Goal: Task Accomplishment & Management: Manage account settings

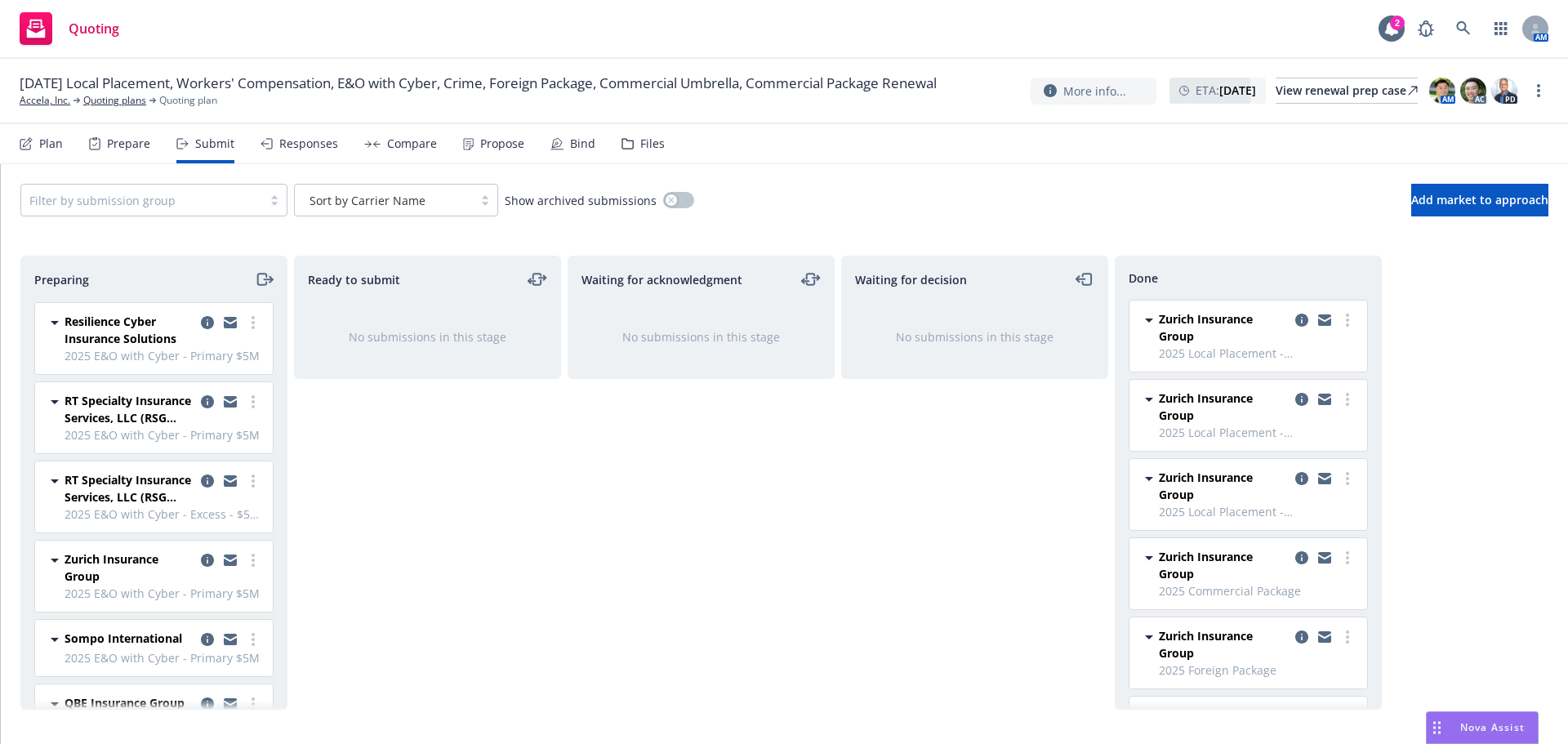
scroll to position [217, 0]
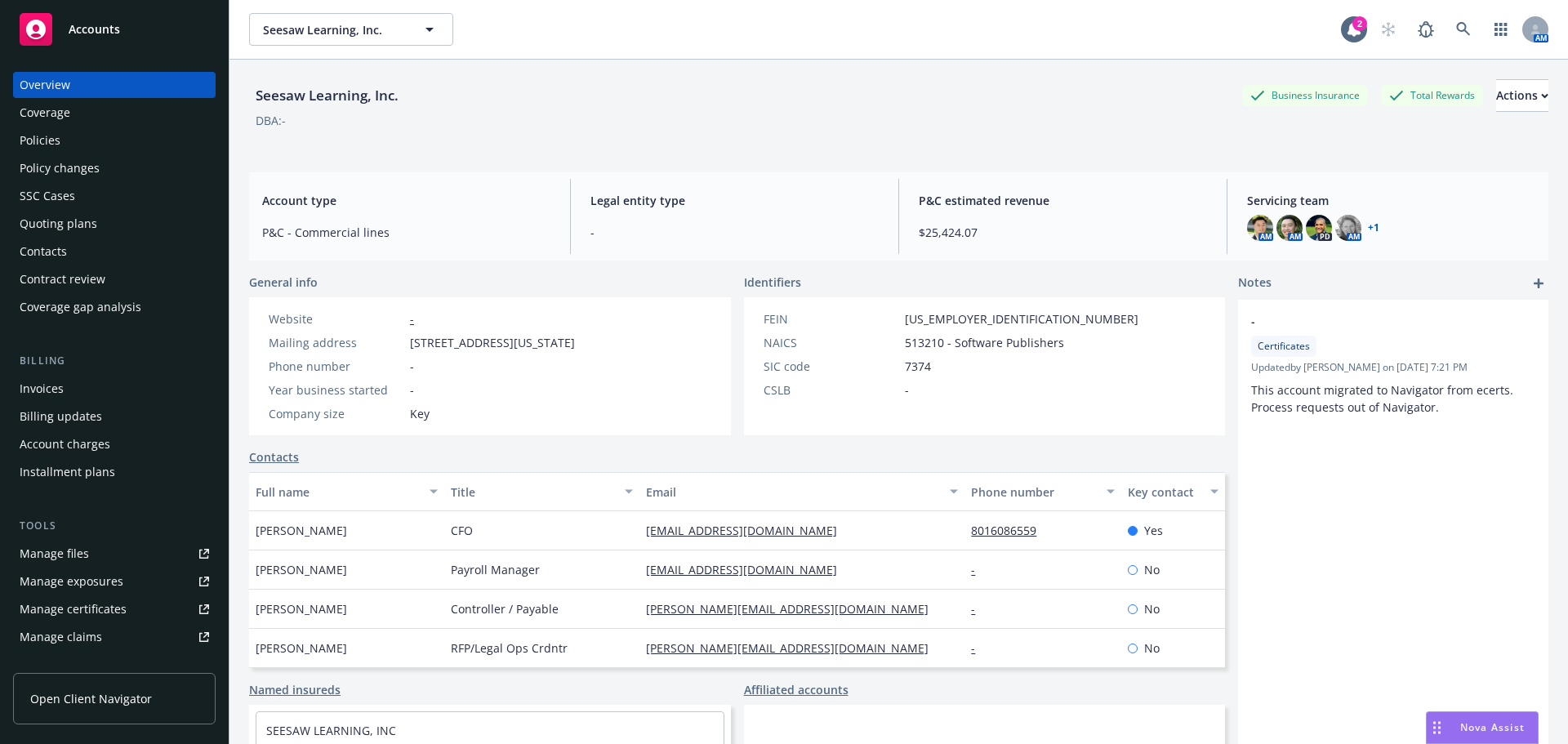
drag, startPoint x: 34, startPoint y: 139, endPoint x: 44, endPoint y: 142, distance: 10.4
click at [34, 139] on div "Policies" at bounding box center [40, 141] width 41 height 26
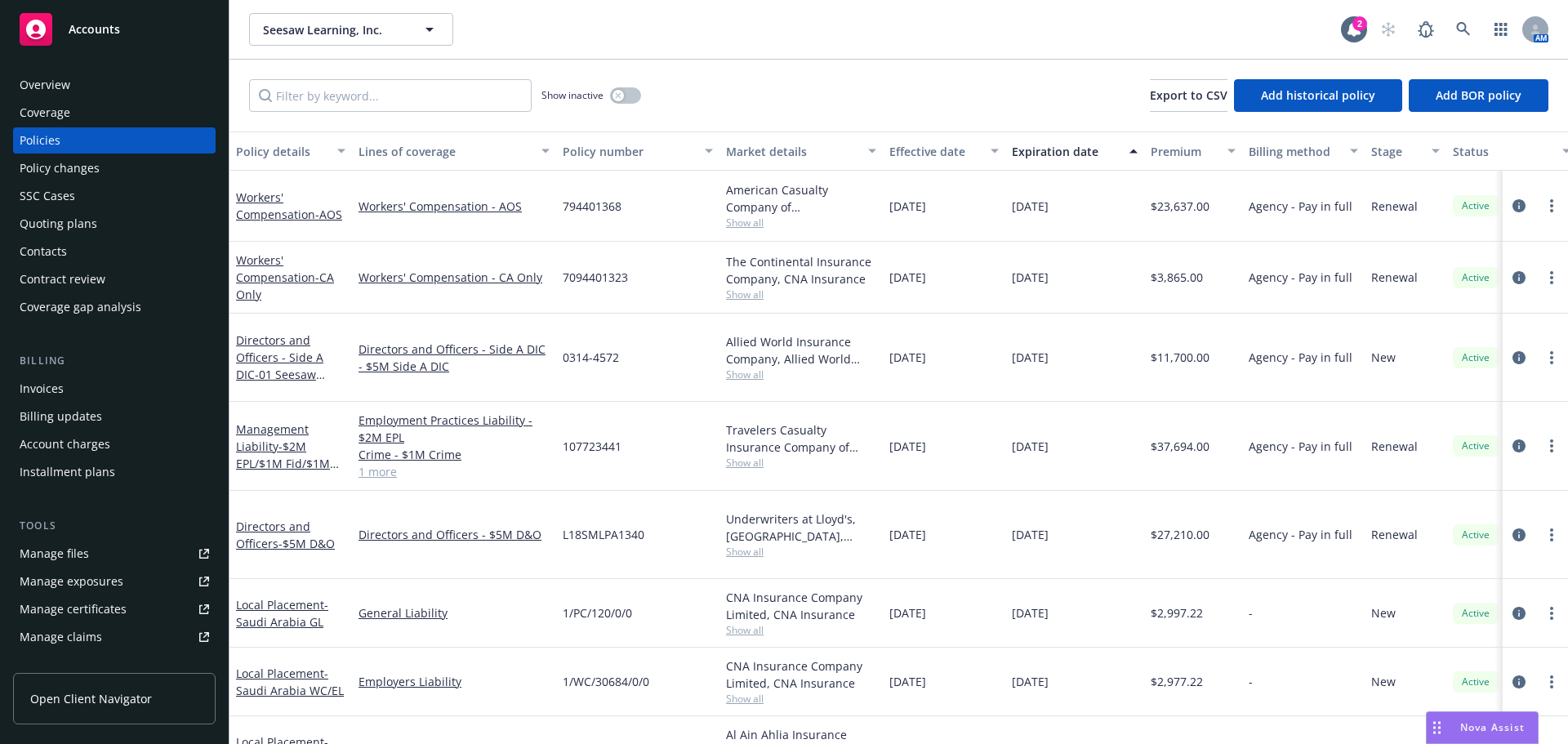
click at [336, 112] on div "Show inactive Export to CSV Add historical policy Add BOR policy" at bounding box center [898, 96] width 1338 height 72
click at [346, 104] on input "Filter by keyword..." at bounding box center [390, 95] width 282 height 33
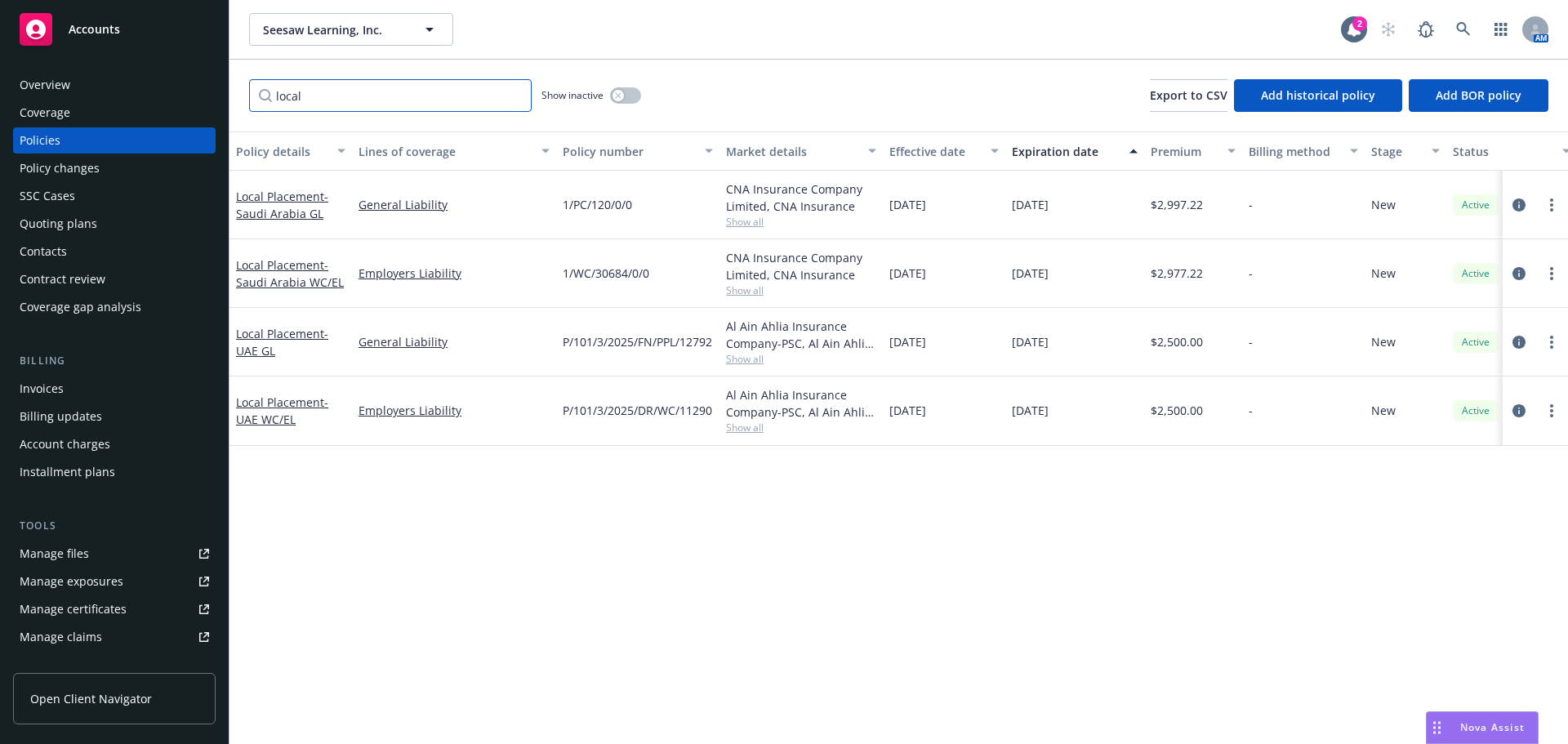
type input "local"
click at [310, 274] on span "- [GEOGRAPHIC_DATA] WC/EL" at bounding box center [289, 274] width 108 height 33
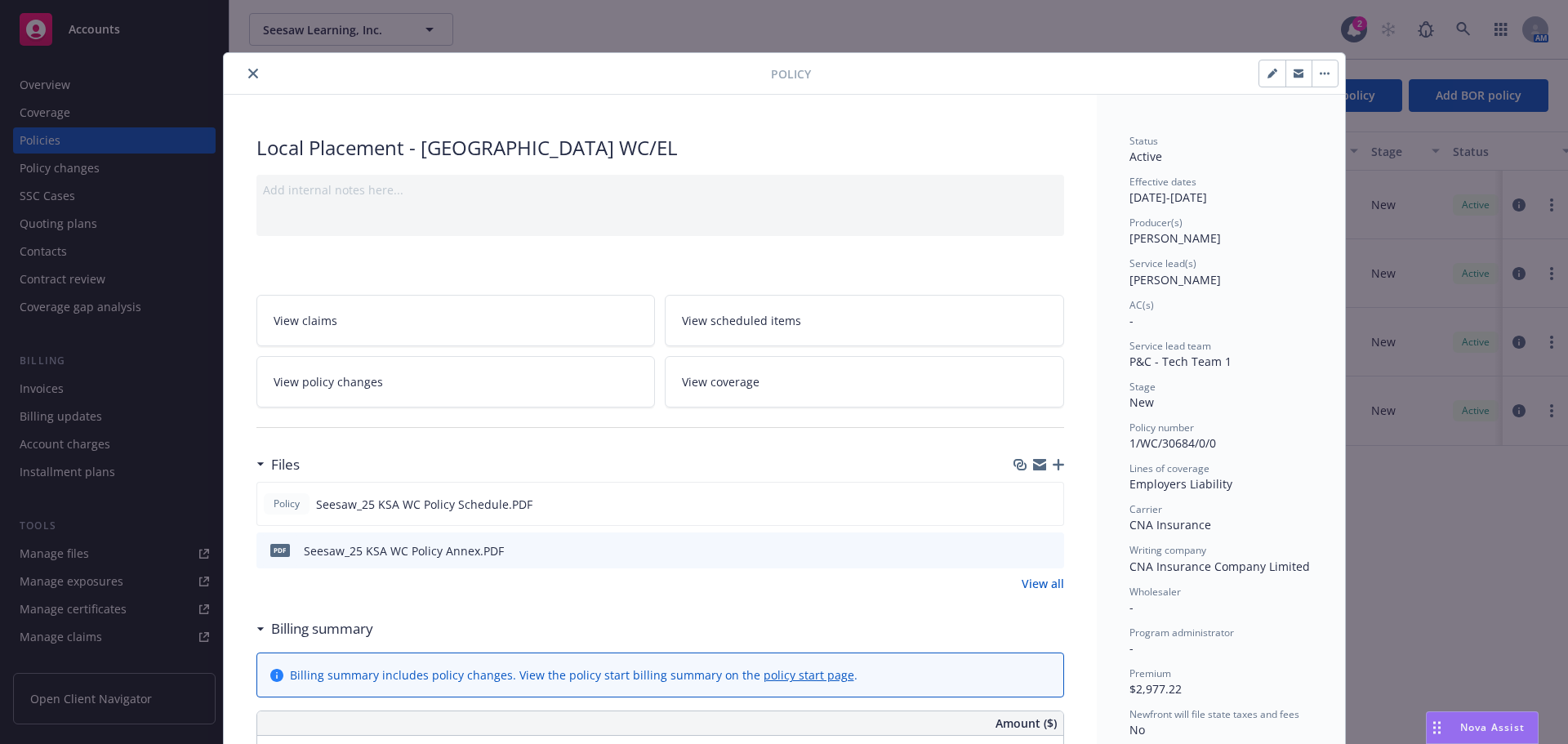
click at [1054, 461] on icon "button" at bounding box center [1058, 464] width 11 height 11
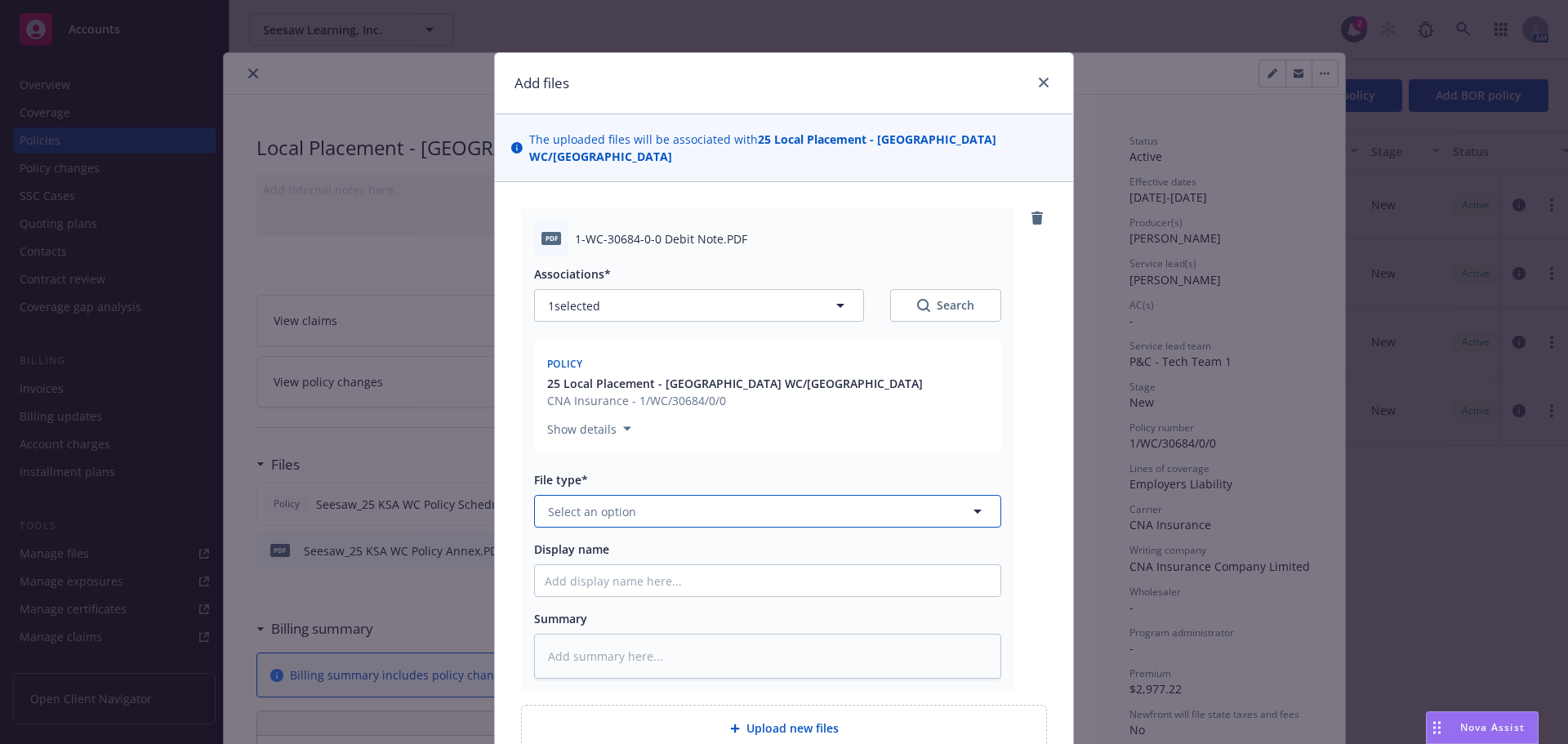
click at [588, 503] on span "Select an option" at bounding box center [592, 511] width 88 height 17
type input "invoice"
click at [727, 588] on div "Invoice - Third Party" at bounding box center [768, 600] width 446 height 24
click at [619, 565] on input "Display name" at bounding box center [768, 580] width 465 height 31
type textarea "x"
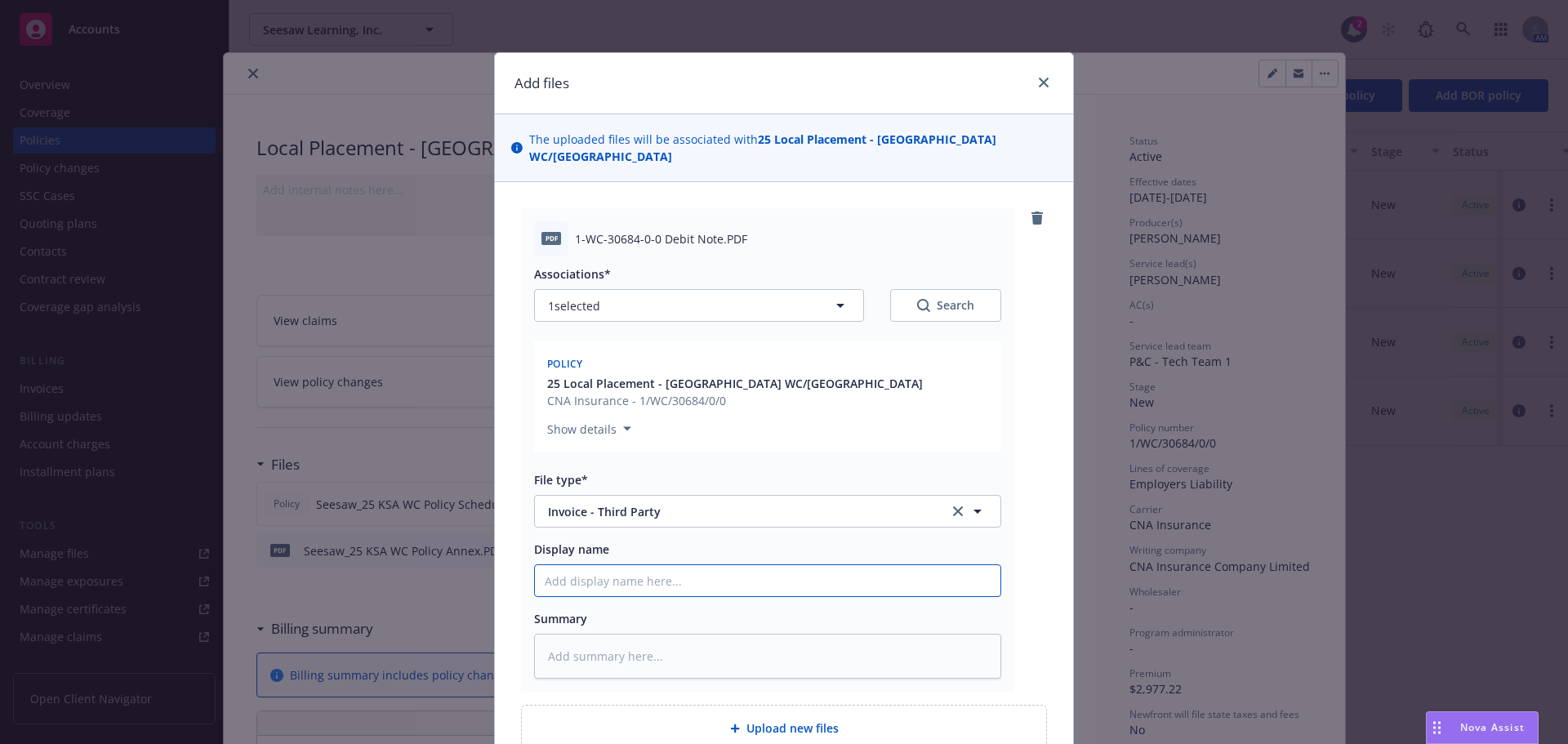
type input "S"
type textarea "x"
type input "Se"
type textarea "x"
type input "See"
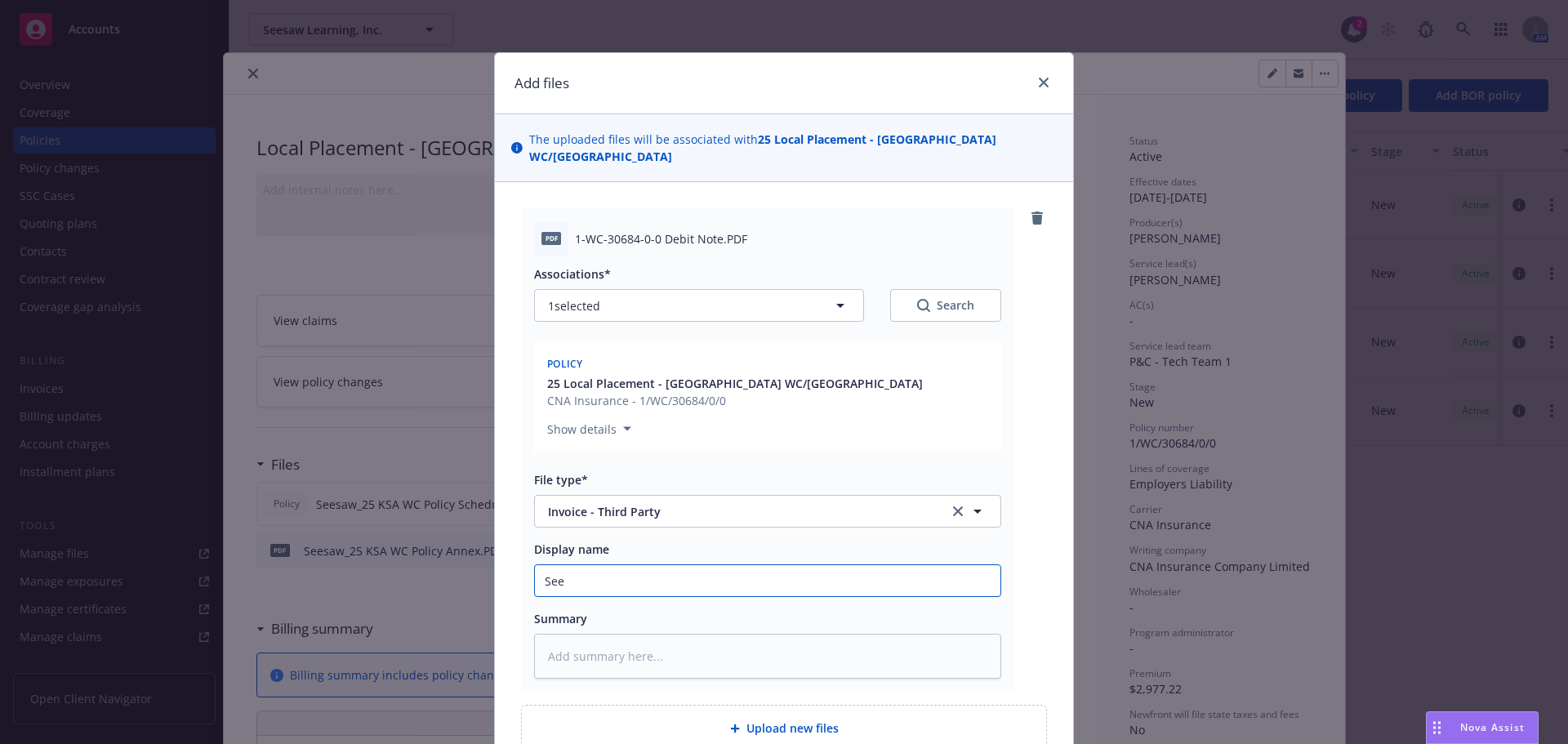
type textarea "x"
type input "Seesa"
type textarea "x"
type input "Seesaw"
type textarea "x"
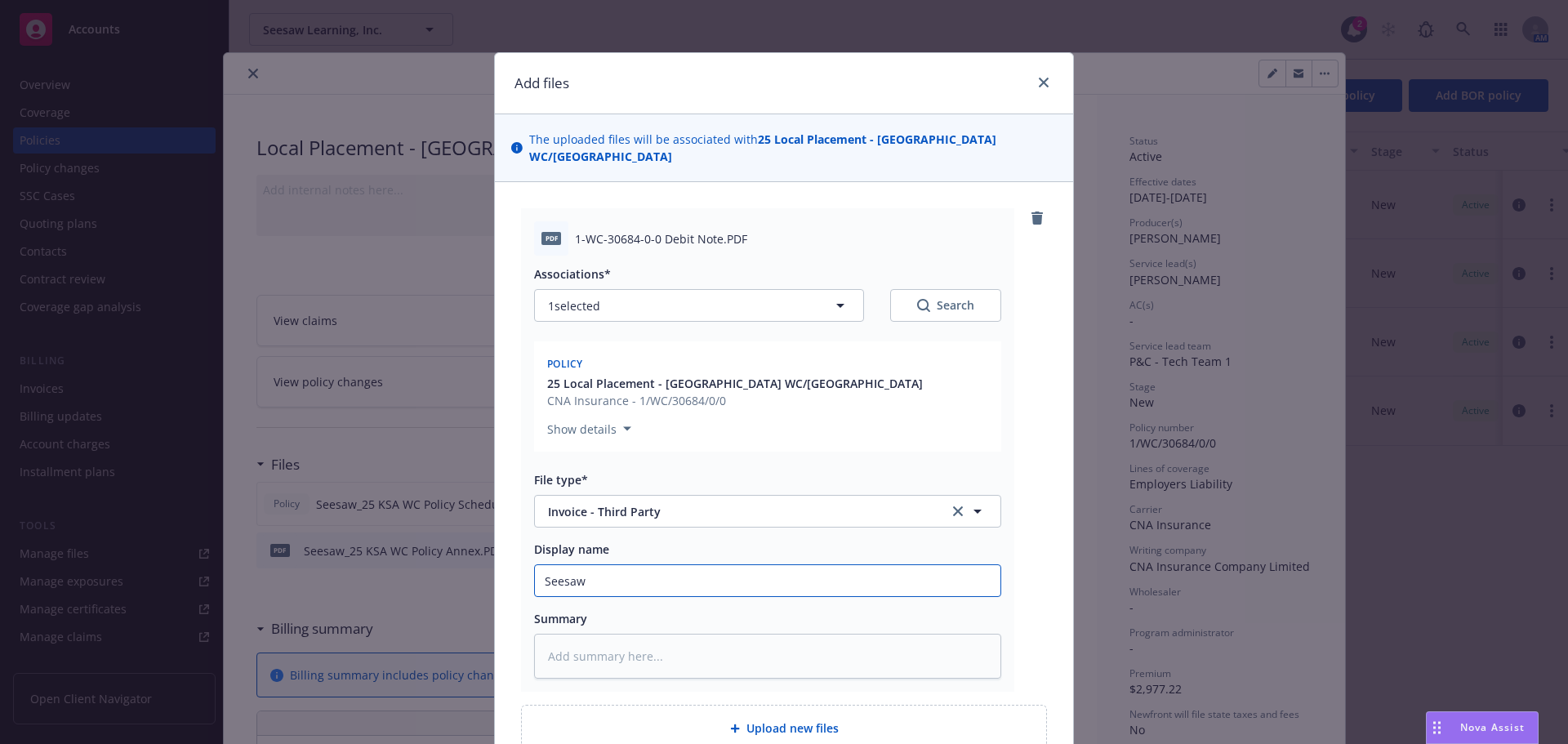
type input "Seesaw_"
type textarea "x"
type input "Seesaw_2"
type textarea "x"
type input "Seesaw_25"
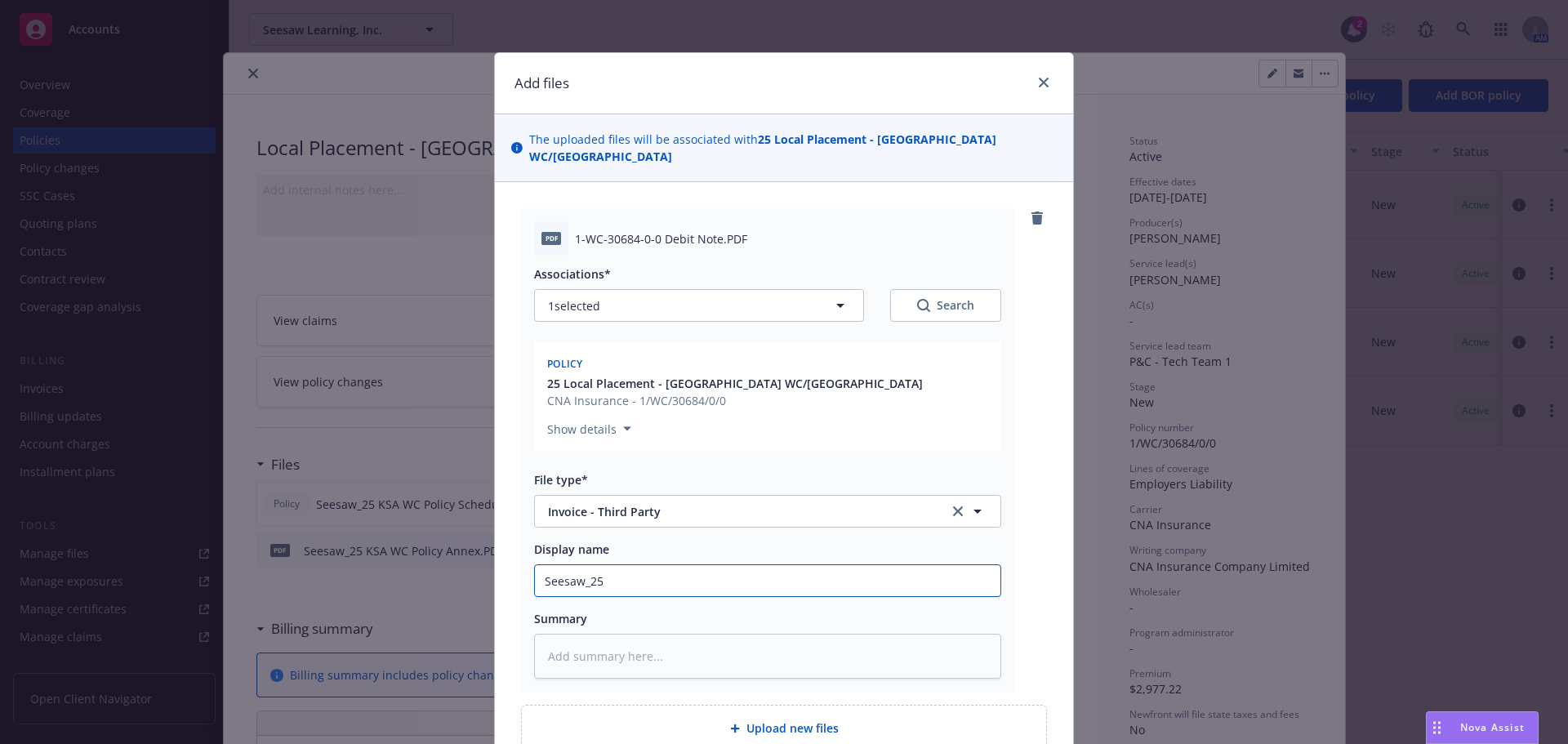
type textarea "x"
type input "Seesaw_25"
type textarea "x"
type input "Seesaw_25 K"
type textarea "x"
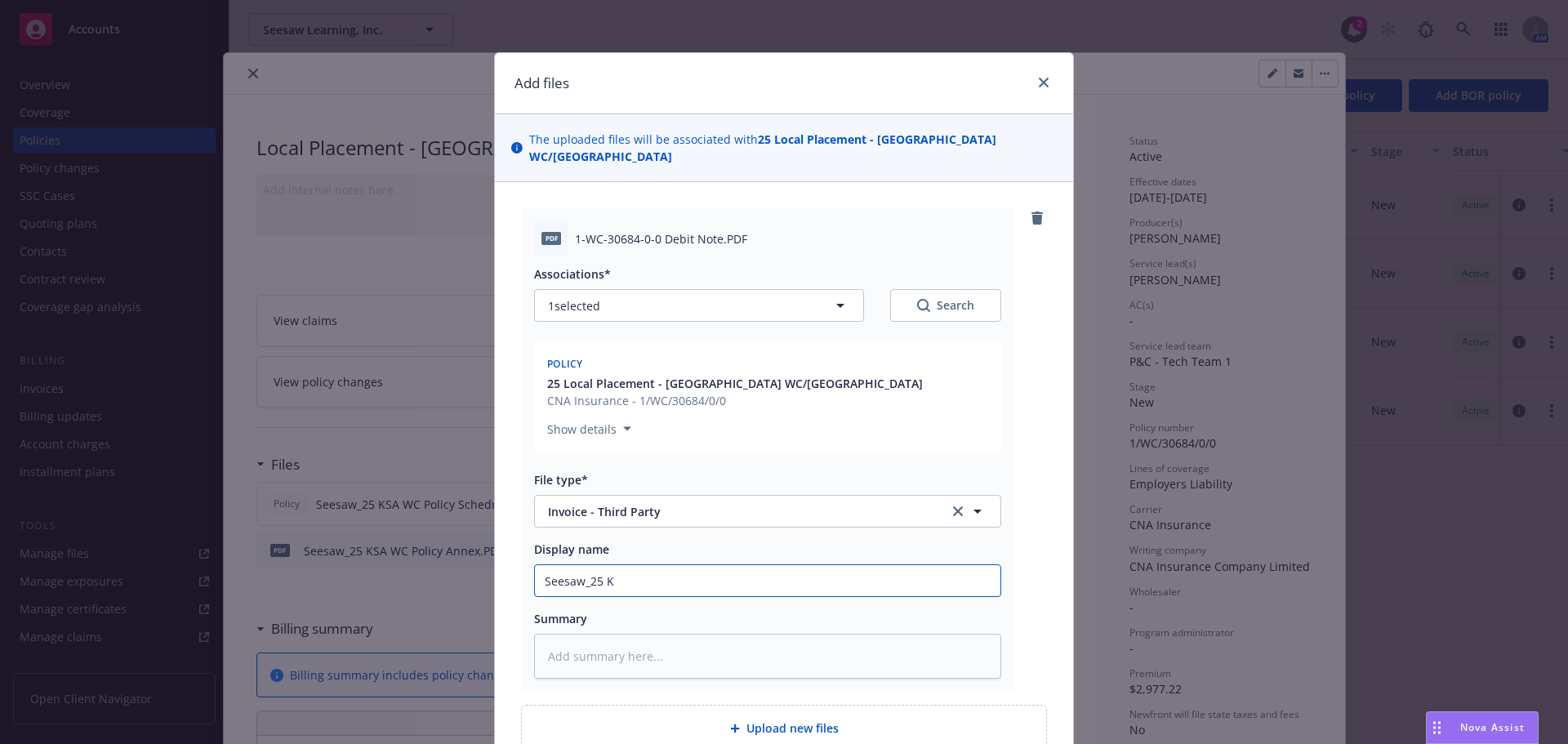
type input "Seesaw_25 KS"
type textarea "x"
type input "Seesaw_25 KSA"
type textarea "x"
type input "Seesaw_25 KSA W"
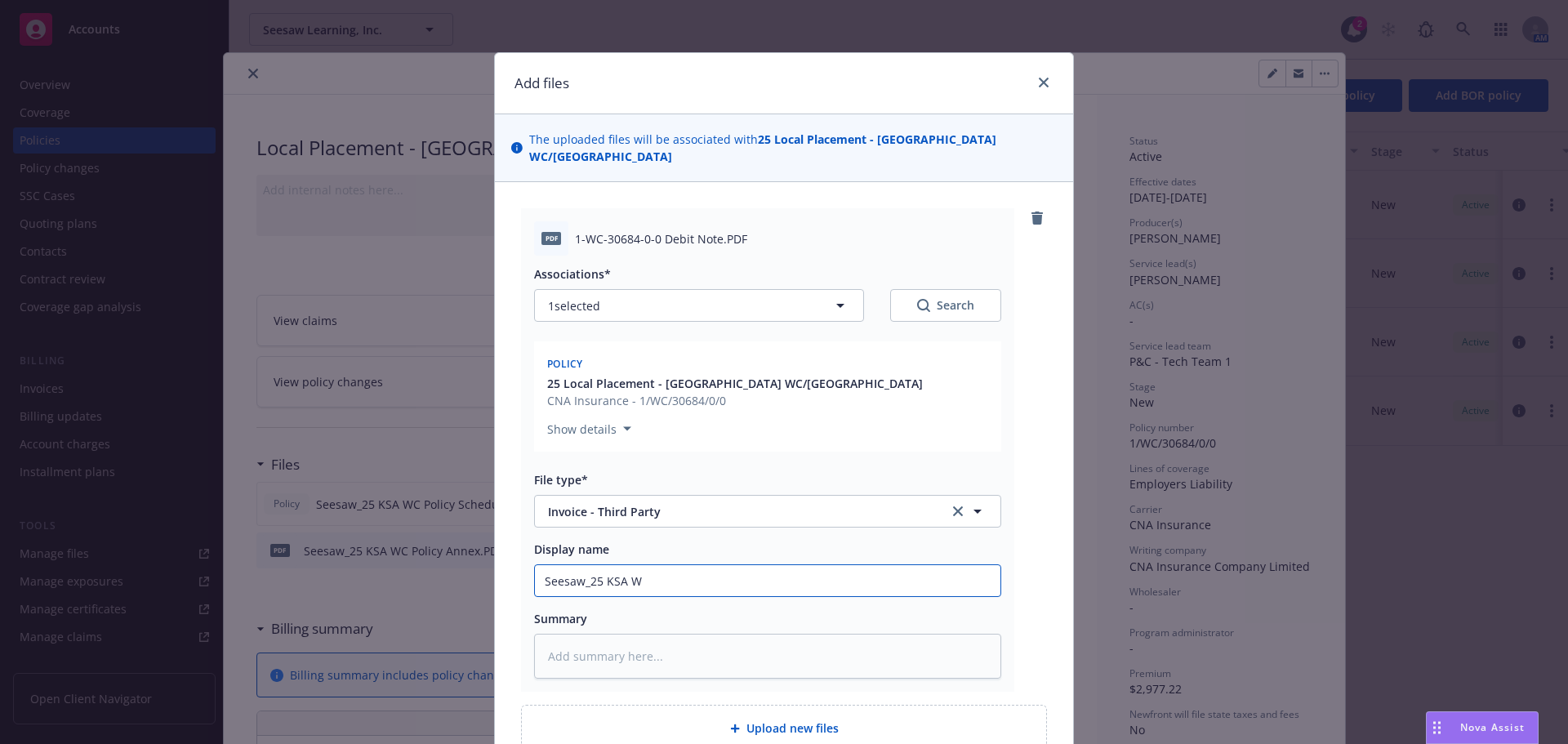
type textarea "x"
type input "Seesaw_25 KSA WC"
type textarea "x"
type input "Seesaw_25 KSA WC I"
type textarea "x"
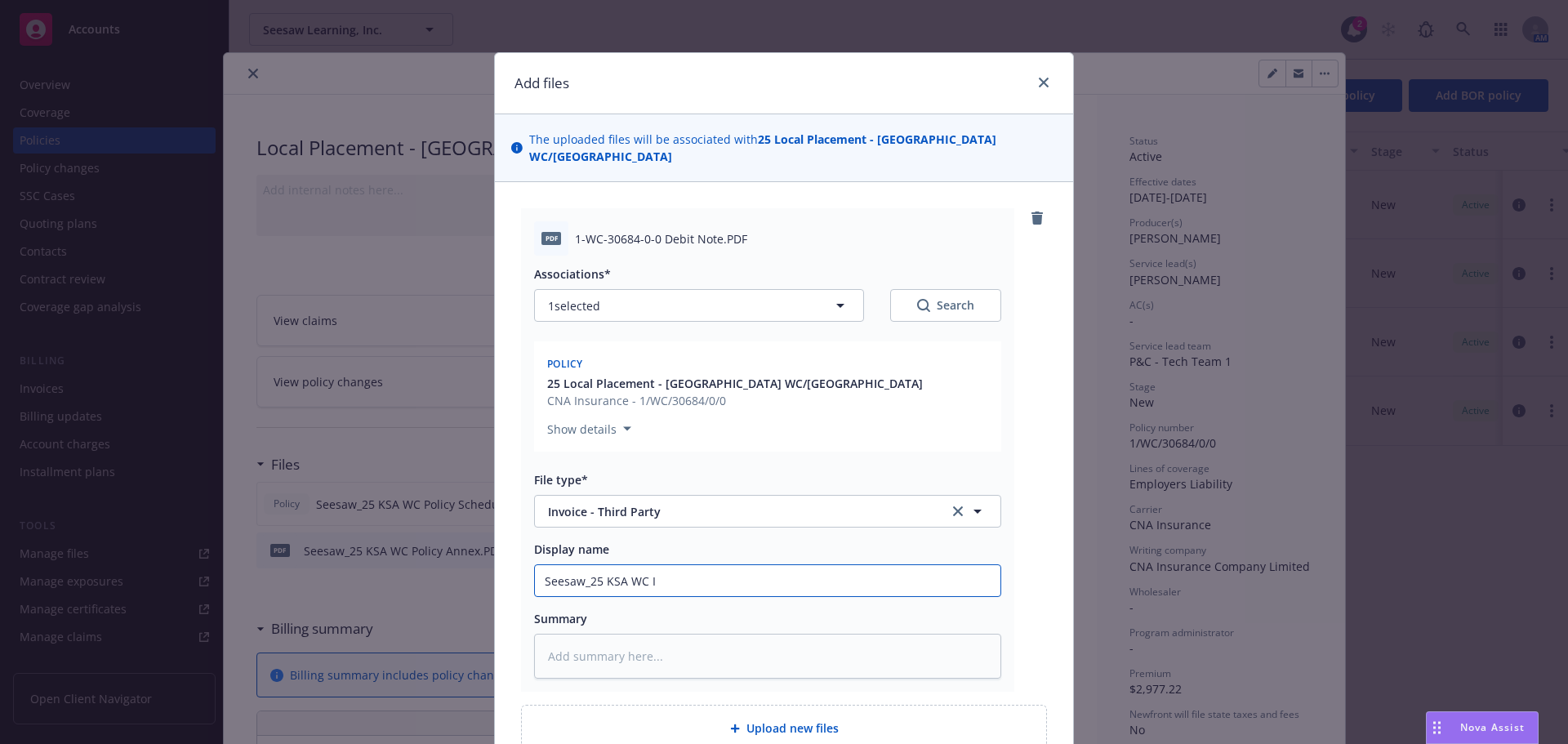
type input "Seesaw_25 KSA WC In"
type textarea "x"
type input "Seesaw_25 KSA WC Invo"
type textarea "x"
type input "Seesaw_25 KSA WC Invoic"
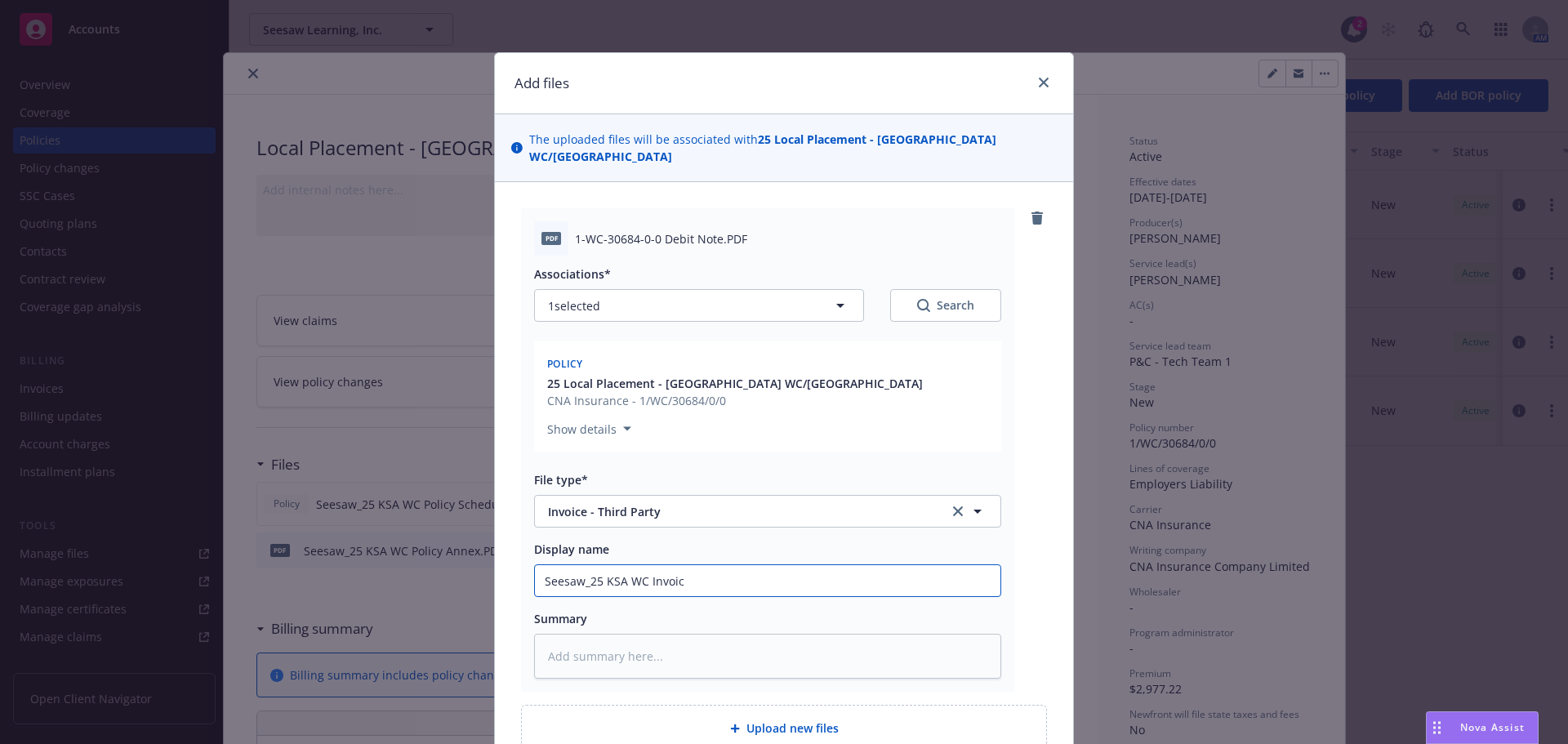
type textarea "x"
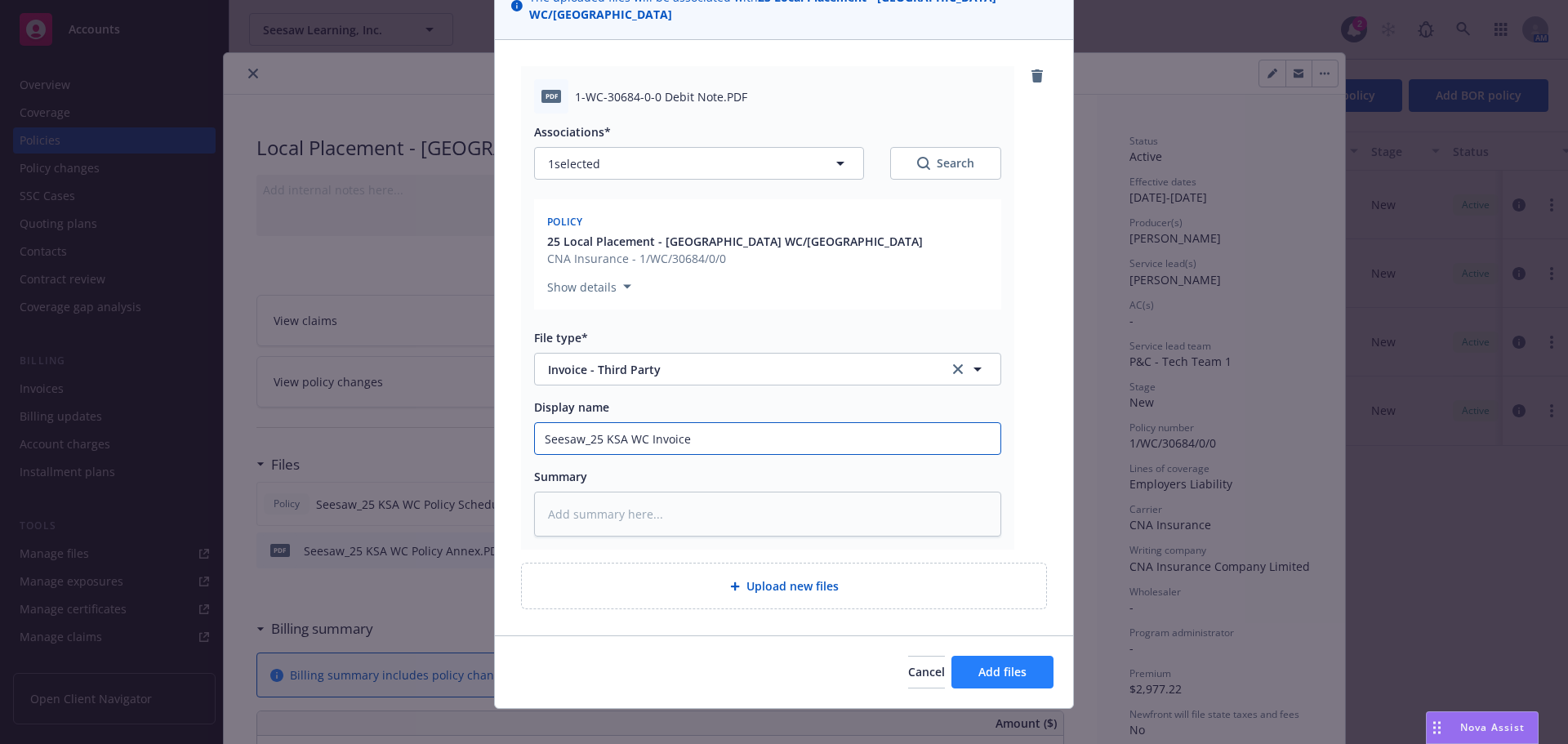
type input "Seesaw_25 KSA WC Invoice"
click at [982, 664] on span "Add files" at bounding box center [1002, 672] width 48 height 16
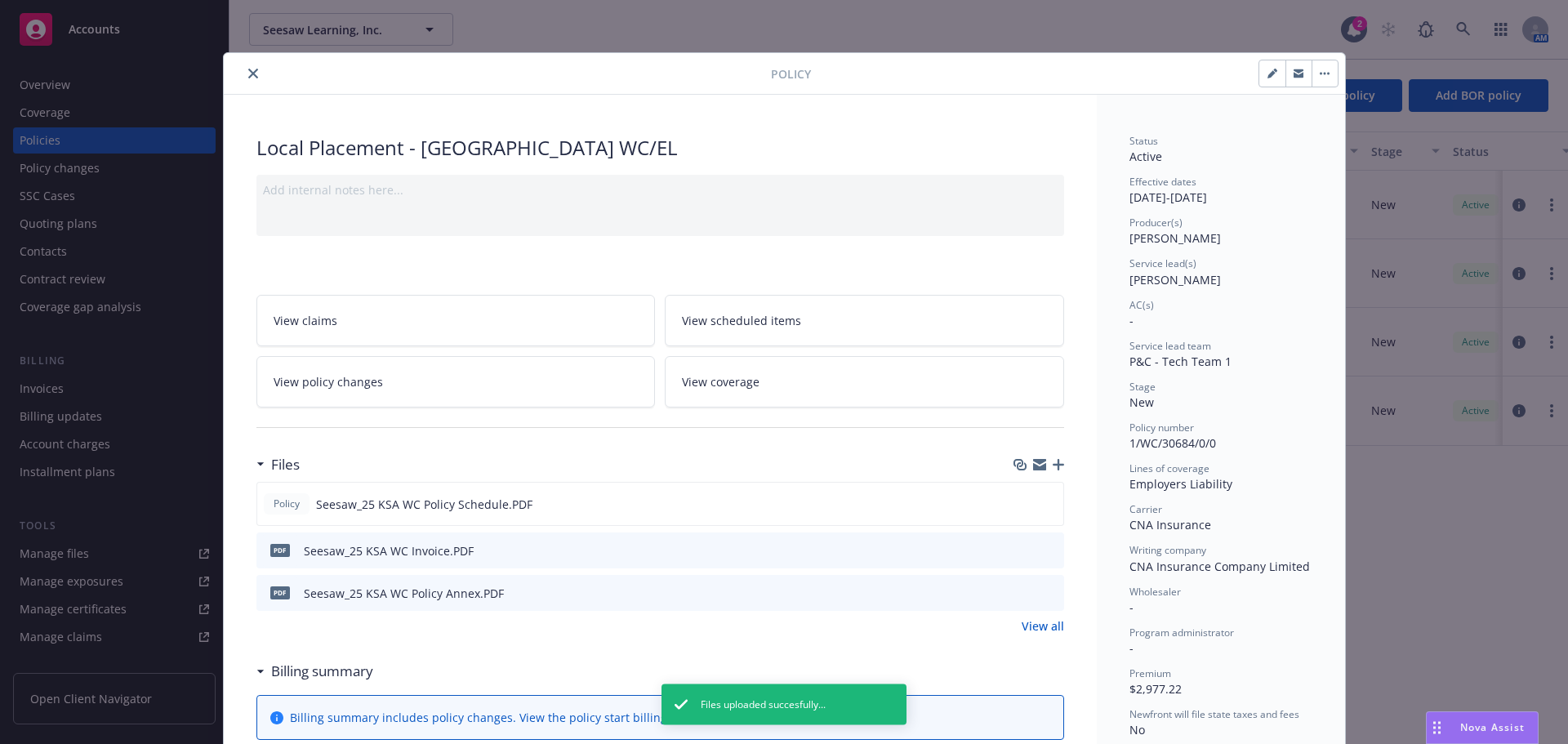
click at [244, 66] on button "close" at bounding box center [254, 74] width 20 height 20
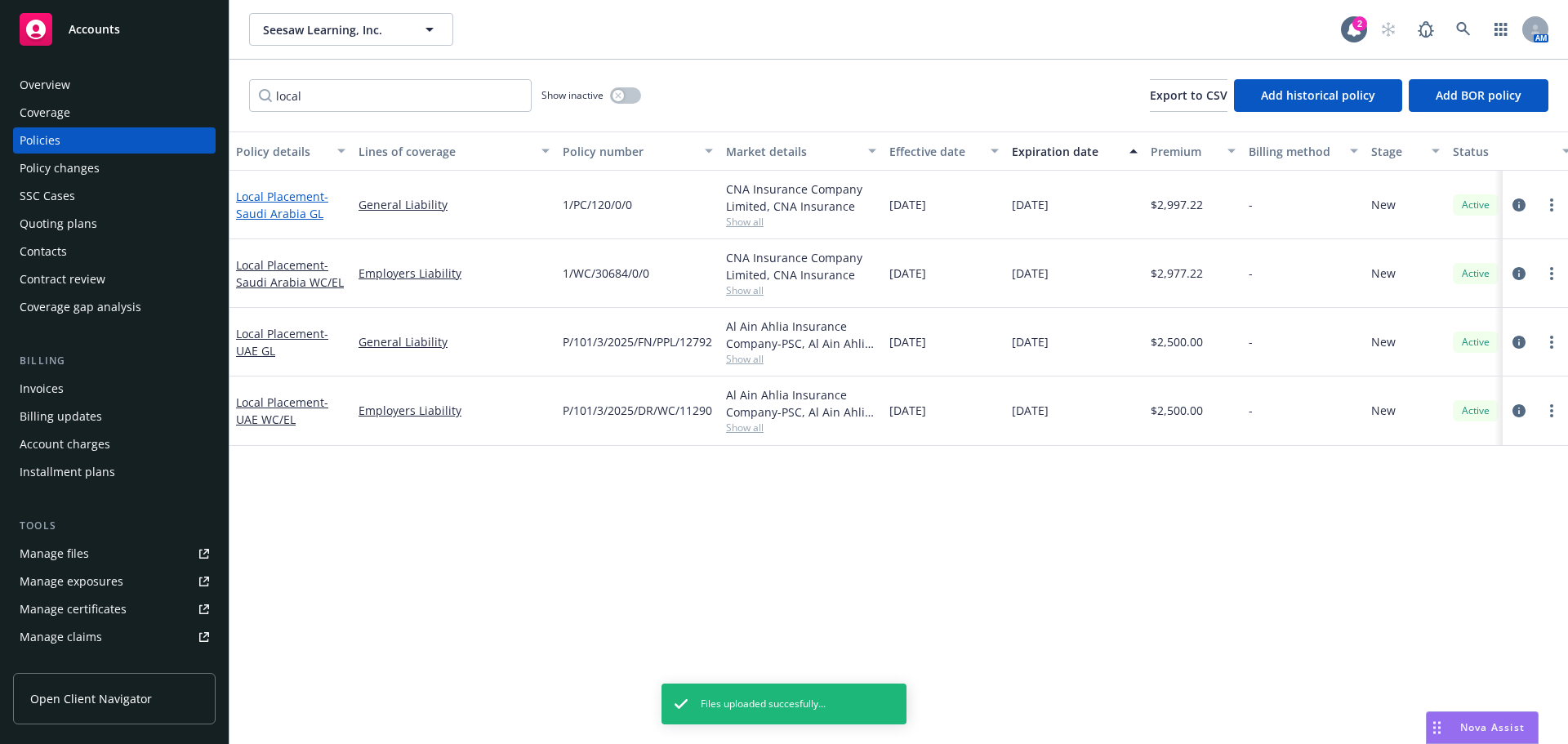
click at [275, 216] on span "- [GEOGRAPHIC_DATA] GL" at bounding box center [281, 205] width 92 height 33
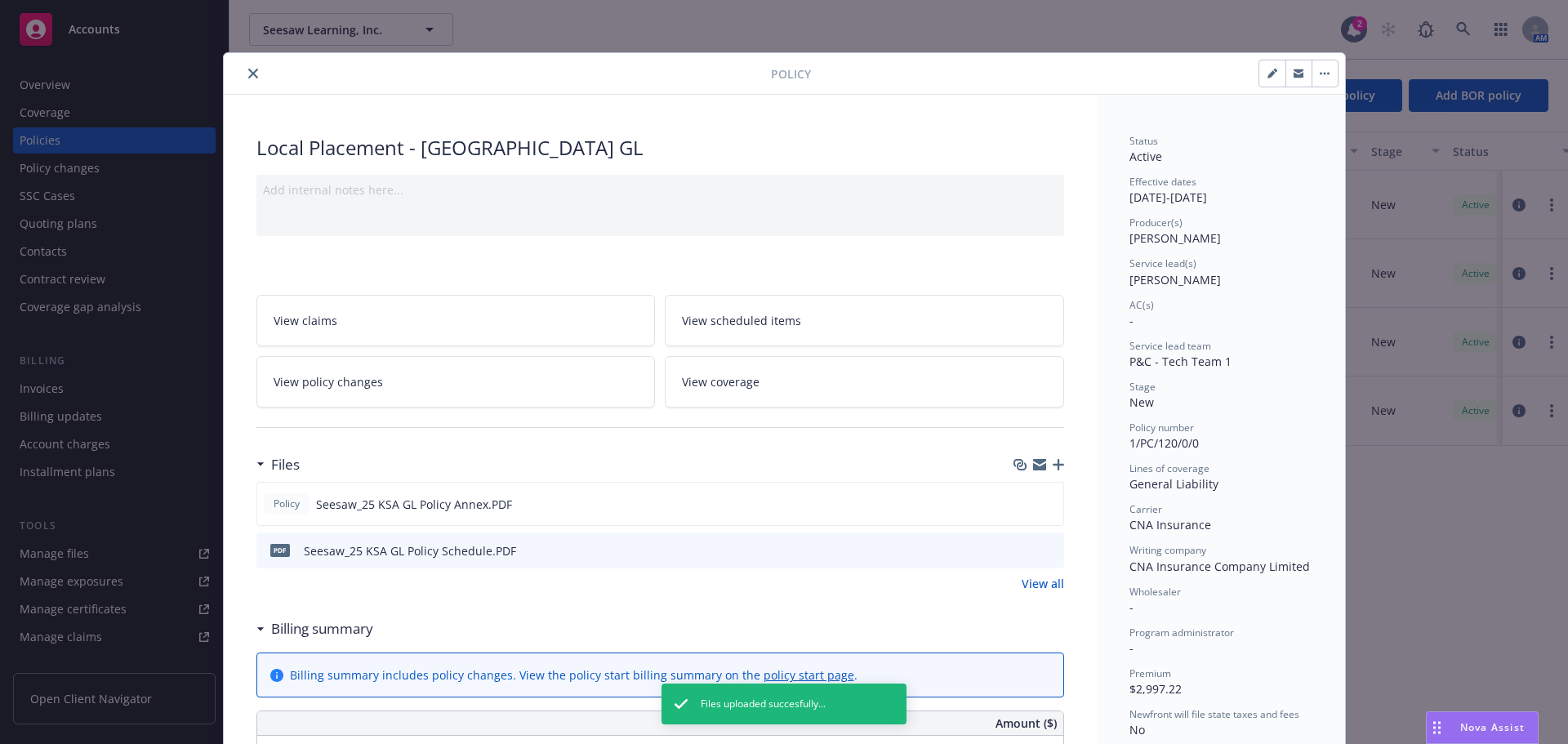
click at [1053, 465] on icon "button" at bounding box center [1058, 464] width 11 height 11
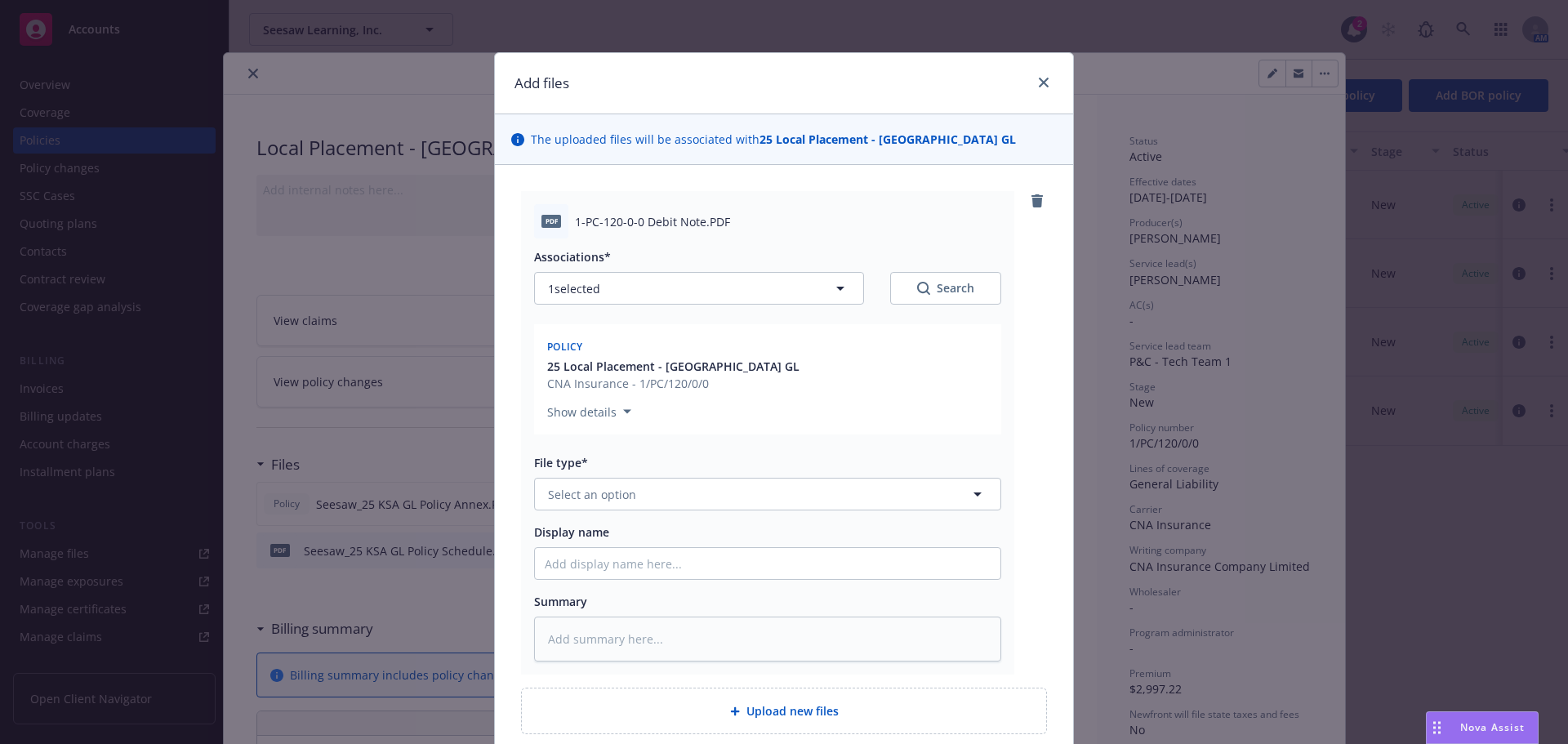
type textarea "x"
click at [616, 490] on span "Select an option" at bounding box center [592, 494] width 88 height 17
type input "invoice"
click at [617, 572] on div "Invoice - Third Party" at bounding box center [606, 583] width 123 height 24
click at [599, 564] on input "Display name" at bounding box center [768, 563] width 465 height 31
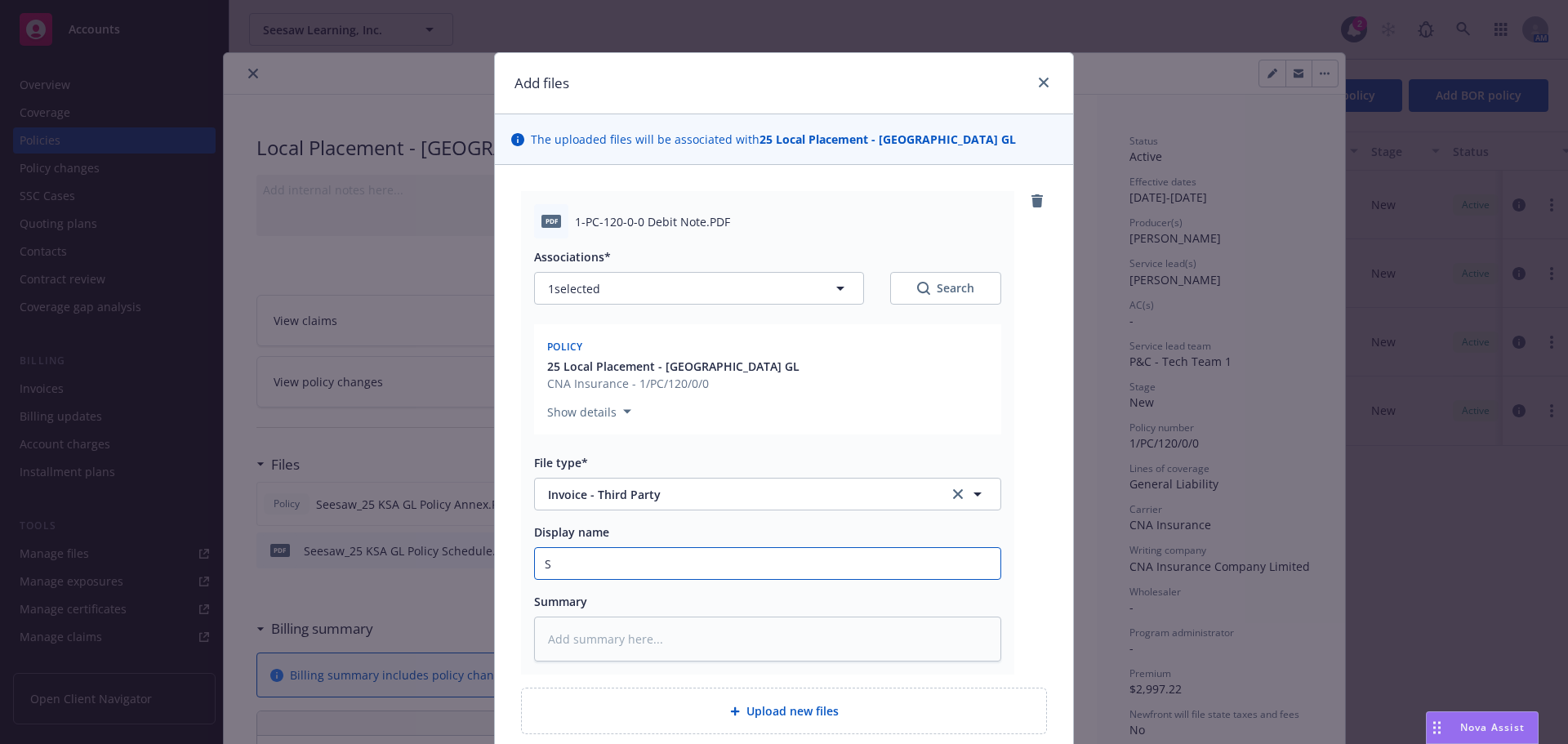
type textarea "x"
type input "S"
type textarea "x"
type input "Se"
type textarea "x"
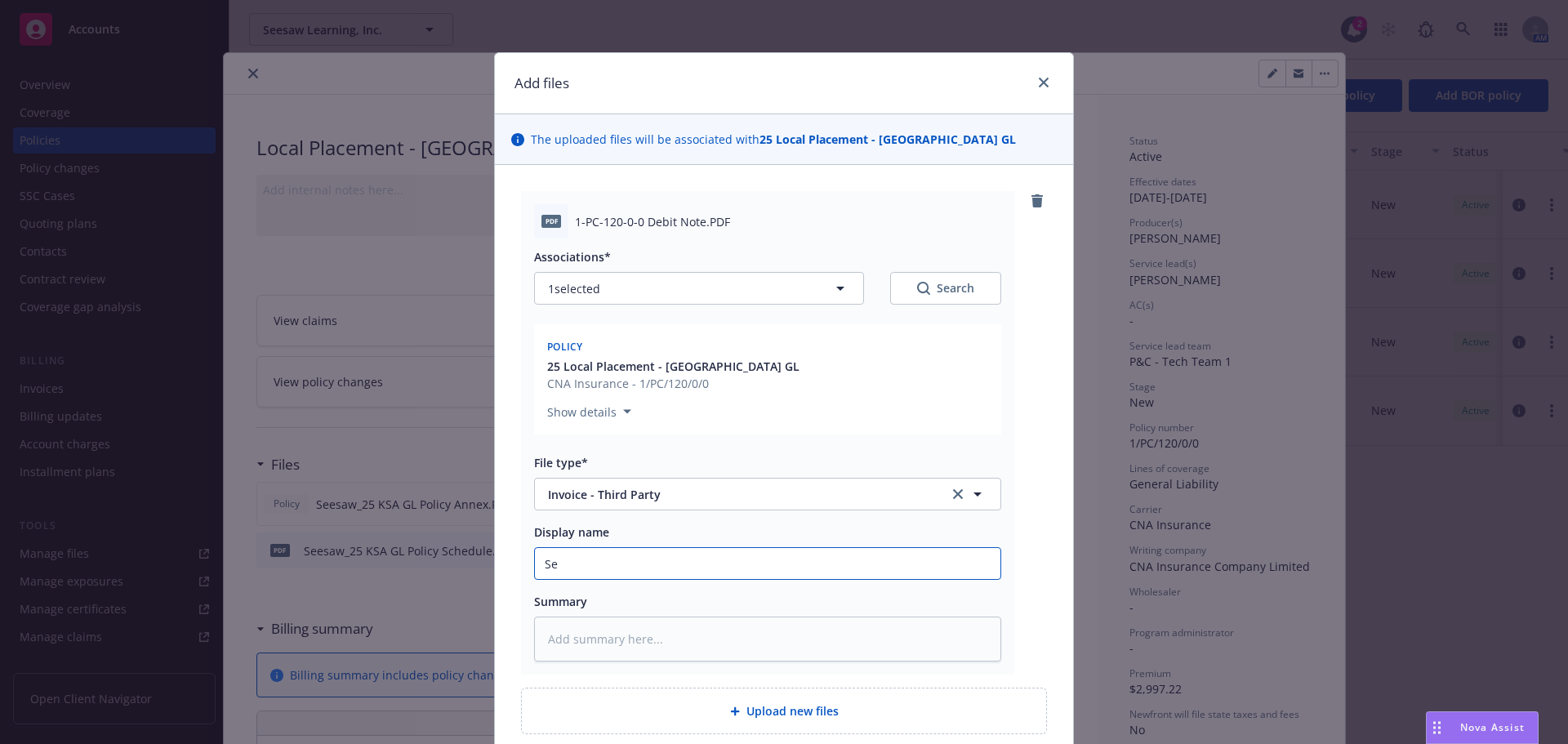
type input "See"
type textarea "x"
type input "Seesa"
type textarea "x"
type input "Seesaw"
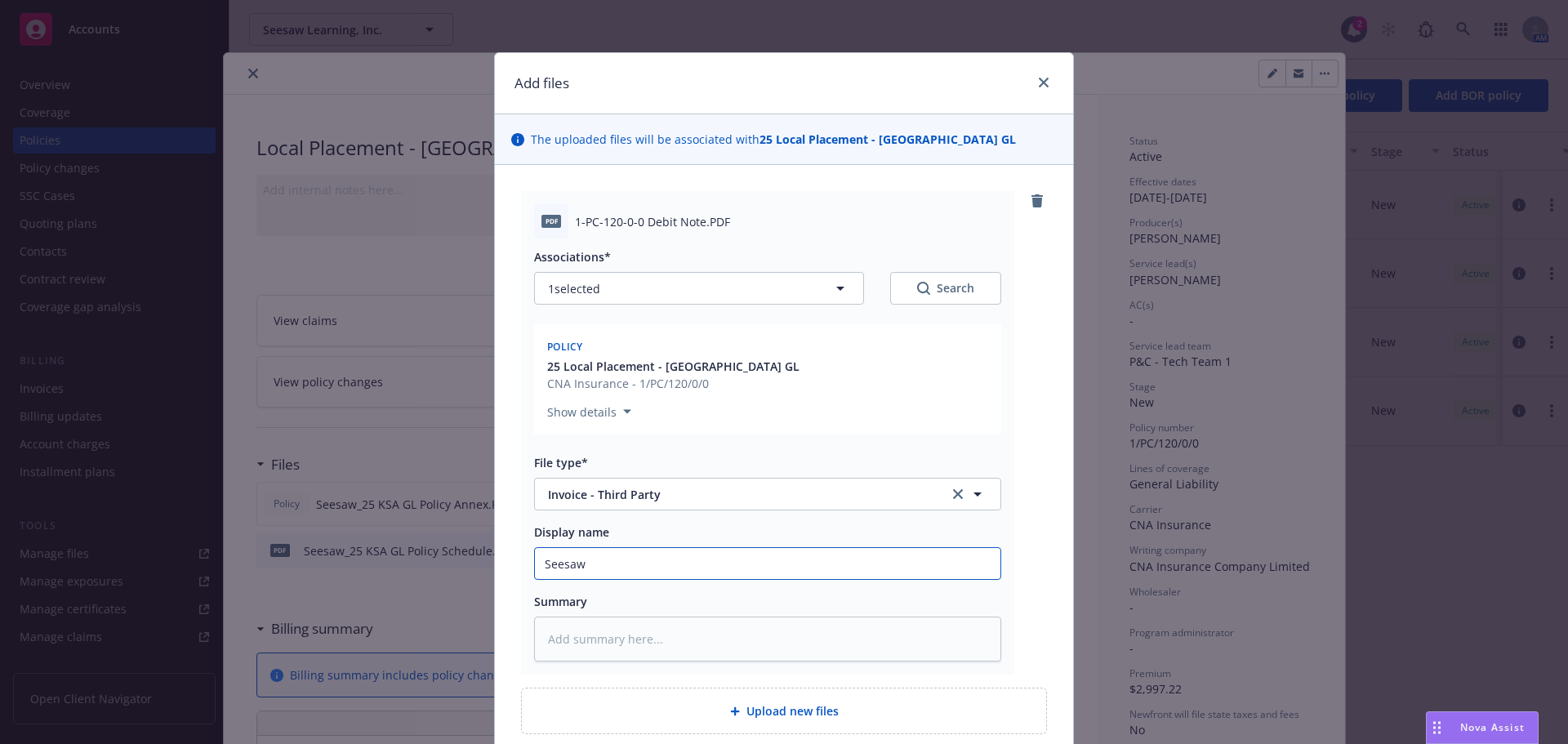
type textarea "x"
type input "Seesaw_"
type textarea "x"
type input "Seesaw_25"
type textarea "x"
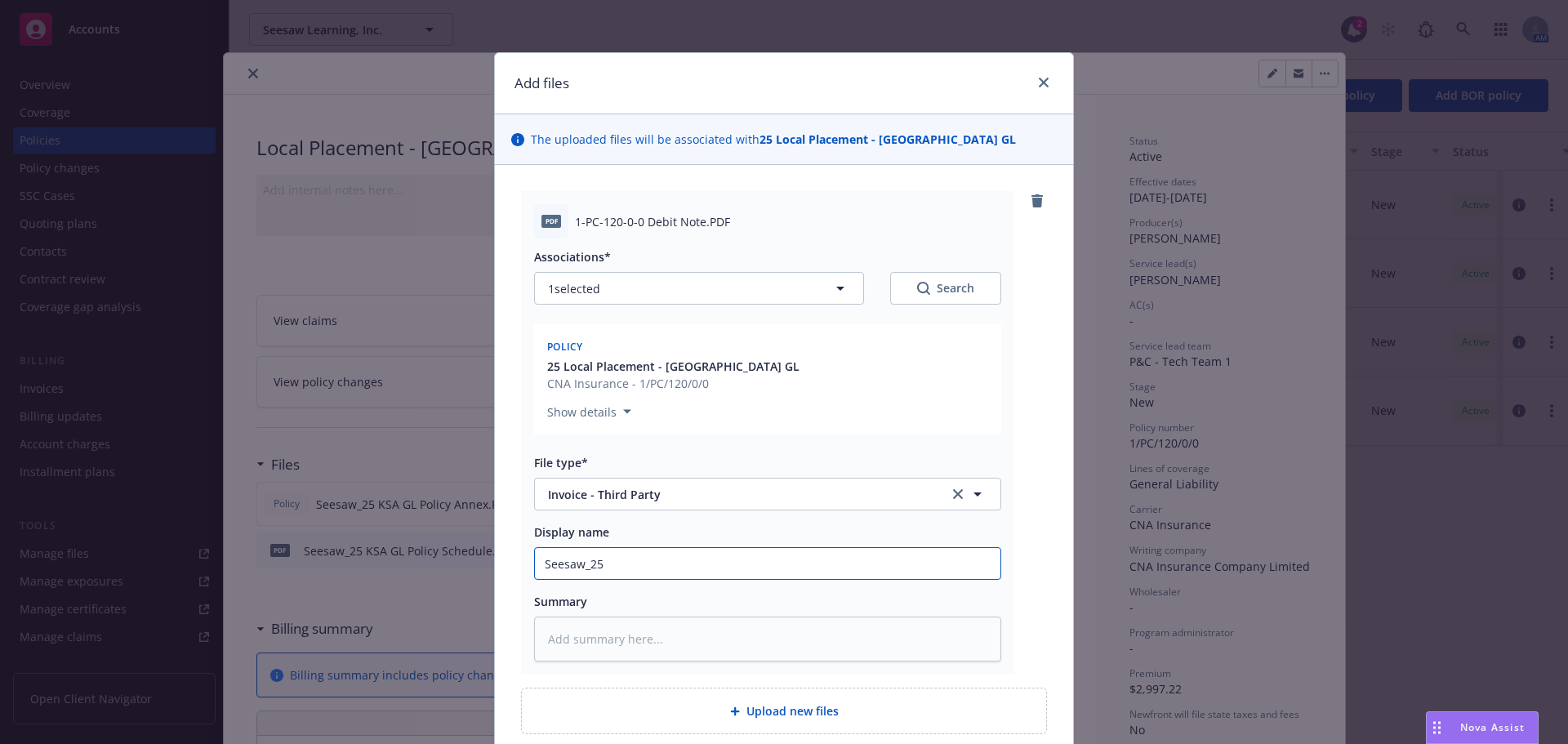
type input "Seesaw_25"
type textarea "x"
type input "Seesaw_25 K"
type textarea "x"
type input "Seesaw_25 KS"
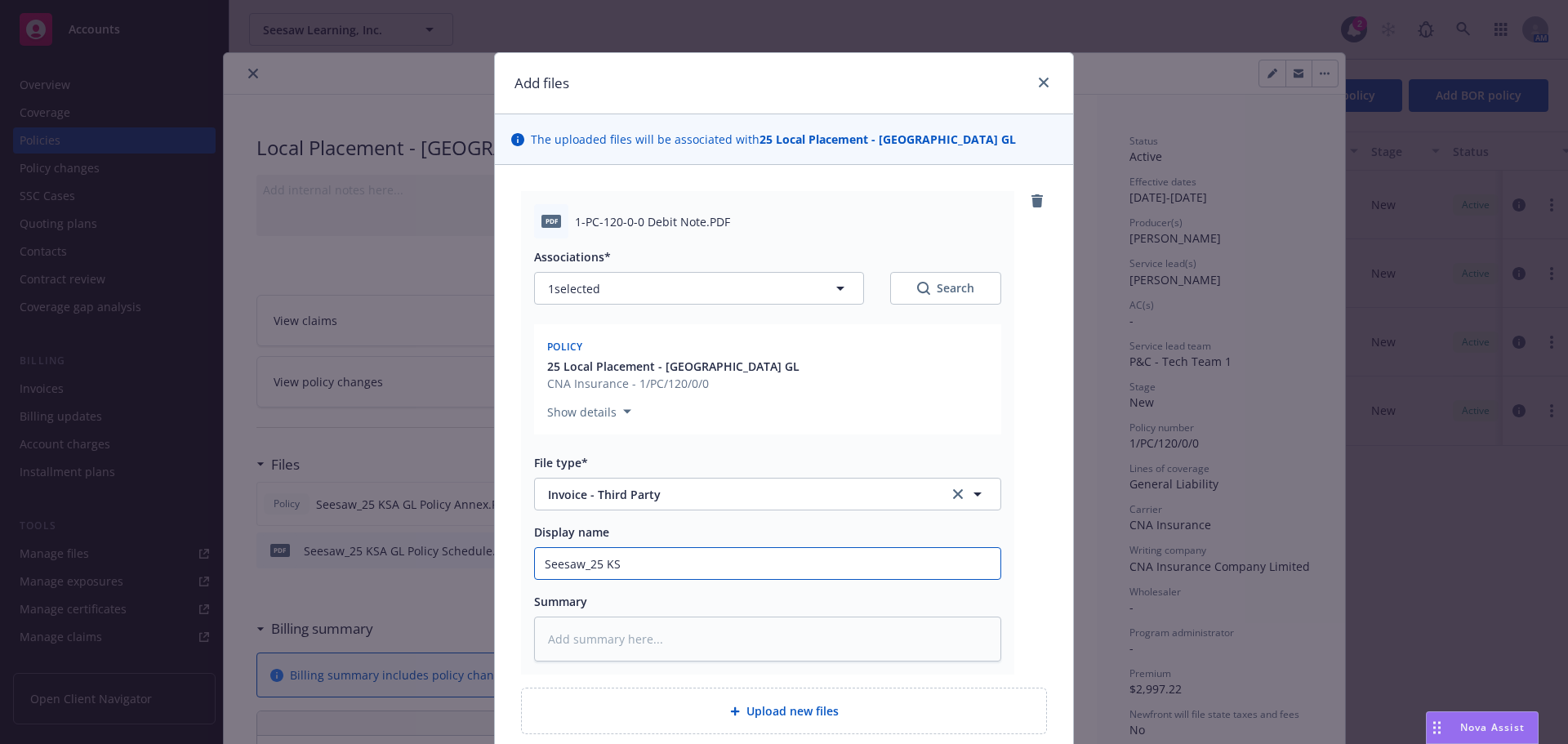
type textarea "x"
type input "Seesaw_25 KSA"
type textarea "x"
type input "Seesaw_25 KSA"
type textarea "x"
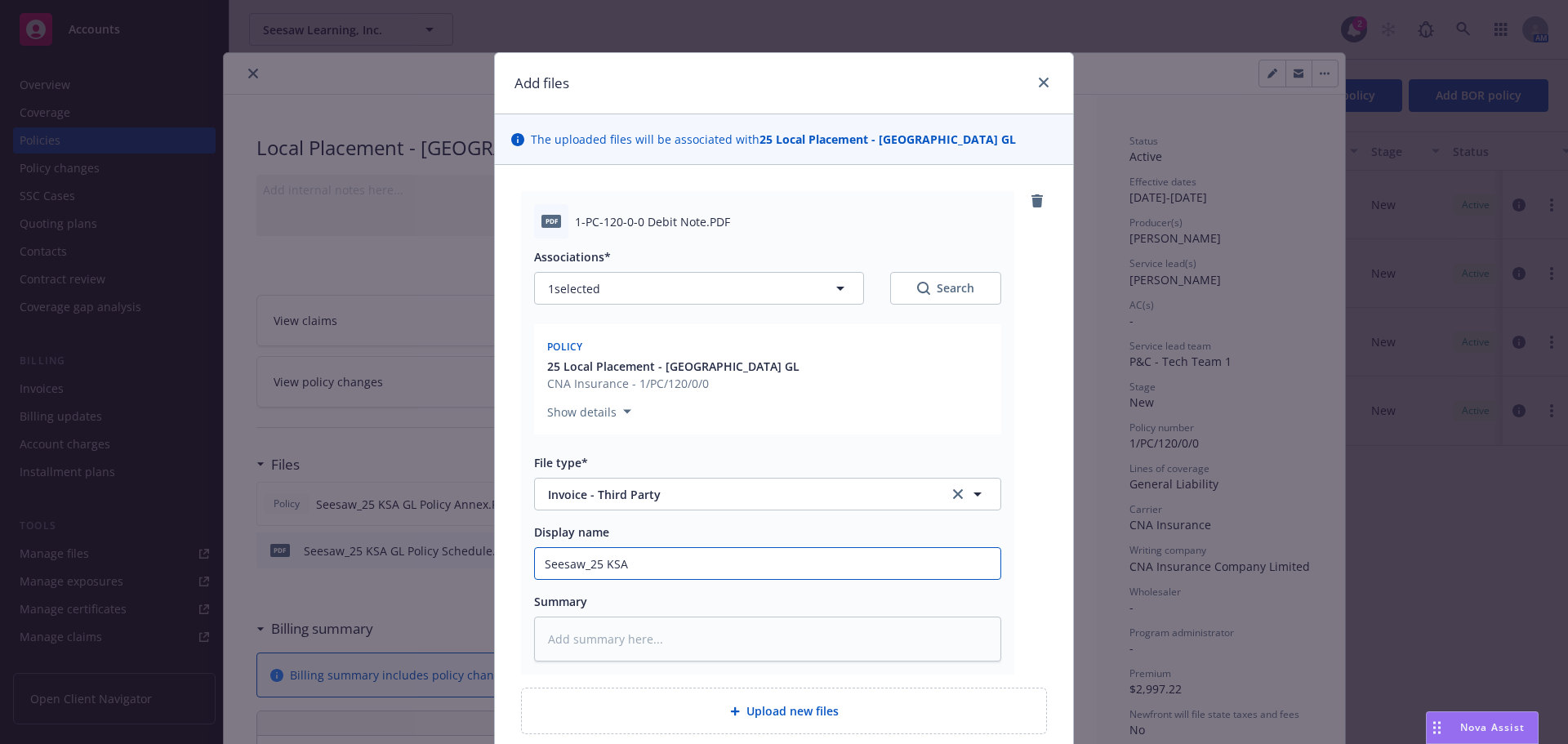
type input "Seesaw_25 KSA G"
type textarea "x"
type input "Seesaw_25 KSA GL"
type textarea "x"
type input "Seesaw_25 KSA GL P"
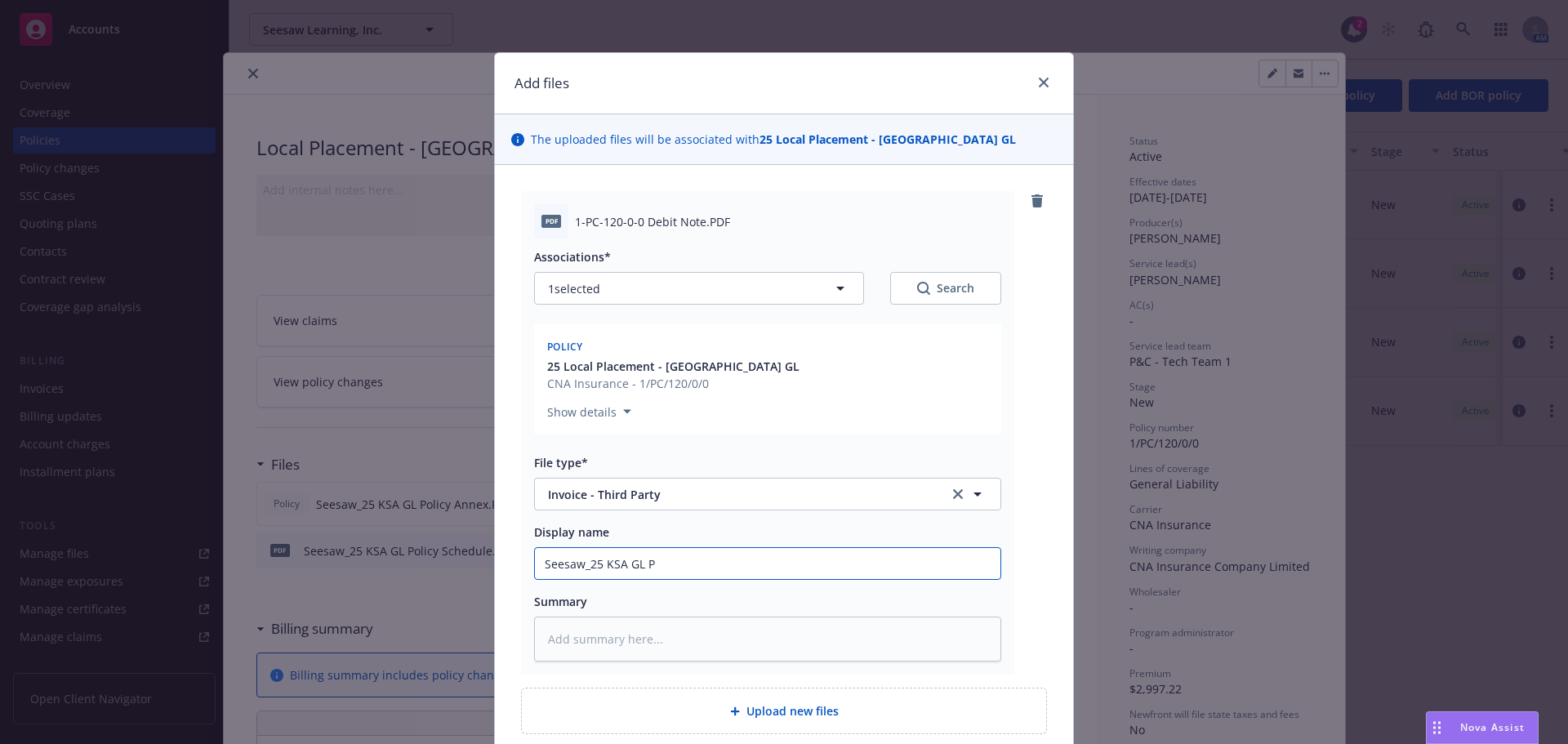
type textarea "x"
type input "Seesaw_25 KSA GL Po"
type textarea "x"
type input "Seesaw_25 KSA GL Pol"
type textarea "x"
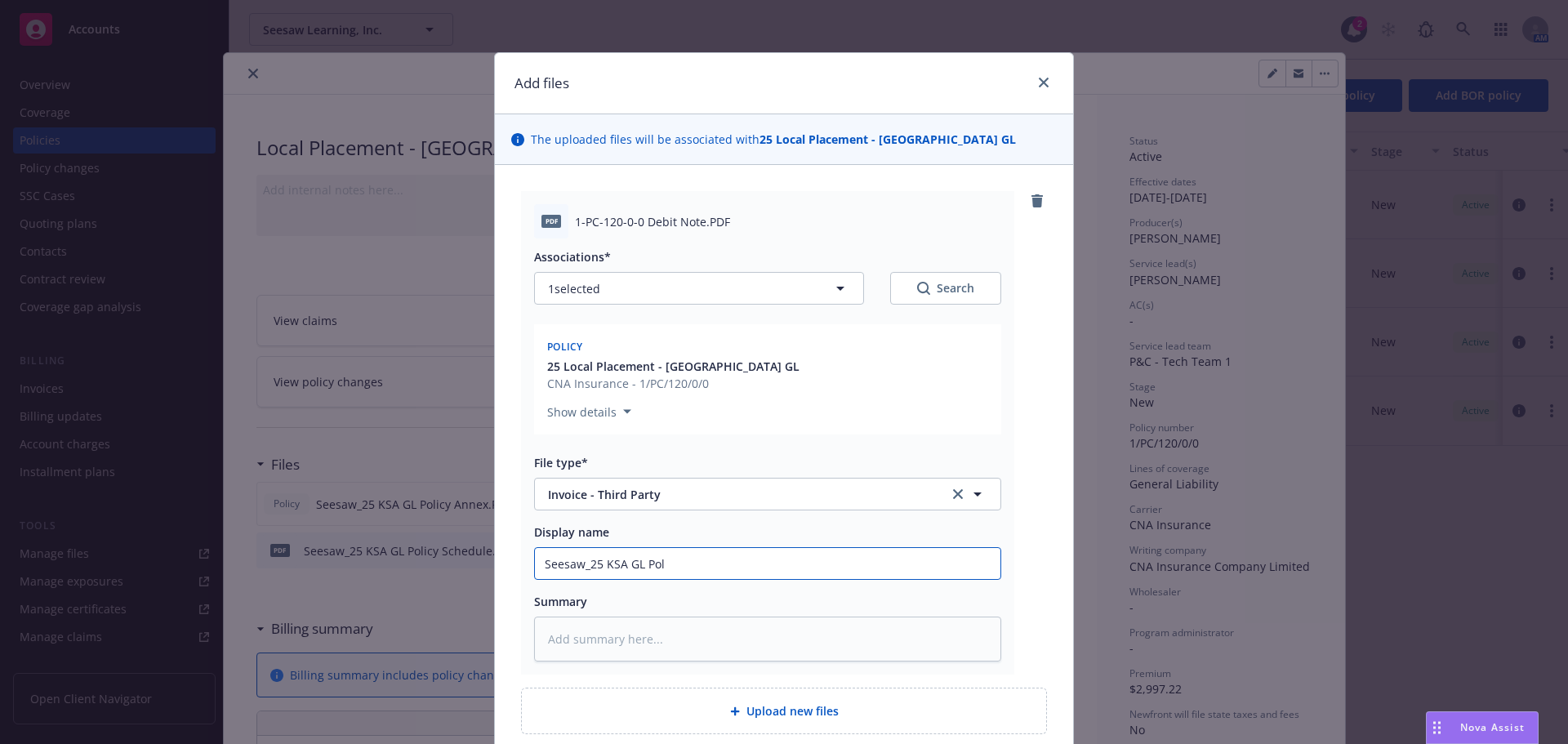
type input "Seesaw_25 KSA [PERSON_NAME]"
type textarea "x"
type input "Seesaw_25 KSA [PERSON_NAME]"
type textarea "x"
type input "Seesaw_25 KSA GL Policy"
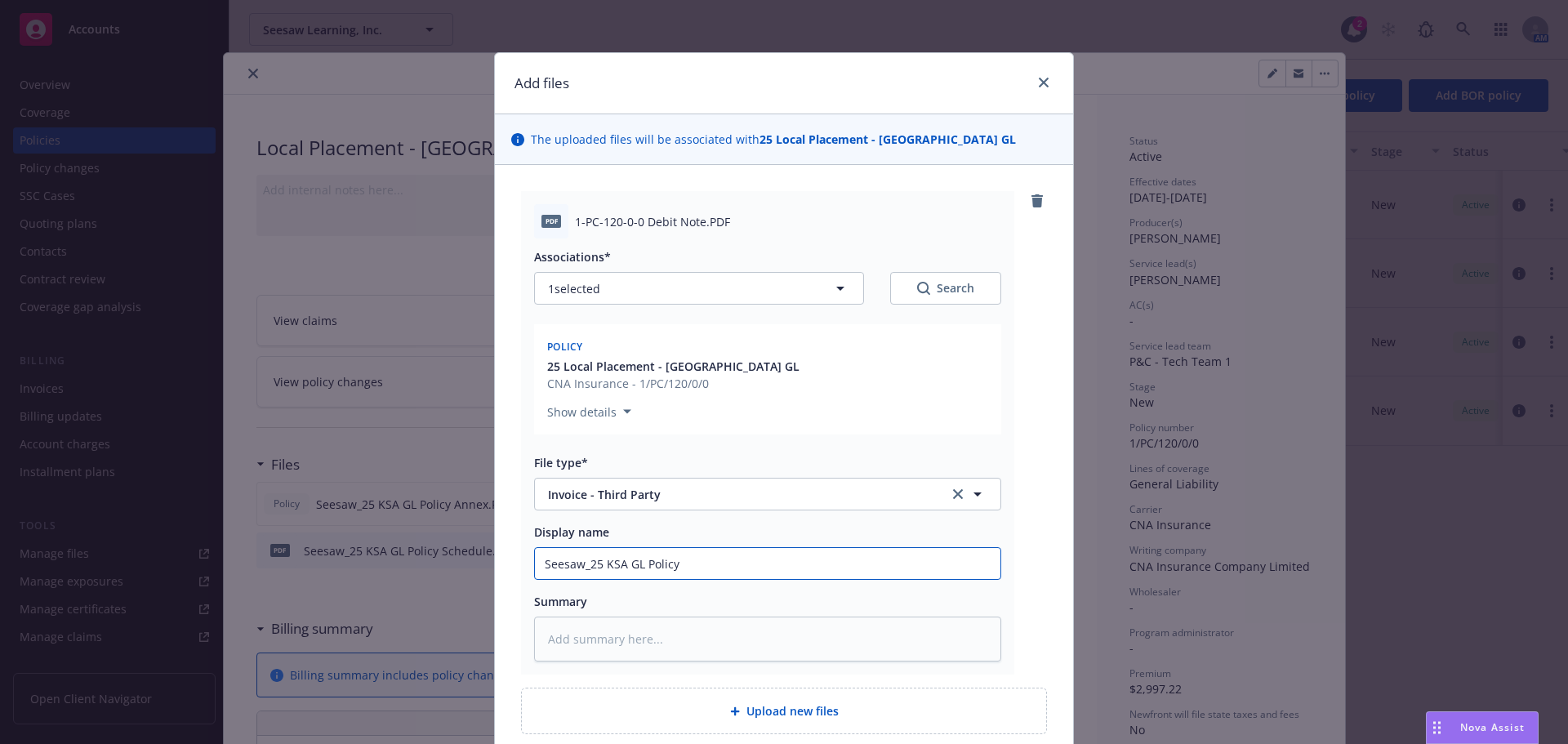
type textarea "x"
type input "Seesaw_25 KSA [PERSON_NAME]"
type textarea "x"
type input "Seesaw_25 KSA [PERSON_NAME]"
type textarea "x"
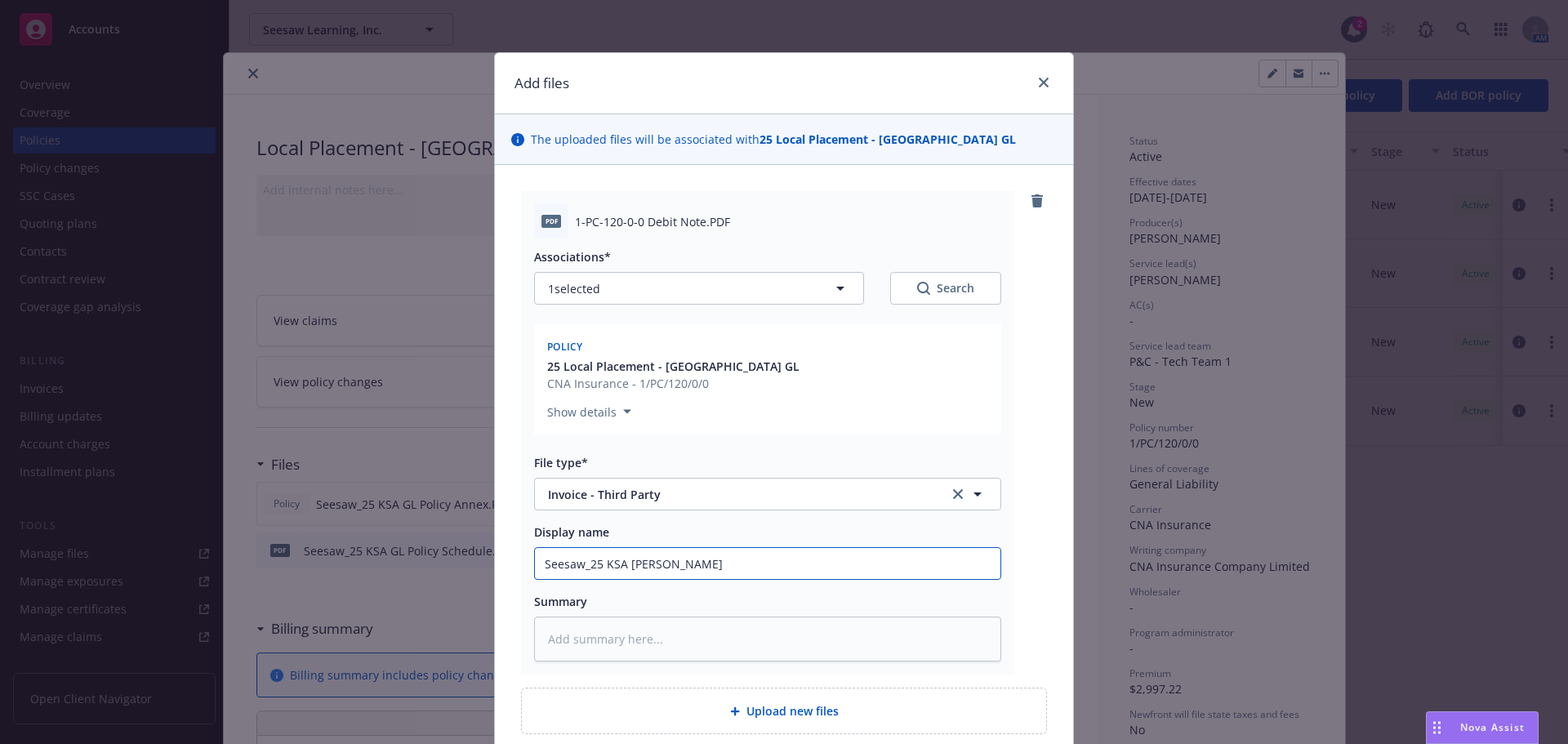
type input "Seesaw_25 KSA GL Pol"
type textarea "x"
type input "Seesaw_25 KSA GL Po"
type textarea "x"
type input "Seesaw_25 KSA GL P"
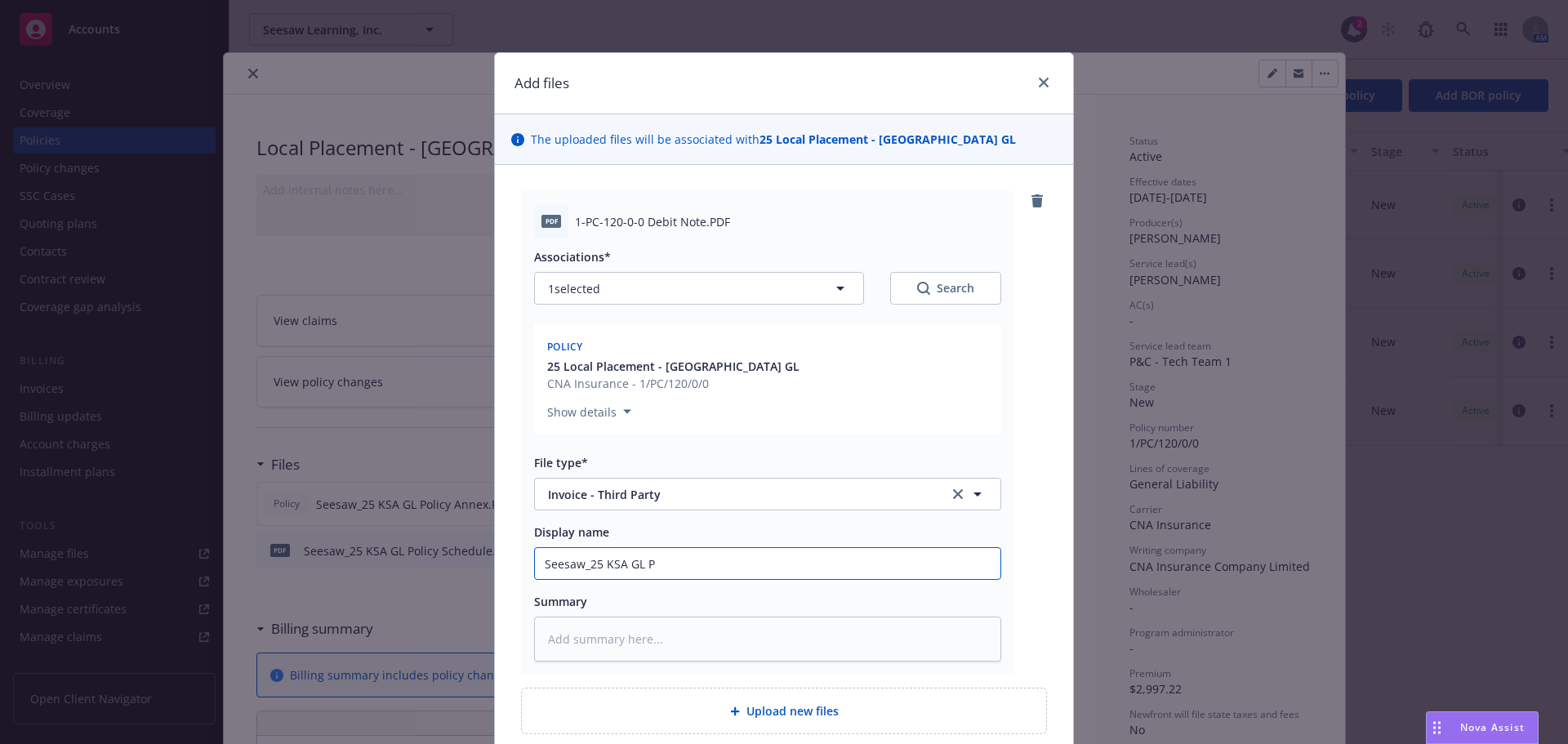
type textarea "x"
type input "Seesaw_25 KSA GL IN"
type textarea "x"
type input "Seesaw_25 KSA GL INvo"
type textarea "x"
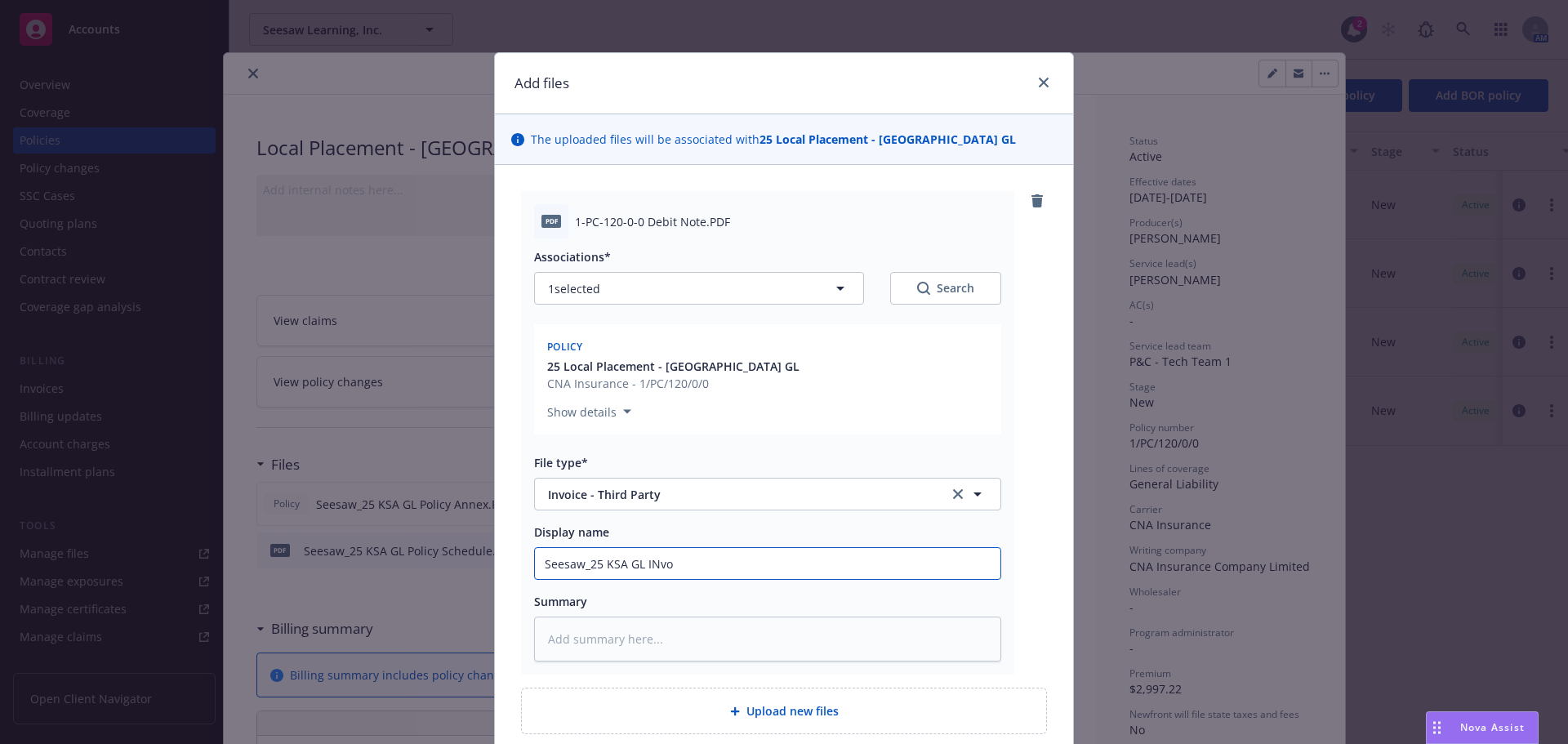
type input "Seesaw_25 KSA GL INvoi"
type textarea "x"
type input "Seesaw_25 KSA GL INvo"
type textarea "x"
type input "Seesaw_25 KSA GL INv"
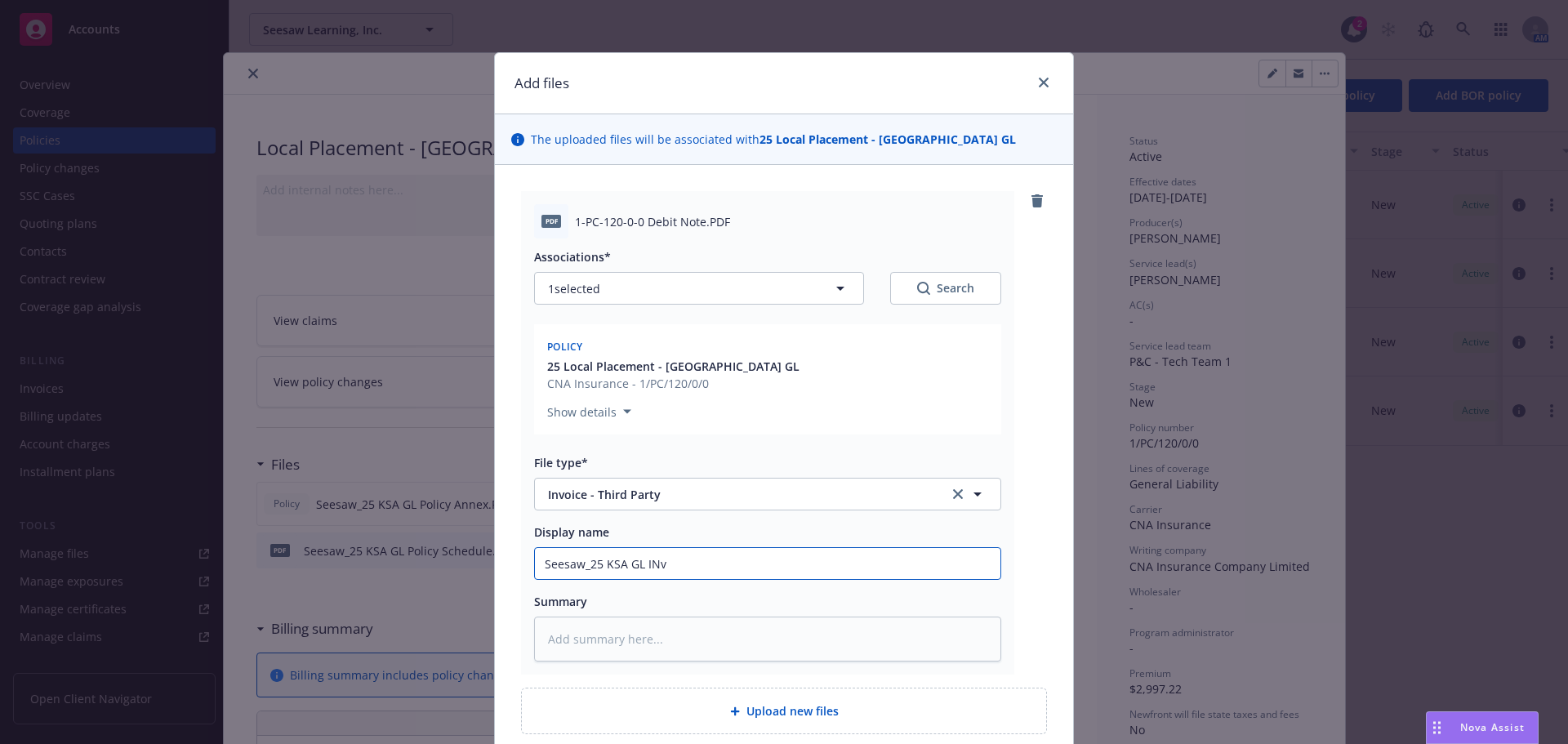
type textarea "x"
type input "Seesaw_25 KSA GL IN"
type textarea "x"
type input "Seesaw_25 KSA GL I"
type textarea "x"
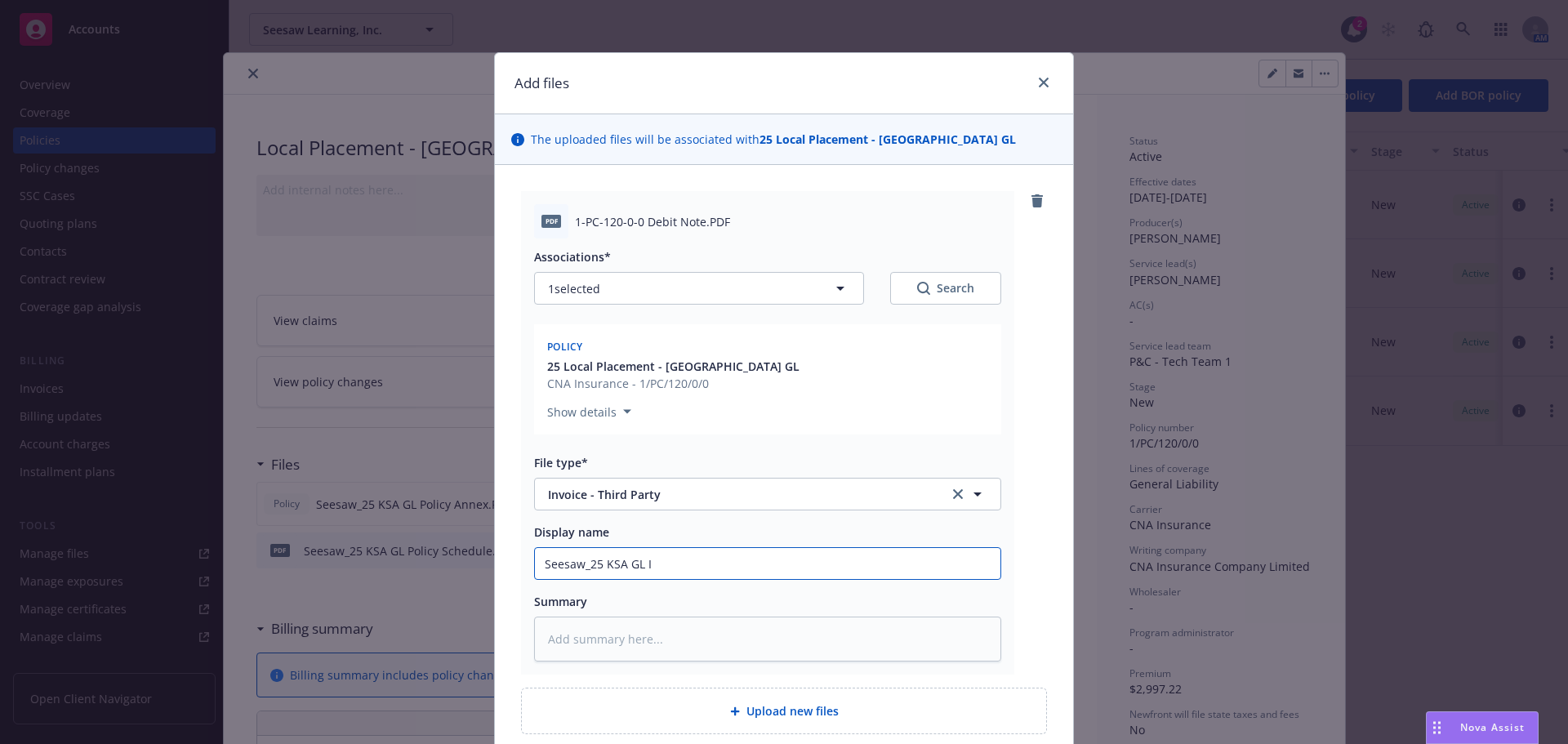
type input "Seesaw_25 KSA GL In"
type textarea "x"
type input "Seesaw_25 KSA GL Invo"
type textarea "x"
type input "Seesaw_25 KSA GL Invoi"
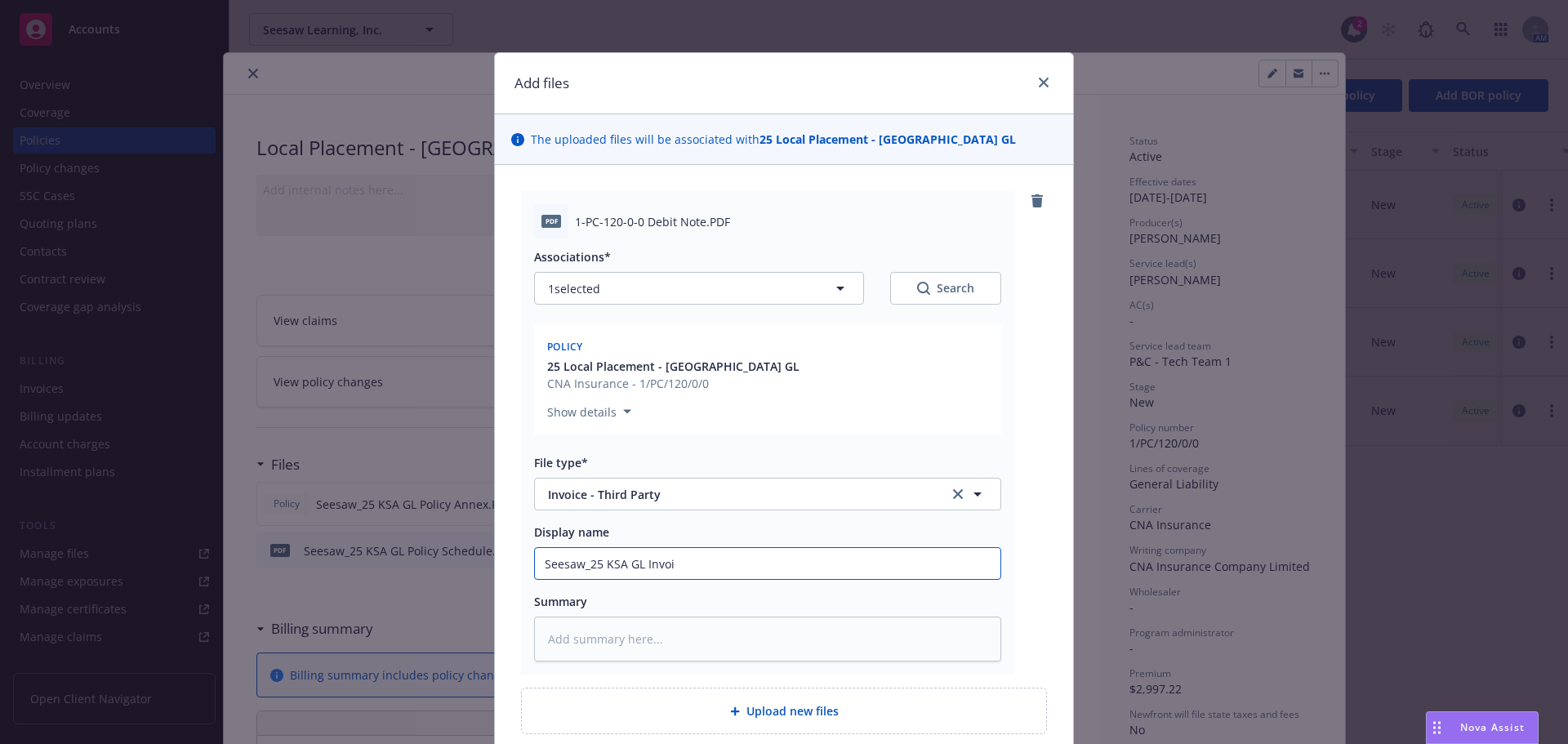
type textarea "x"
type input "Seesaw_25 KSA GL Invoic"
type textarea "x"
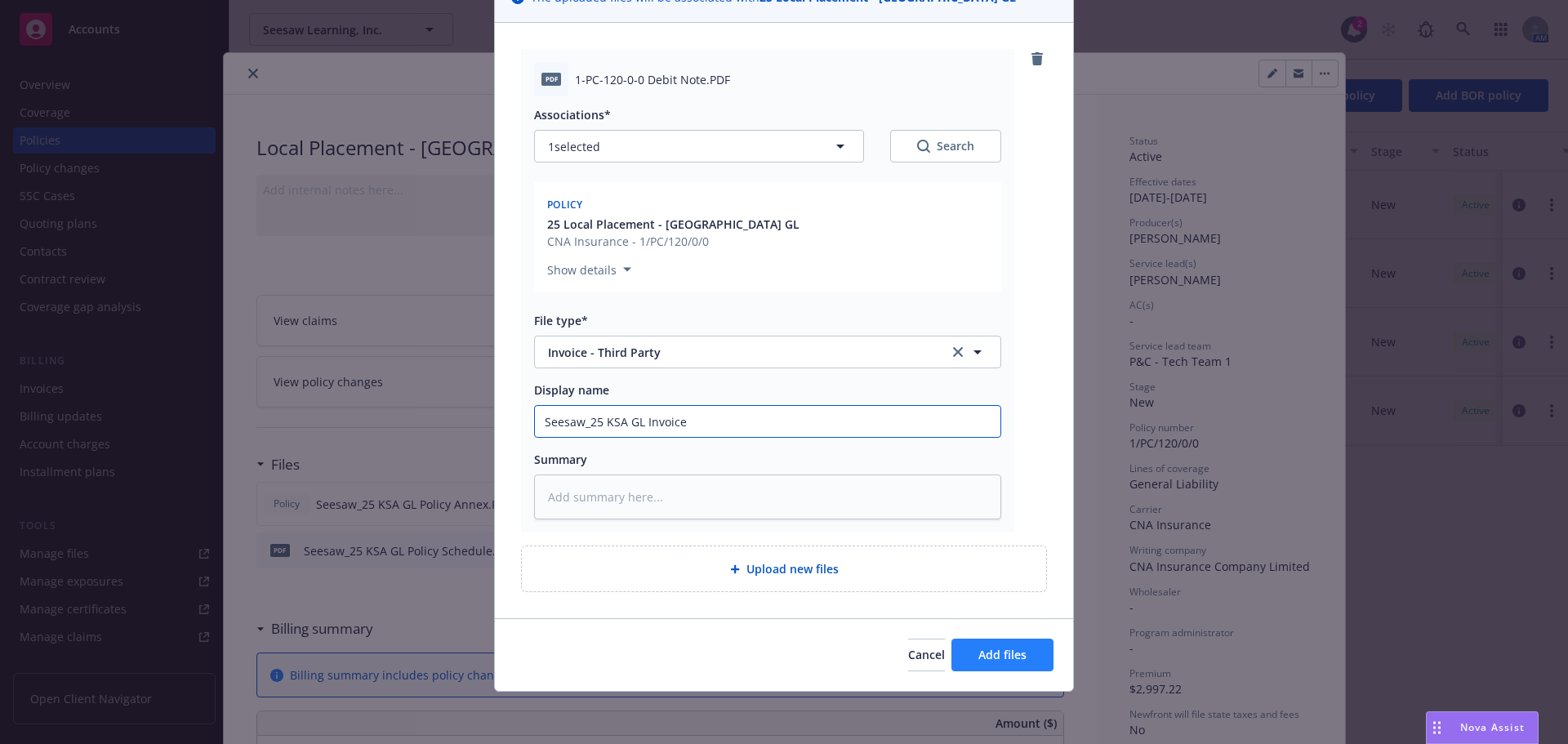
type input "Seesaw_25 KSA GL Invoice"
click at [985, 650] on span "Add files" at bounding box center [1002, 655] width 48 height 16
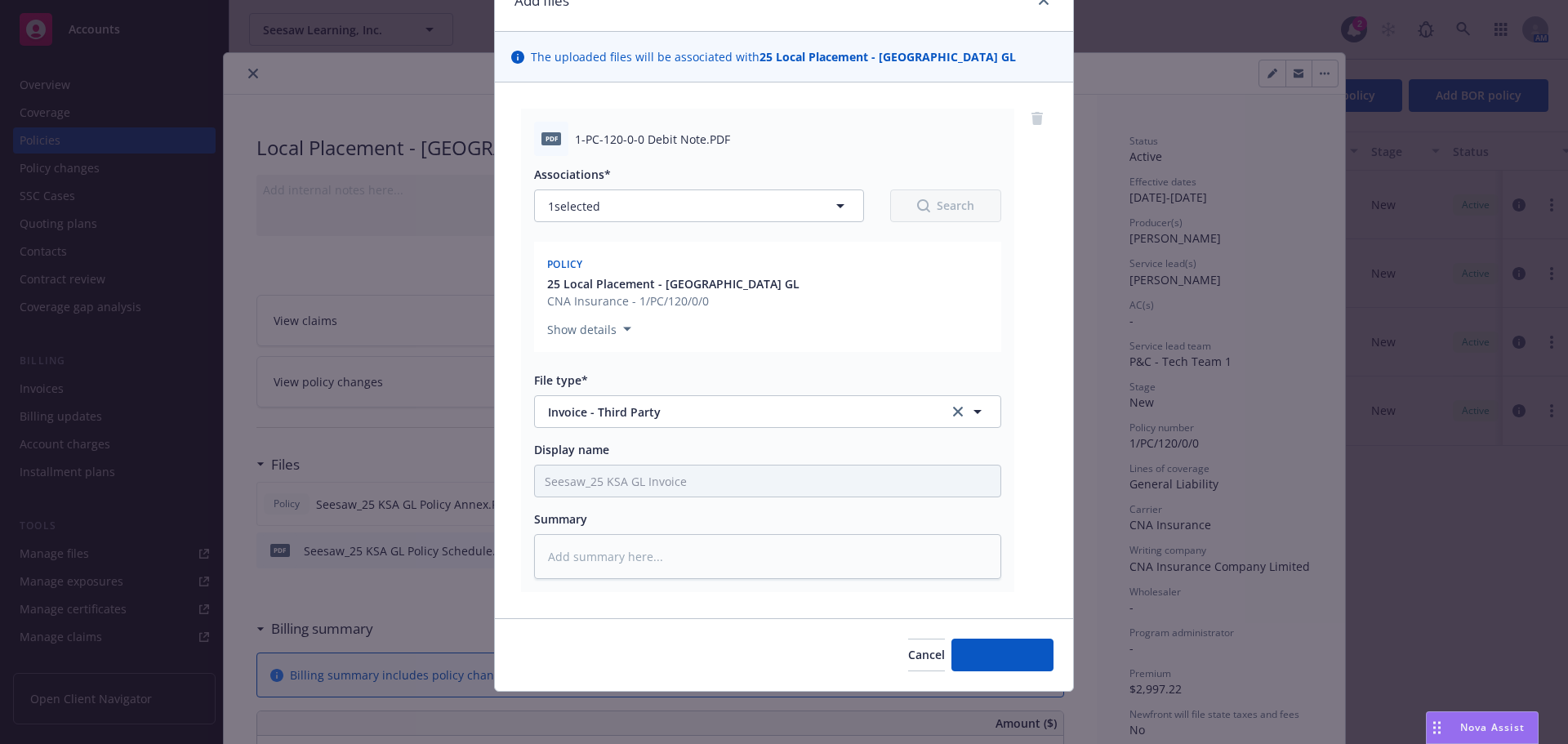
scroll to position [83, 0]
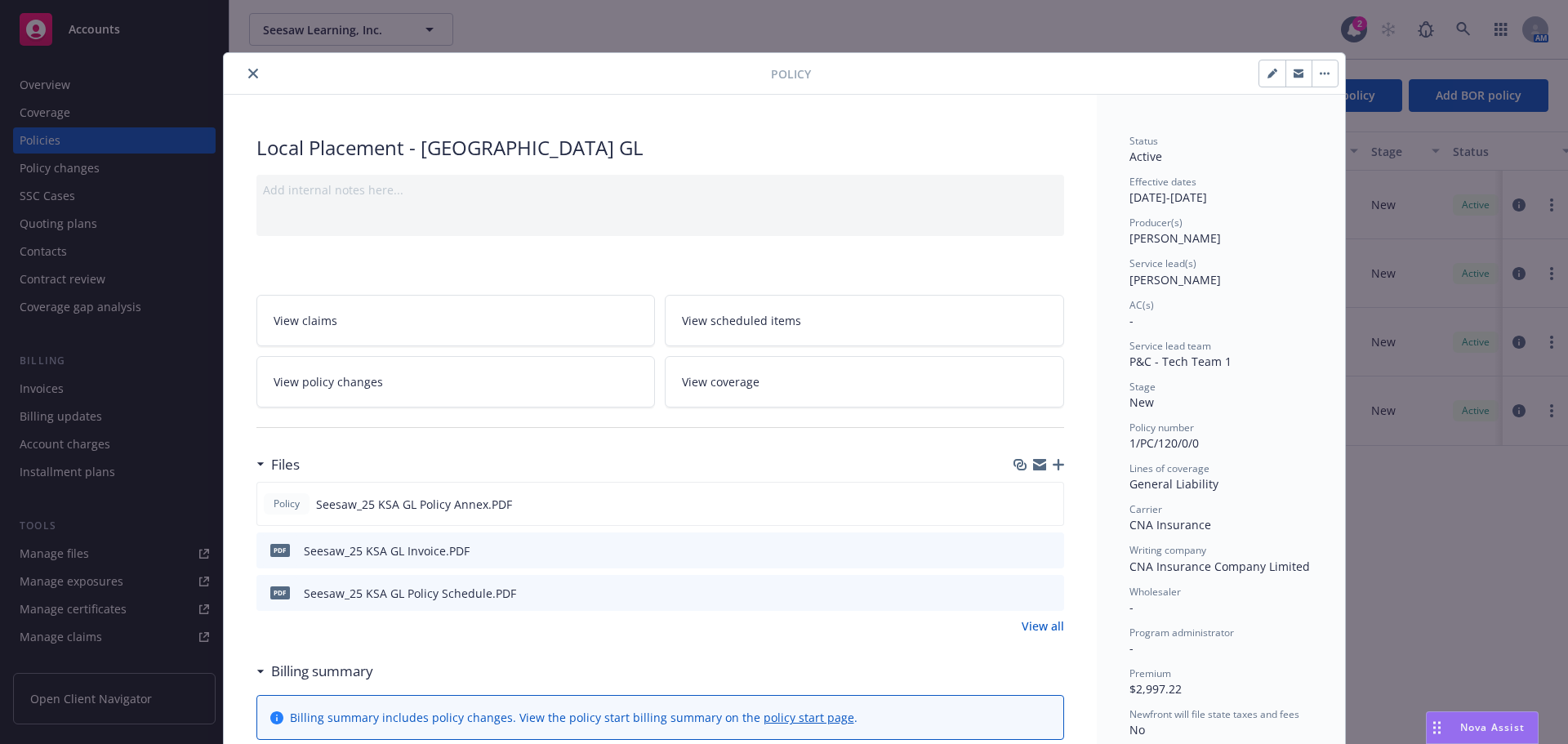
click at [254, 72] on button "close" at bounding box center [254, 74] width 20 height 20
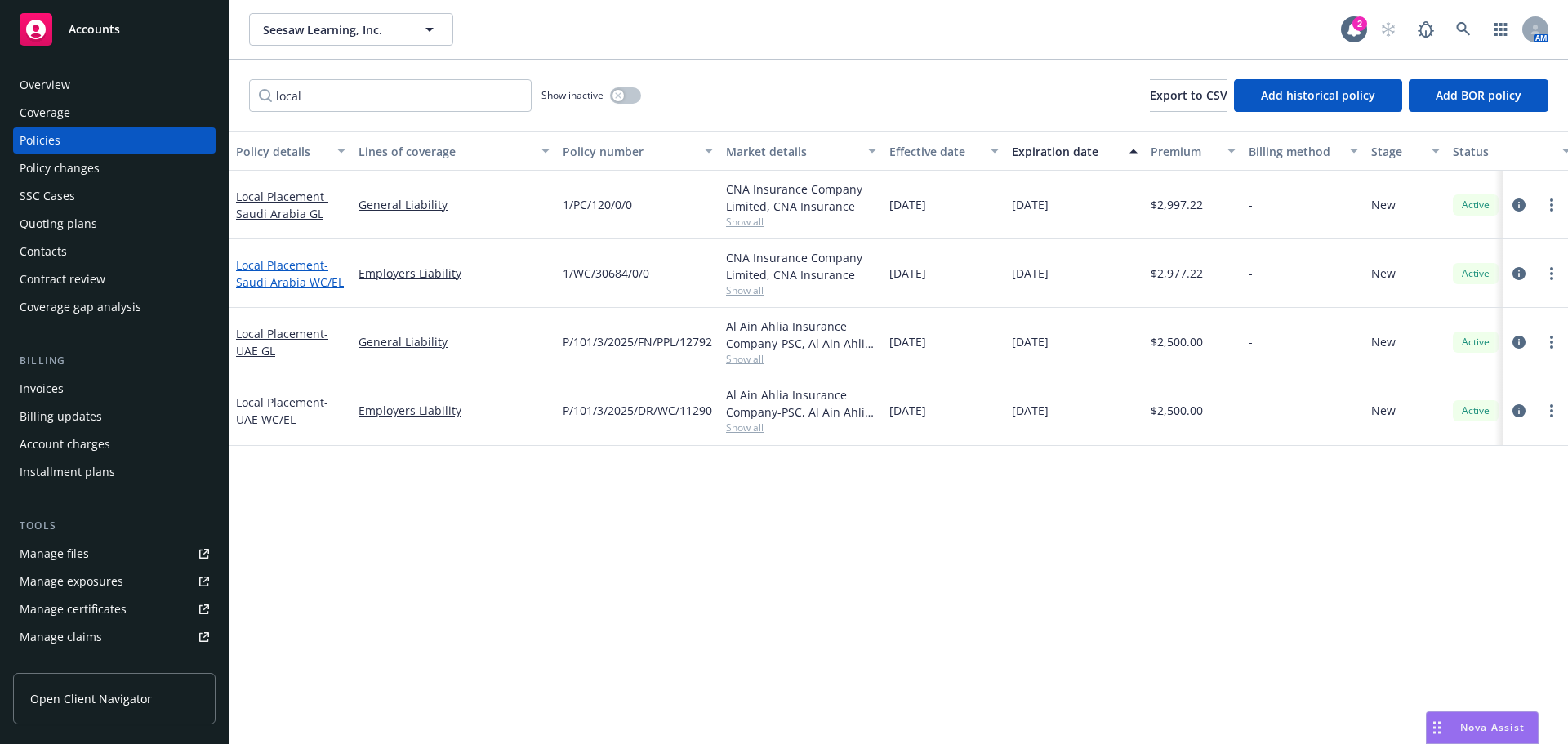
click at [303, 278] on span "- [GEOGRAPHIC_DATA] WC/EL" at bounding box center [289, 274] width 108 height 33
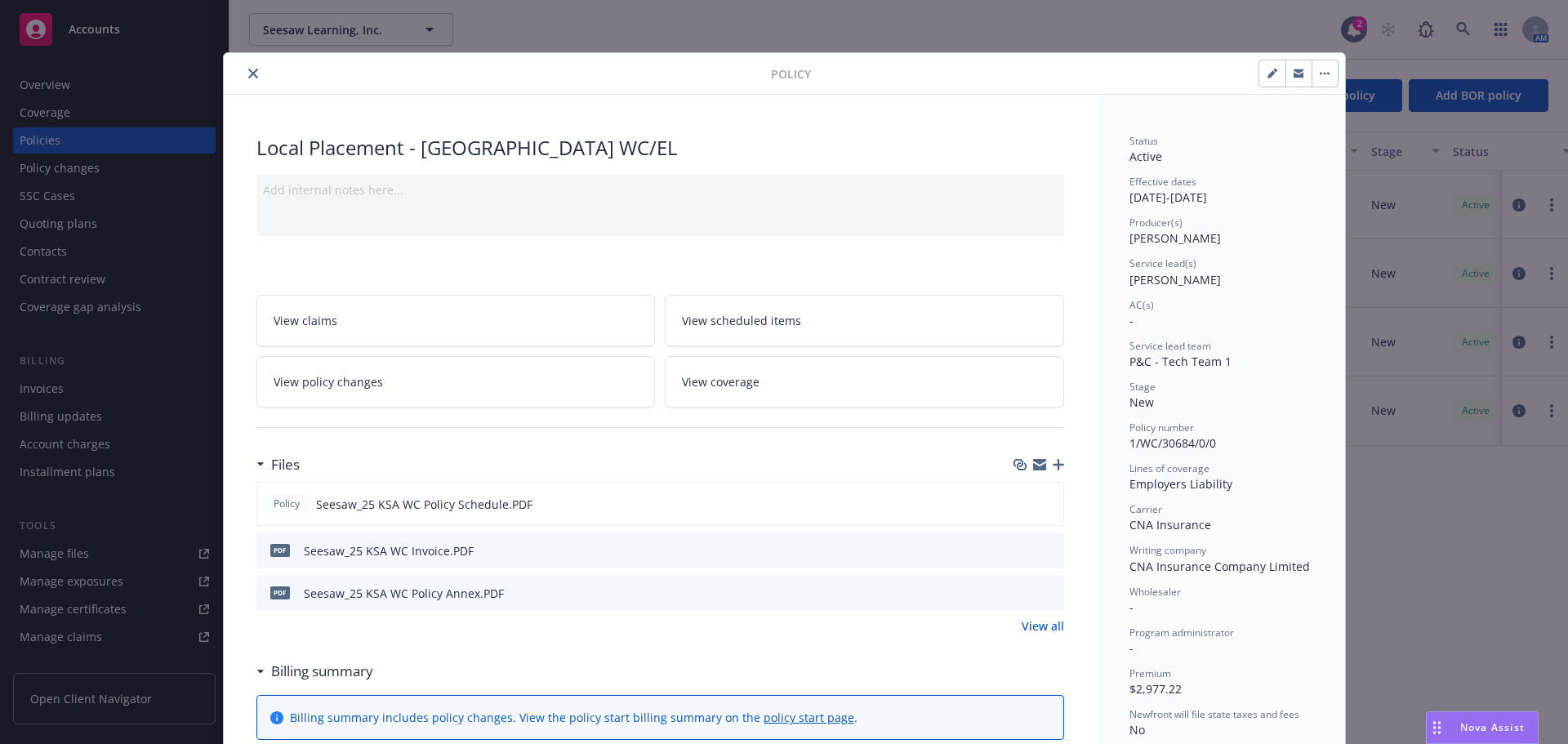
scroll to position [49, 0]
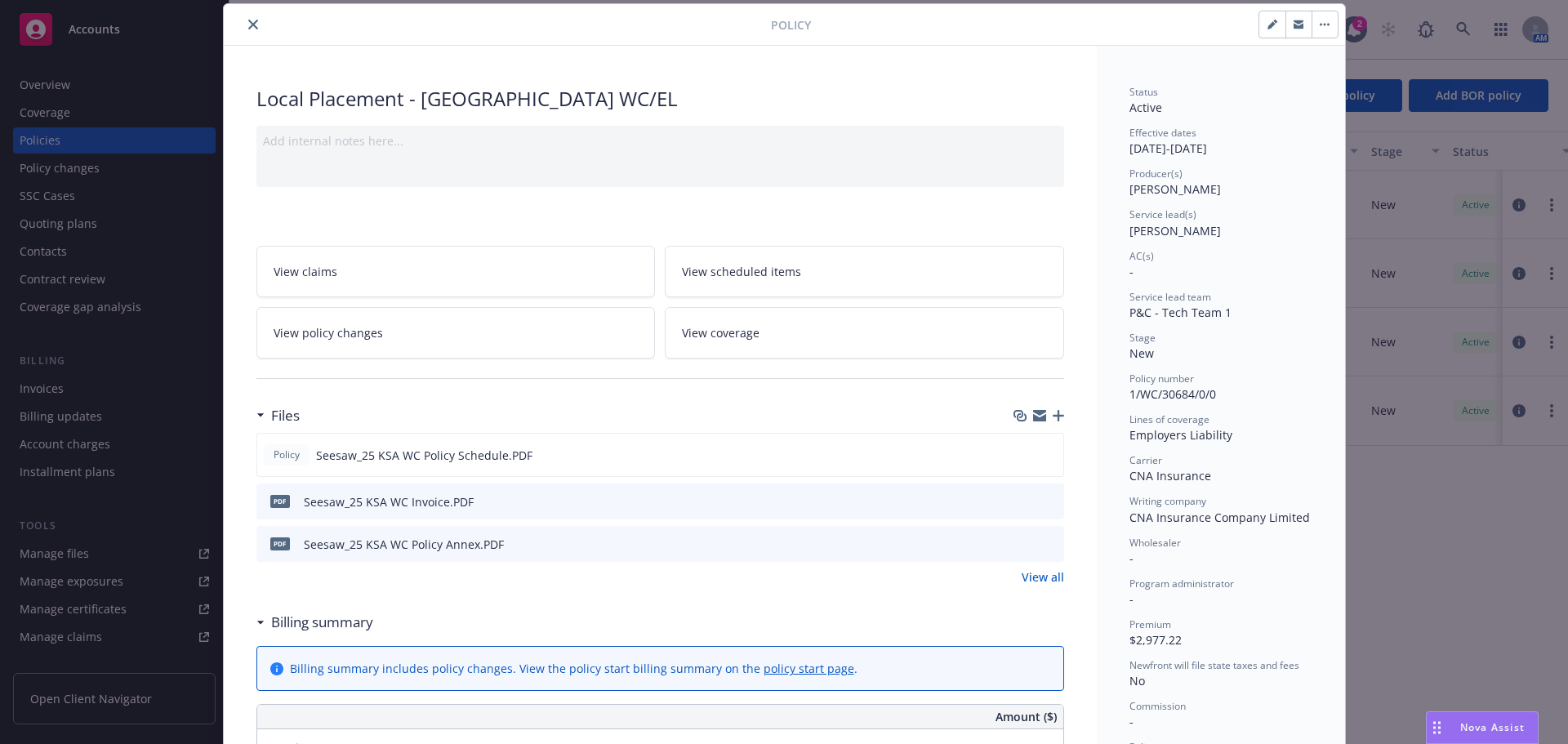
click at [1041, 502] on icon "preview file" at bounding box center [1048, 500] width 15 height 11
click at [1016, 455] on icon "download file" at bounding box center [1020, 453] width 13 height 13
click at [1016, 500] on icon "download file" at bounding box center [1021, 499] width 11 height 10
click at [1017, 541] on icon "download file" at bounding box center [1021, 542] width 13 height 13
click at [254, 27] on button "close" at bounding box center [254, 25] width 20 height 20
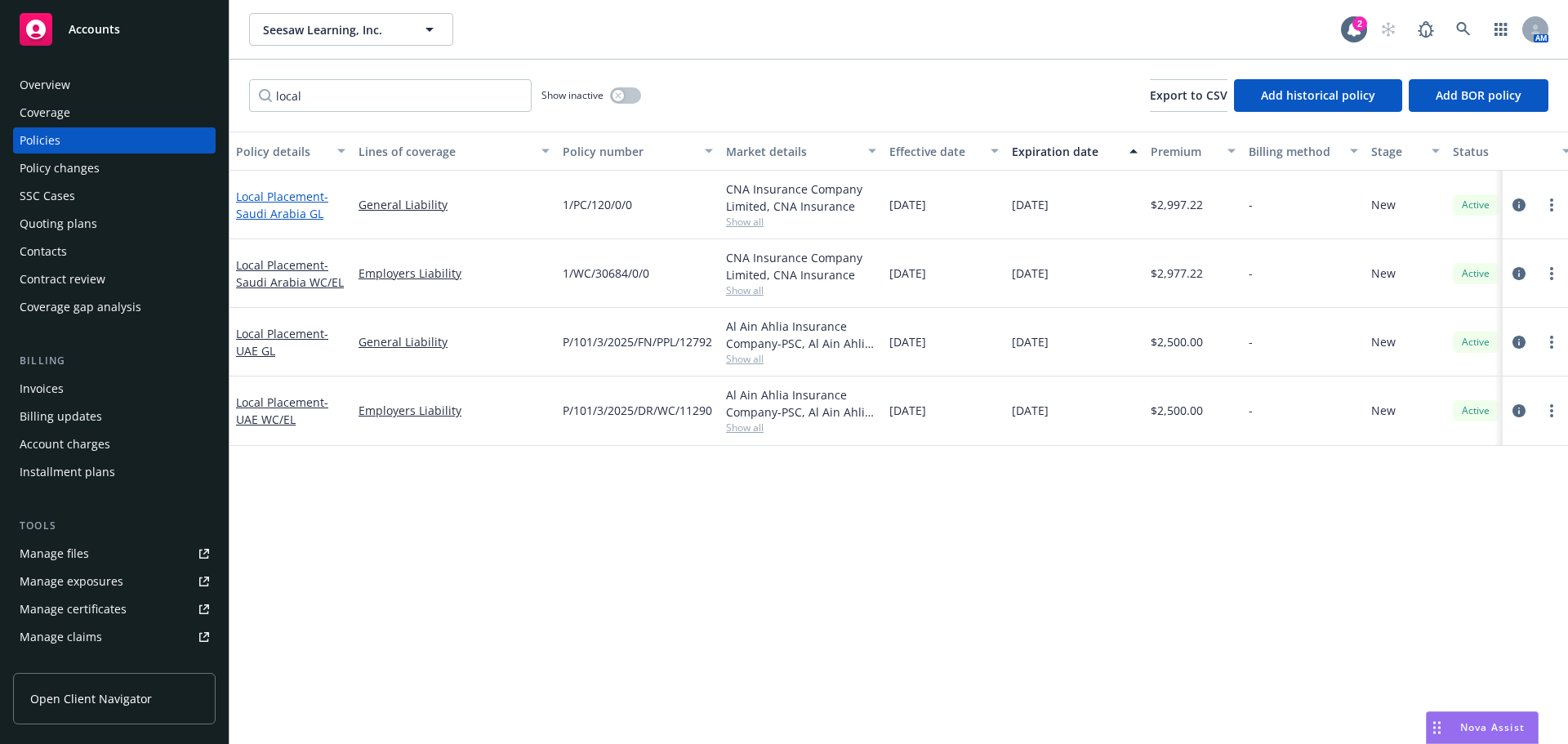
click at [291, 214] on span "- [GEOGRAPHIC_DATA] GL" at bounding box center [281, 205] width 92 height 33
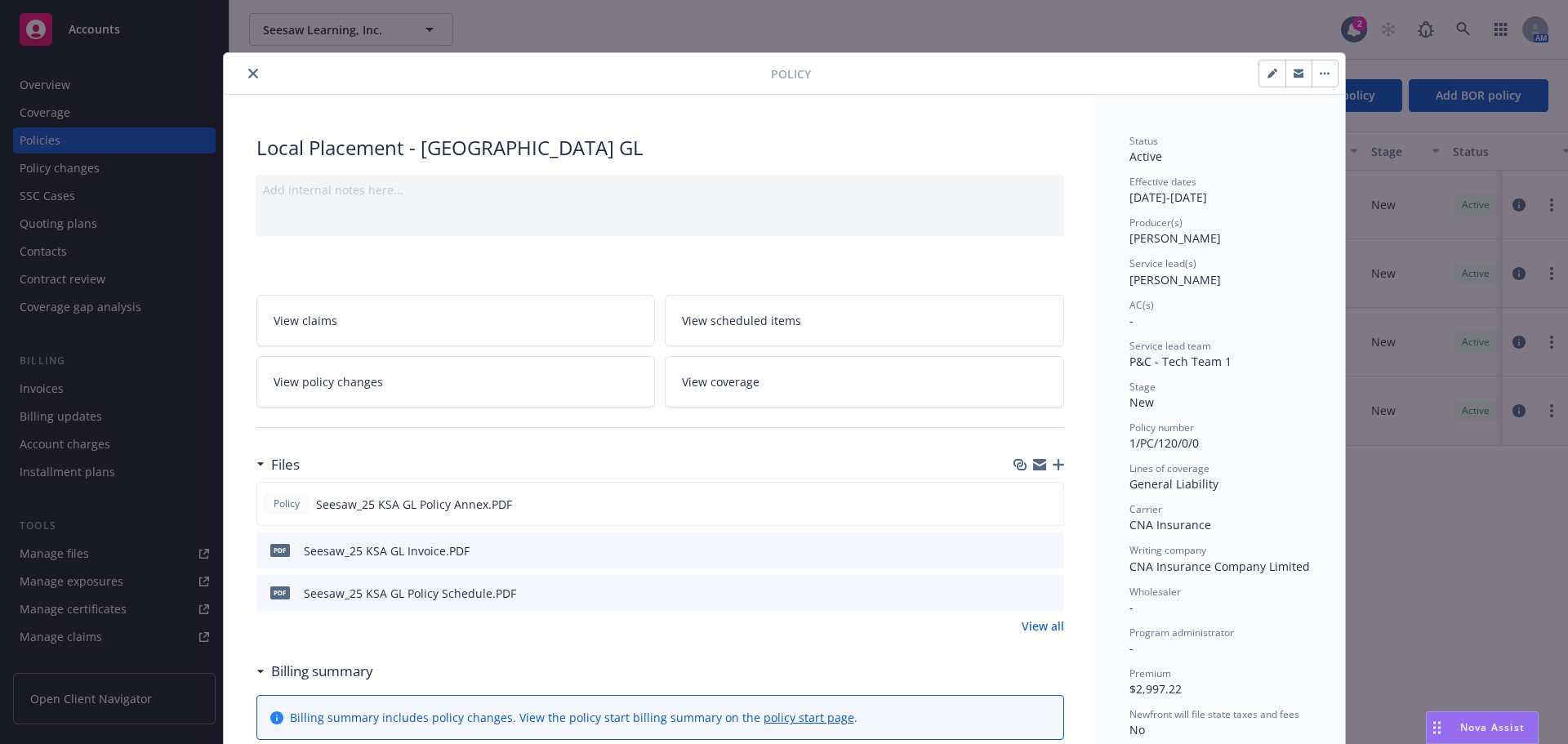
scroll to position [49, 0]
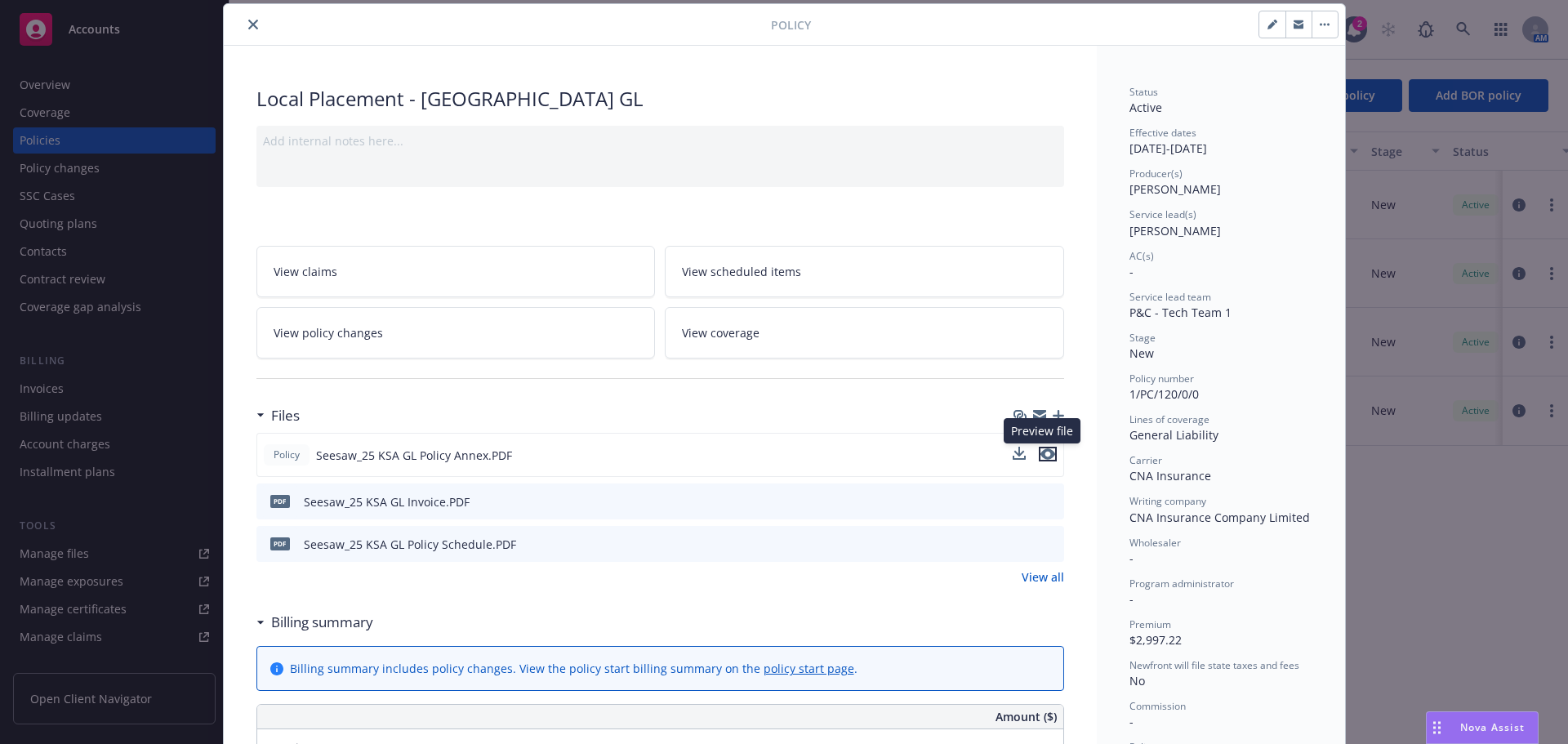
click at [1040, 456] on icon "preview file" at bounding box center [1047, 453] width 15 height 11
click at [1021, 499] on icon "download file" at bounding box center [1021, 500] width 13 height 13
click at [1016, 455] on icon "download file" at bounding box center [1020, 452] width 11 height 10
click at [1020, 539] on icon "download file" at bounding box center [1021, 542] width 13 height 13
click at [1053, 416] on icon "button" at bounding box center [1058, 415] width 11 height 11
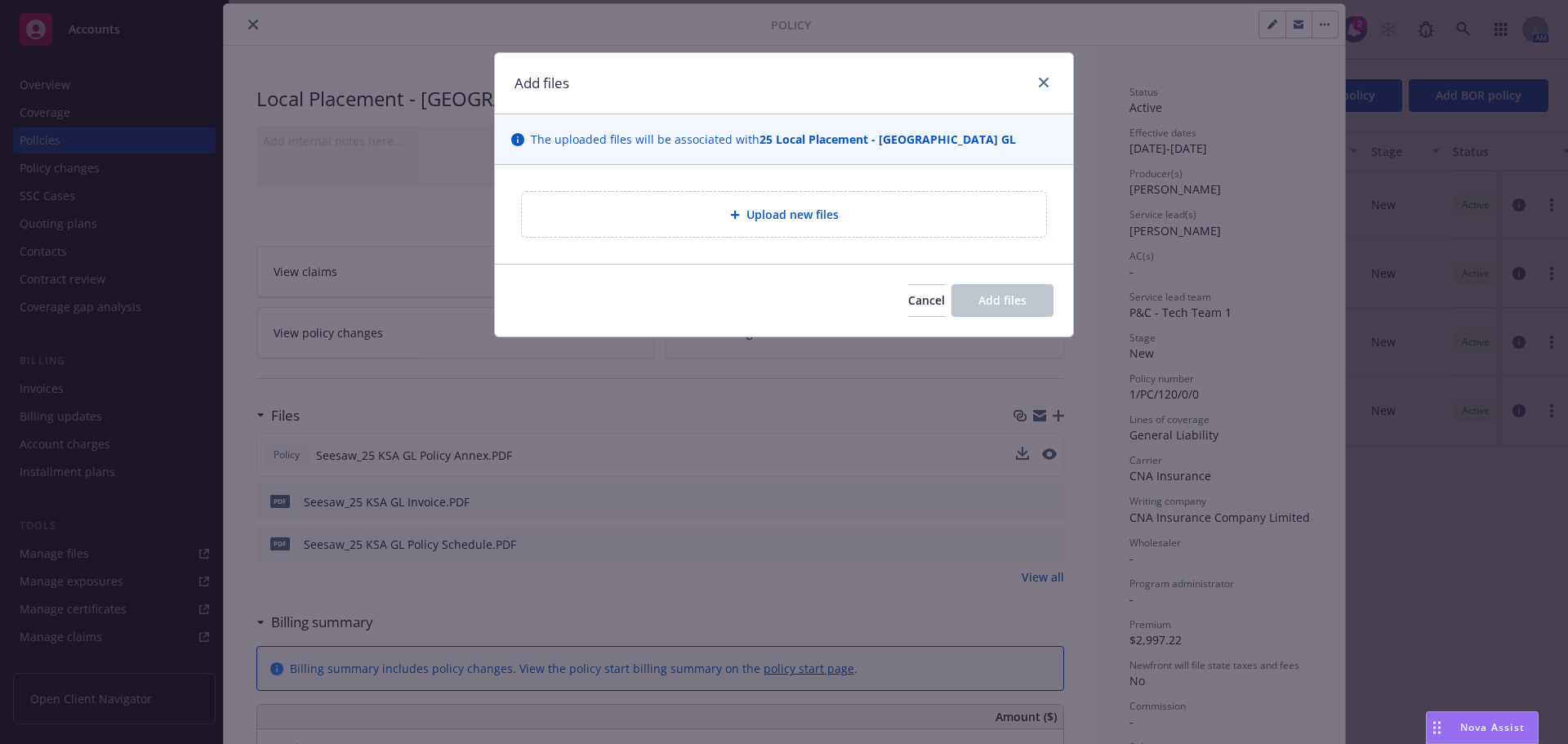
type textarea "x"
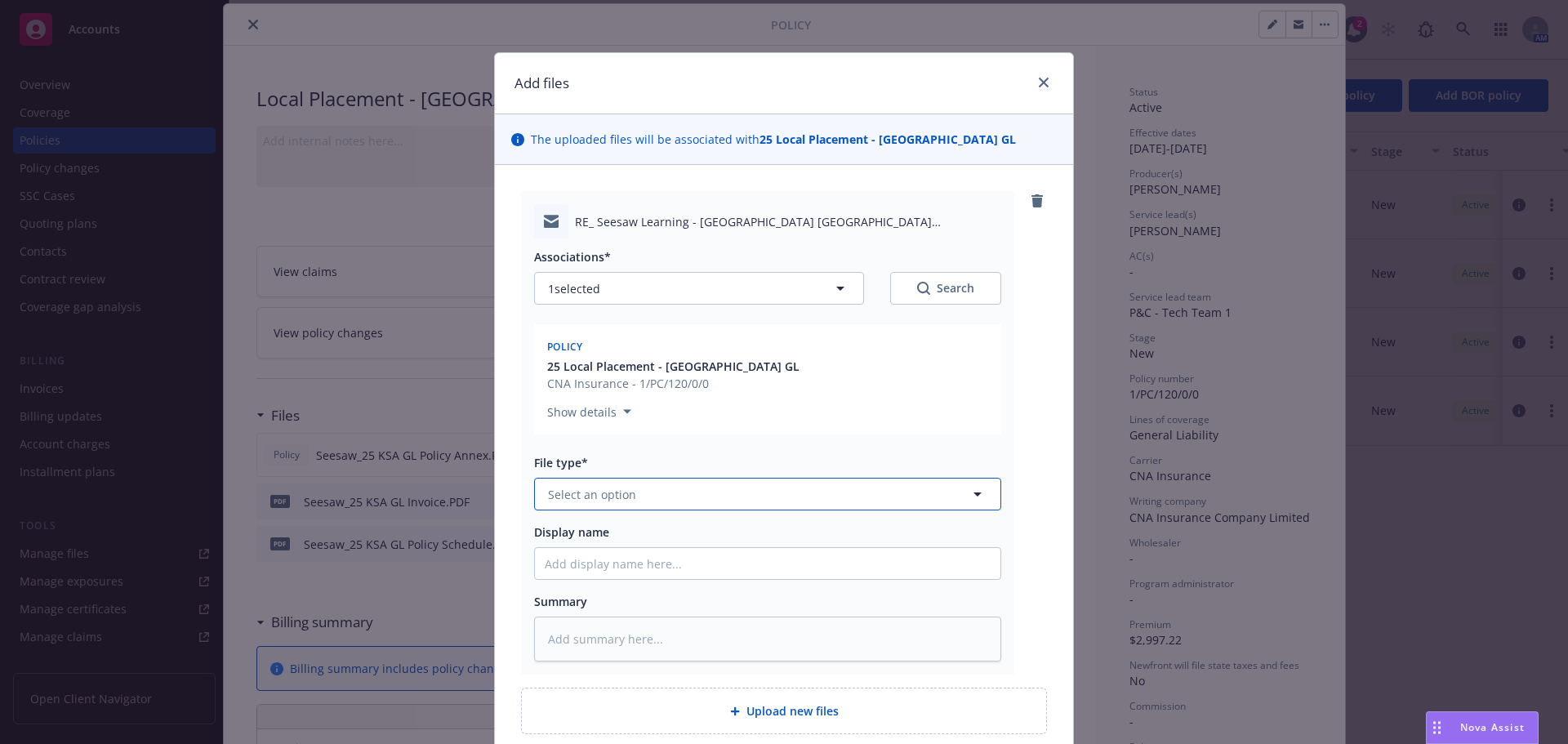
click at [581, 496] on span "Select an option" at bounding box center [592, 494] width 88 height 17
type input "email"
click at [595, 533] on div "Email" at bounding box center [768, 539] width 446 height 24
click at [572, 562] on input "Display name" at bounding box center [768, 563] width 465 height 31
type textarea "x"
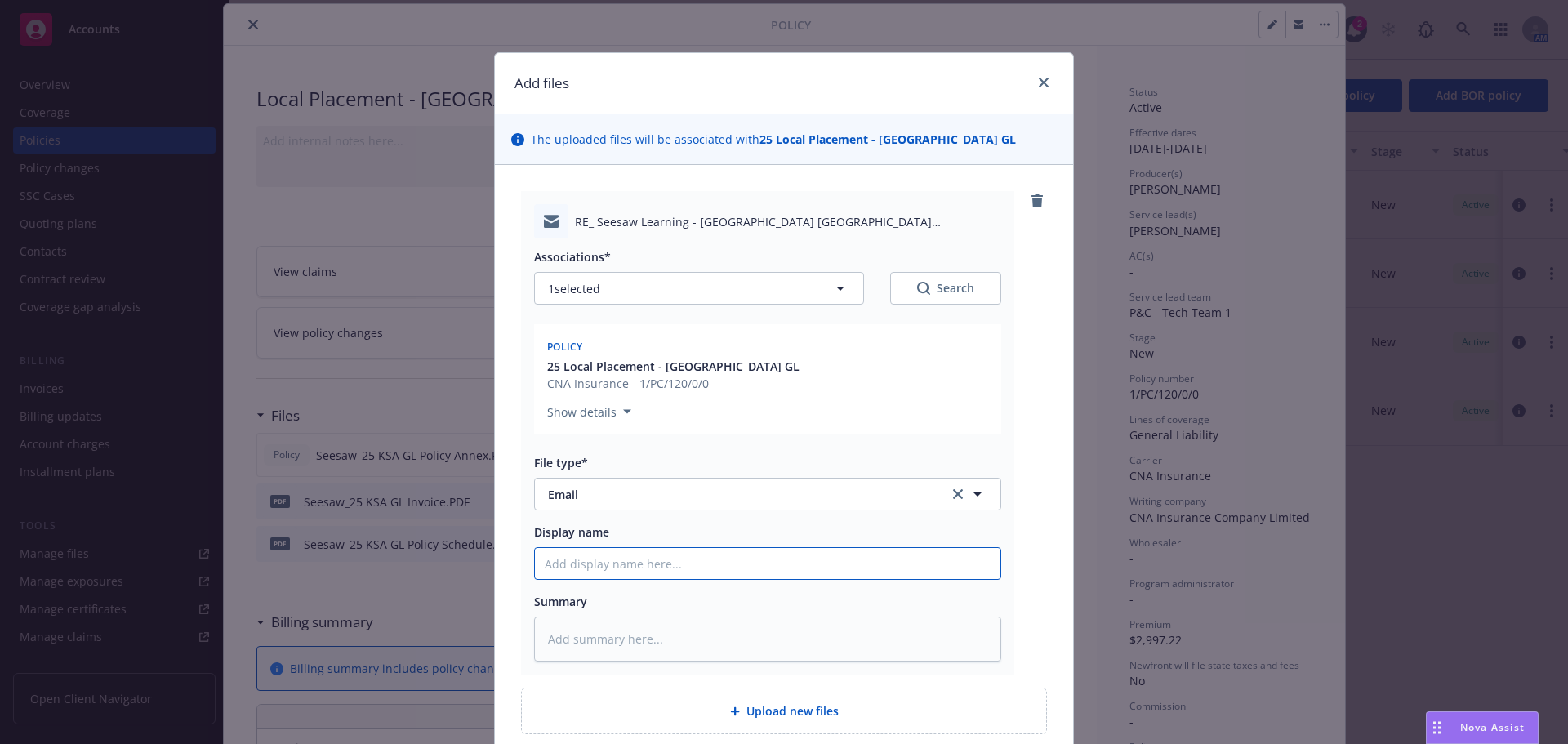
type input "P"
type textarea "x"
type input "Po"
type textarea "x"
type input "Pol"
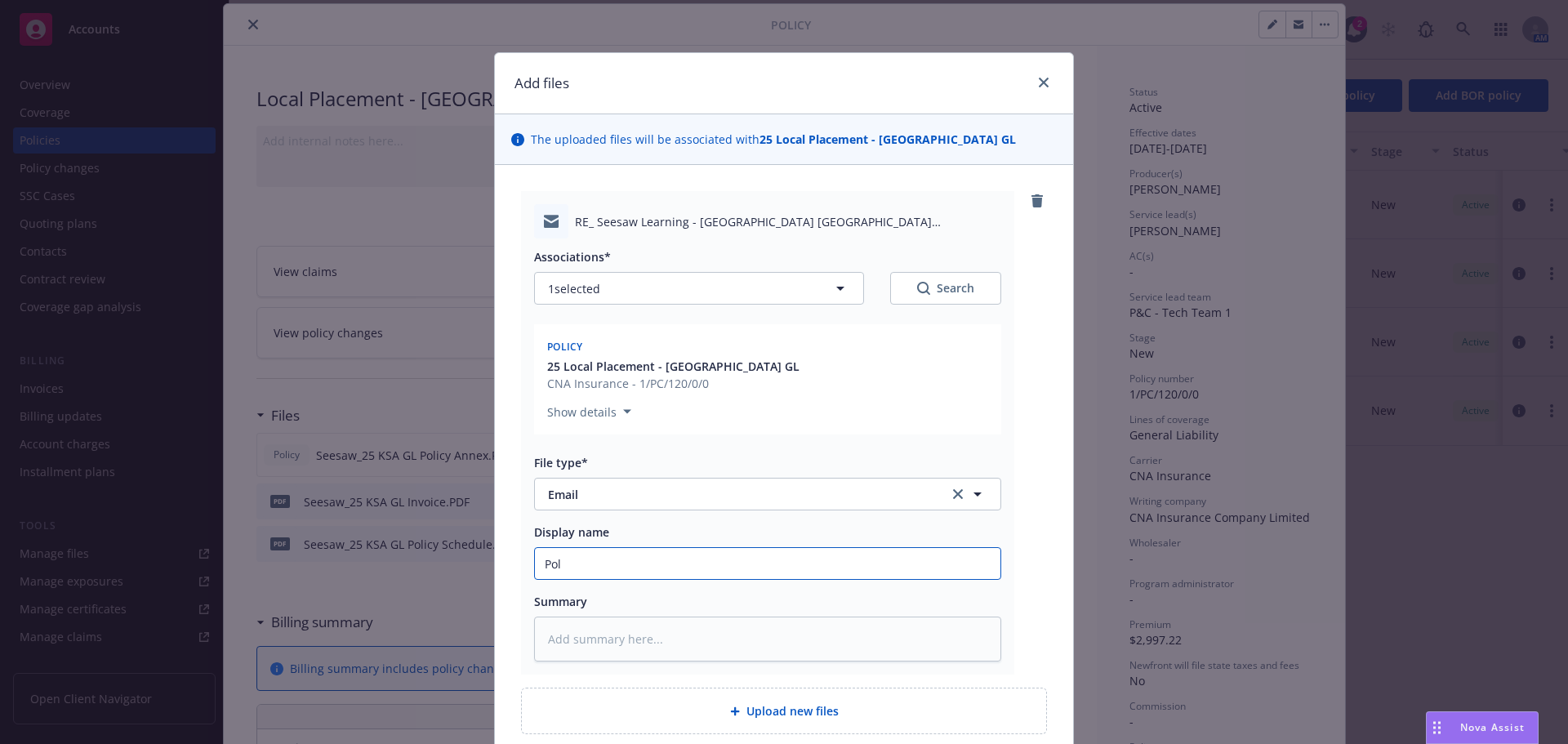
type textarea "x"
type input "Poli"
type textarea "x"
type input "Polic"
type textarea "x"
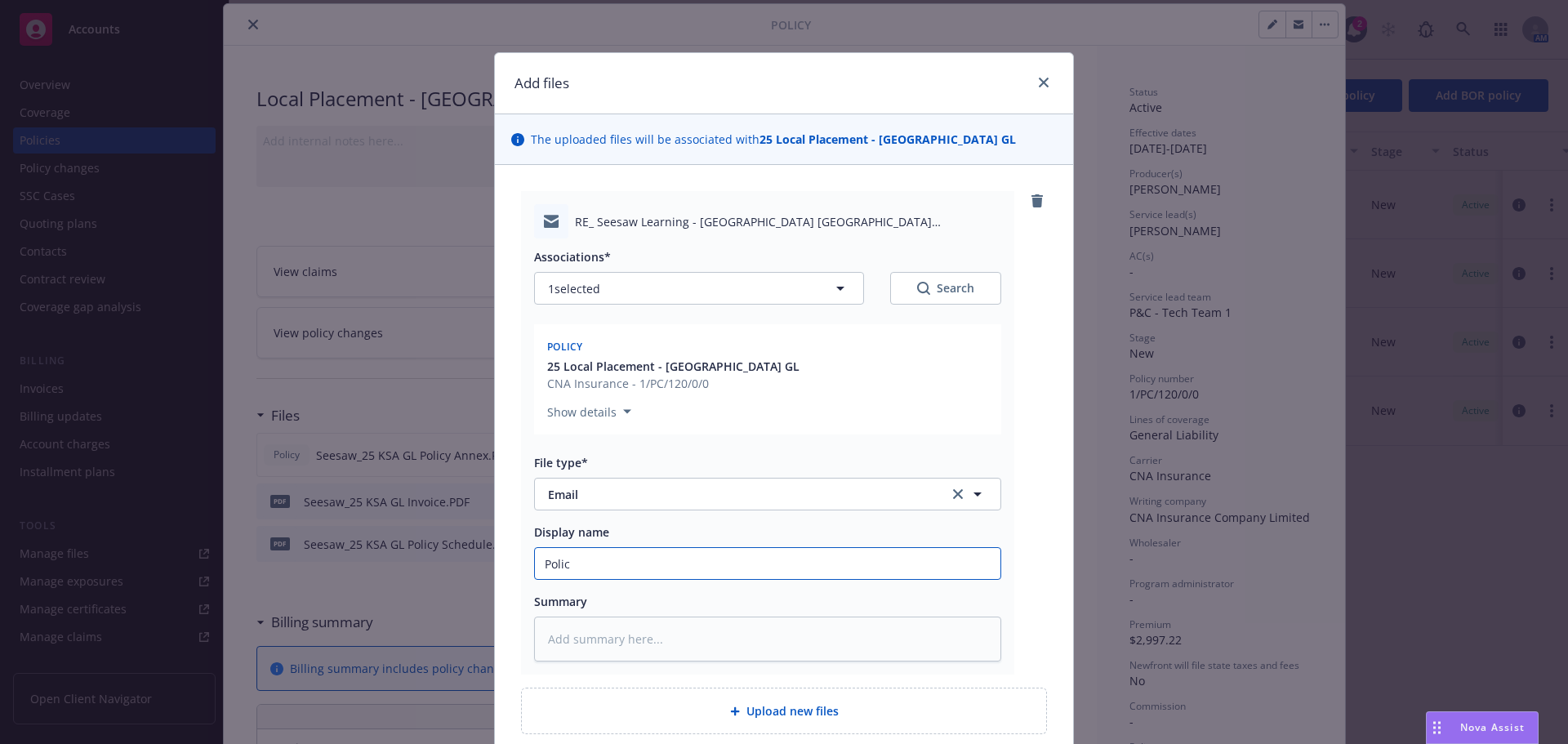
type input "Policy"
type textarea "x"
type input "Policy"
type textarea "x"
type input "Policy a"
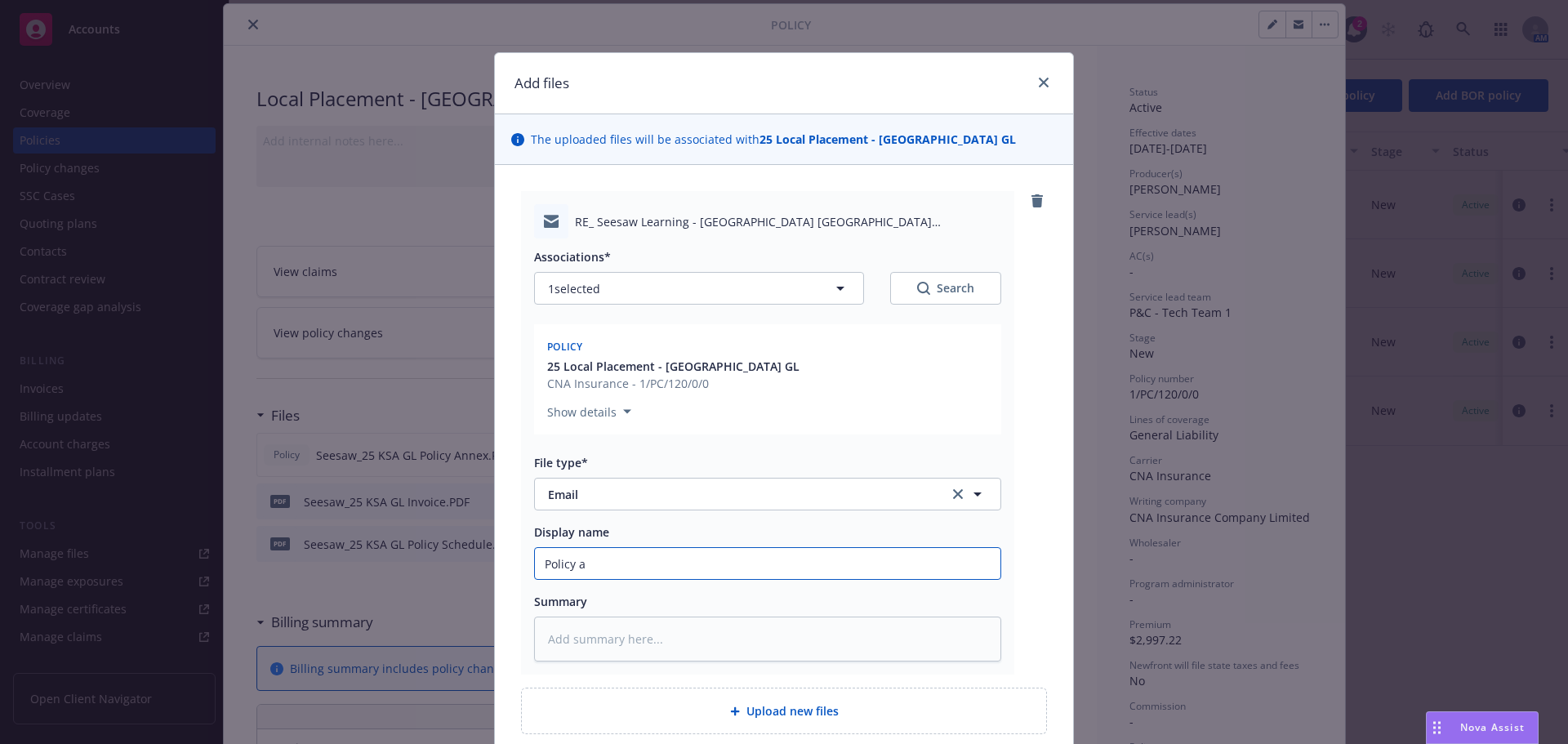
type textarea "x"
type input "Policy an"
type textarea "x"
type input "Policy and"
type textarea "x"
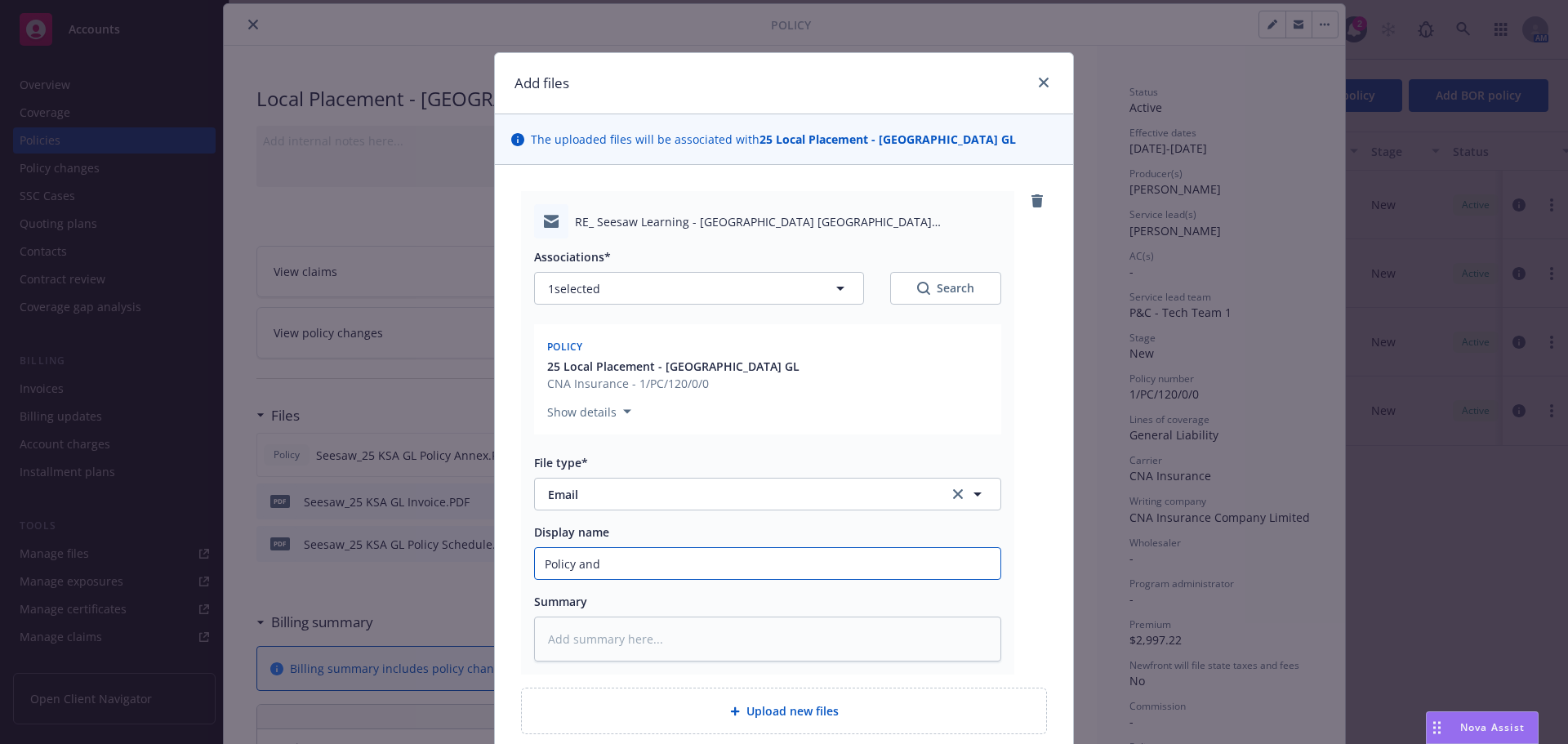
type input "Policy and i"
type textarea "x"
type input "Policy and in"
type textarea "x"
type input "Policy and inv"
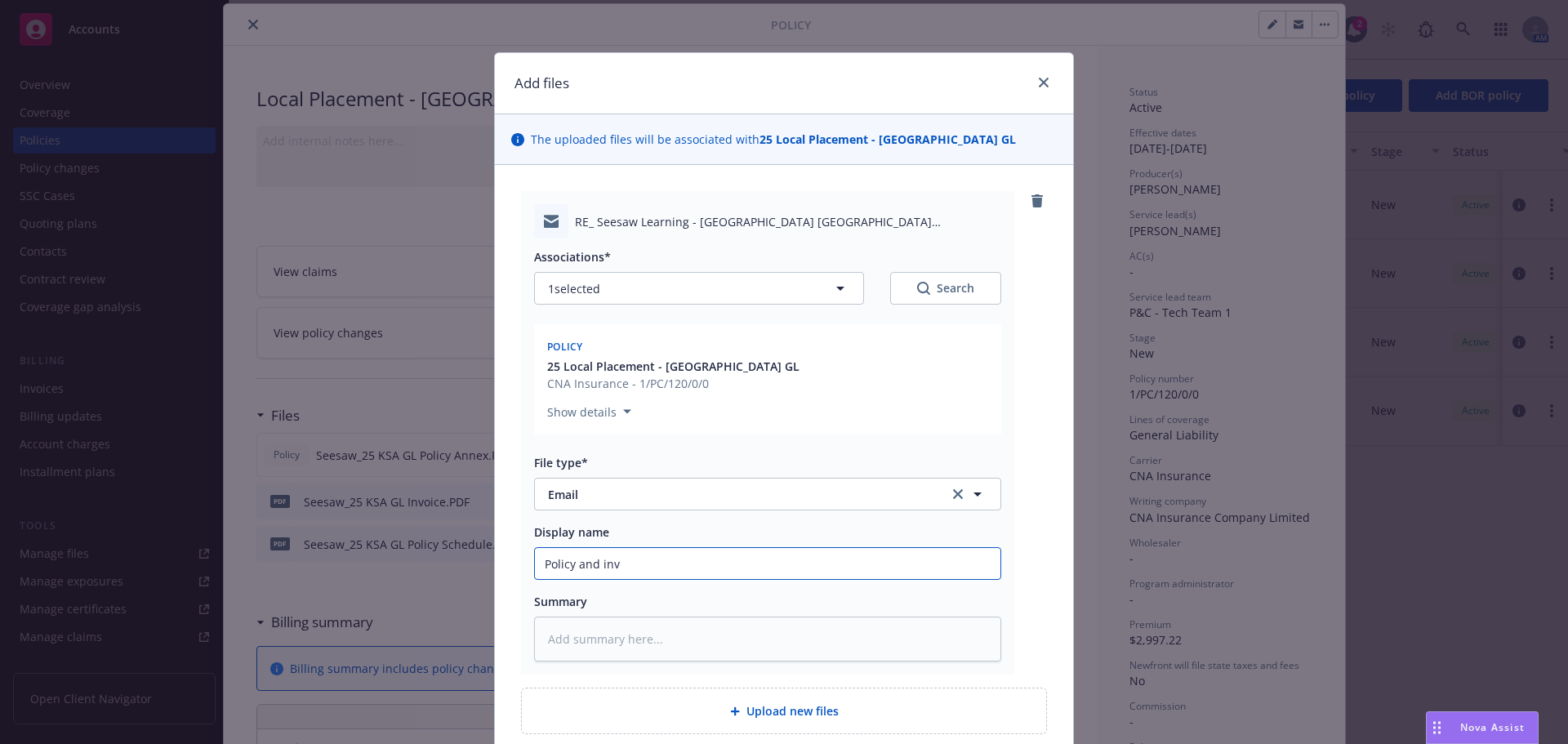
type textarea "x"
type input "Policy and invo"
type textarea "x"
type input "Policy and invoi"
type textarea "x"
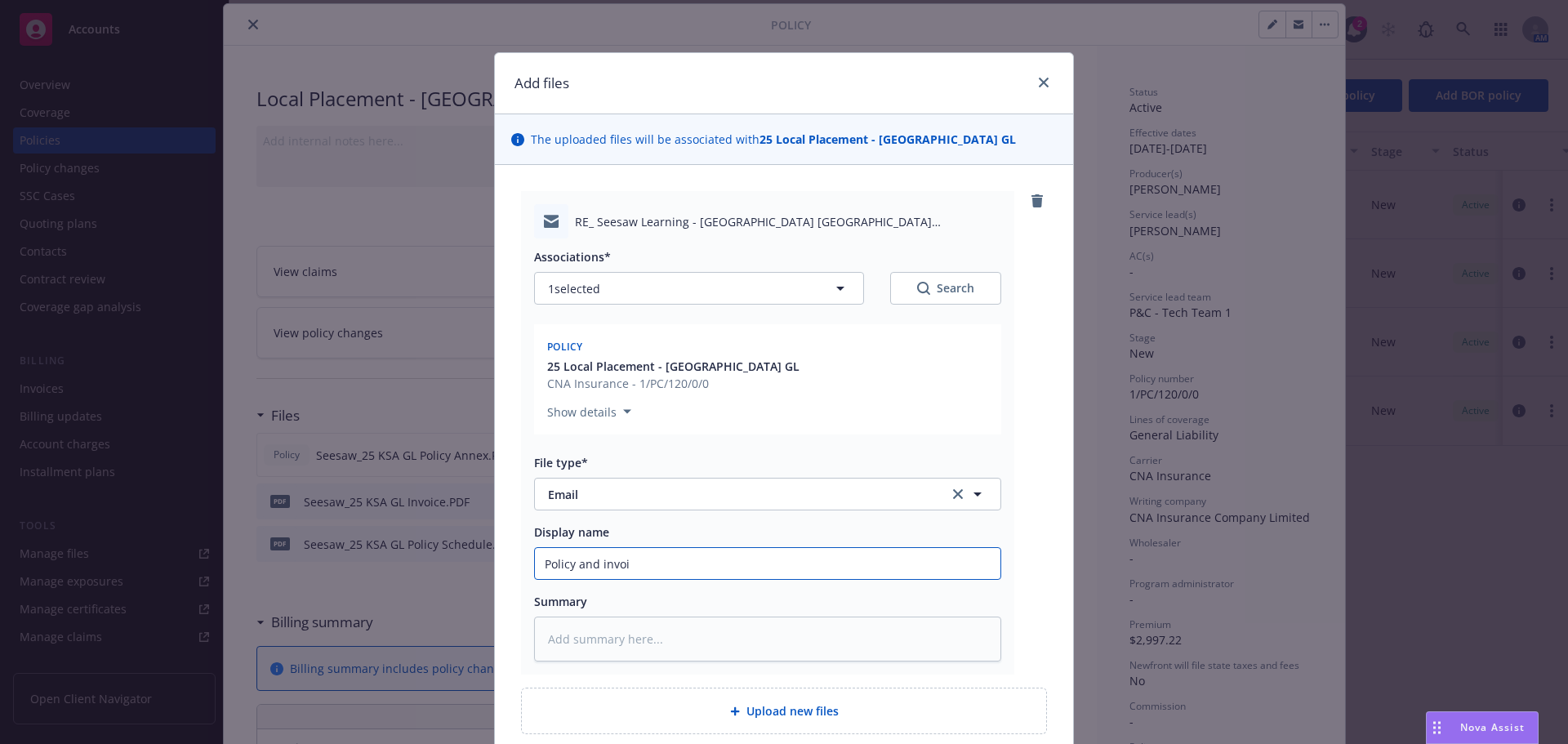
type input "Policy and invoic"
type textarea "x"
type input "Policy and invoice"
type textarea "x"
type input "Policy and invoice d"
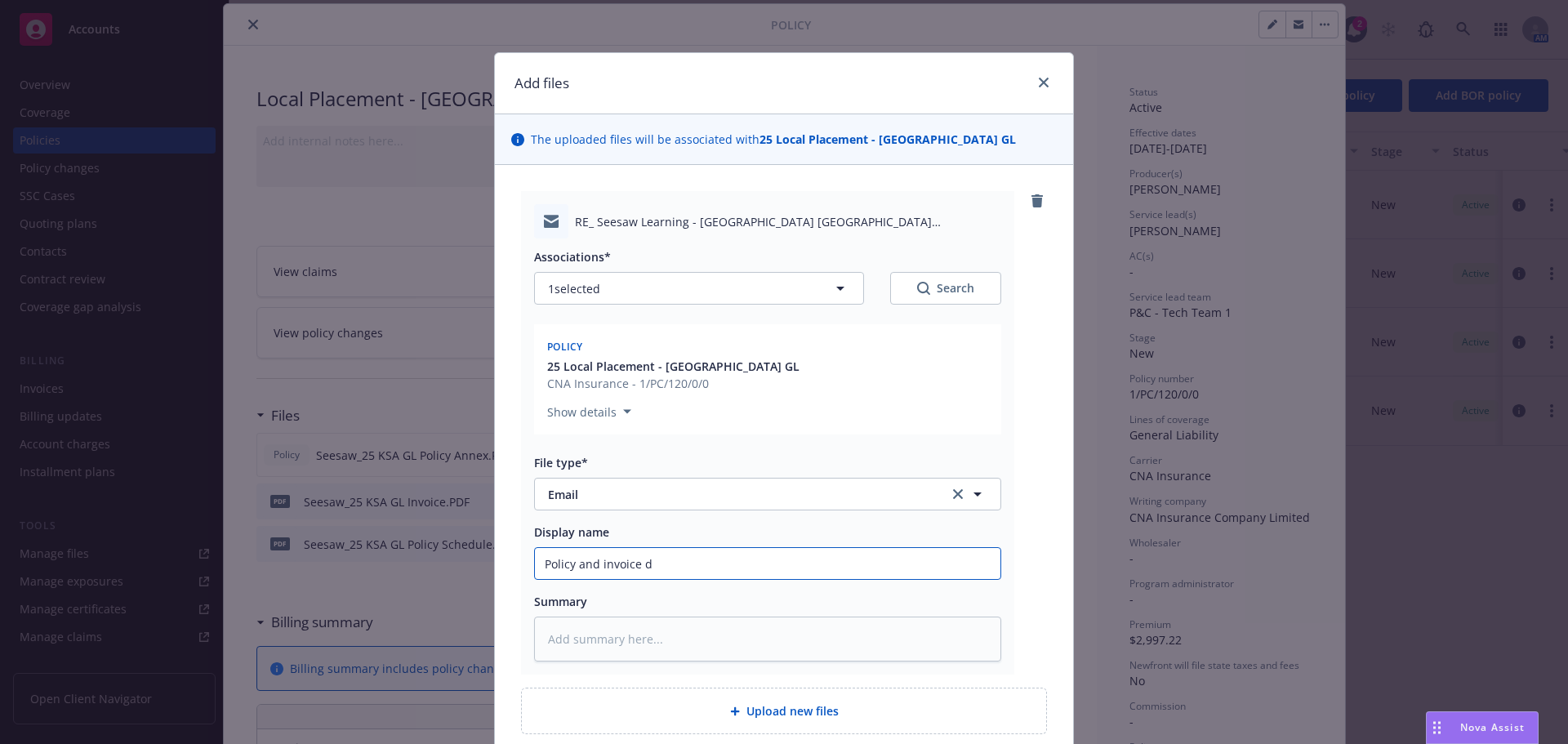
type textarea "x"
type input "Policy and invoice"
type textarea "x"
type input "Policy and invoice"
type textarea "x"
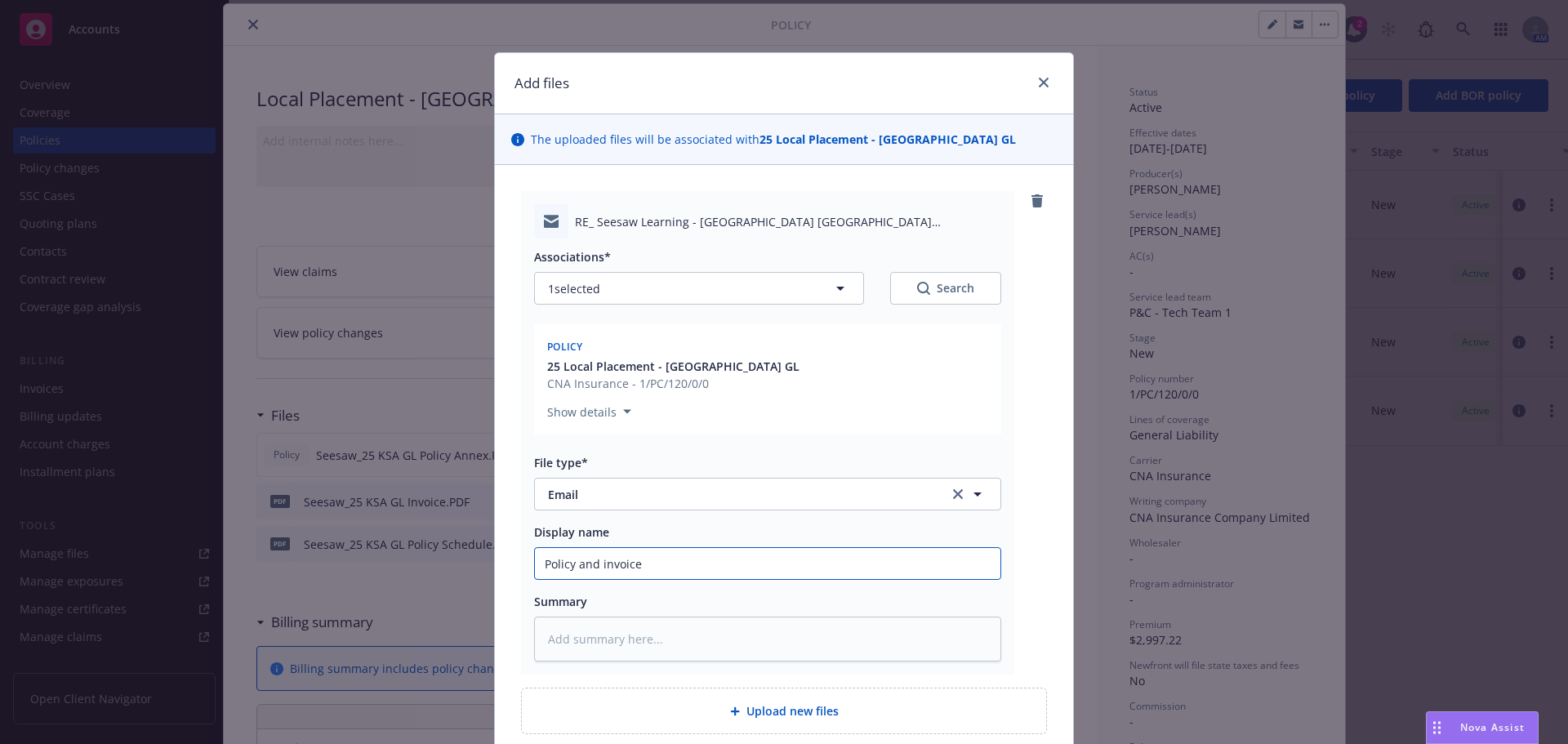
type input "Policy and invoic"
type textarea "x"
type input "Policy and invoi"
type textarea "x"
type input "Policy and invo"
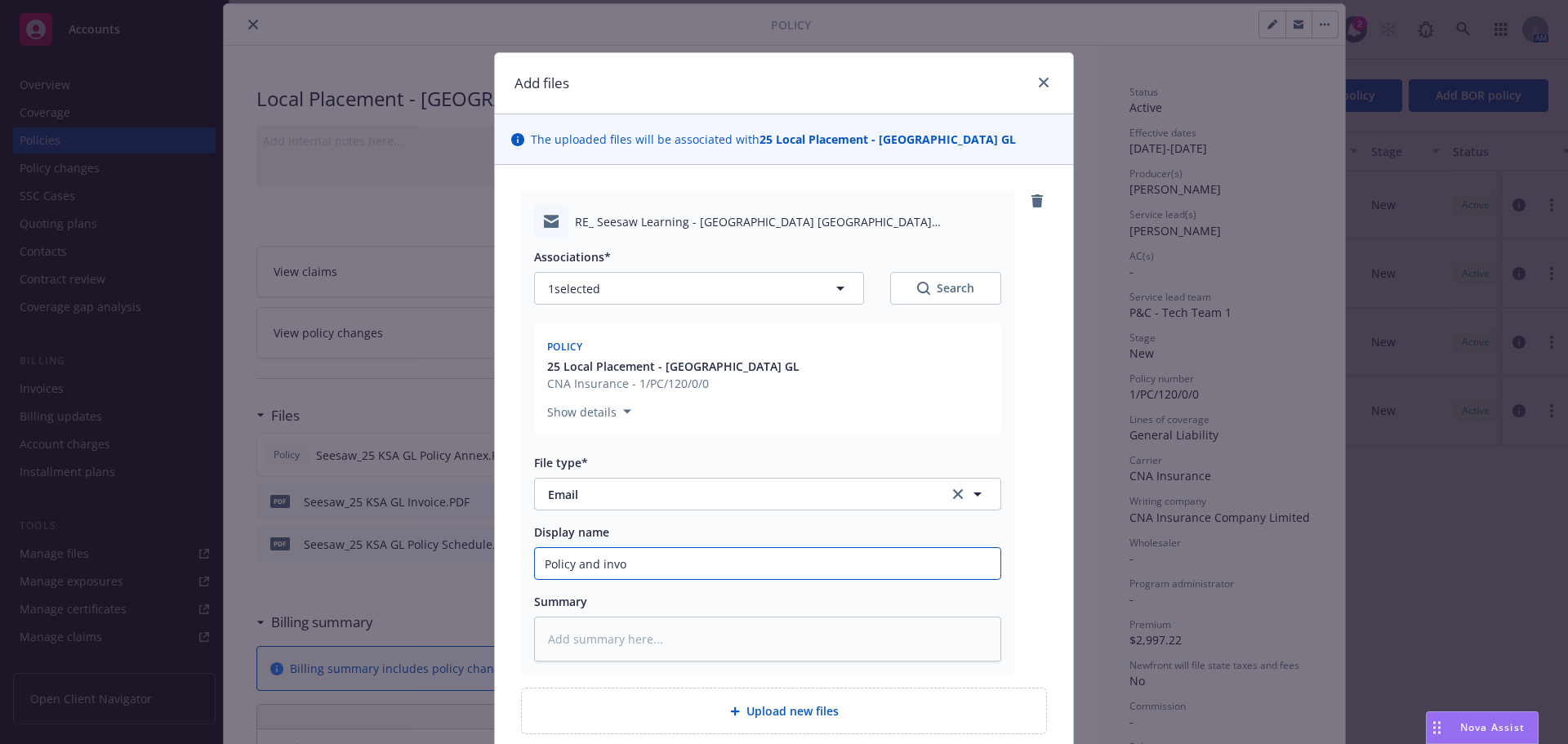
type textarea "x"
type input "Policy and inv"
type textarea "x"
type input "Policy and in"
type textarea "x"
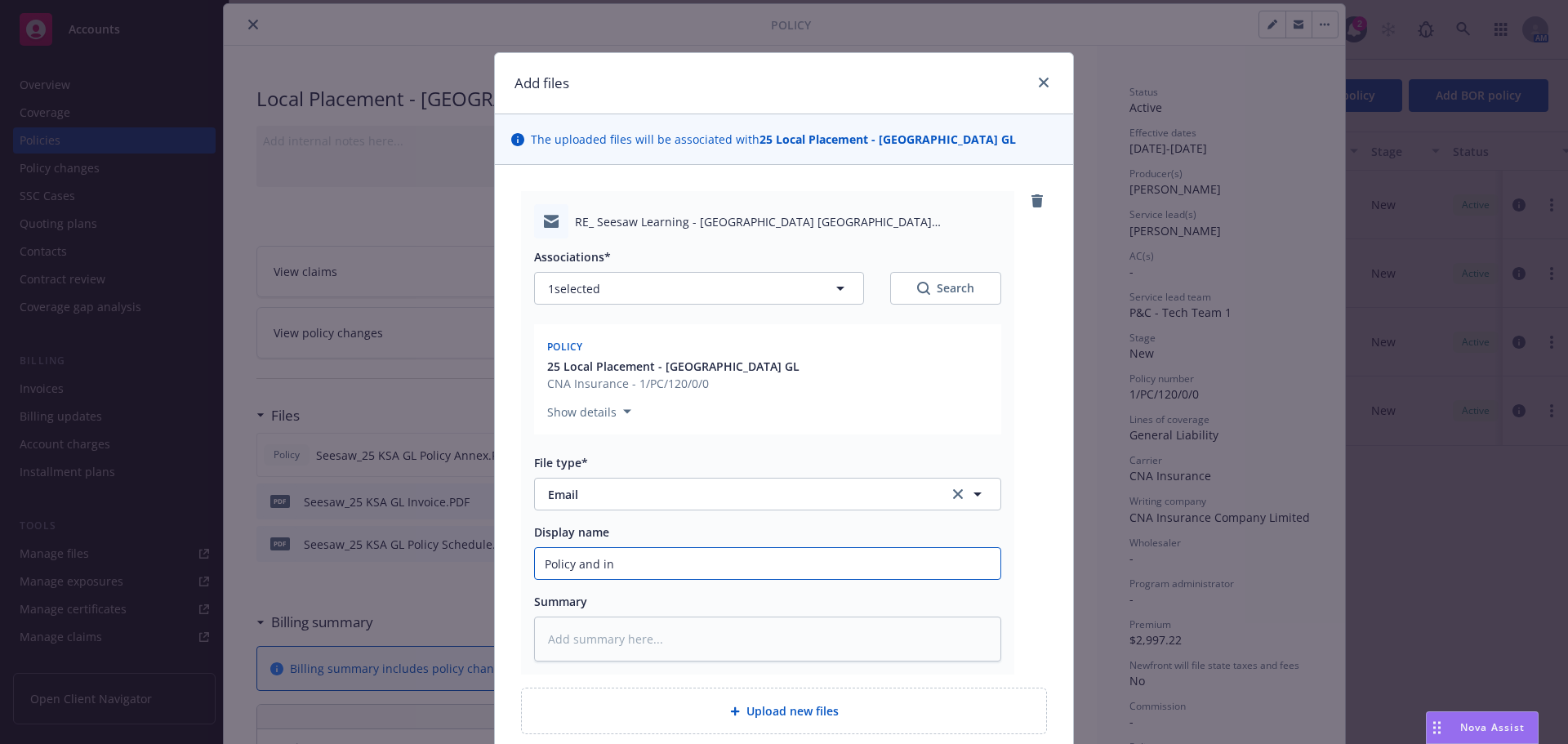
type input "Policy and i"
type textarea "x"
type input "Policy and"
type textarea "x"
type input "Policy and I"
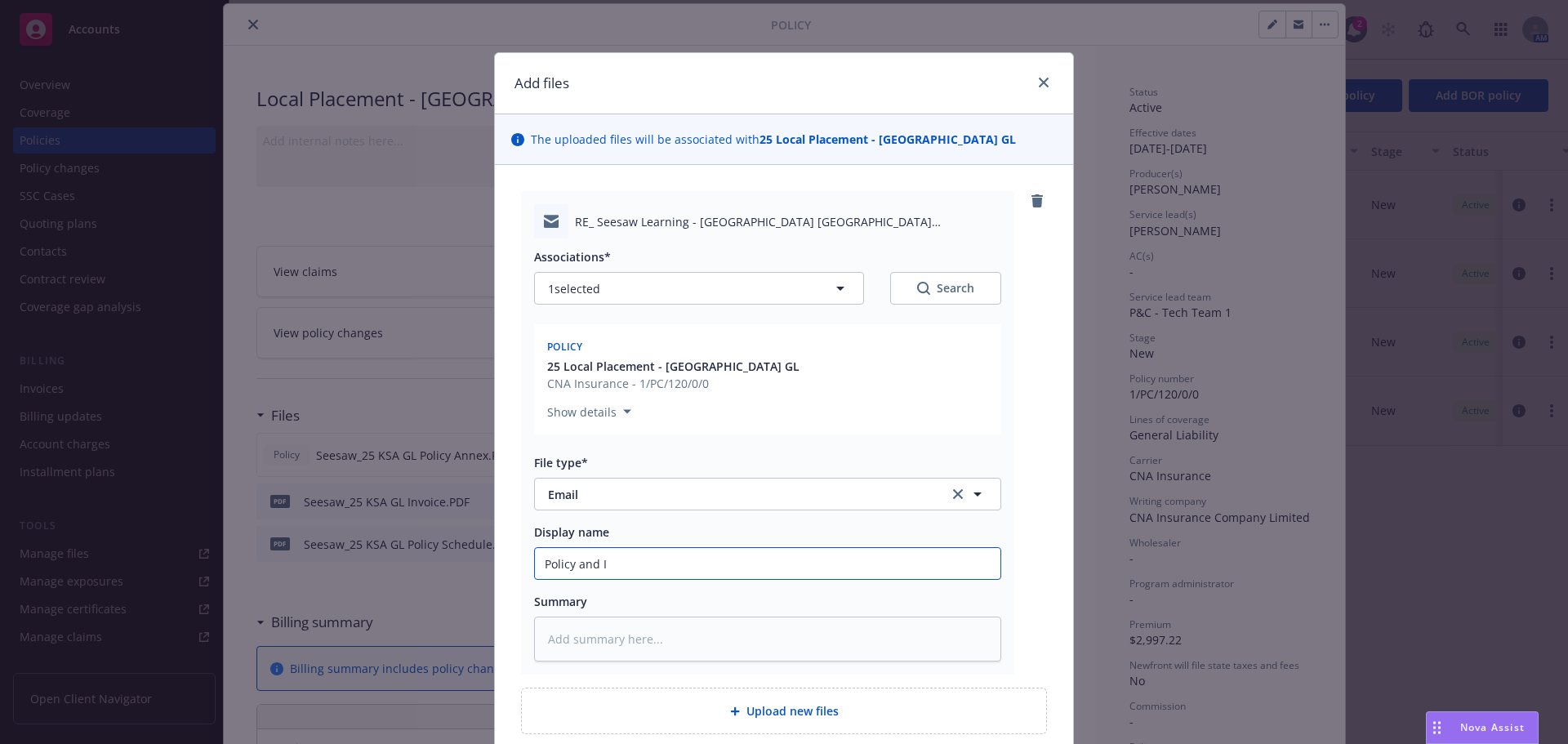
type textarea "x"
type input "Policy and In"
type textarea "x"
type input "Policy and Inv"
type textarea "x"
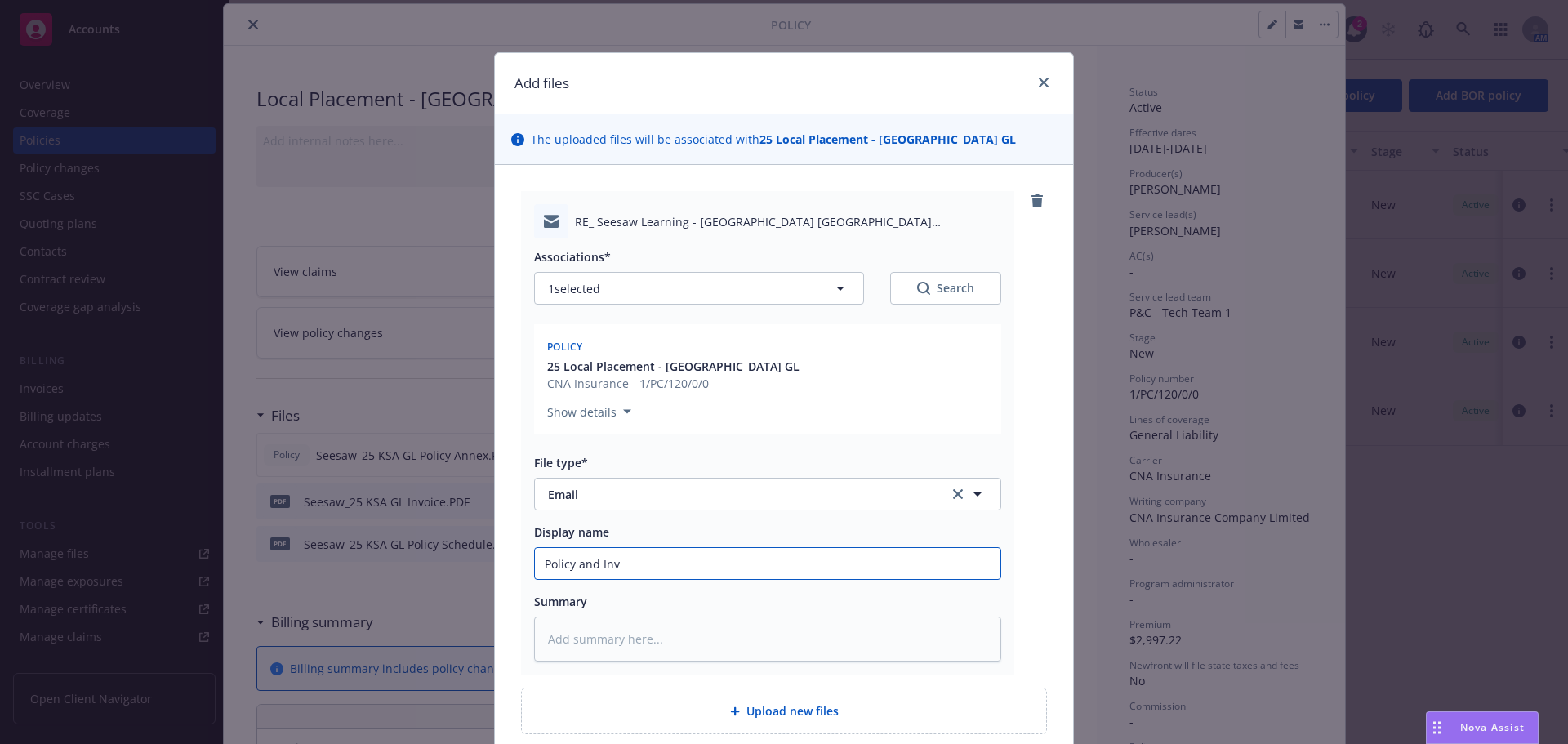
type input "Policy and Invo"
type textarea "x"
type input "Policy and Invoi"
type textarea "x"
type input "Policy and Invoic"
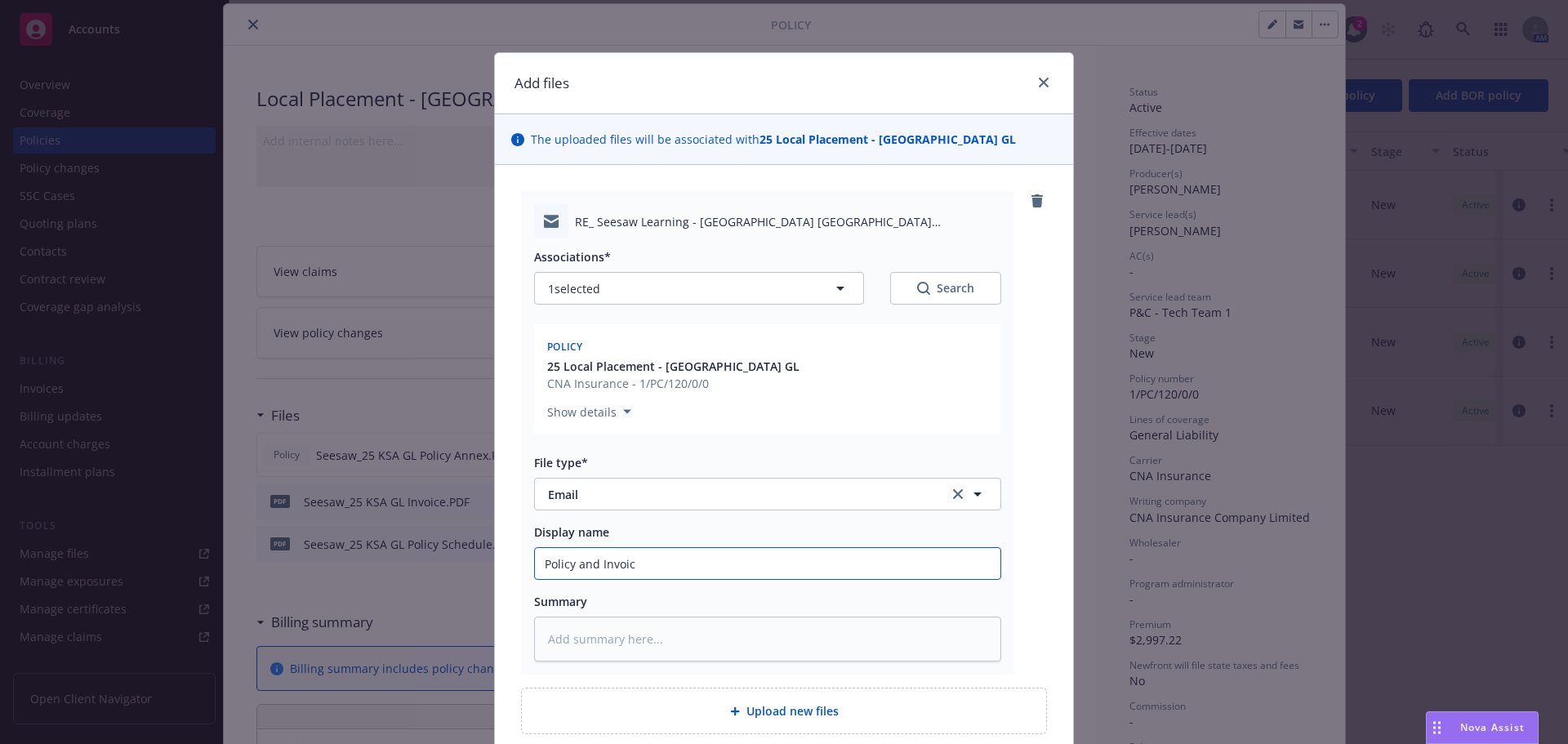
type textarea "x"
type input "Policy and Invoice"
type textarea "x"
type input "Policy and Invoice"
type textarea "x"
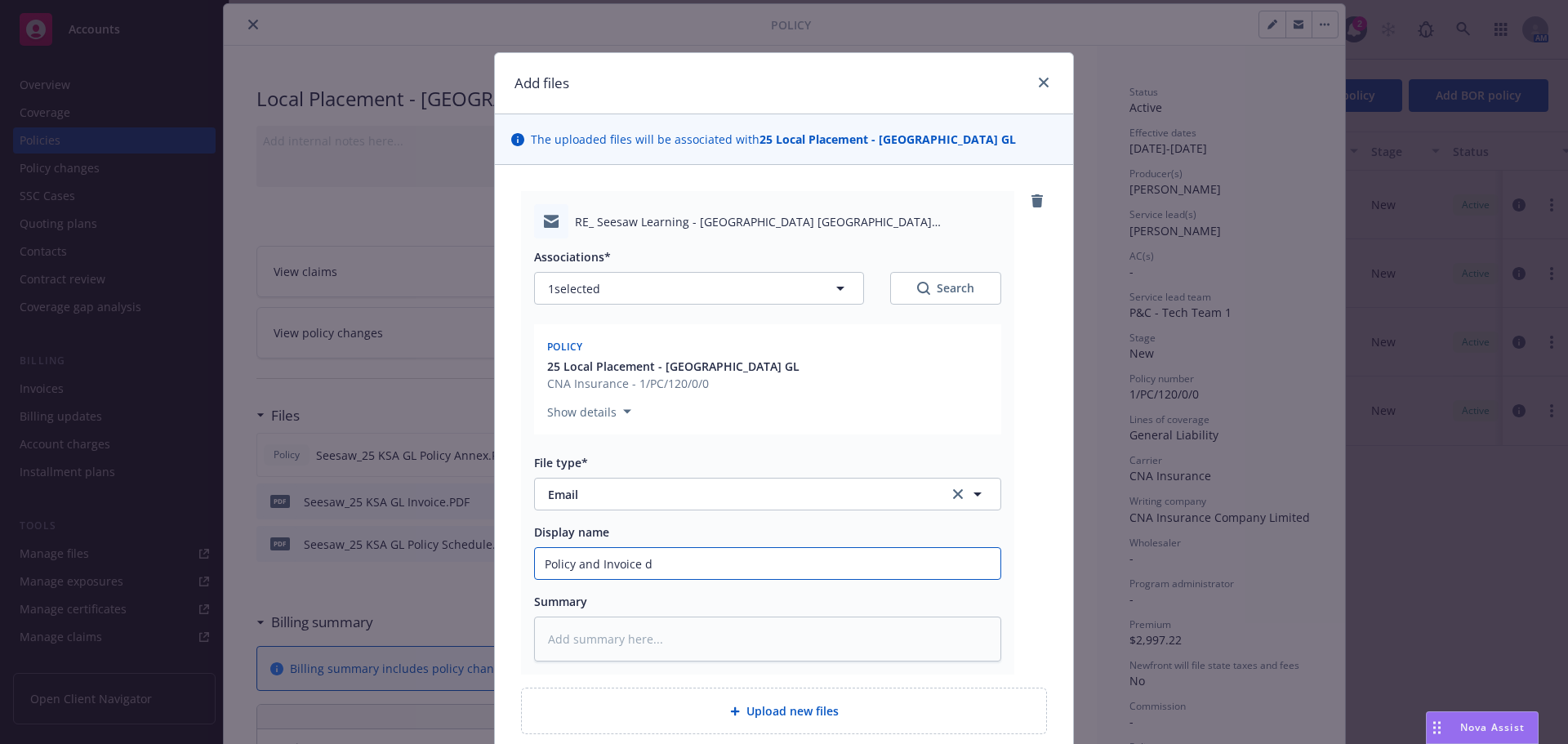
type input "Policy and Invoice do"
type textarea "x"
type input "Policy and Invoice doc"
type textarea "x"
type input "Policy and Invoice docu"
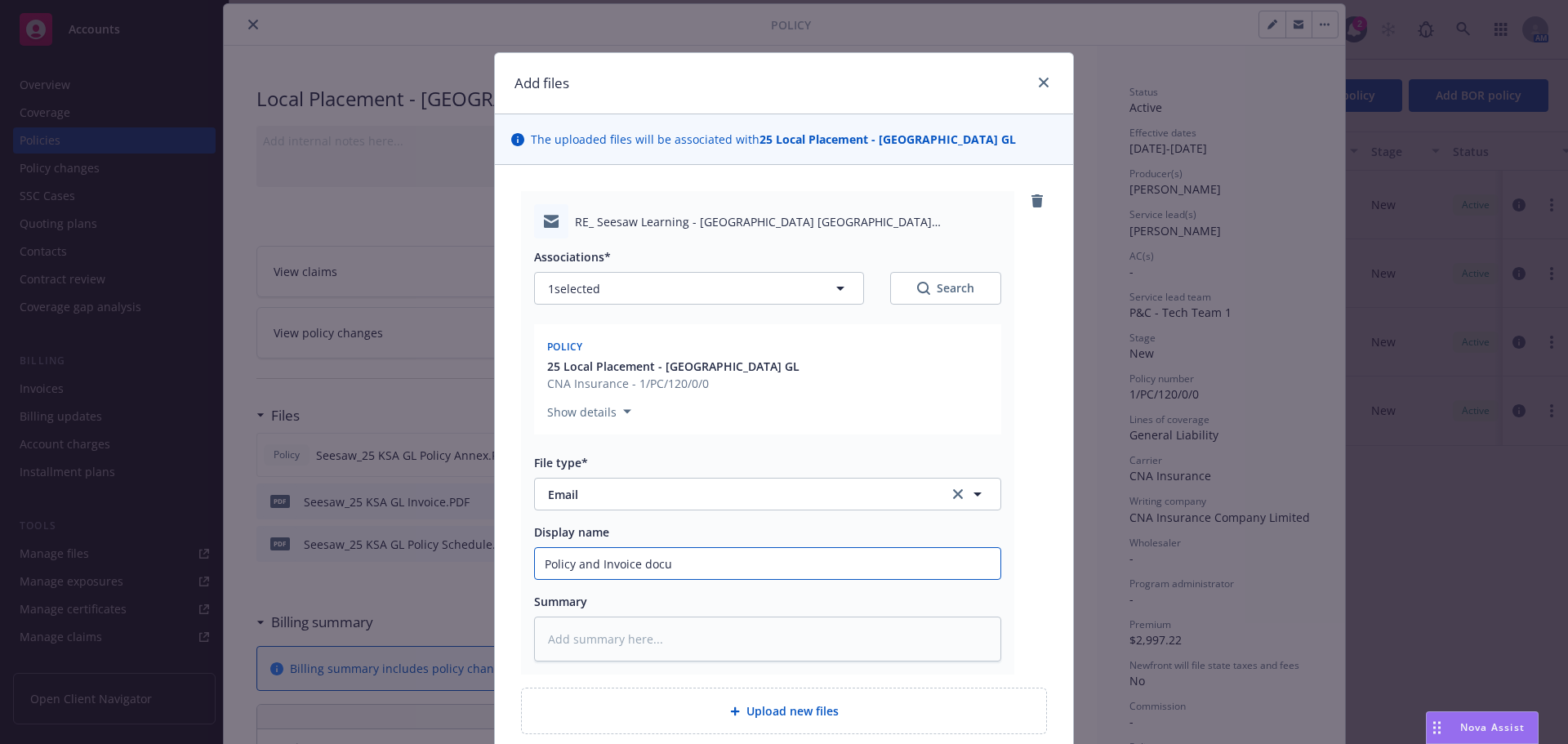
type textarea "x"
type input "Policy and Invoice docume"
type textarea "x"
type input "Policy and Invoice documen"
type textarea "x"
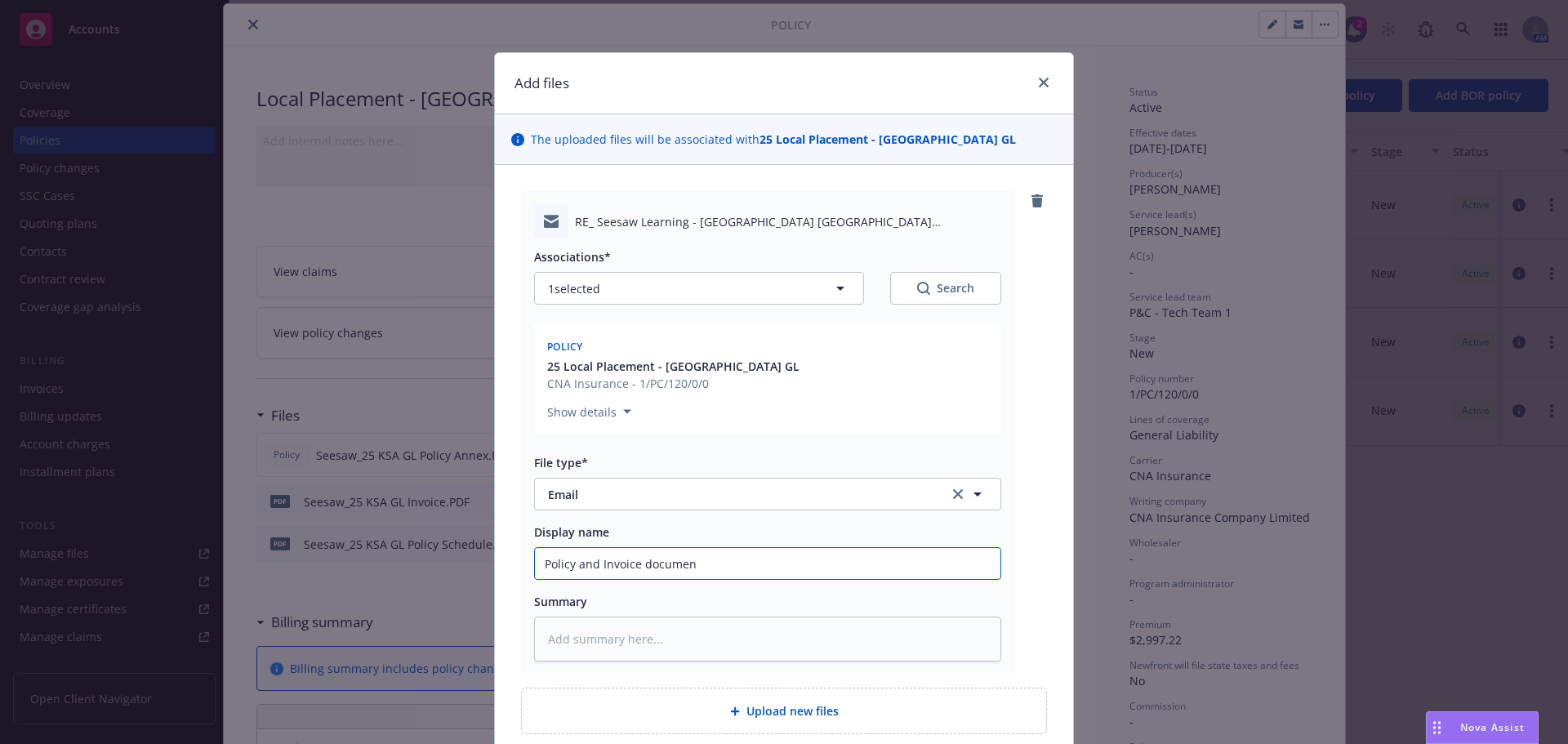
type input "Policy and Invoice document"
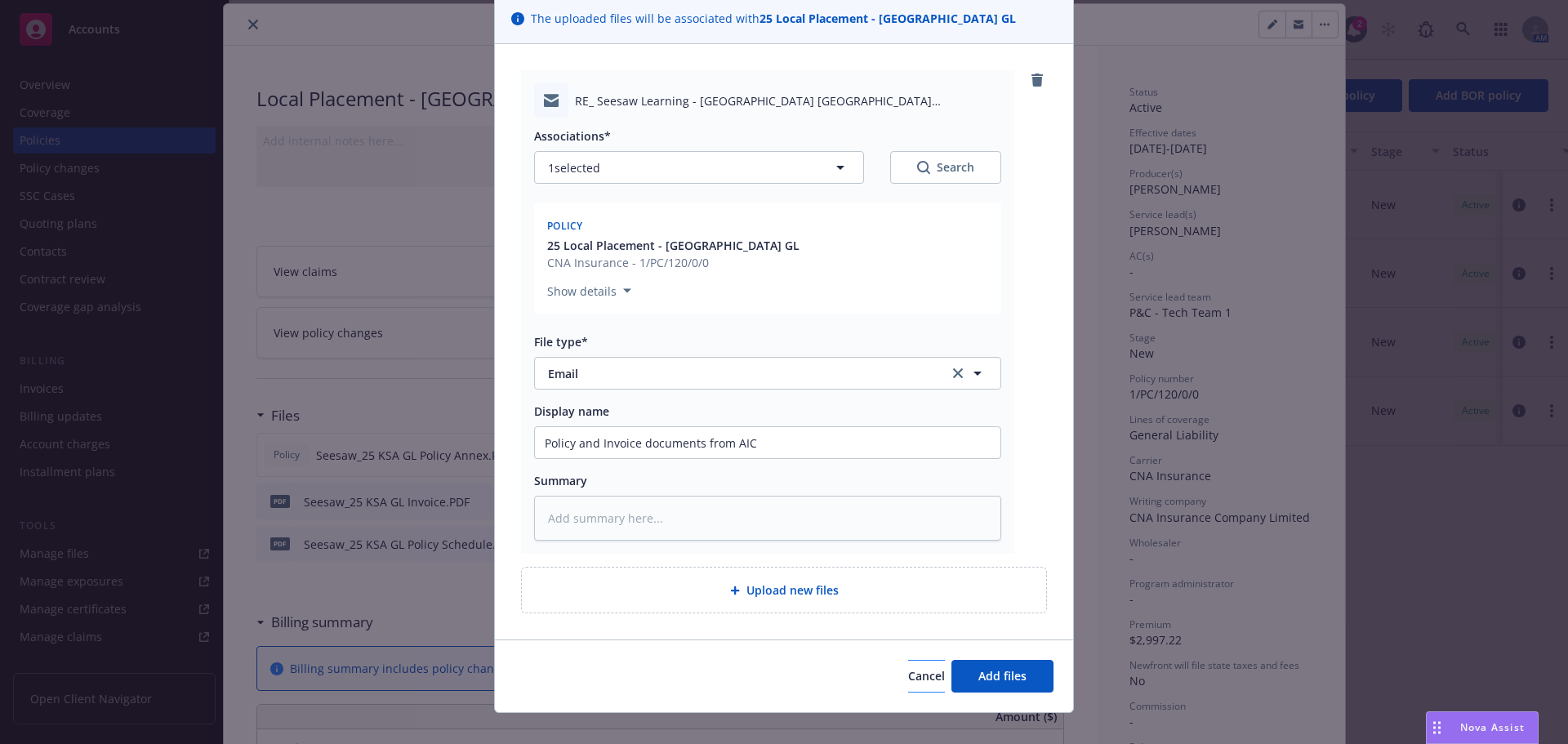
scroll to position [142, 0]
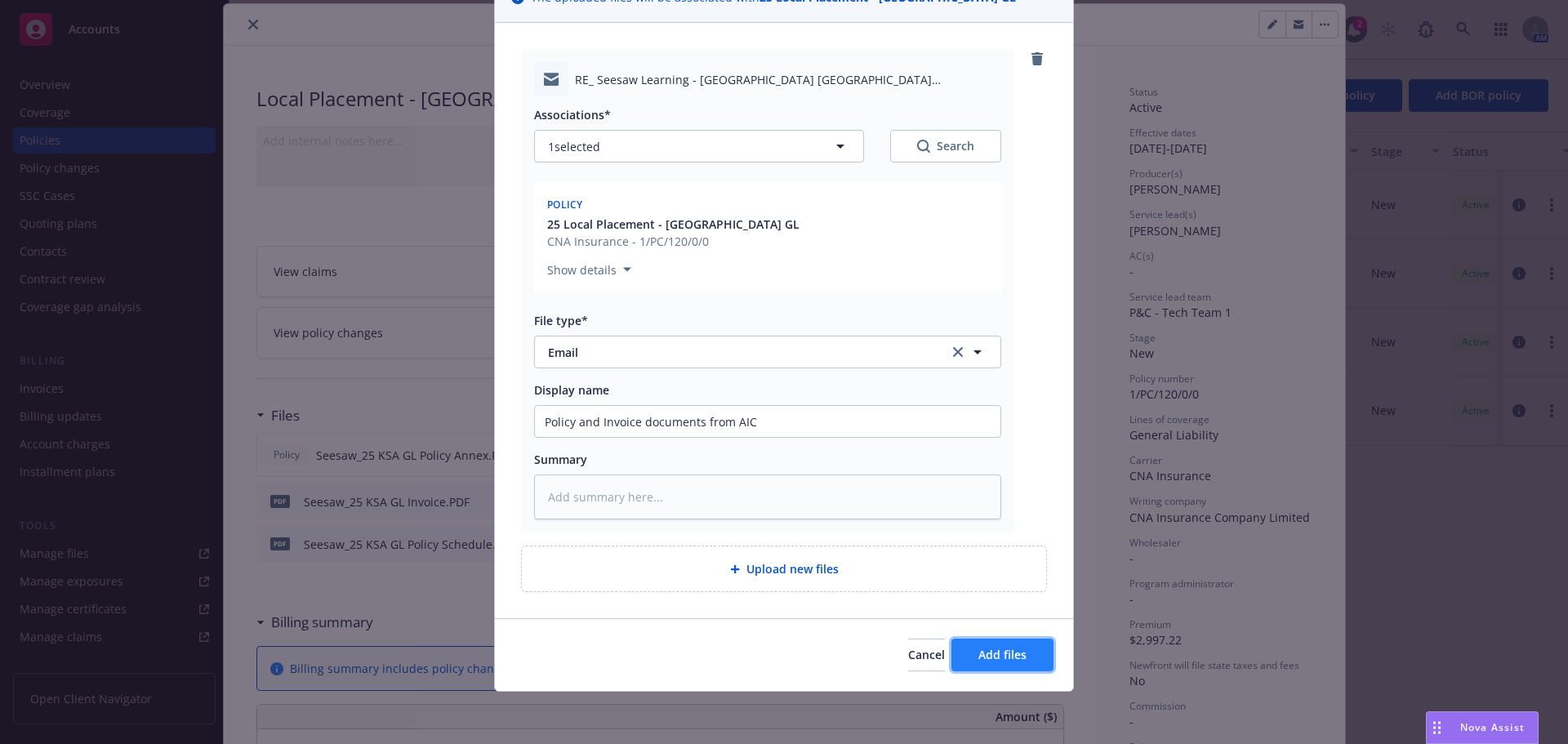
click at [979, 650] on span "Add files" at bounding box center [1002, 655] width 48 height 16
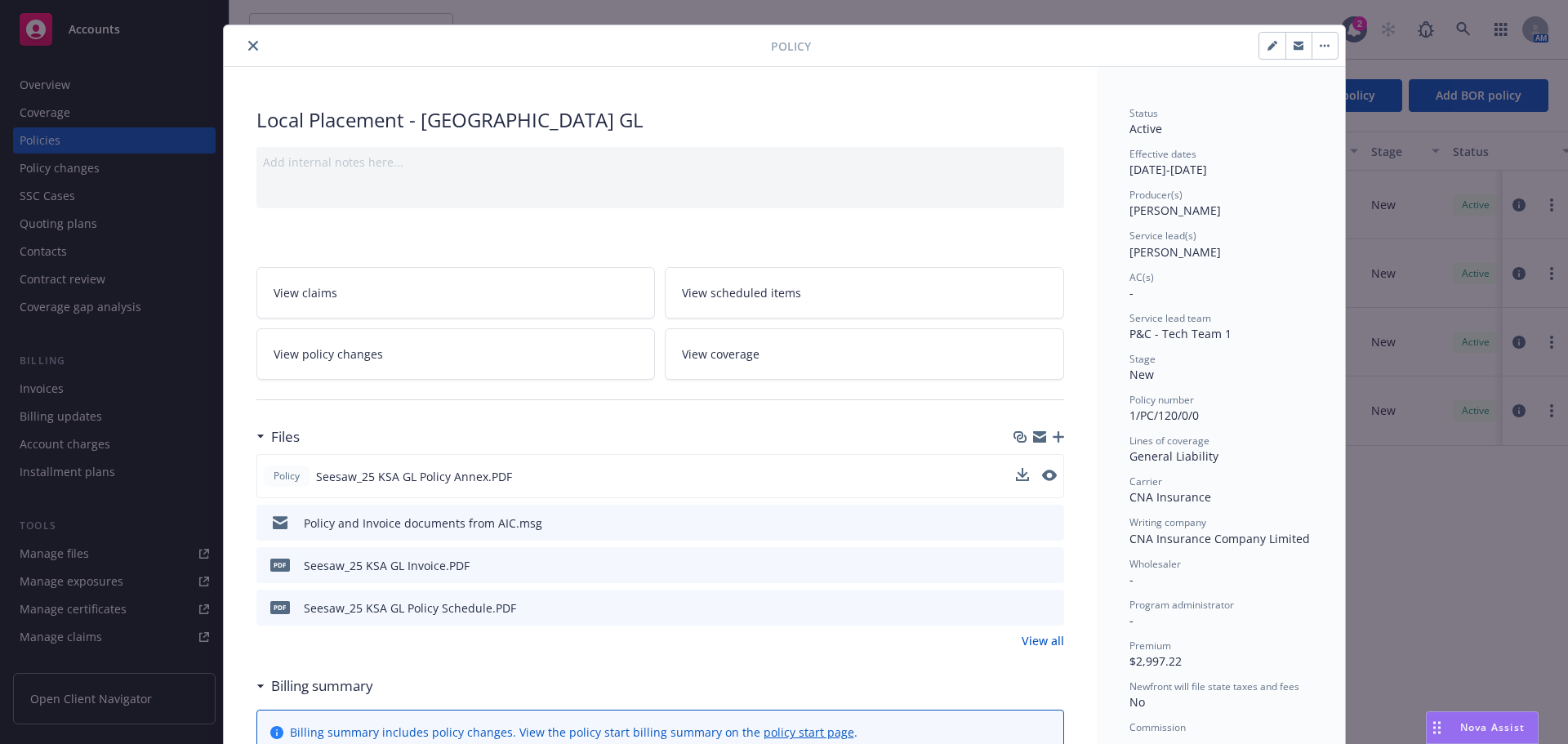
scroll to position [0, 0]
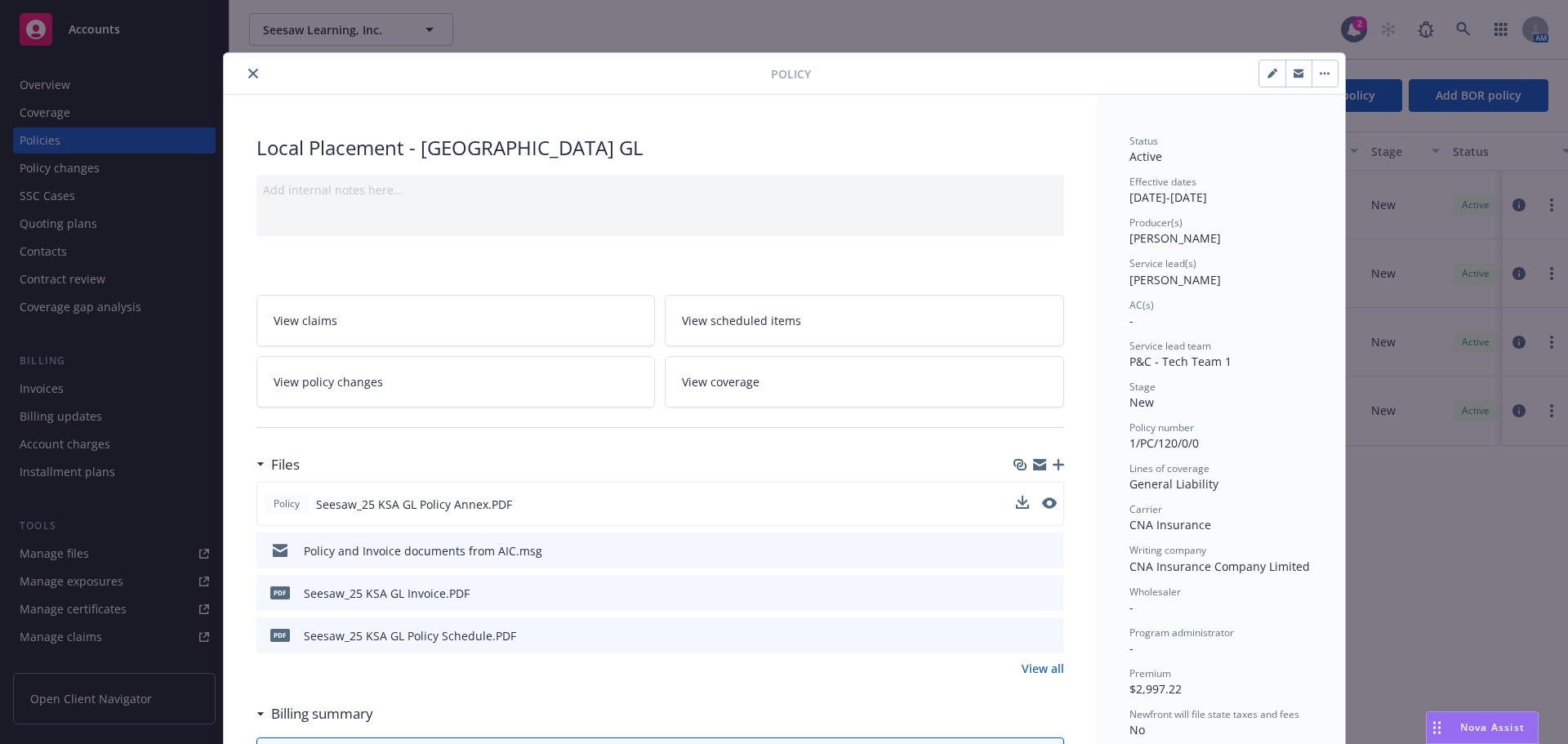
click at [249, 74] on icon "close" at bounding box center [254, 74] width 10 height 10
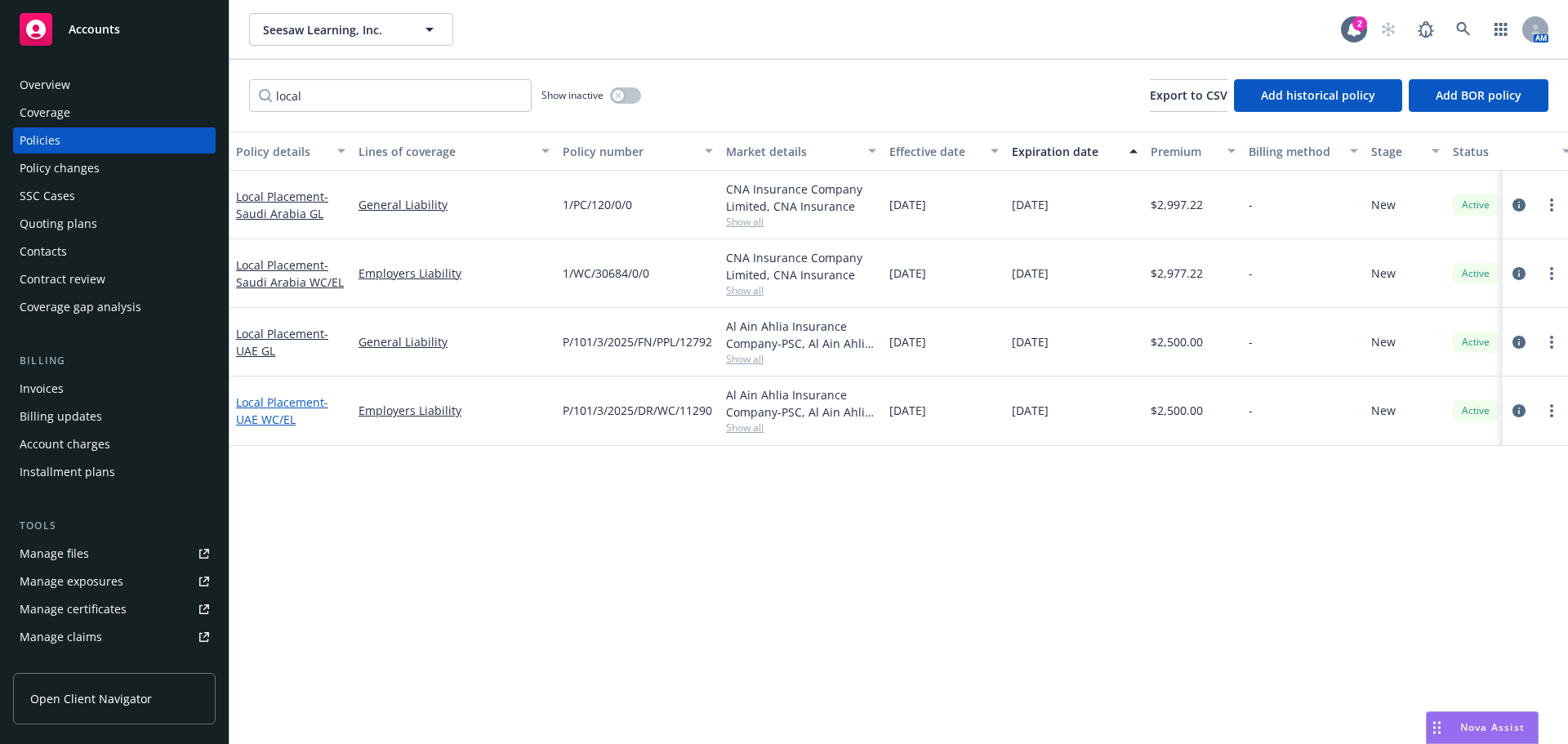
click at [261, 403] on link "Local Placement - [GEOGRAPHIC_DATA] WC/EL" at bounding box center [281, 410] width 92 height 33
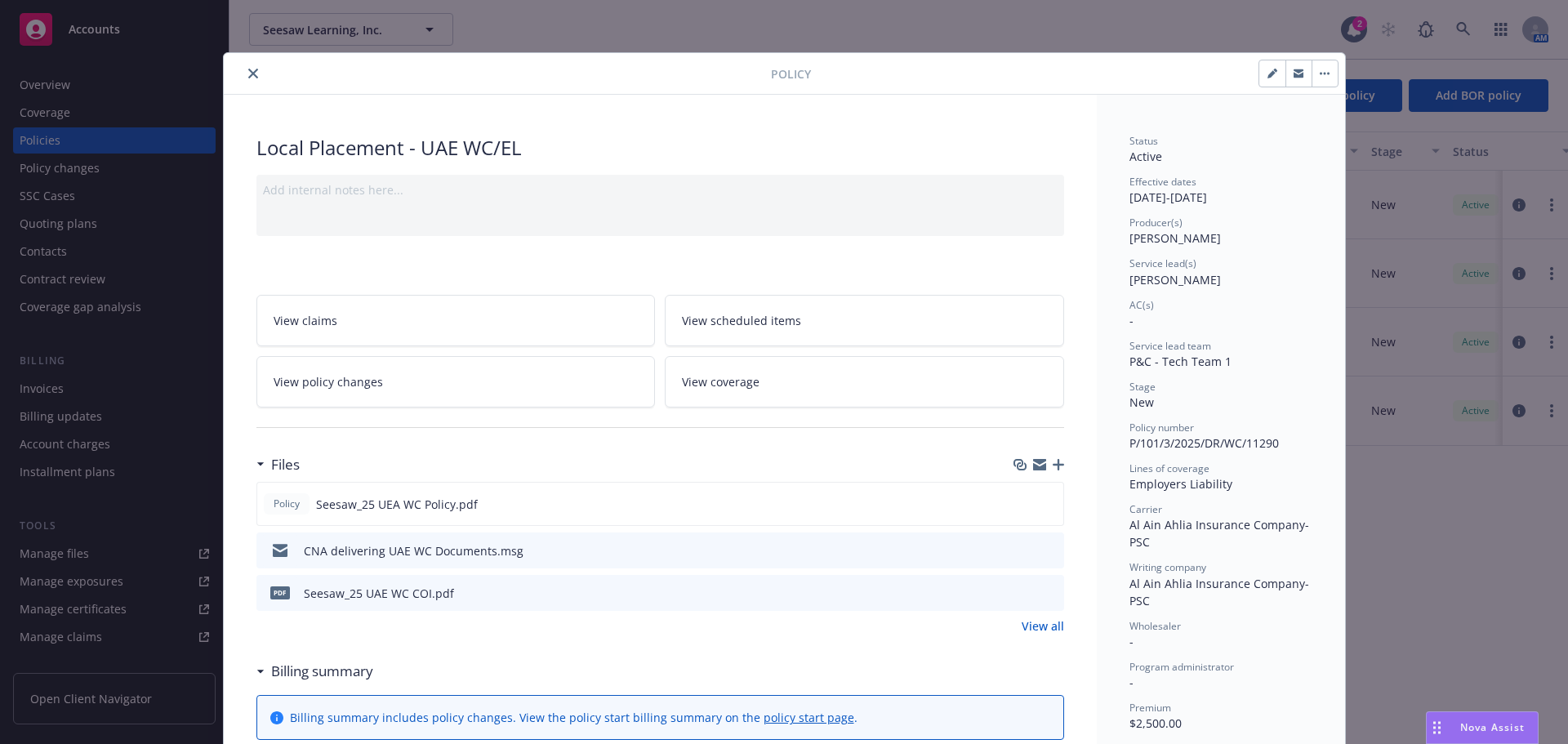
click at [1053, 466] on icon "button" at bounding box center [1058, 464] width 11 height 11
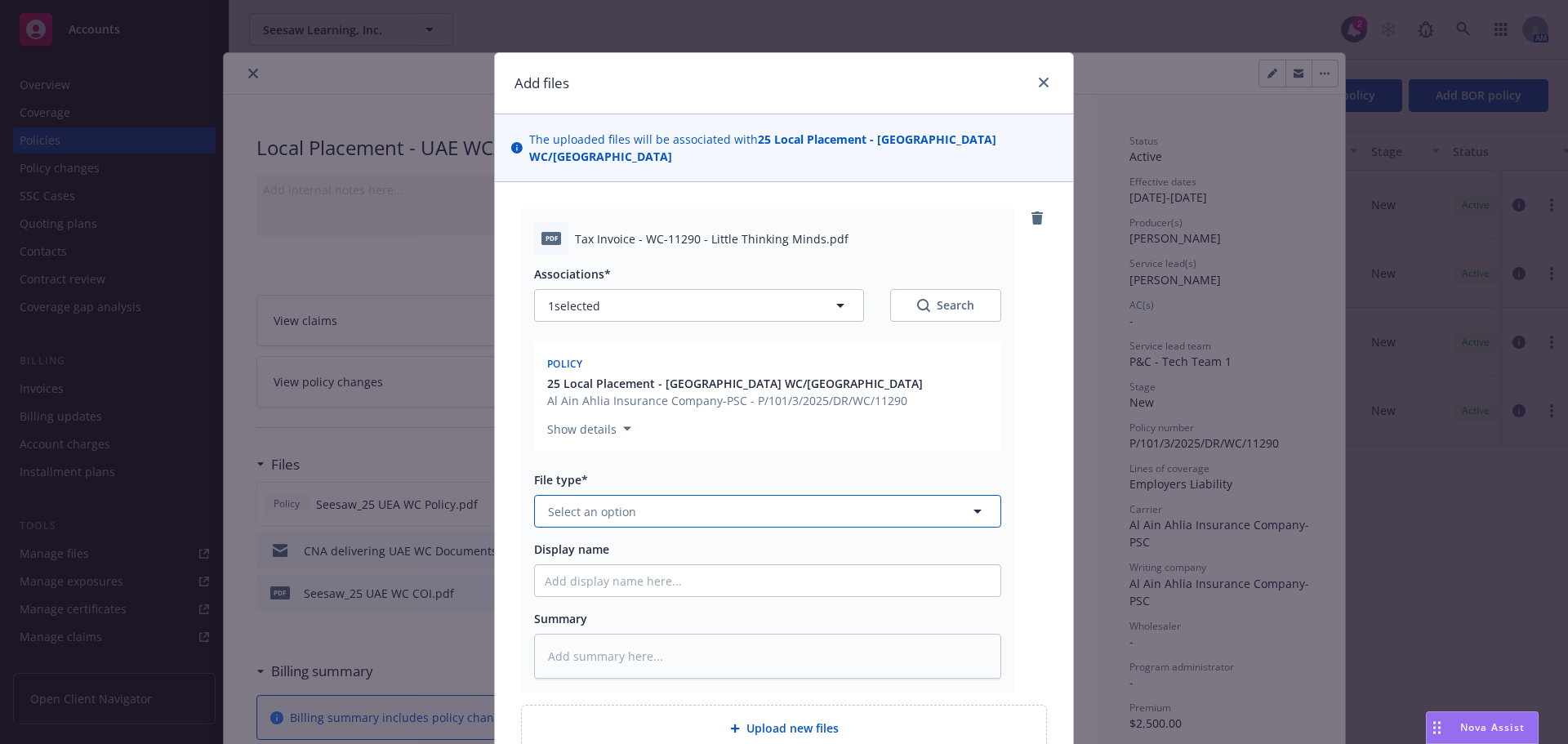
click at [643, 495] on button "Select an option" at bounding box center [768, 511] width 467 height 33
click at [597, 588] on div "Invoice - Third Party" at bounding box center [606, 600] width 123 height 24
click at [606, 565] on input "Display name" at bounding box center [768, 580] width 465 height 31
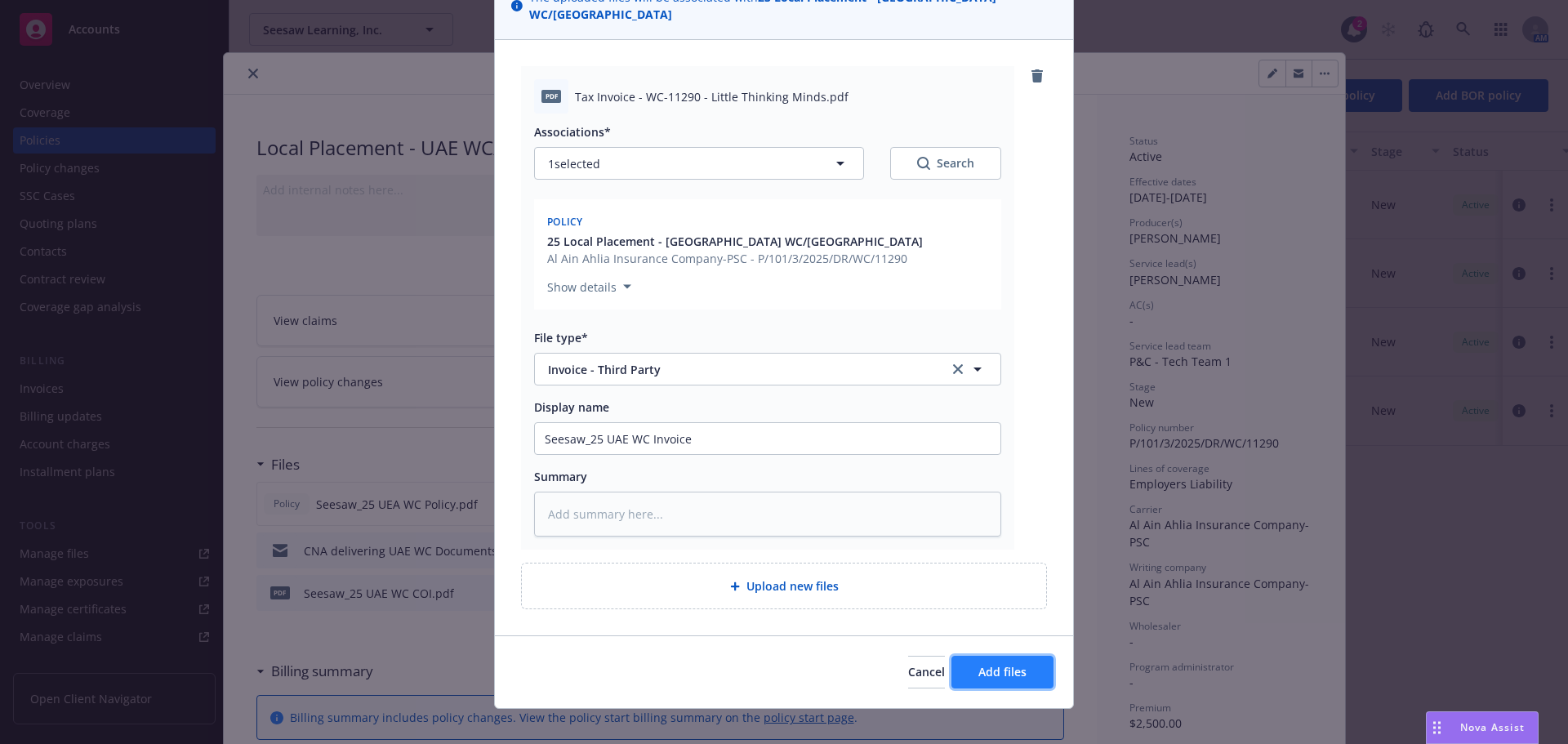
click at [996, 664] on span "Add files" at bounding box center [1002, 672] width 48 height 16
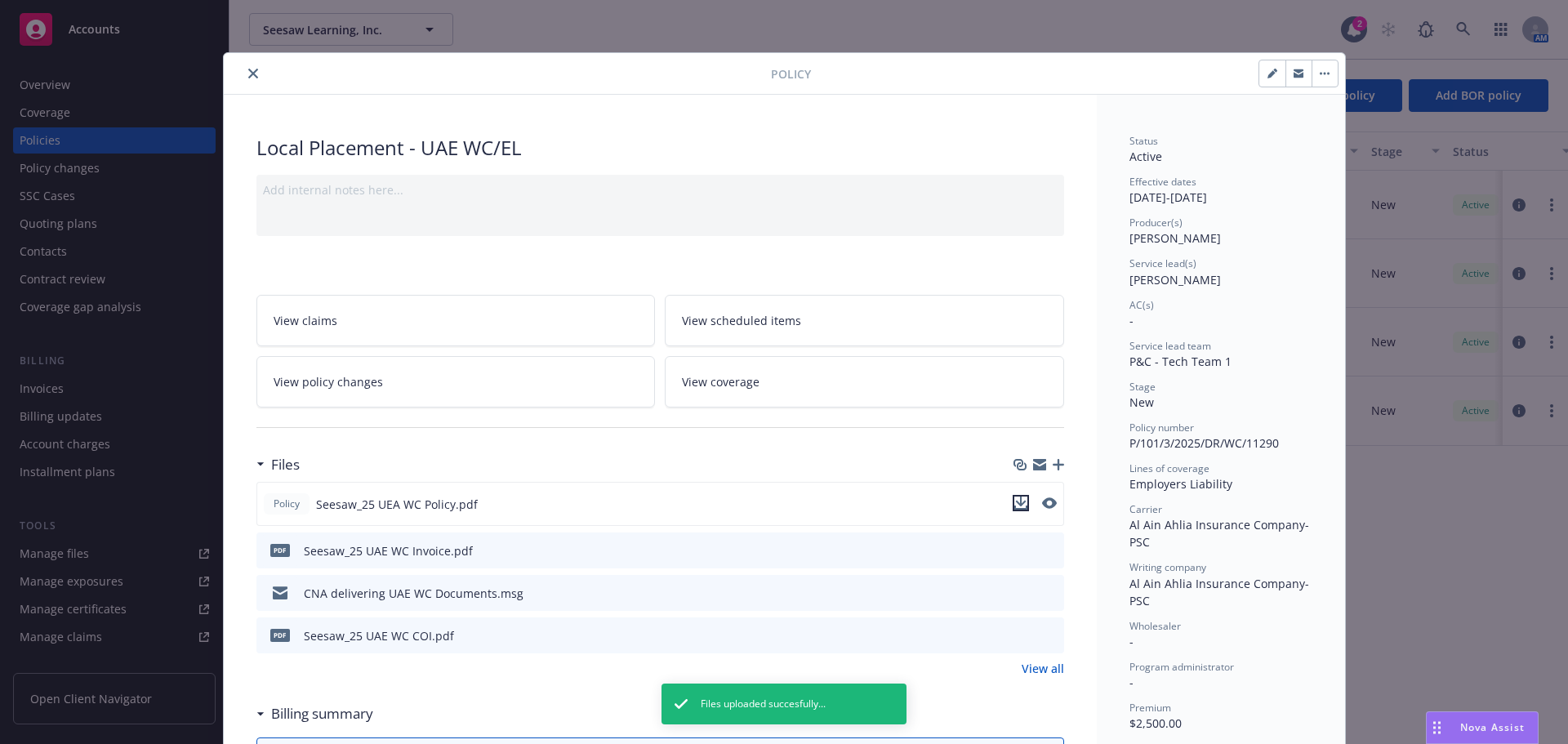
click at [1014, 504] on icon "download file" at bounding box center [1020, 502] width 13 height 13
click at [1016, 549] on icon "download file" at bounding box center [1021, 548] width 11 height 10
click at [1017, 634] on icon "download file" at bounding box center [1021, 634] width 13 height 13
click at [249, 74] on icon "close" at bounding box center [254, 74] width 10 height 10
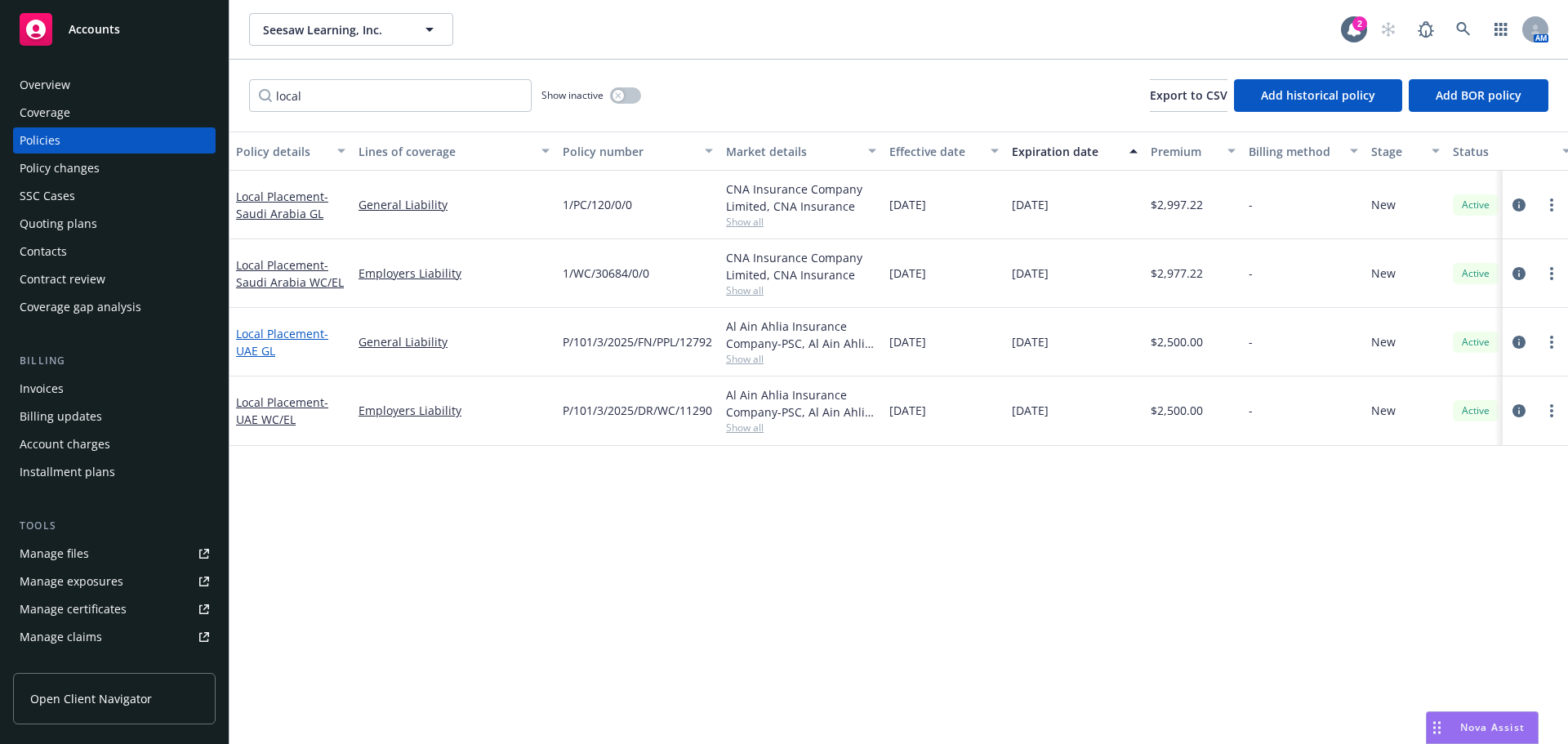
click at [267, 344] on span "- [GEOGRAPHIC_DATA] GL" at bounding box center [281, 342] width 92 height 33
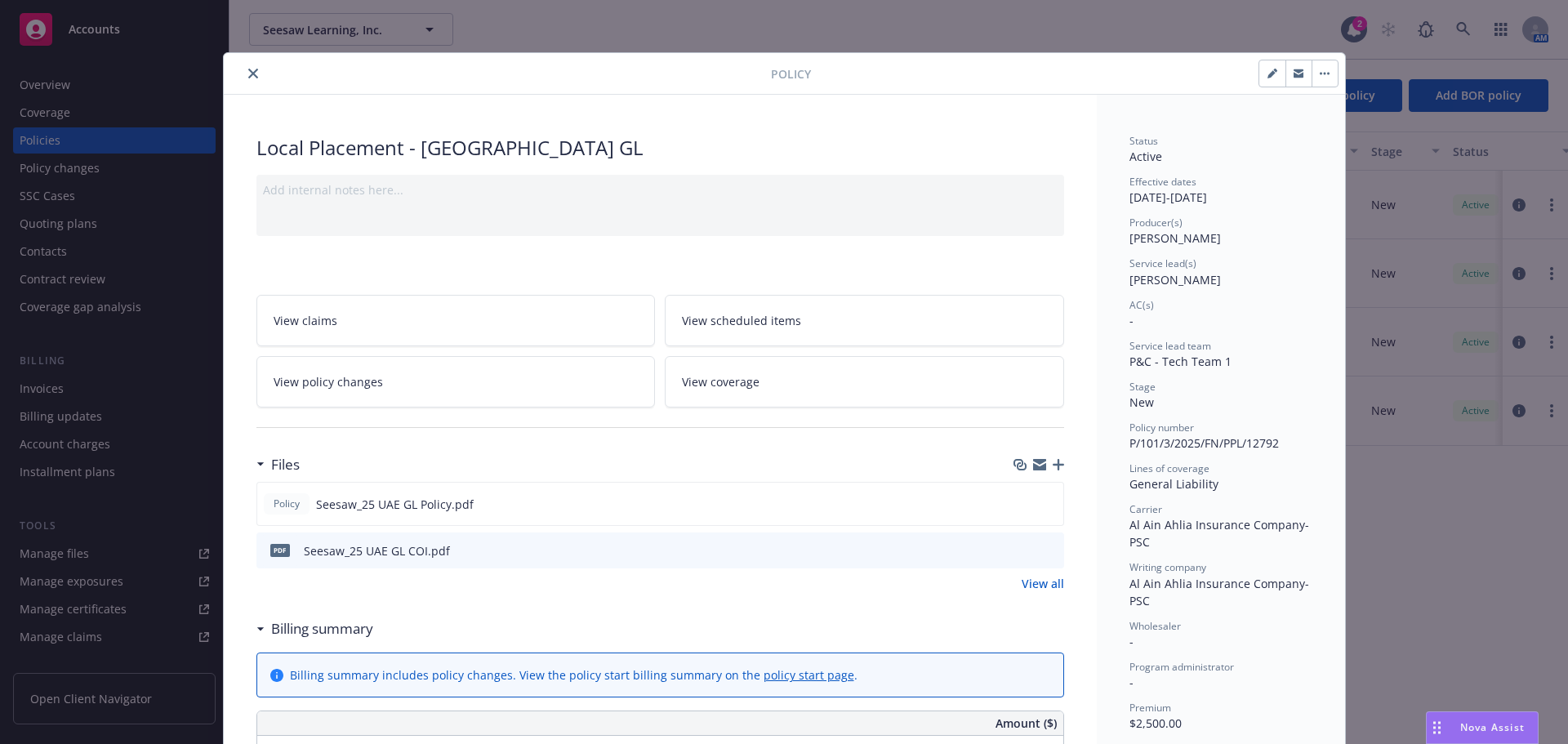
click at [1053, 469] on icon "button" at bounding box center [1058, 464] width 11 height 11
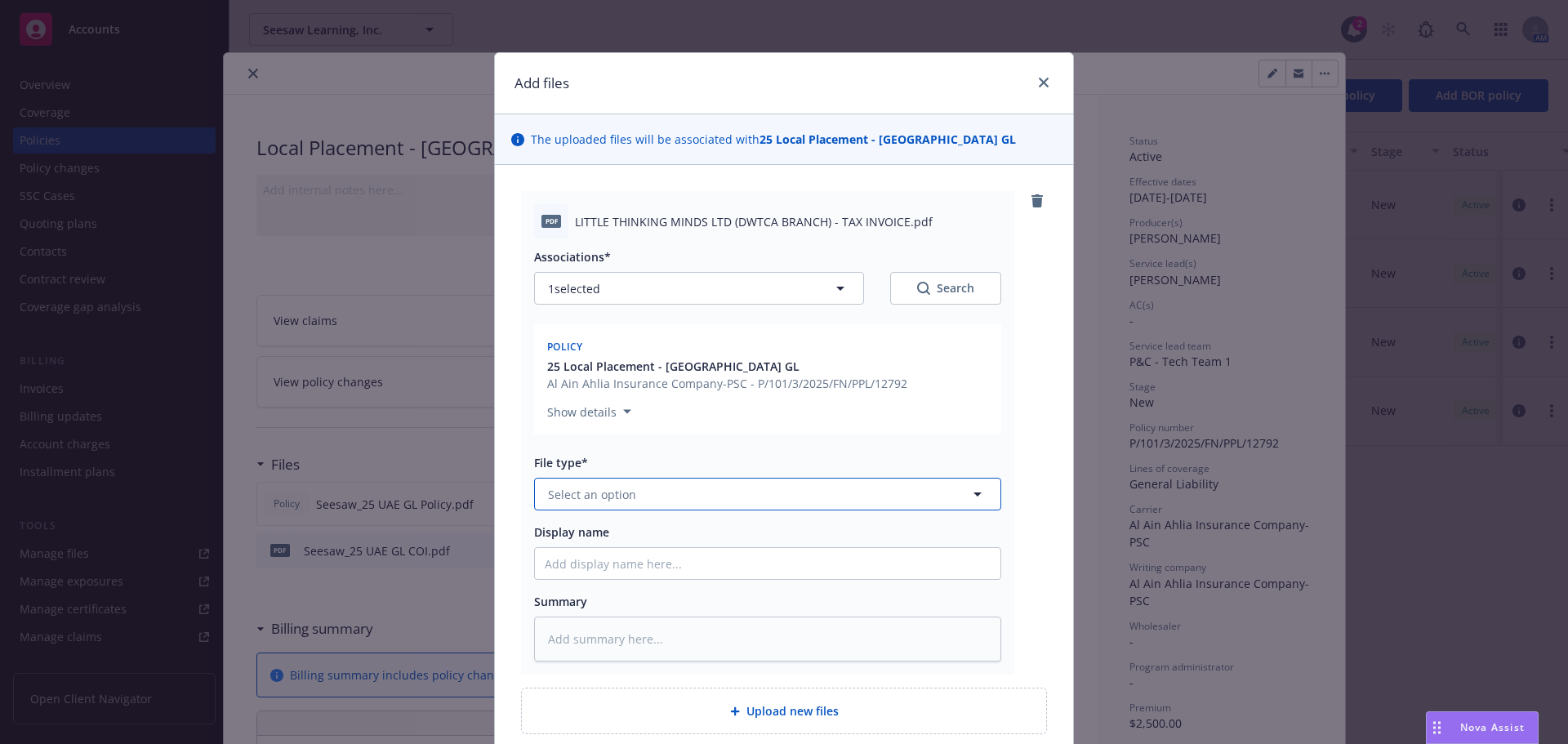
click at [624, 496] on span "Select an option" at bounding box center [592, 494] width 88 height 17
click at [631, 577] on span "Invoice - Third Party" at bounding box center [607, 582] width 113 height 17
click at [586, 559] on input "Display name" at bounding box center [768, 563] width 465 height 31
paste input "Seesaw_25 UAE WC Invoice"
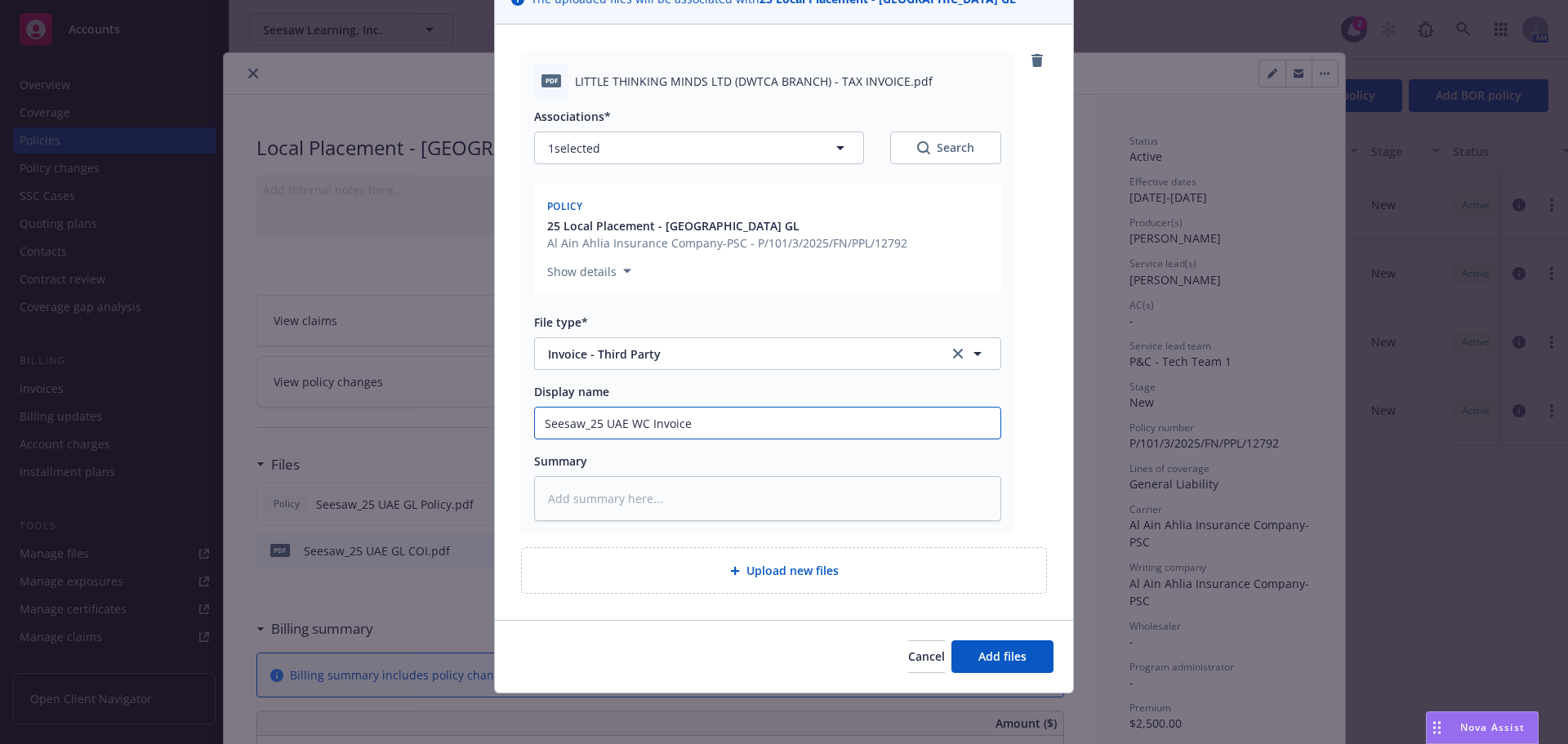
scroll to position [142, 0]
click at [640, 419] on input "Seesaw_25 UAE WC Invoice" at bounding box center [768, 421] width 465 height 31
click at [1011, 645] on button "Add files" at bounding box center [1002, 655] width 102 height 33
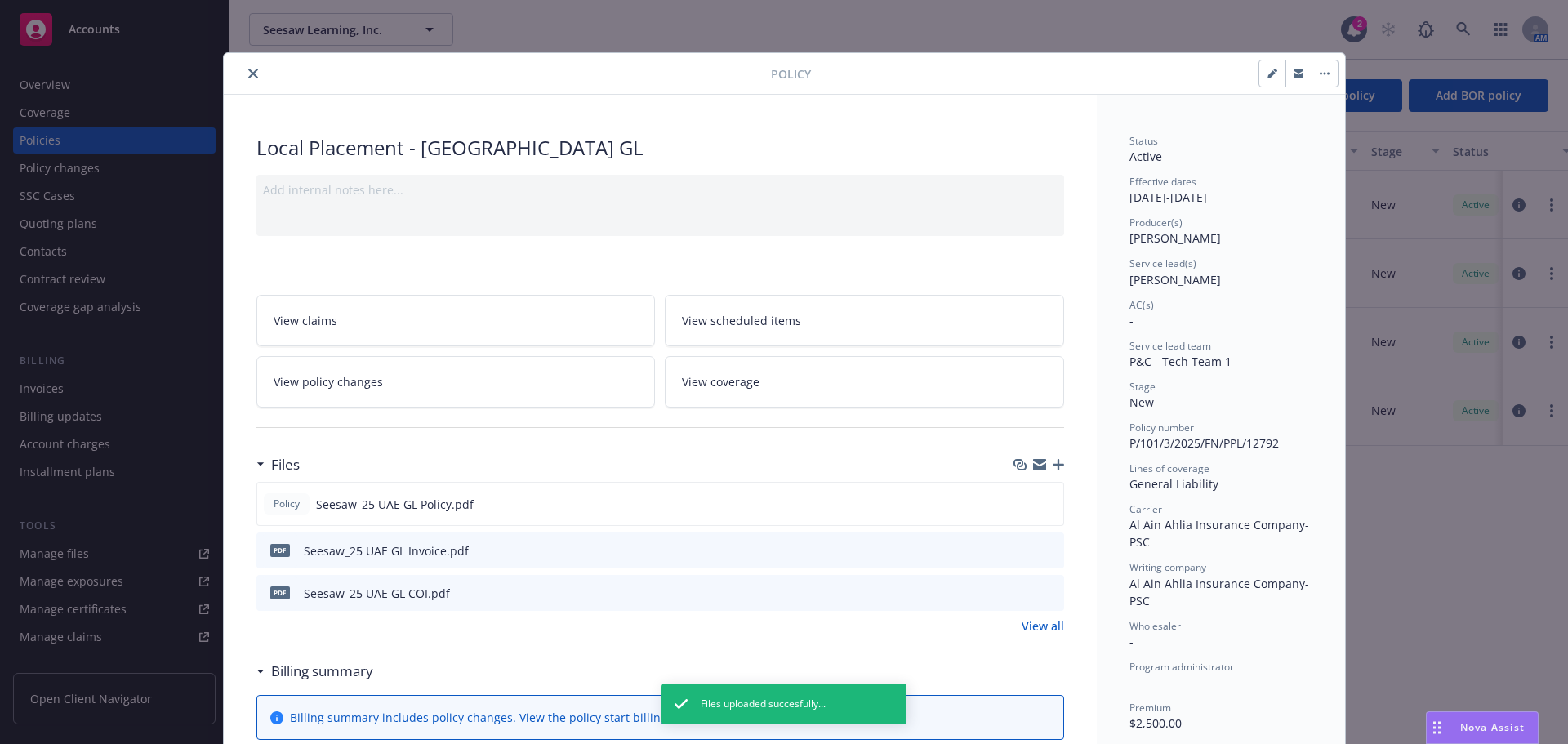
click at [1045, 554] on icon "preview file" at bounding box center [1048, 549] width 15 height 11
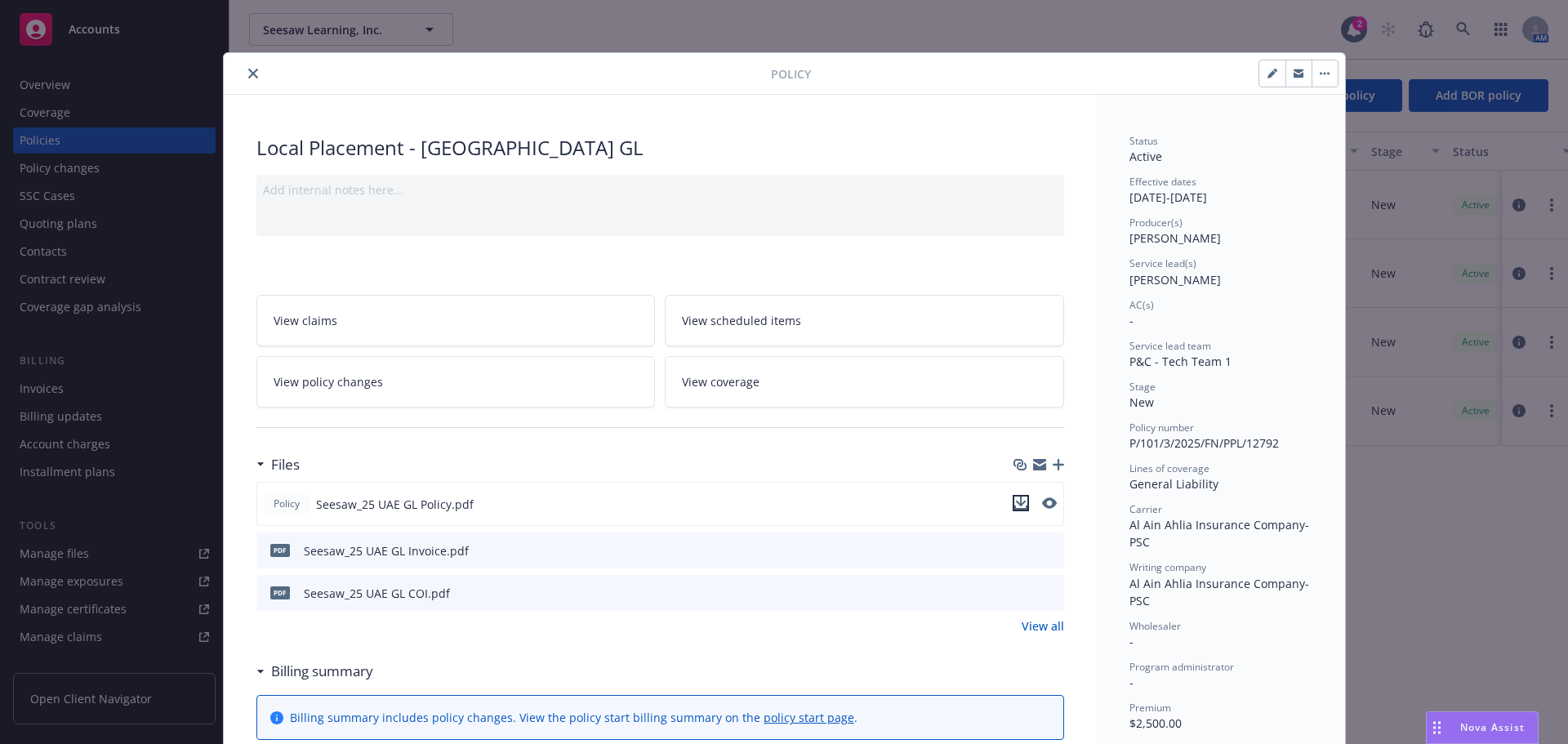
click at [1014, 500] on icon "download file" at bounding box center [1020, 502] width 13 height 13
click at [1015, 545] on icon "download file" at bounding box center [1021, 549] width 13 height 13
click at [1018, 590] on icon "download file" at bounding box center [1021, 592] width 13 height 13
click at [1053, 467] on icon "button" at bounding box center [1058, 464] width 11 height 11
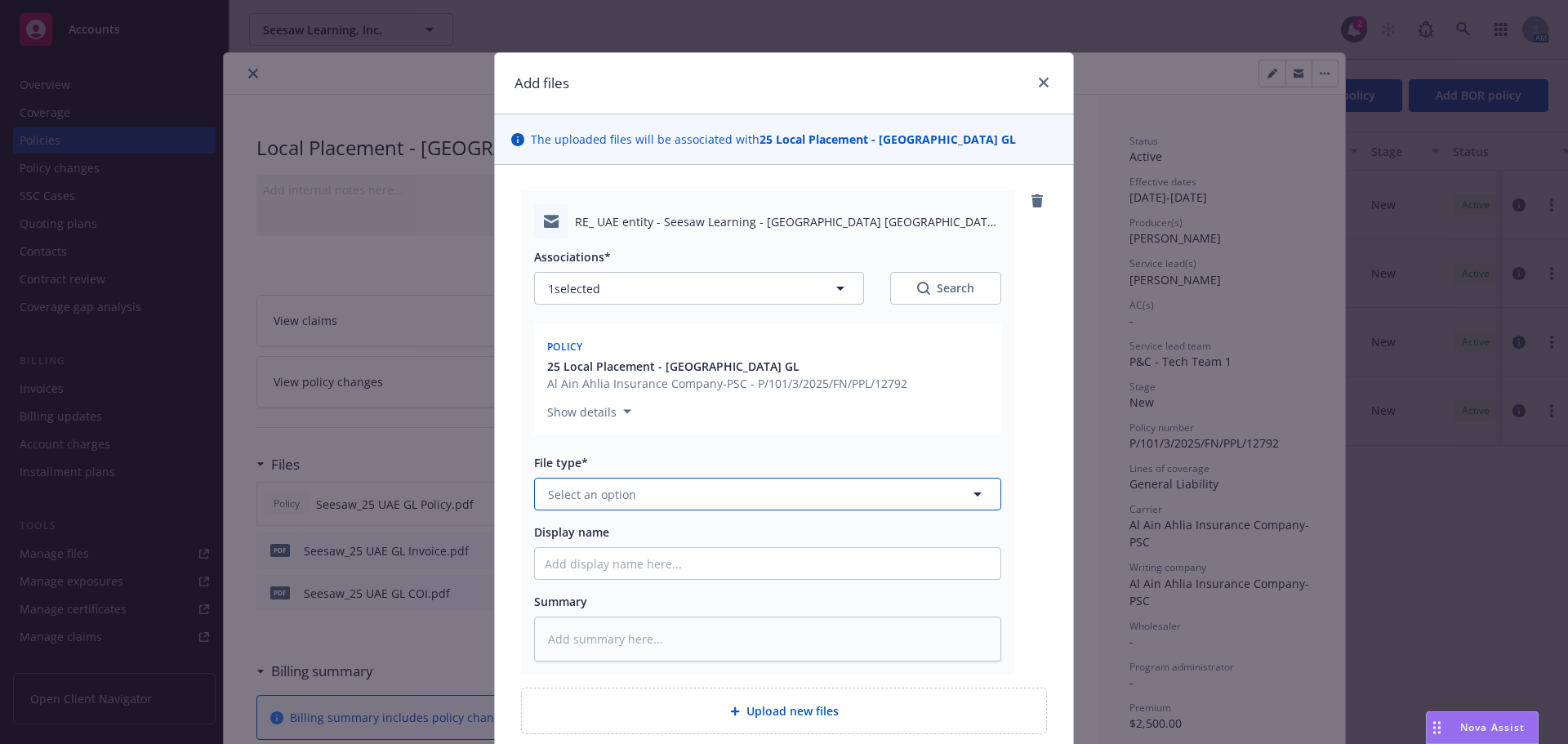
click at [614, 486] on span "Select an option" at bounding box center [592, 494] width 88 height 17
click at [599, 527] on div "Email" at bounding box center [768, 539] width 446 height 24
click at [570, 564] on input "Display name" at bounding box center [768, 563] width 465 height 31
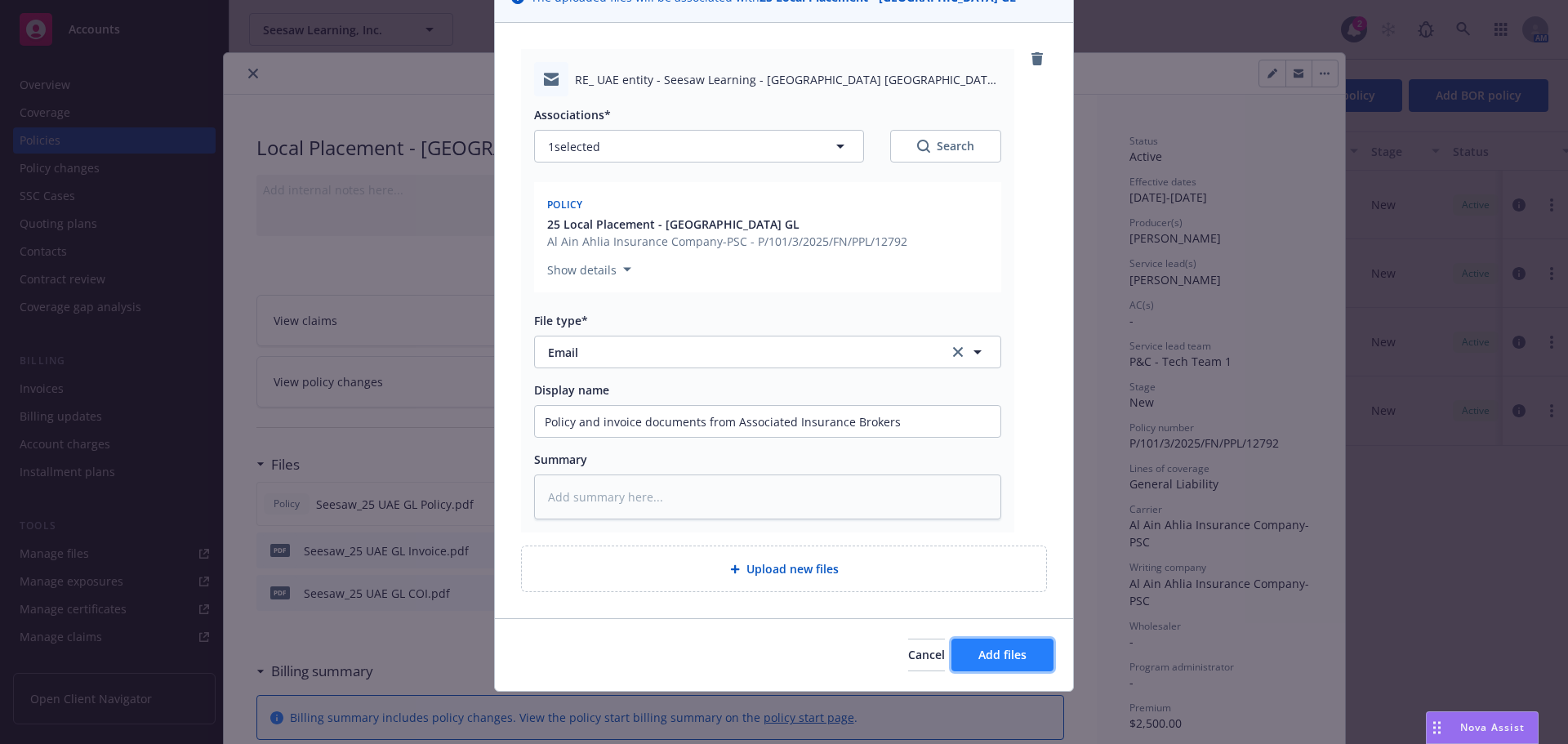
click at [1002, 647] on span "Add files" at bounding box center [1002, 655] width 48 height 16
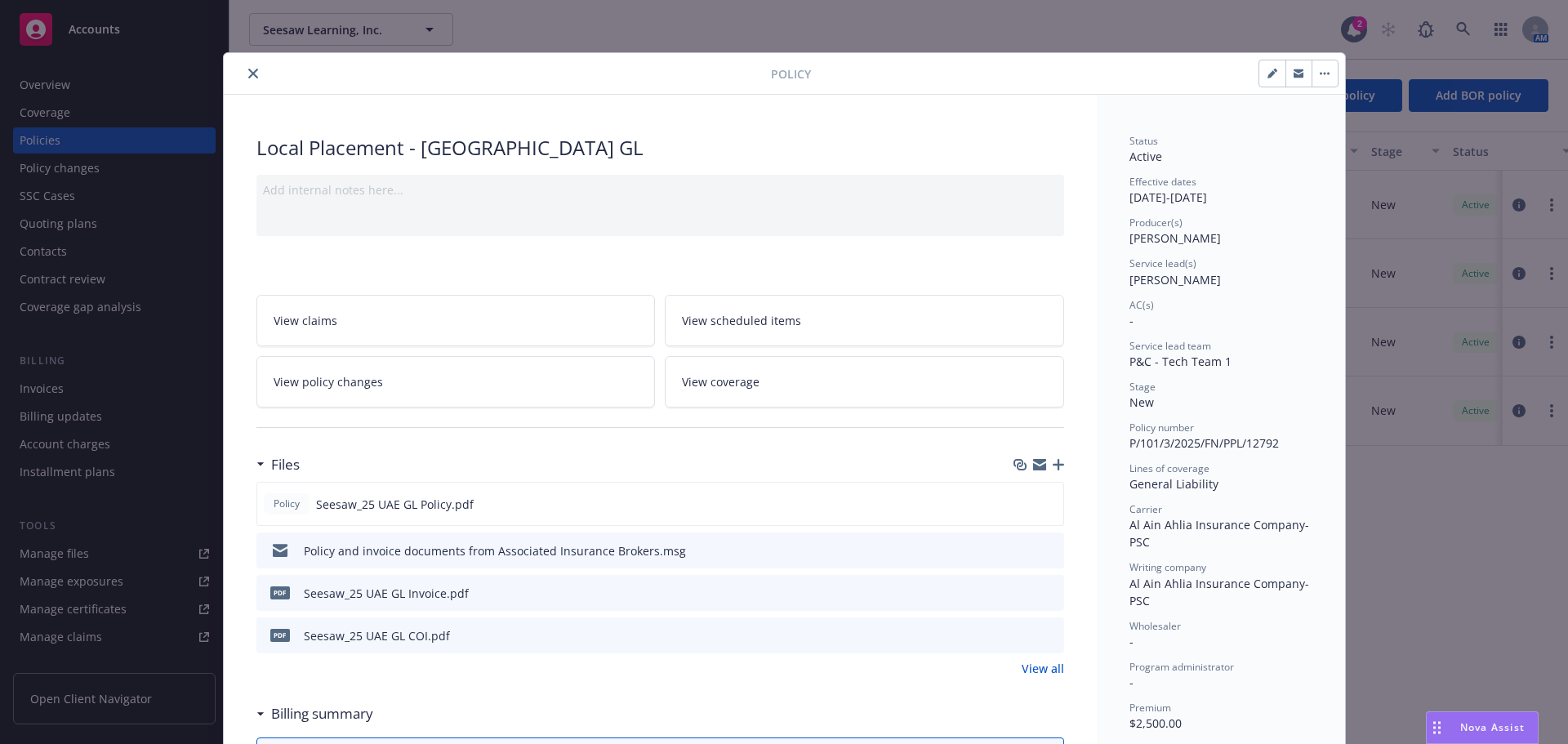
click at [249, 73] on icon "close" at bounding box center [254, 74] width 10 height 10
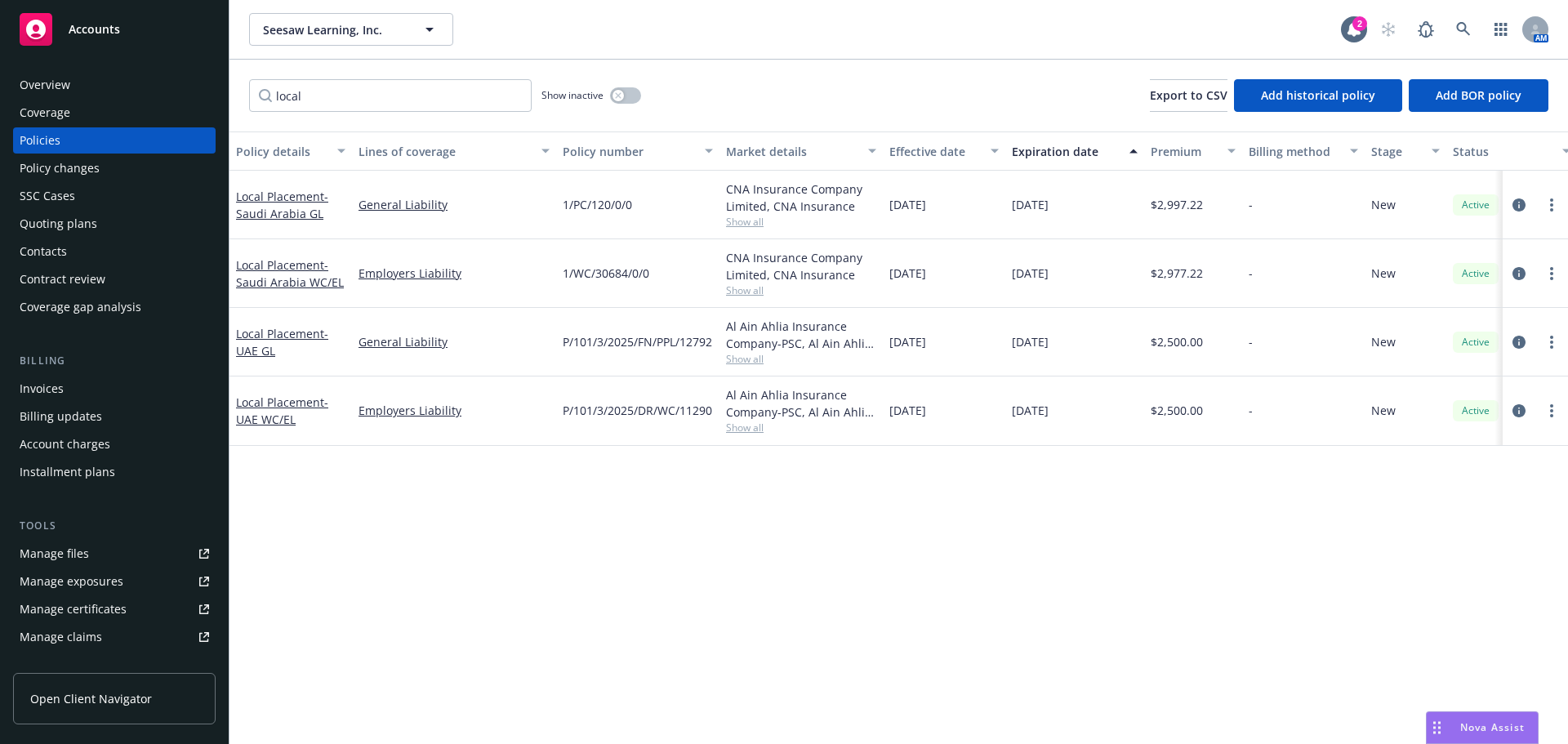
click at [38, 92] on div "Overview" at bounding box center [45, 85] width 51 height 26
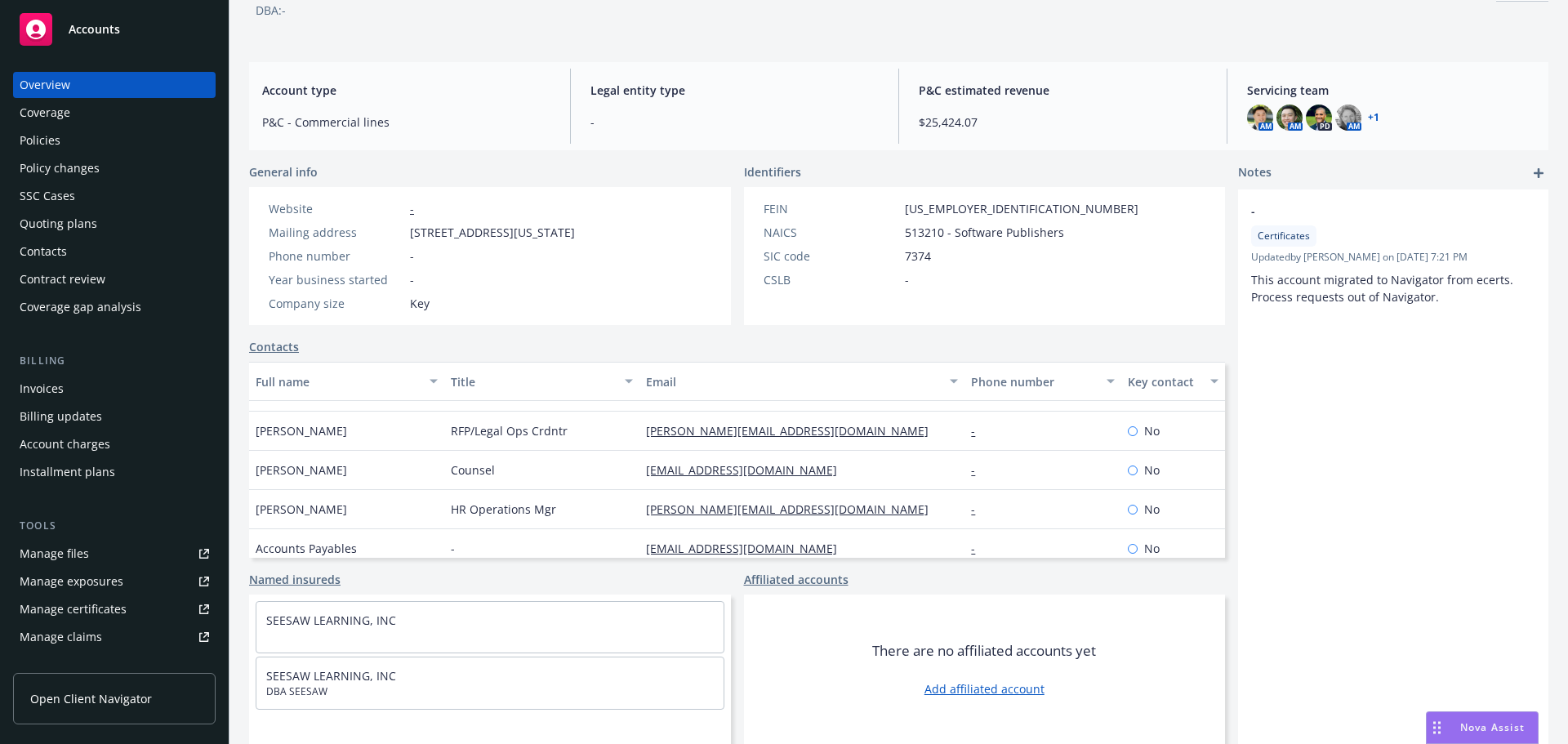
scroll to position [118, 0]
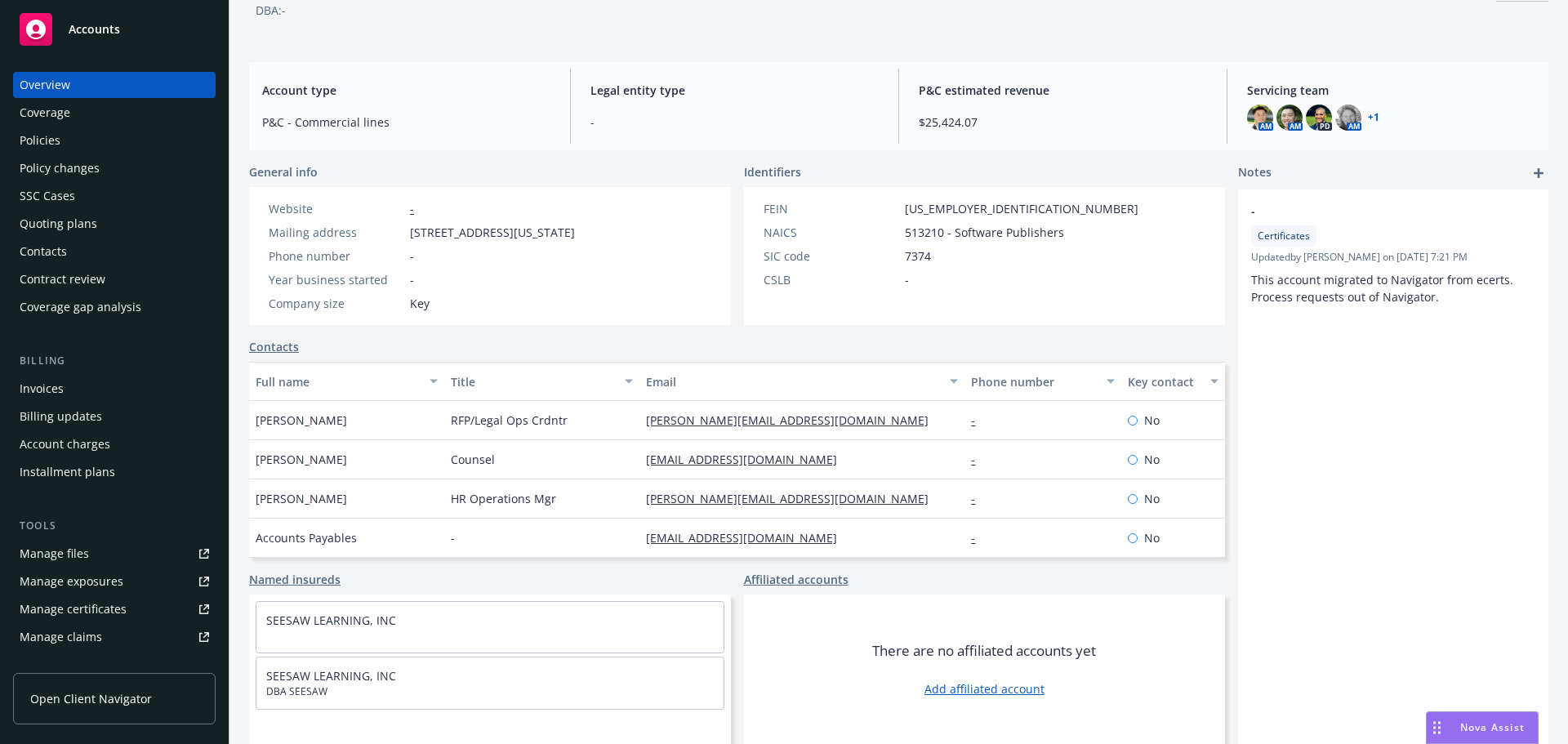
click at [49, 146] on div "Policies" at bounding box center [40, 141] width 41 height 26
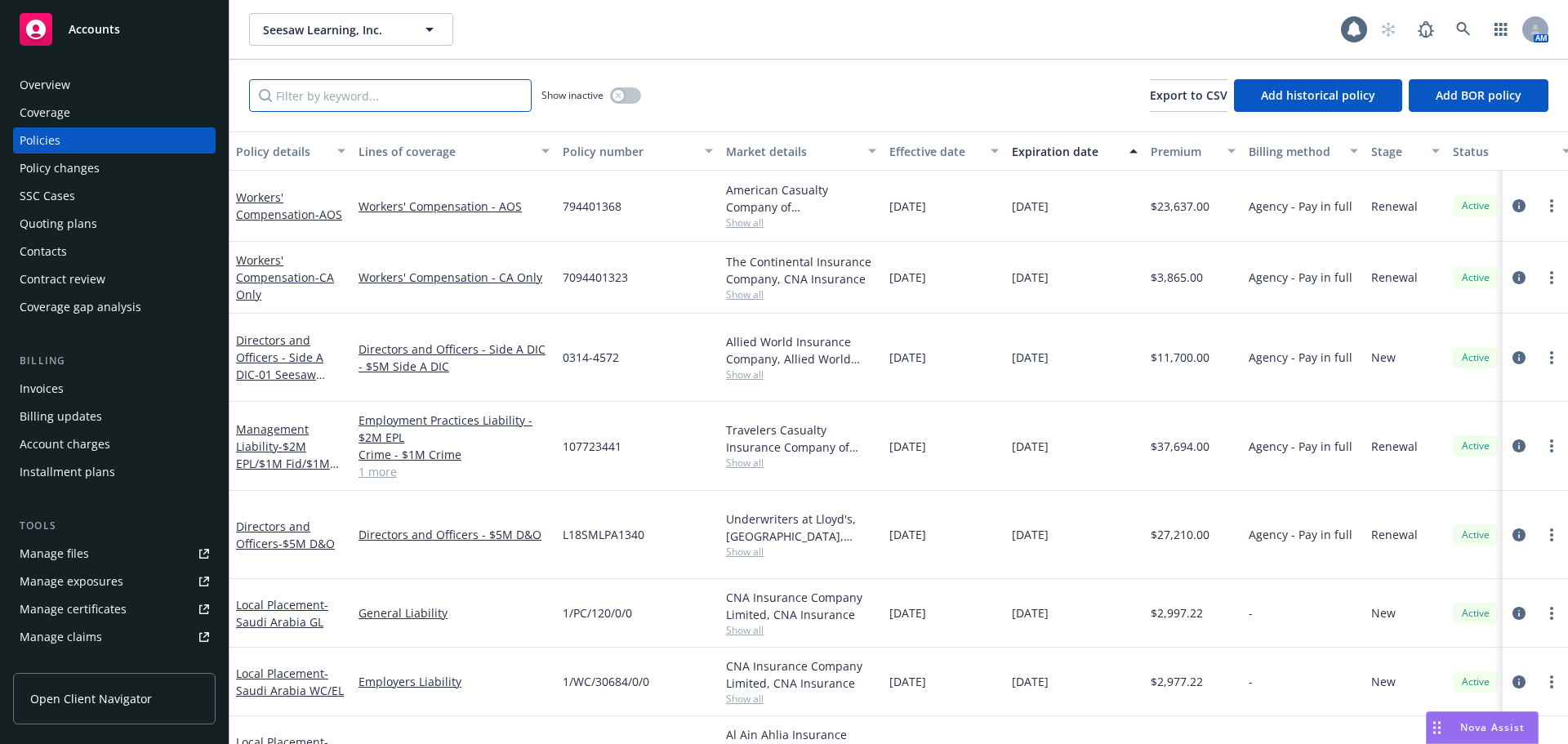
click at [346, 86] on input "Filter by keyword..." at bounding box center [390, 95] width 282 height 33
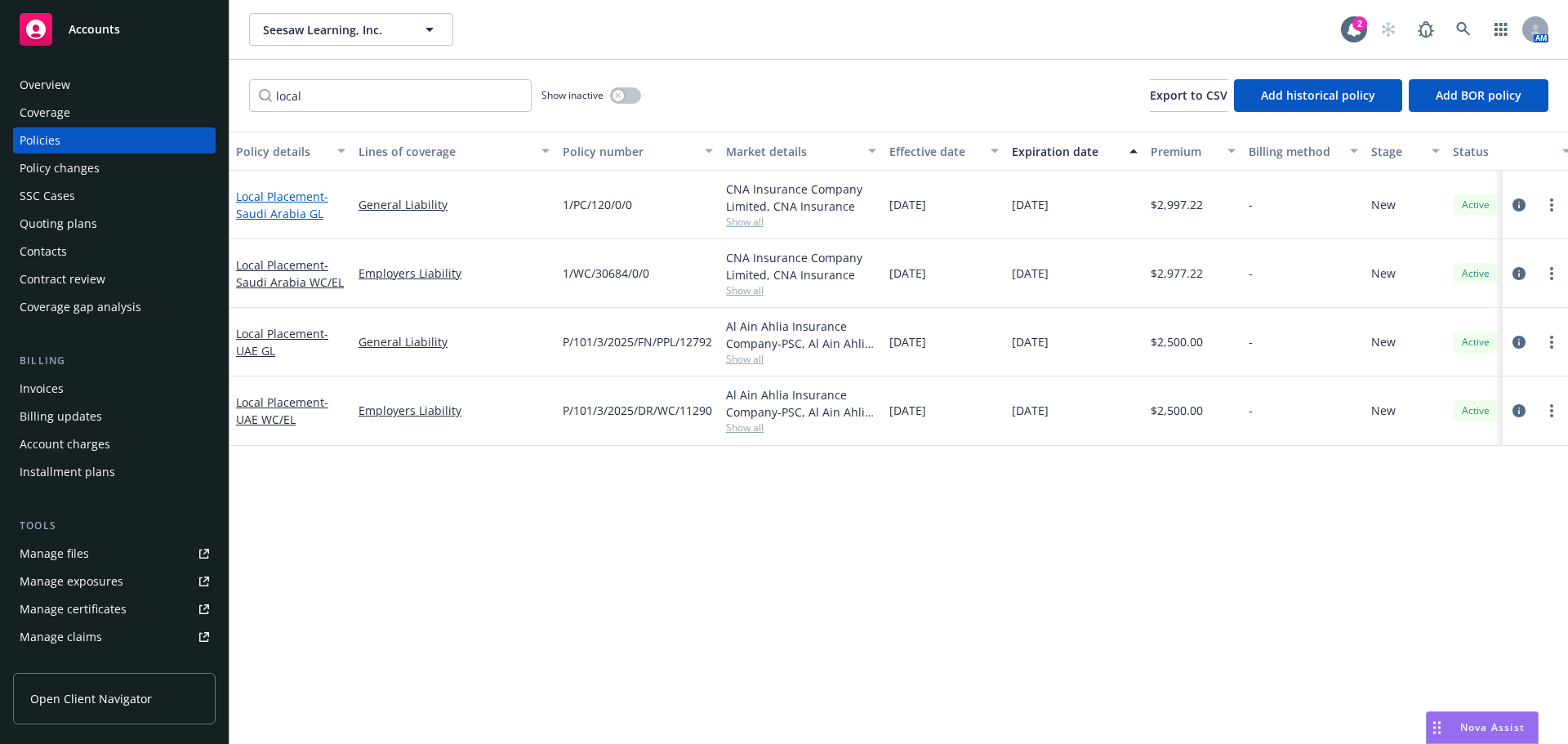
click at [278, 208] on span "- [GEOGRAPHIC_DATA] GL" at bounding box center [281, 205] width 92 height 33
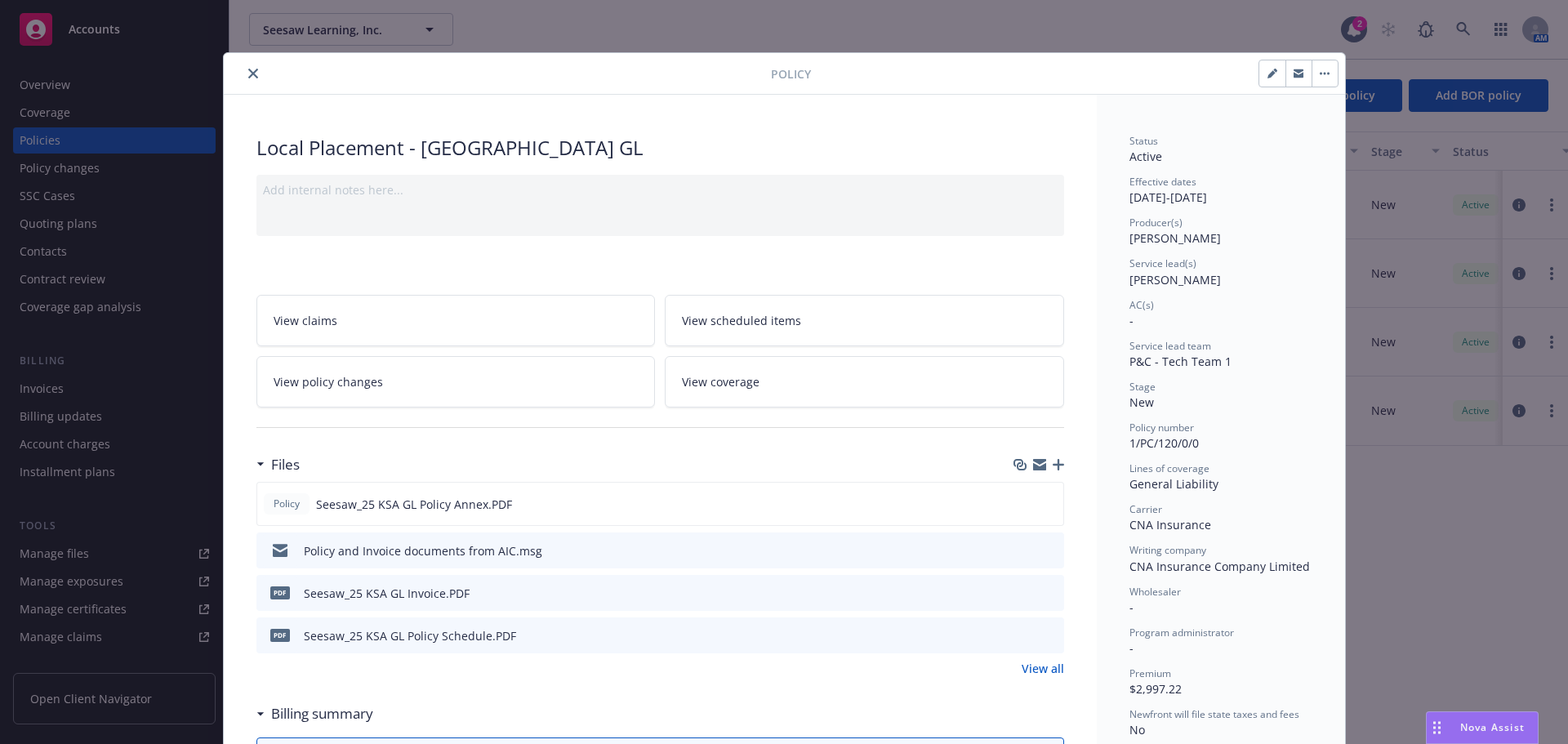
click at [1034, 463] on icon "button" at bounding box center [1039, 462] width 13 height 6
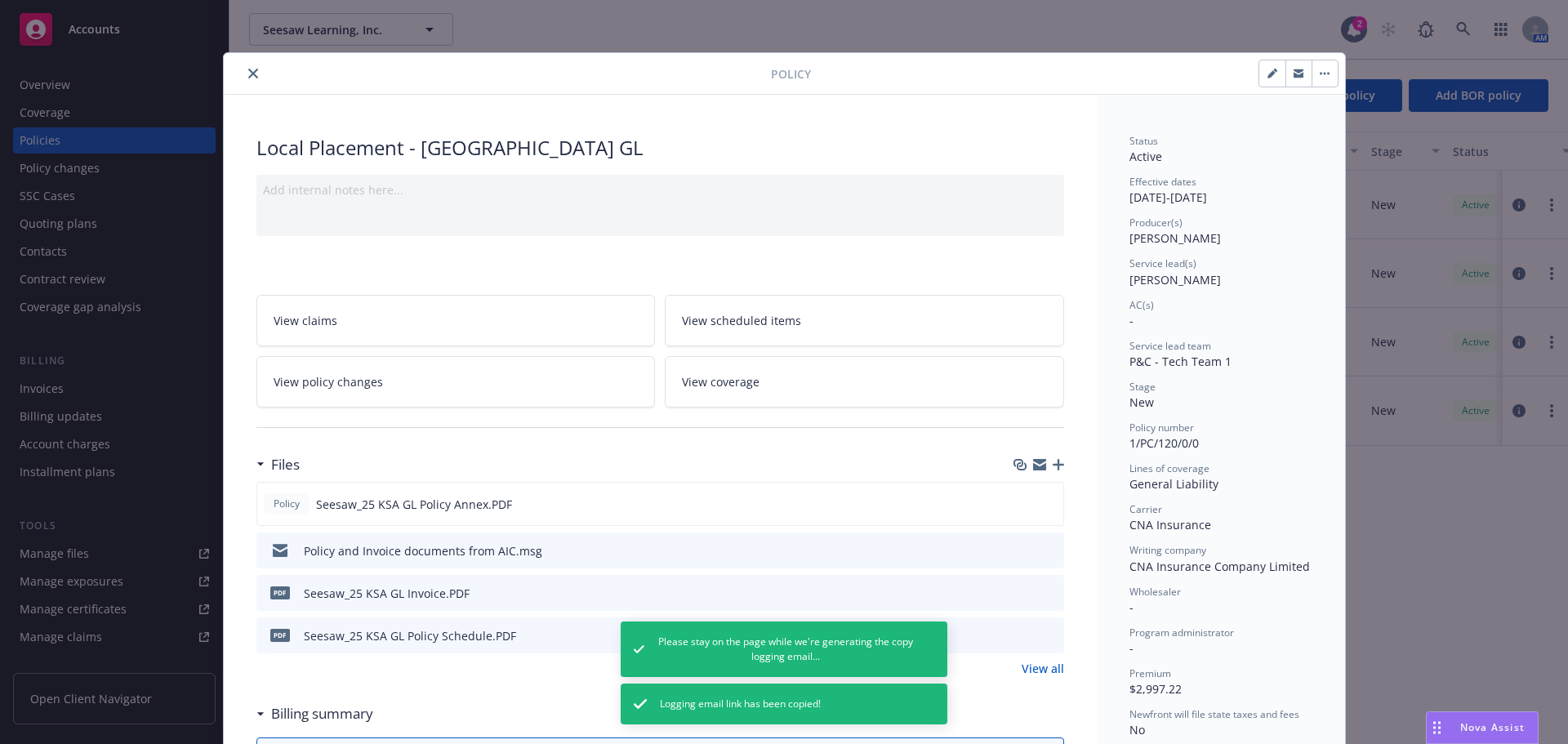
drag, startPoint x: 251, startPoint y: 74, endPoint x: 263, endPoint y: 84, distance: 15.6
click at [251, 74] on icon "close" at bounding box center [254, 74] width 10 height 10
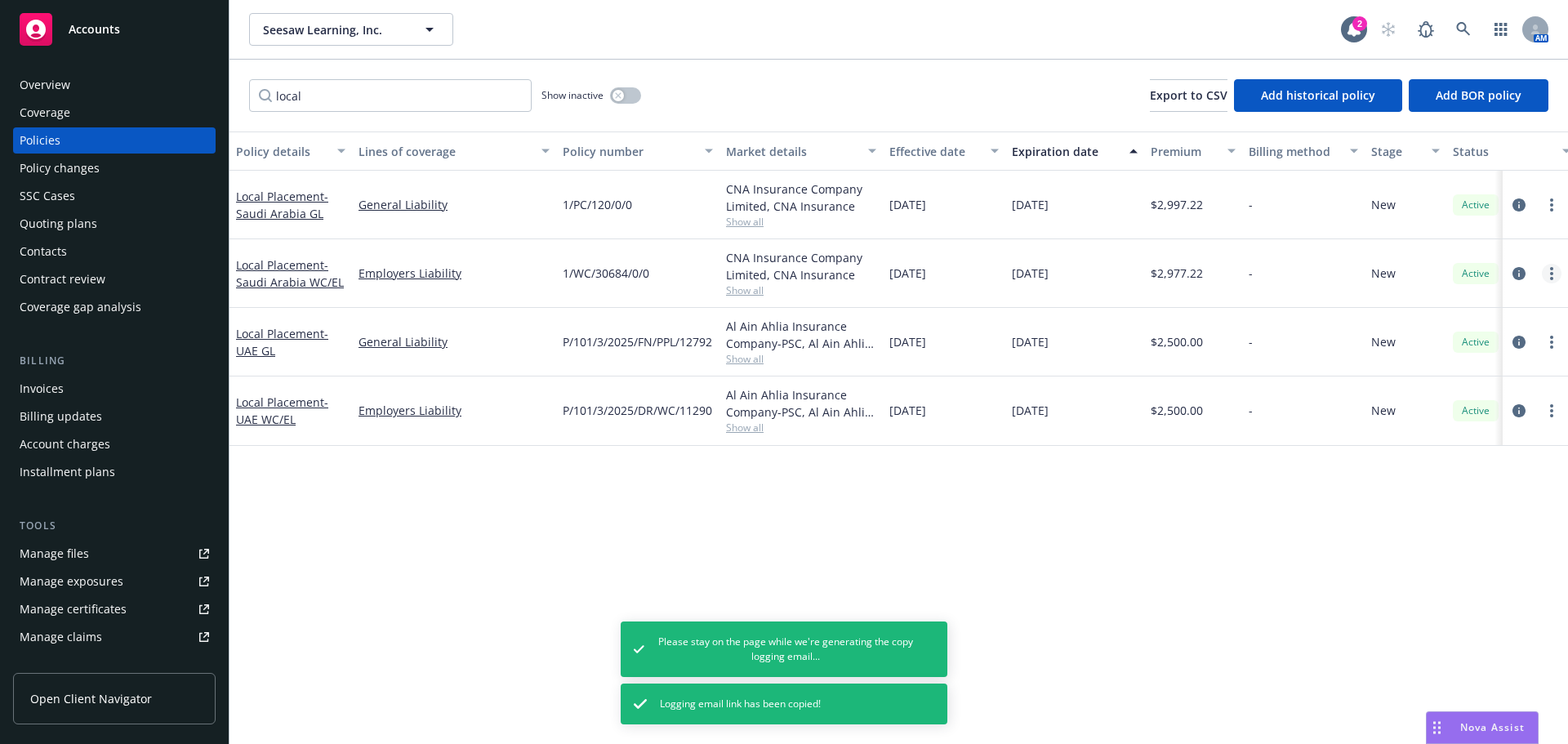
click at [1550, 277] on icon "more" at bounding box center [1551, 274] width 3 height 13
click at [1447, 498] on link "Copy logging email" at bounding box center [1464, 503] width 192 height 33
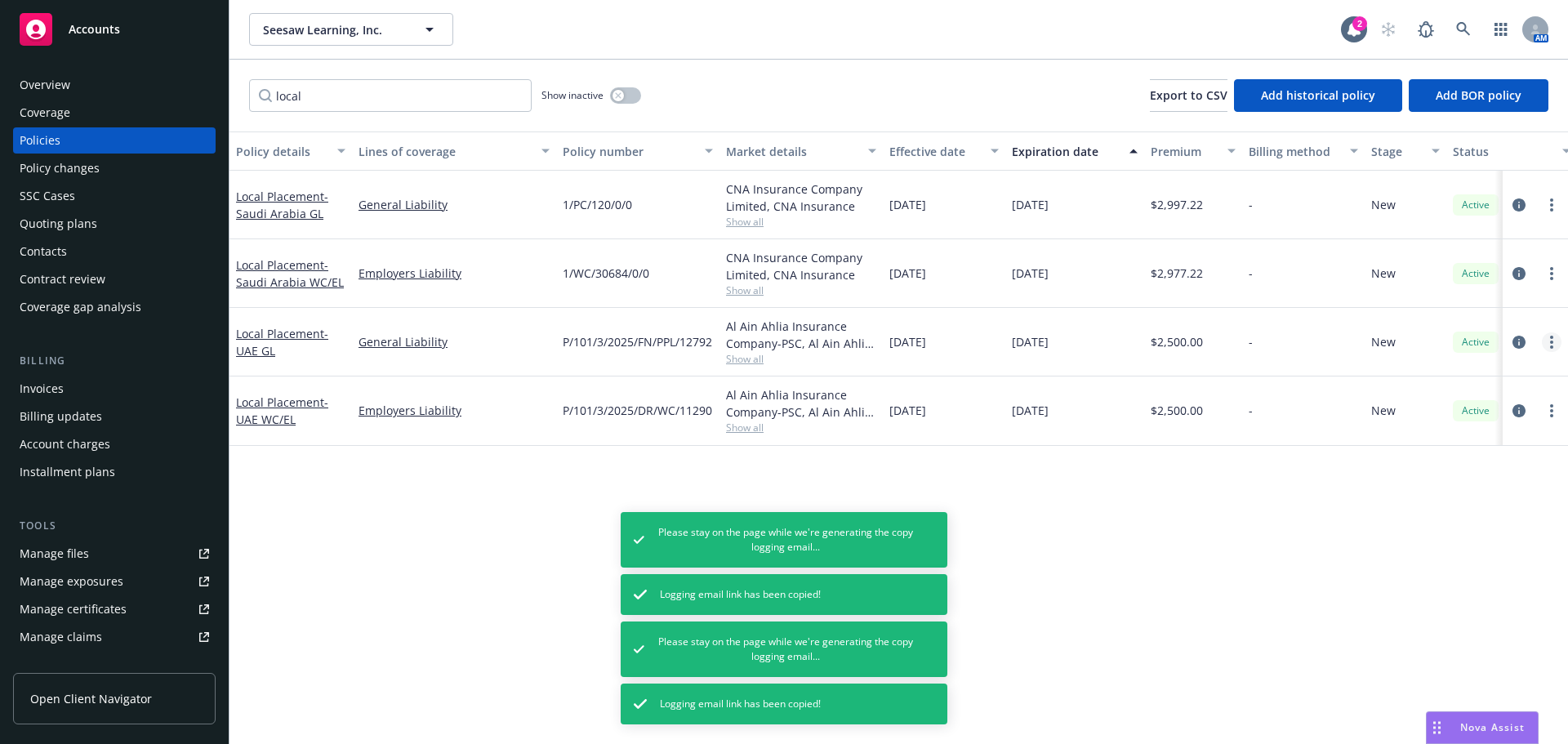
click at [1555, 343] on link "more" at bounding box center [1552, 343] width 20 height 20
click at [1454, 566] on link "Copy logging email" at bounding box center [1464, 571] width 192 height 33
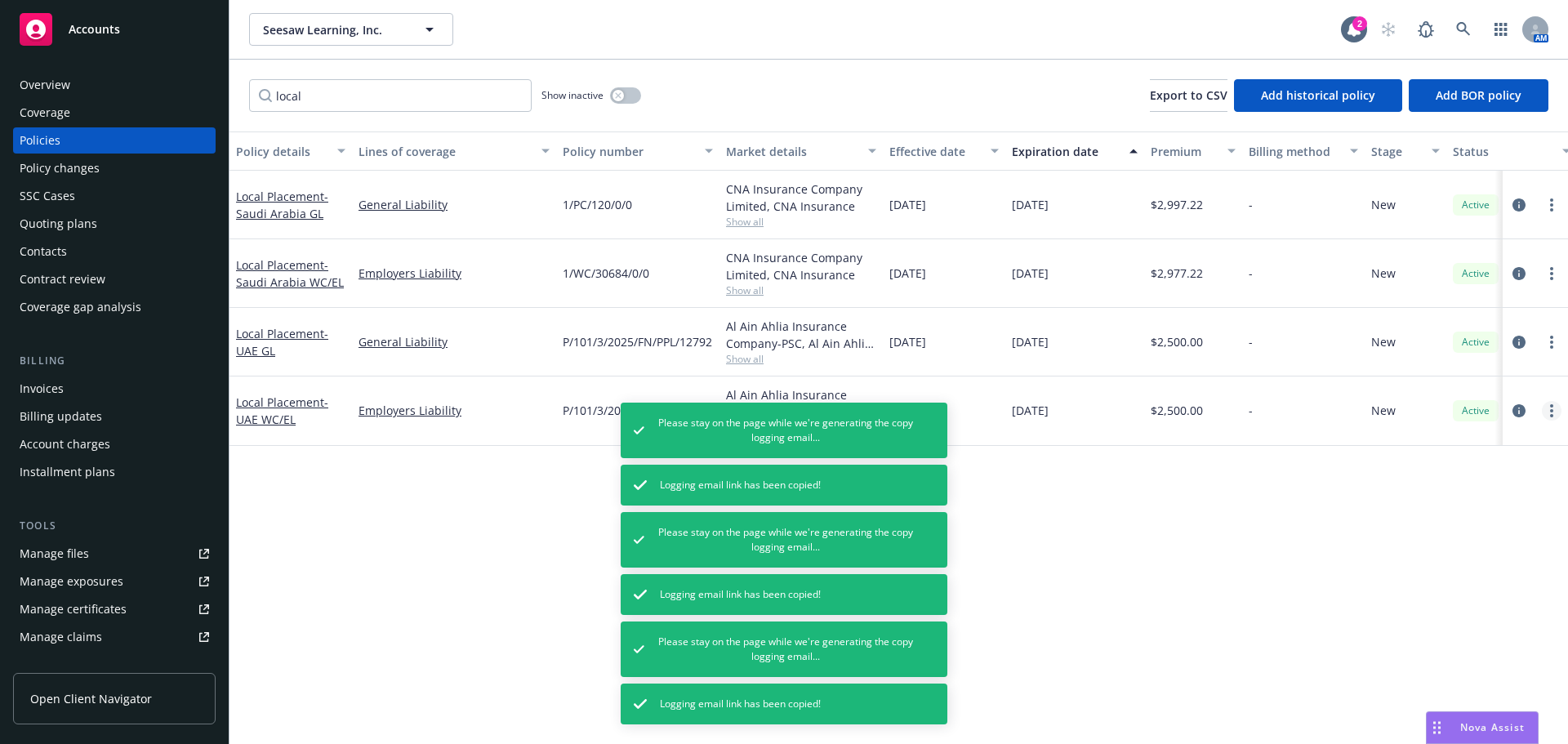
click at [1555, 414] on link "more" at bounding box center [1552, 411] width 20 height 20
click at [1437, 639] on link "Copy logging email" at bounding box center [1464, 640] width 192 height 33
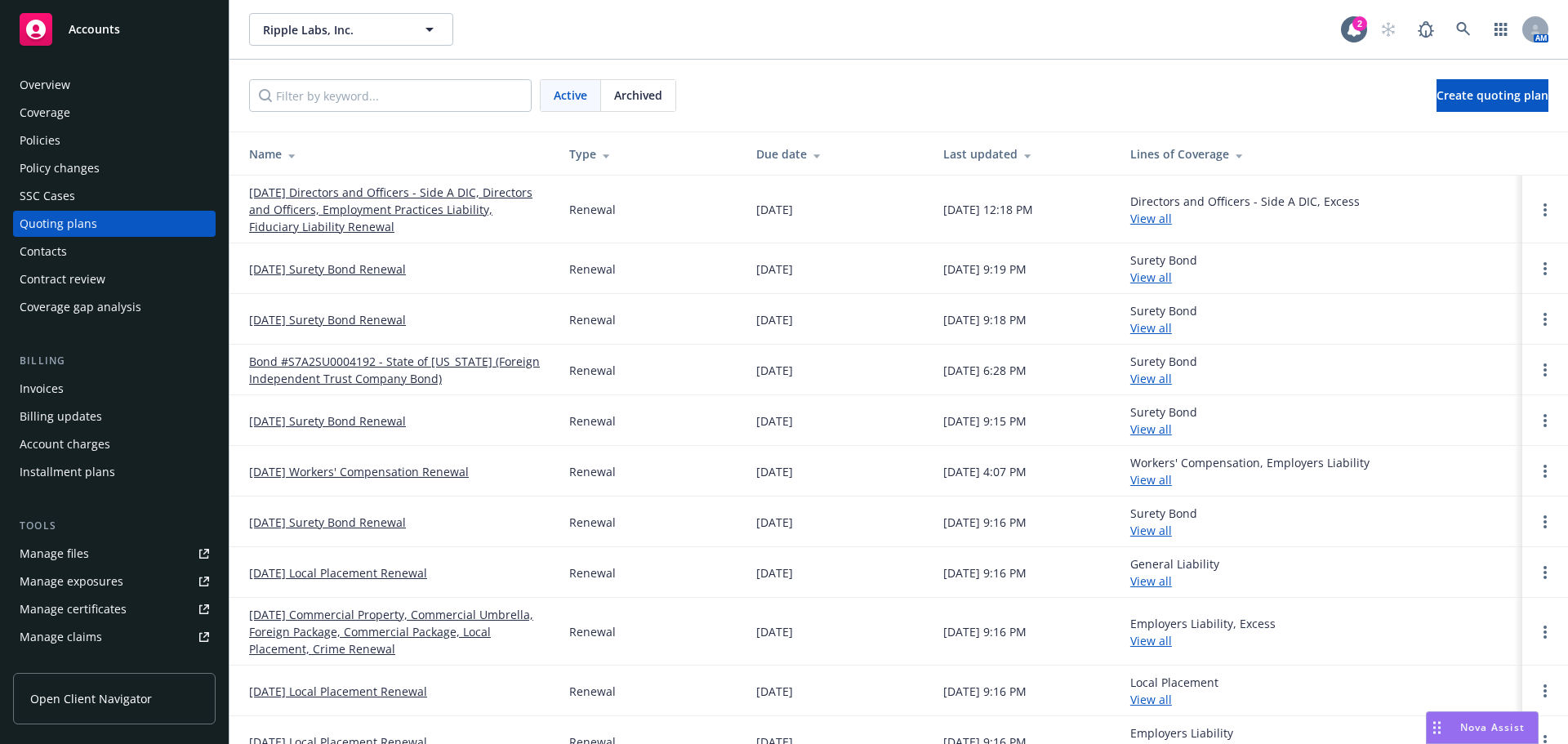
click at [382, 576] on link "[DATE] Local Placement Renewal" at bounding box center [338, 572] width 178 height 17
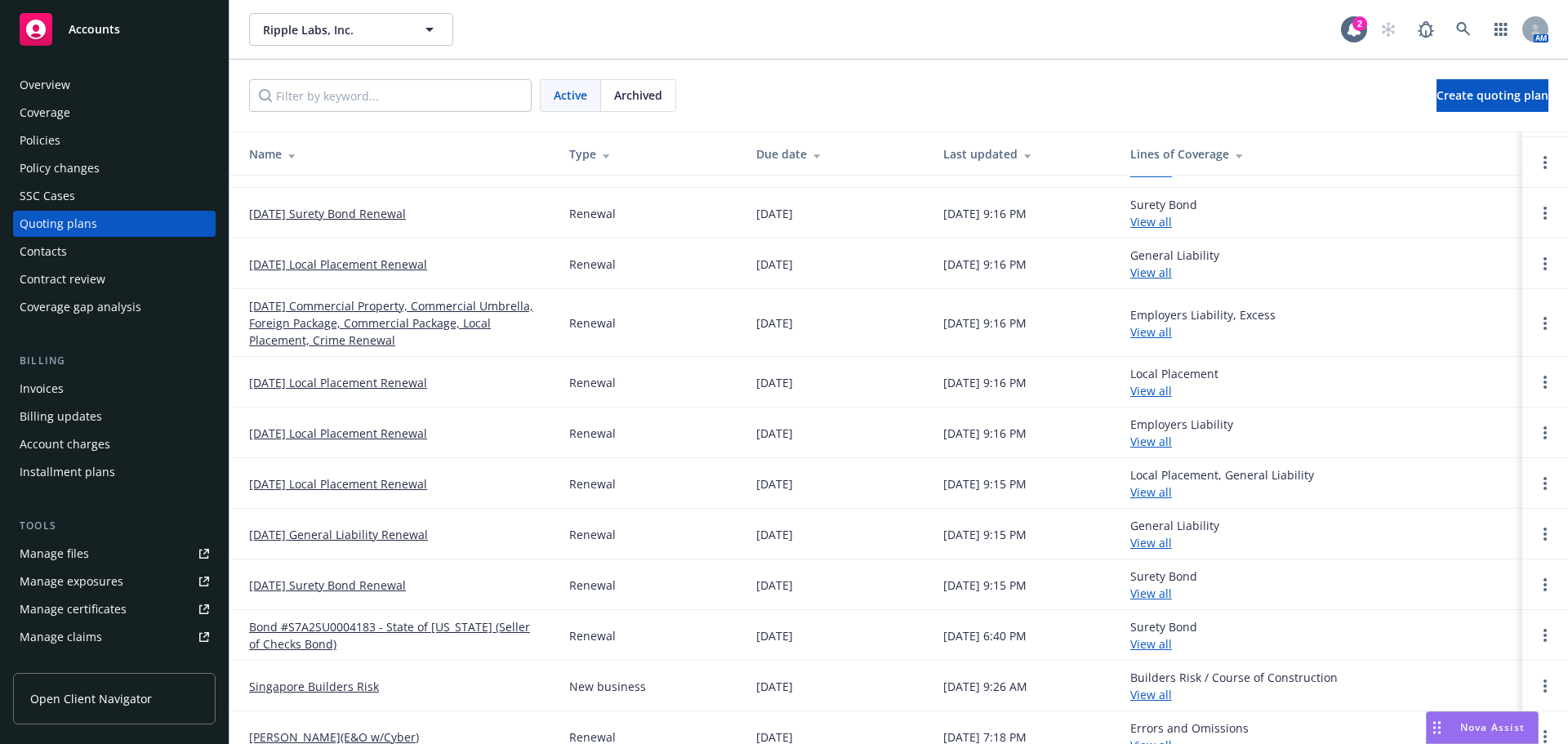
scroll to position [327, 0]
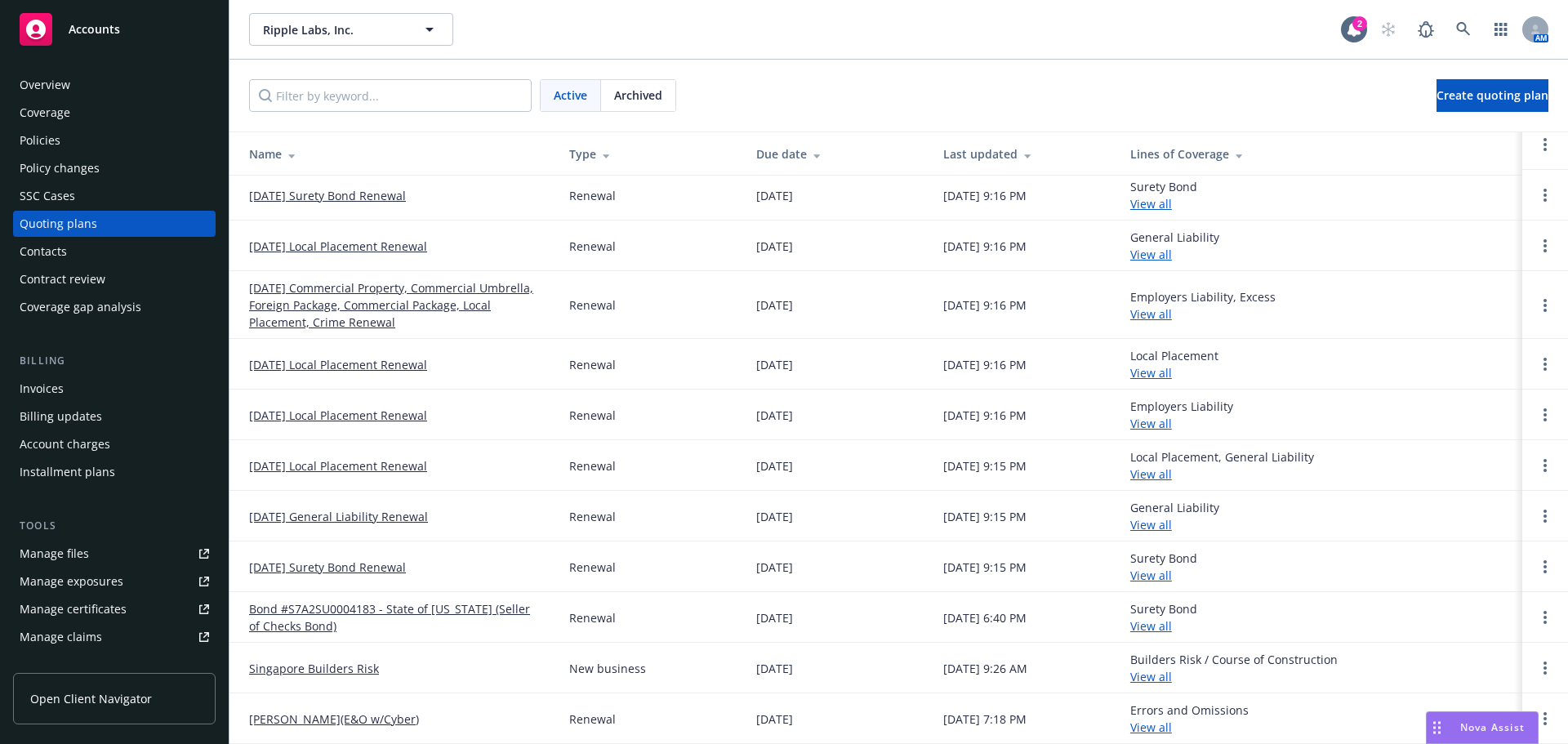
click at [401, 468] on link "[DATE] Local Placement Renewal" at bounding box center [338, 465] width 178 height 17
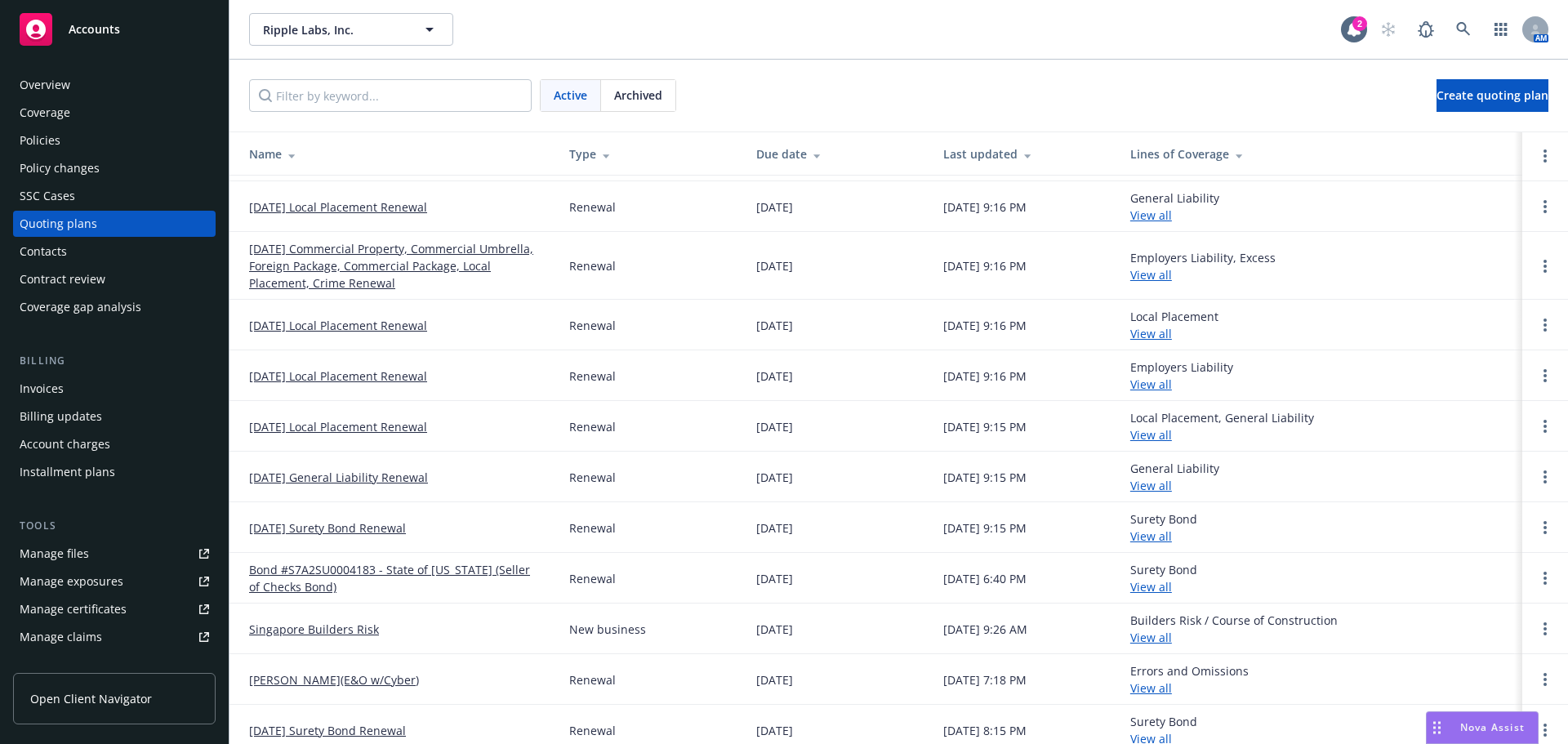
scroll to position [183, 0]
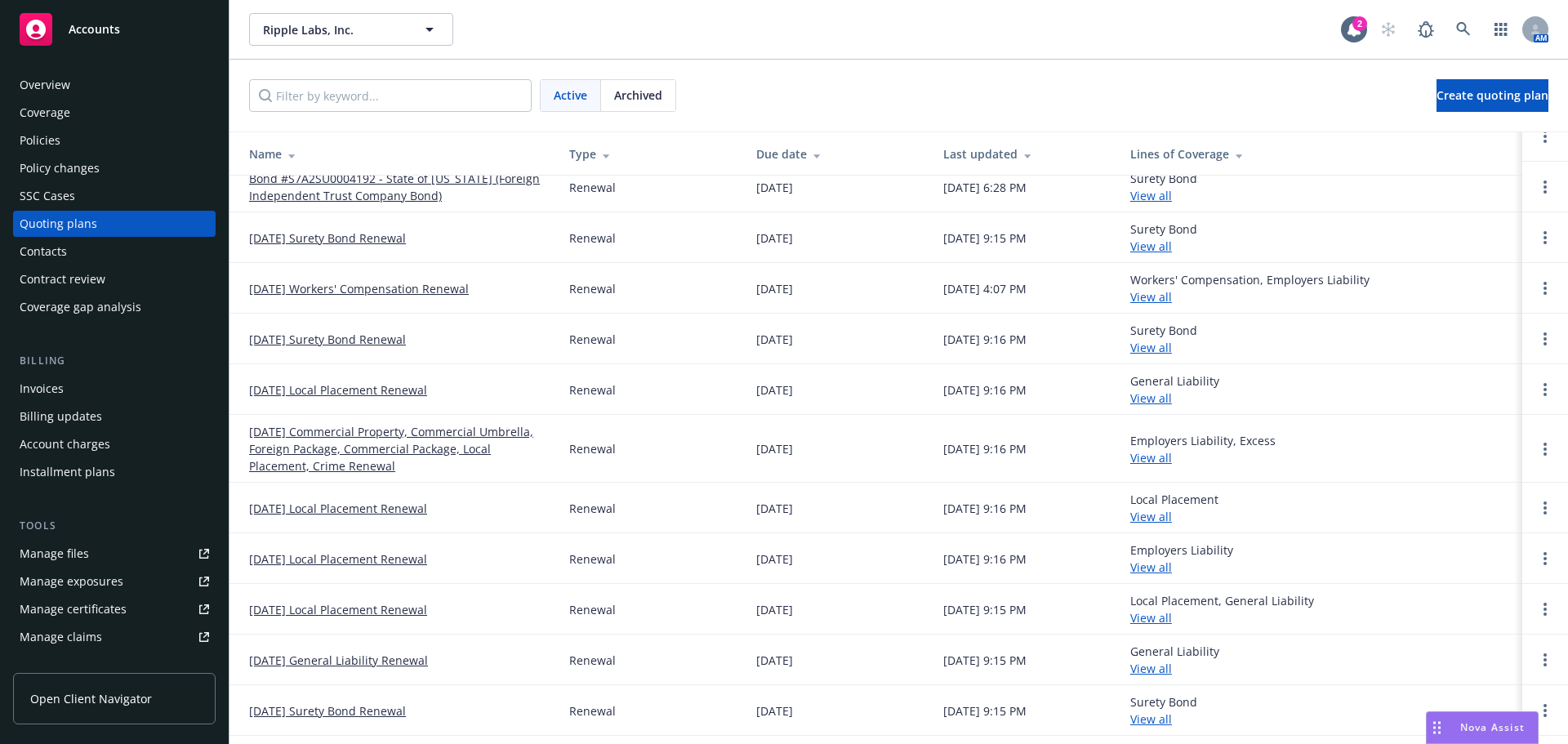
click at [375, 431] on link "[DATE] Commercial Property, Commercial Umbrella, Foreign Package, Commercial Pa…" at bounding box center [396, 449] width 294 height 52
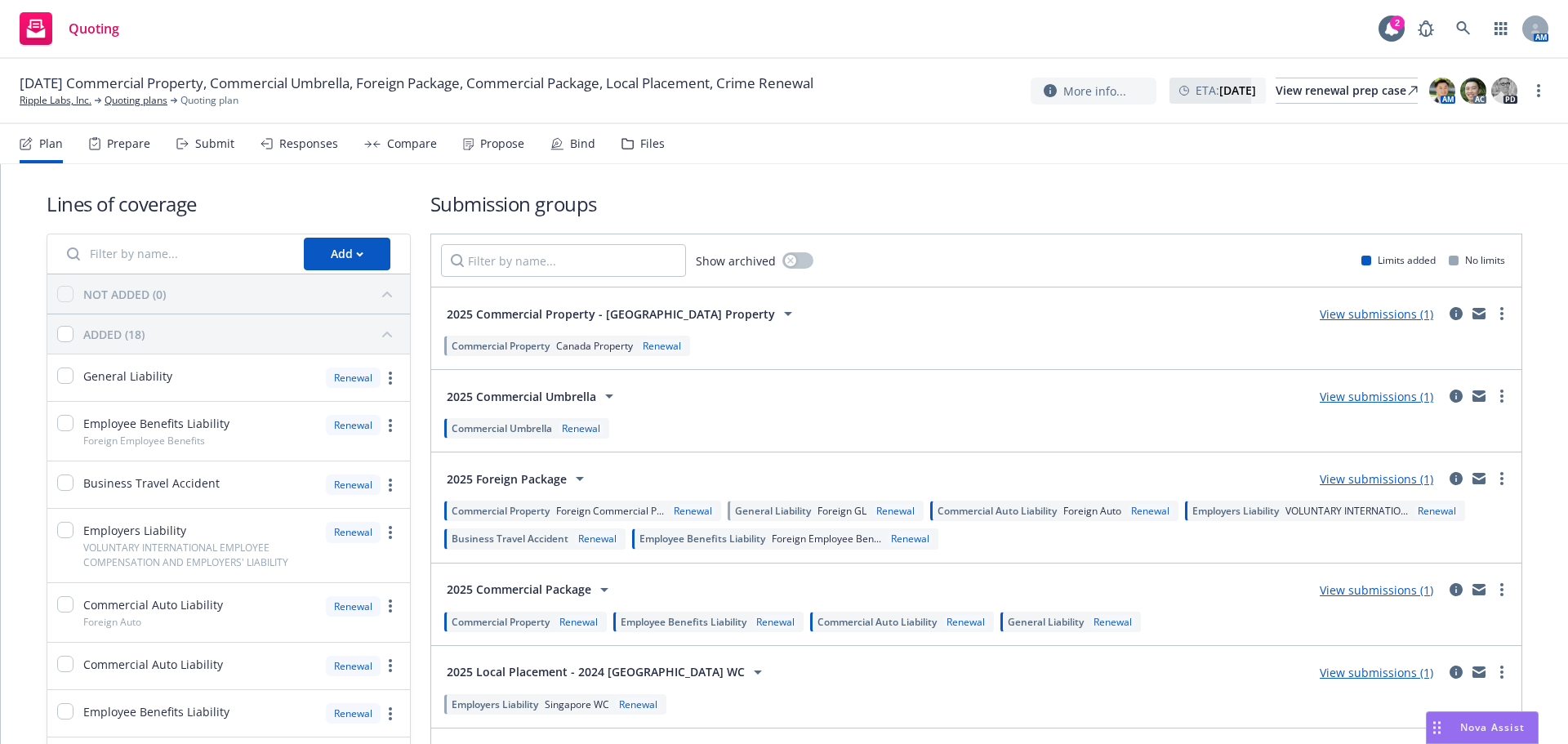
click at [208, 144] on div "Submit" at bounding box center [215, 143] width 39 height 13
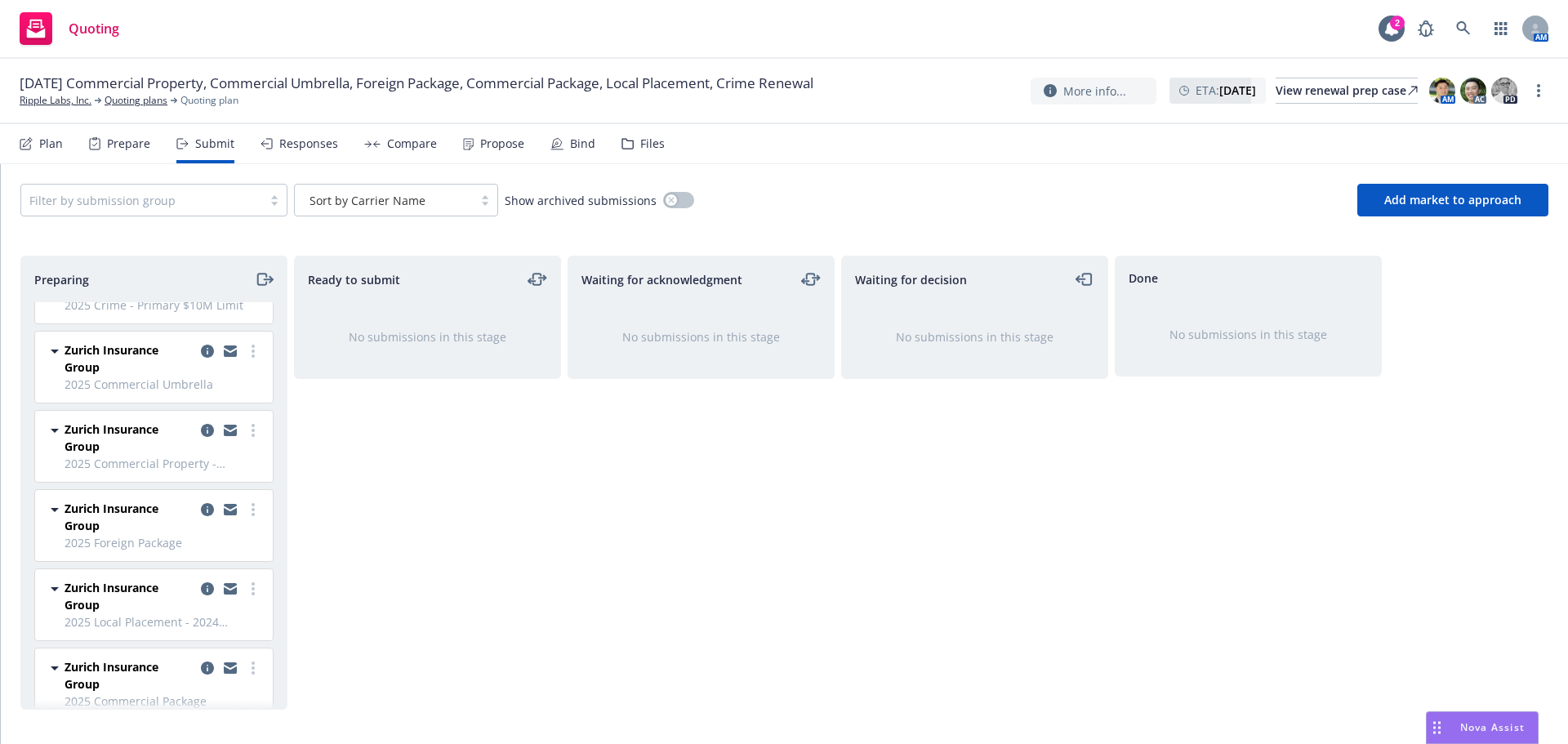
scroll to position [234, 0]
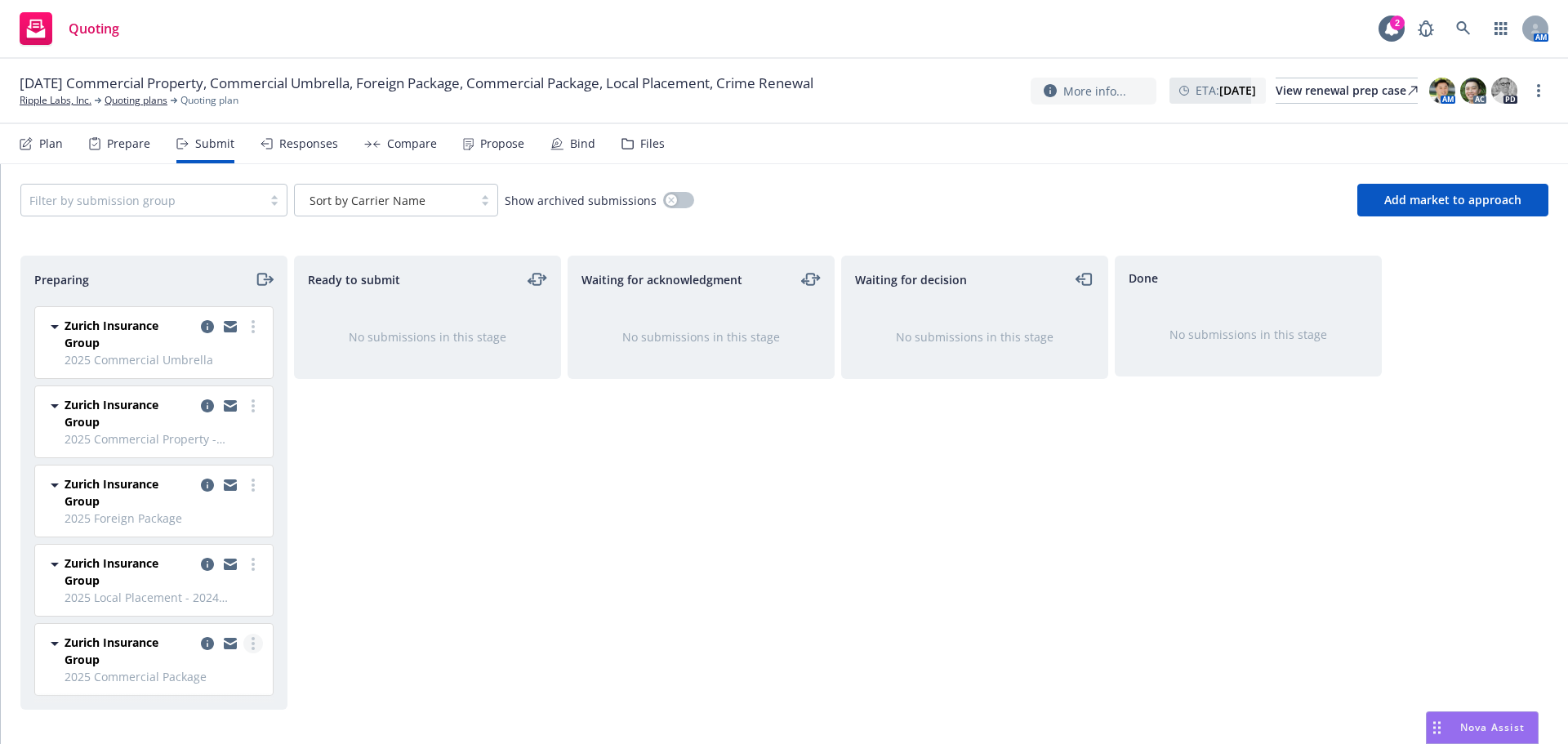
click at [244, 649] on link "more" at bounding box center [254, 644] width 20 height 20
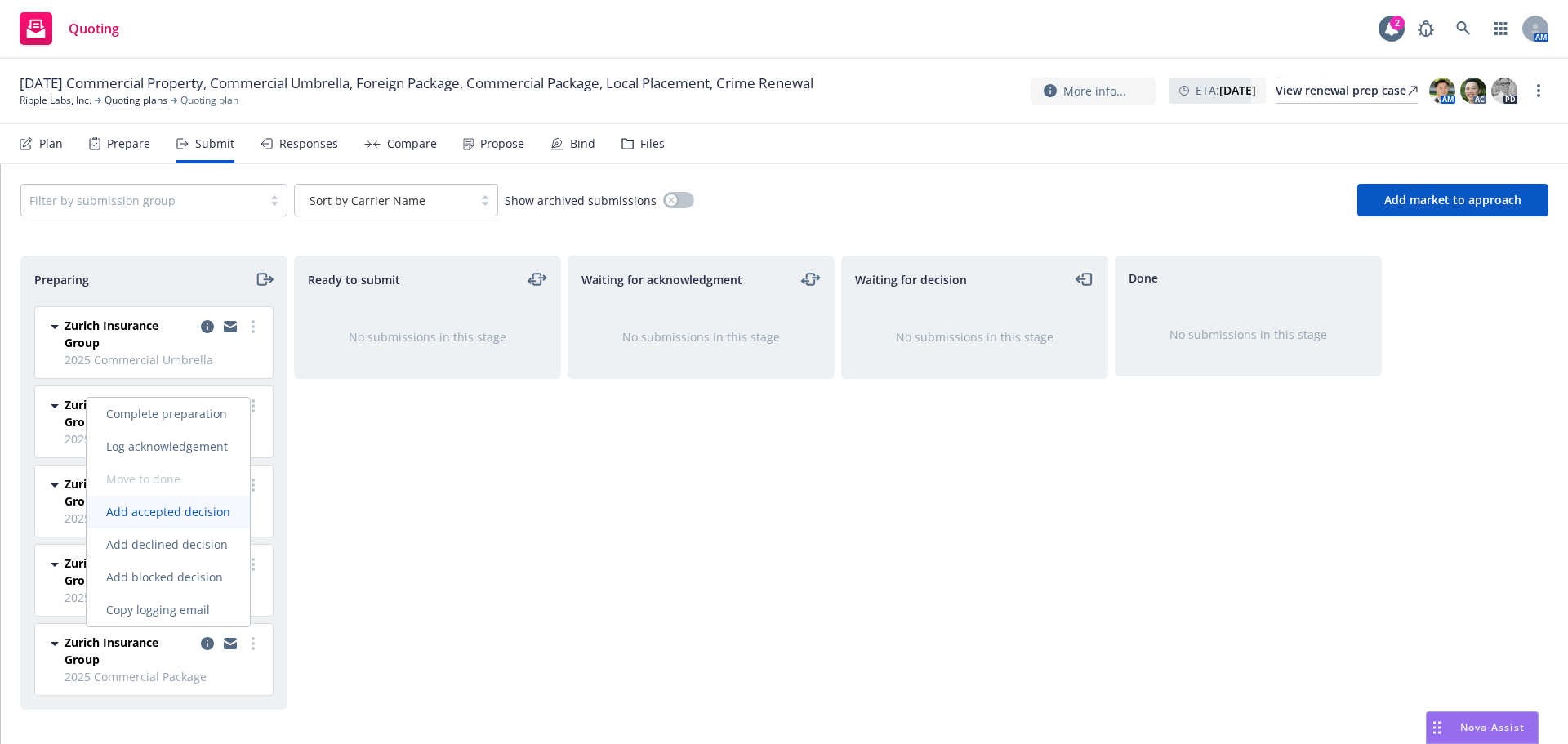
click at [193, 508] on span "Add accepted decision" at bounding box center [169, 512] width 164 height 16
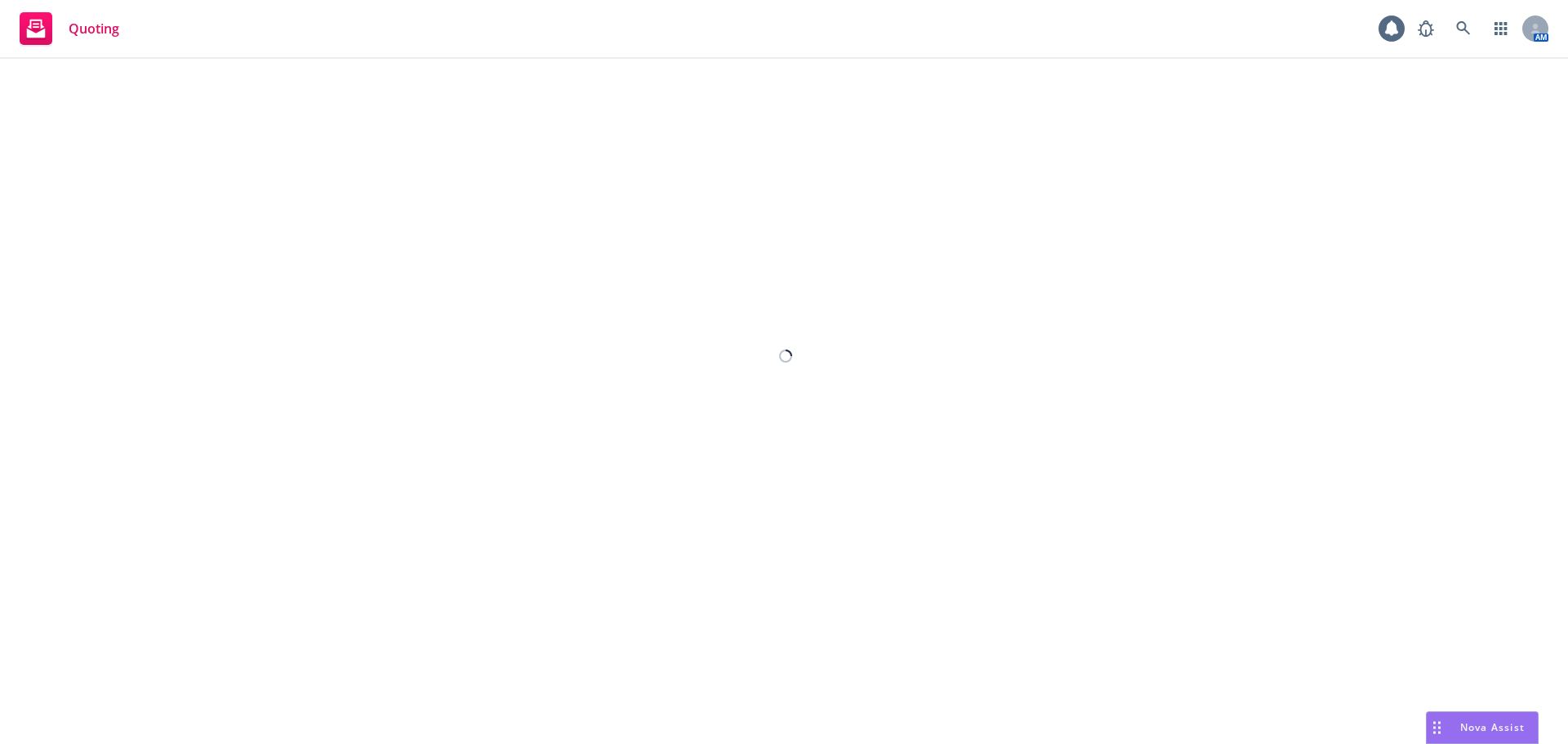
select select "12"
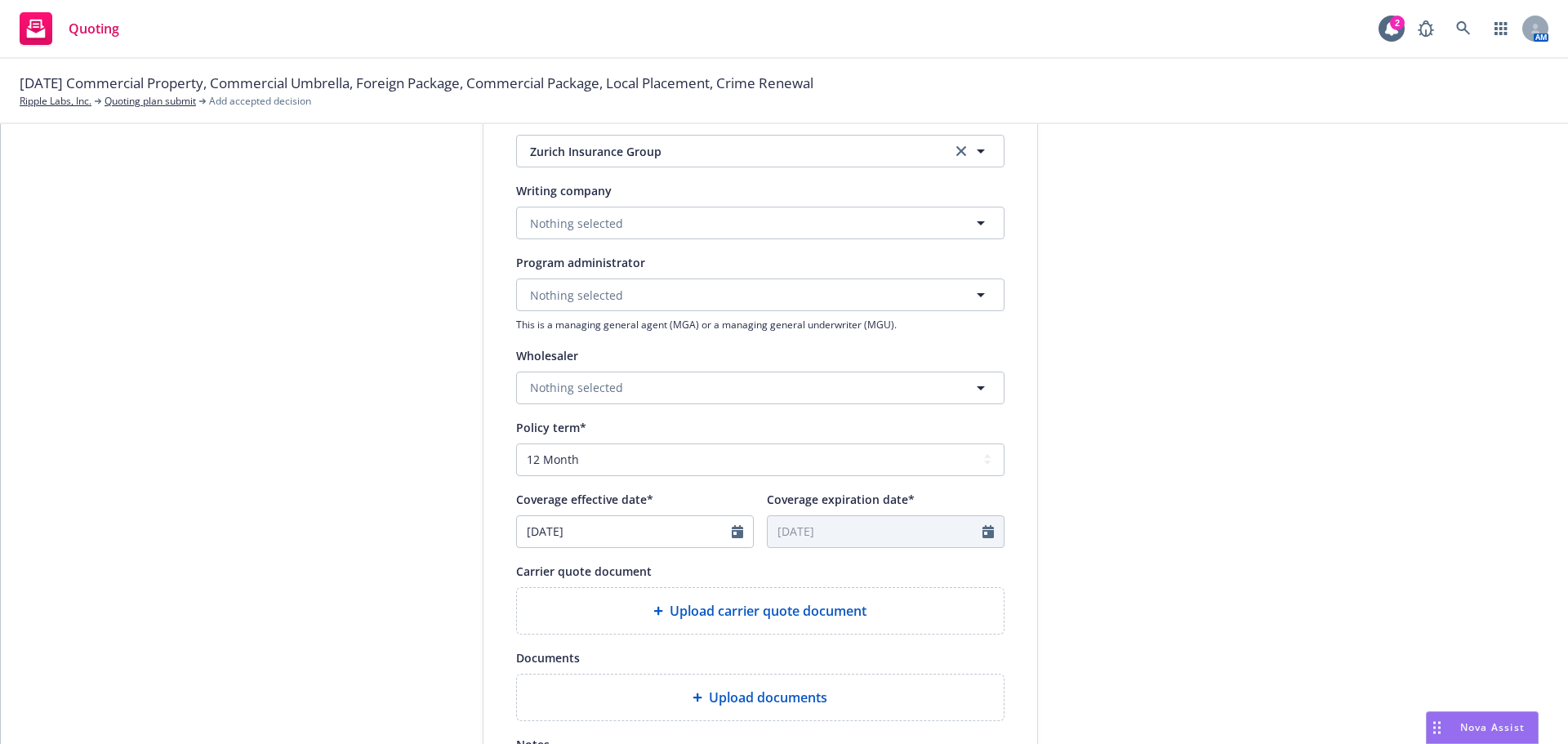
scroll to position [198, 0]
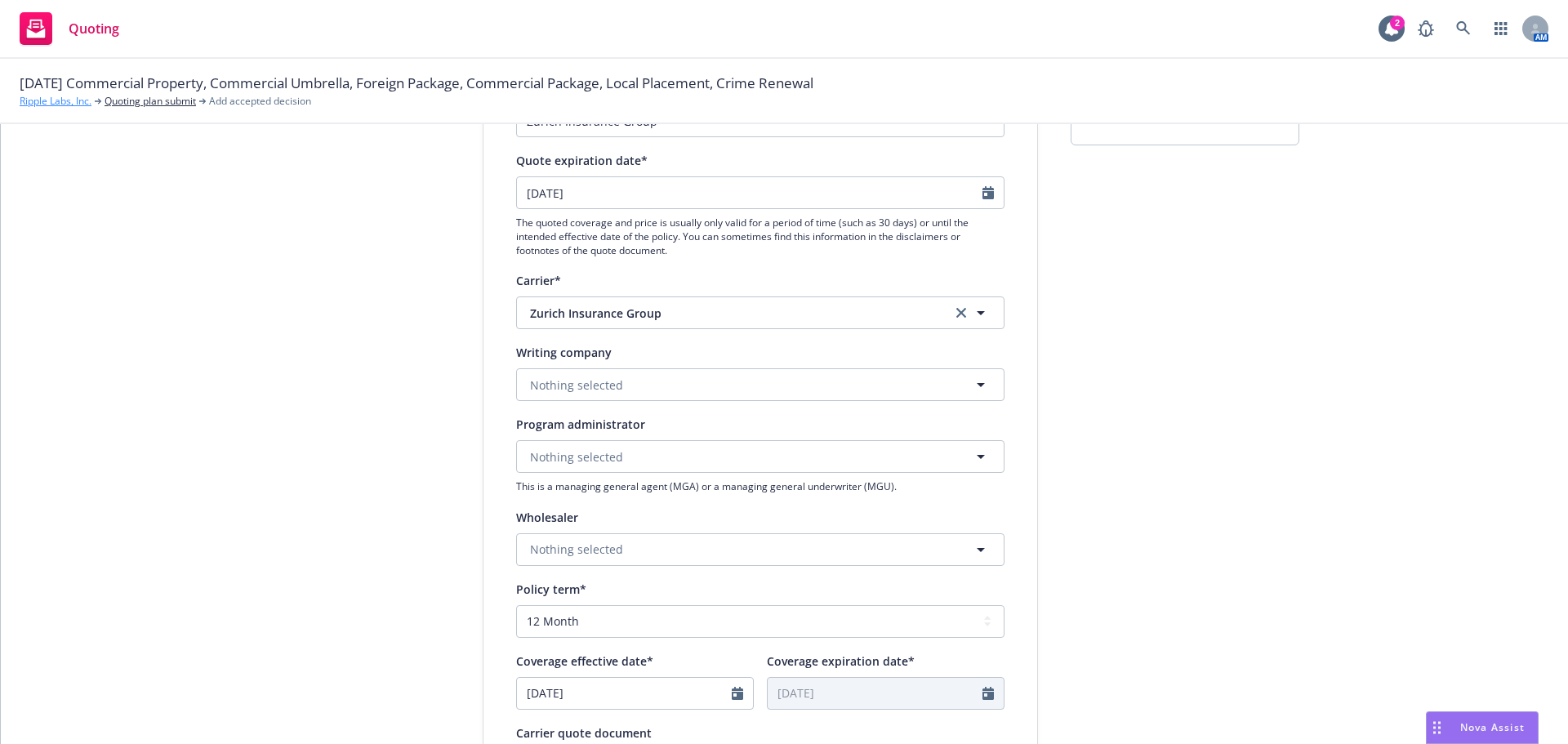
click at [66, 103] on link "Ripple Labs, Inc." at bounding box center [56, 101] width 72 height 15
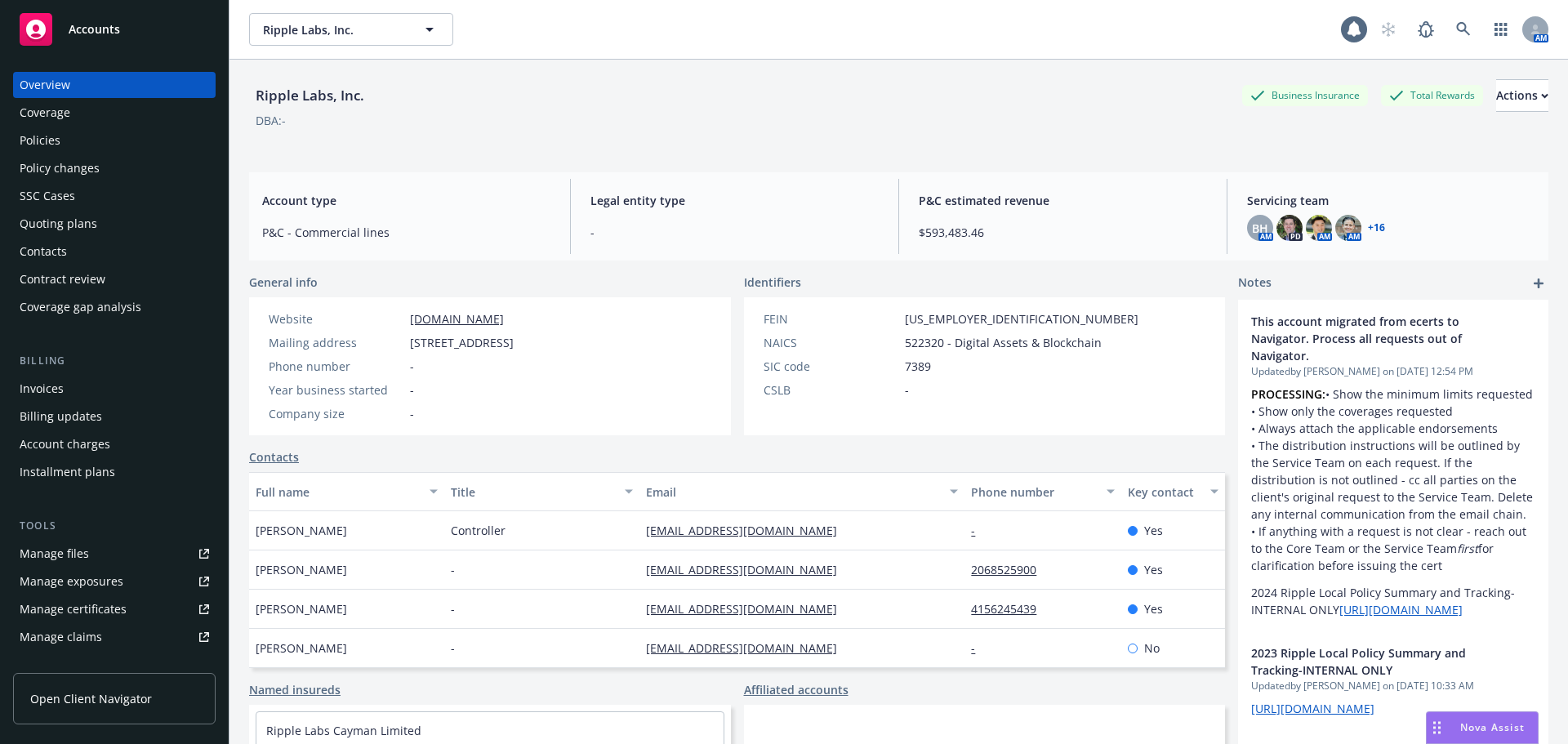
click at [66, 143] on div "Policies" at bounding box center [115, 141] width 190 height 26
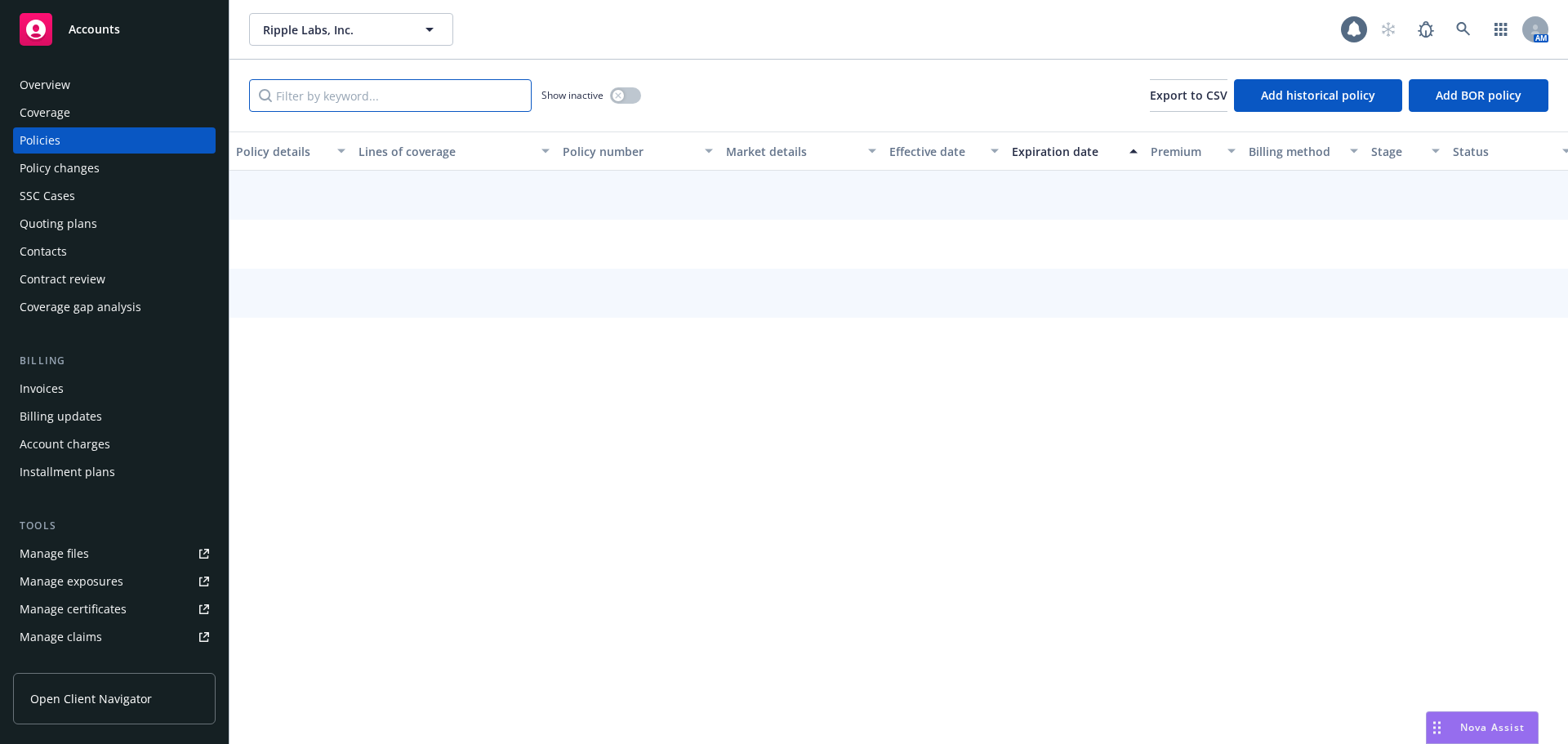
click at [357, 86] on input "Filter by keyword..." at bounding box center [390, 95] width 282 height 33
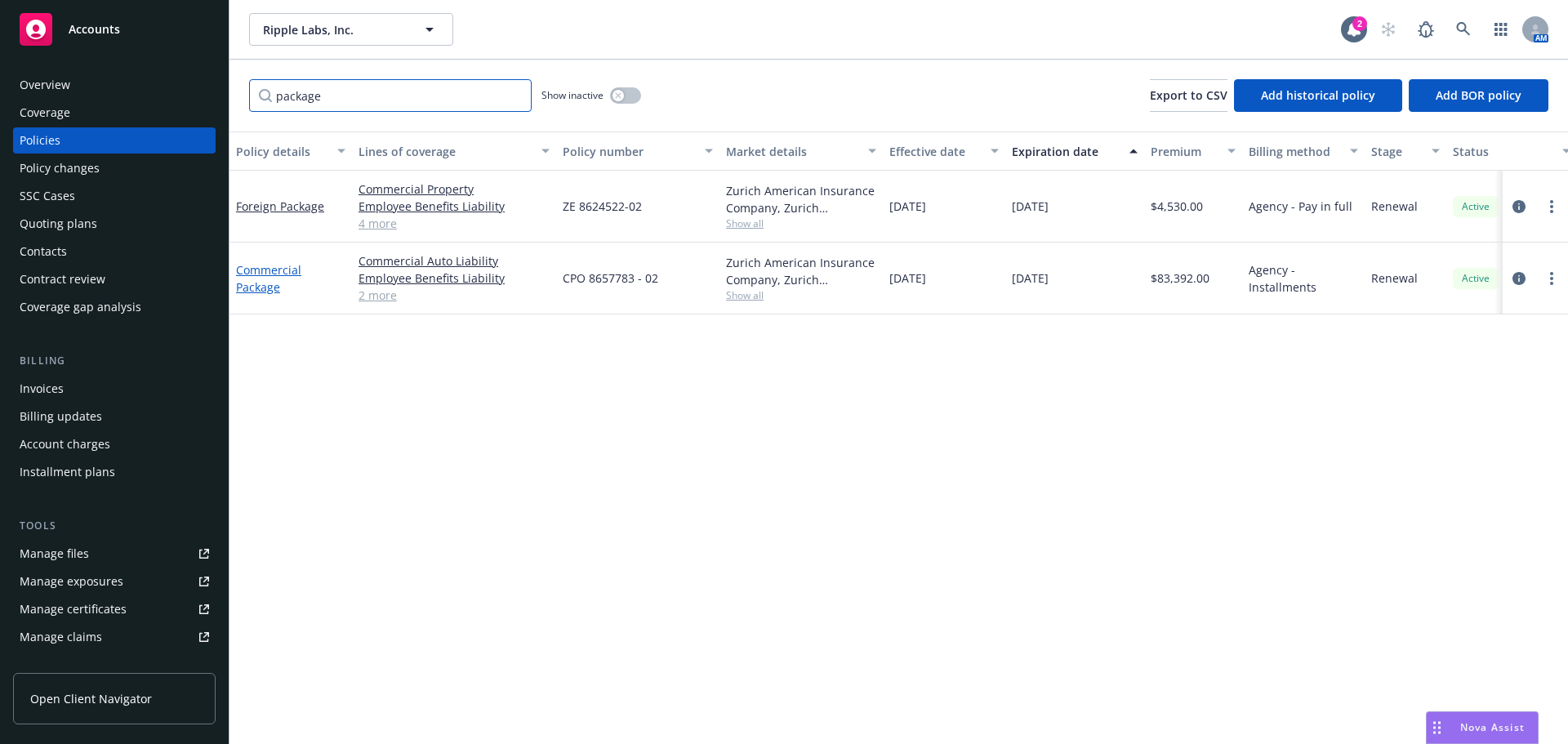
type input "package"
click at [265, 277] on link "Commercial Package" at bounding box center [267, 279] width 65 height 33
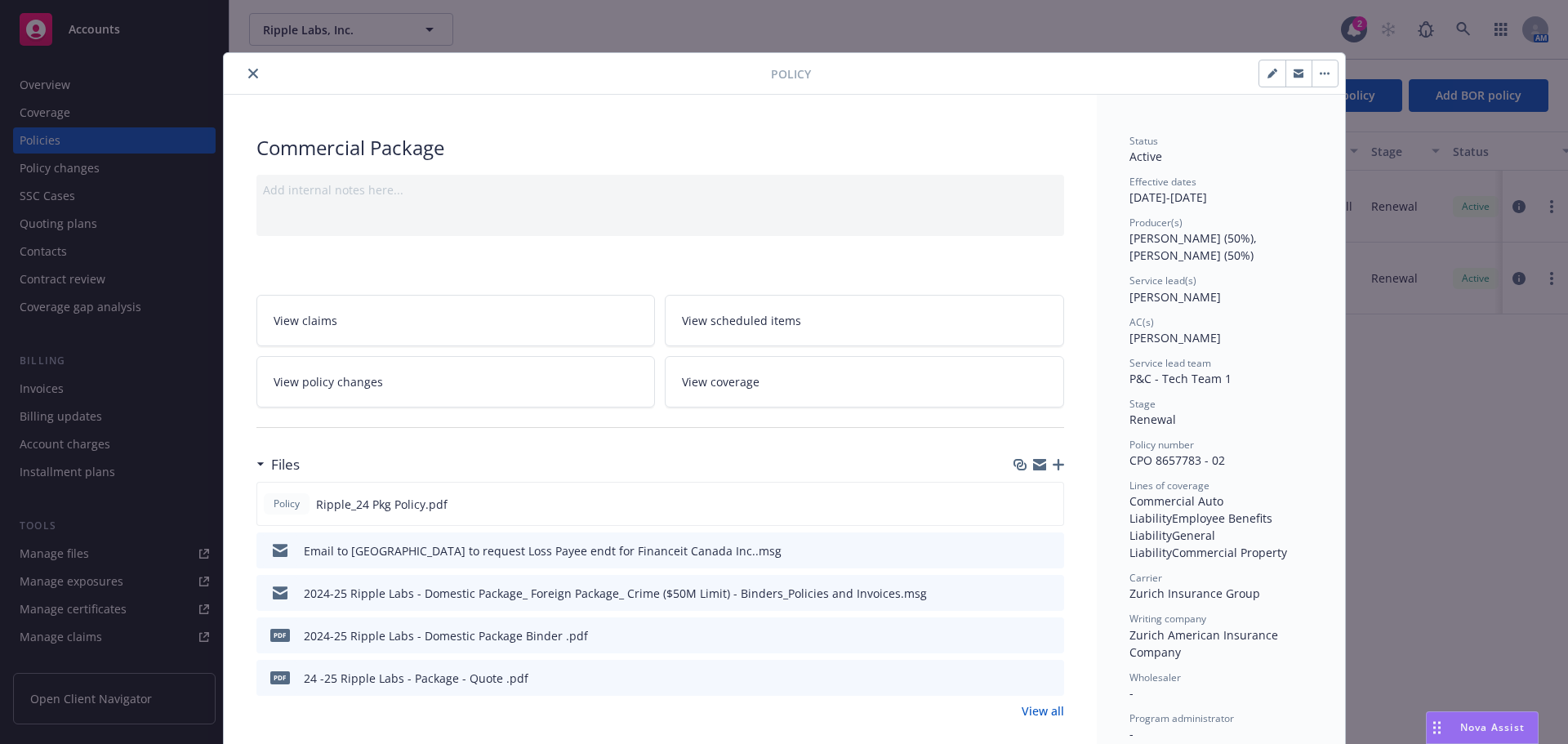
click at [825, 375] on link "View coverage" at bounding box center [864, 382] width 399 height 52
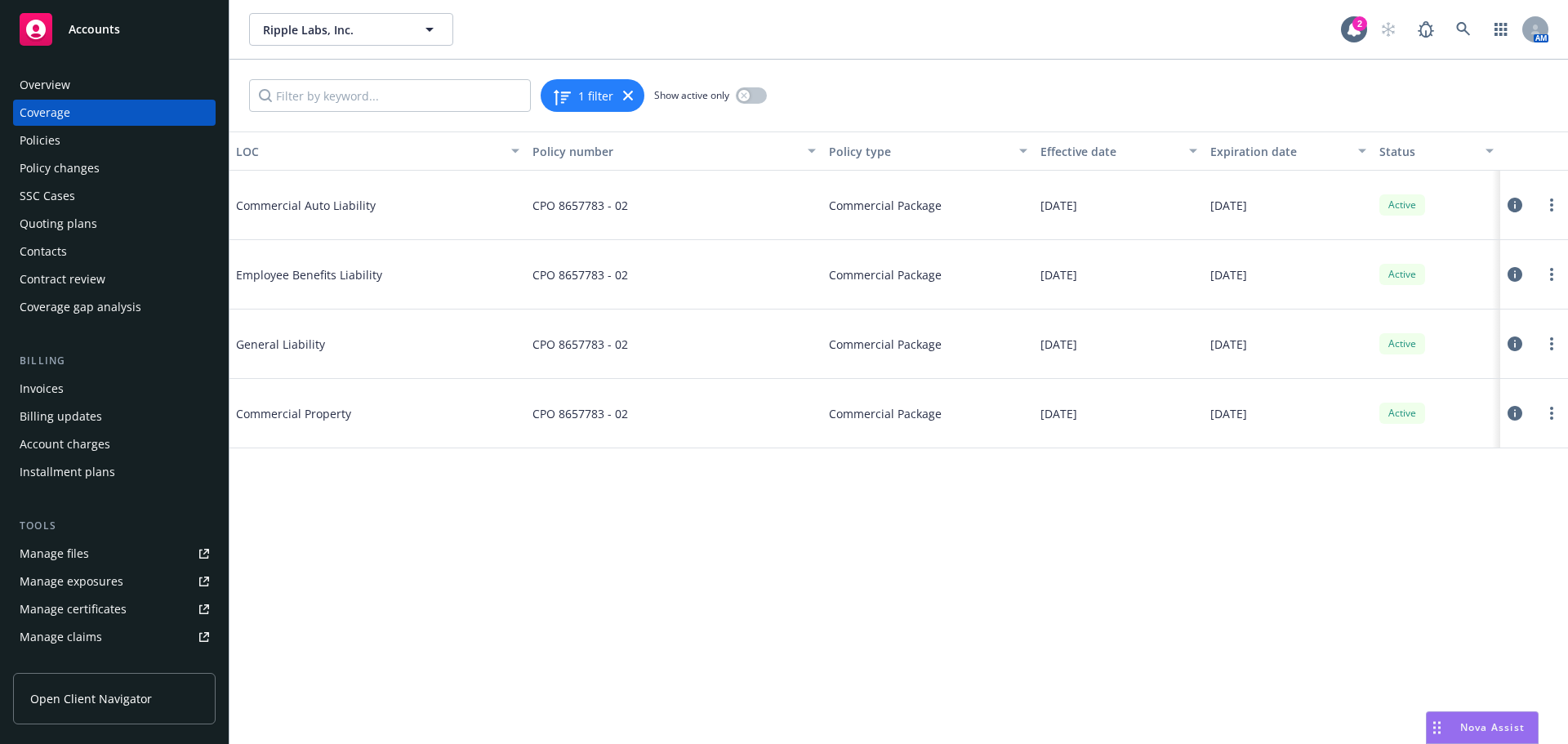
click at [1519, 412] on icon at bounding box center [1514, 413] width 15 height 15
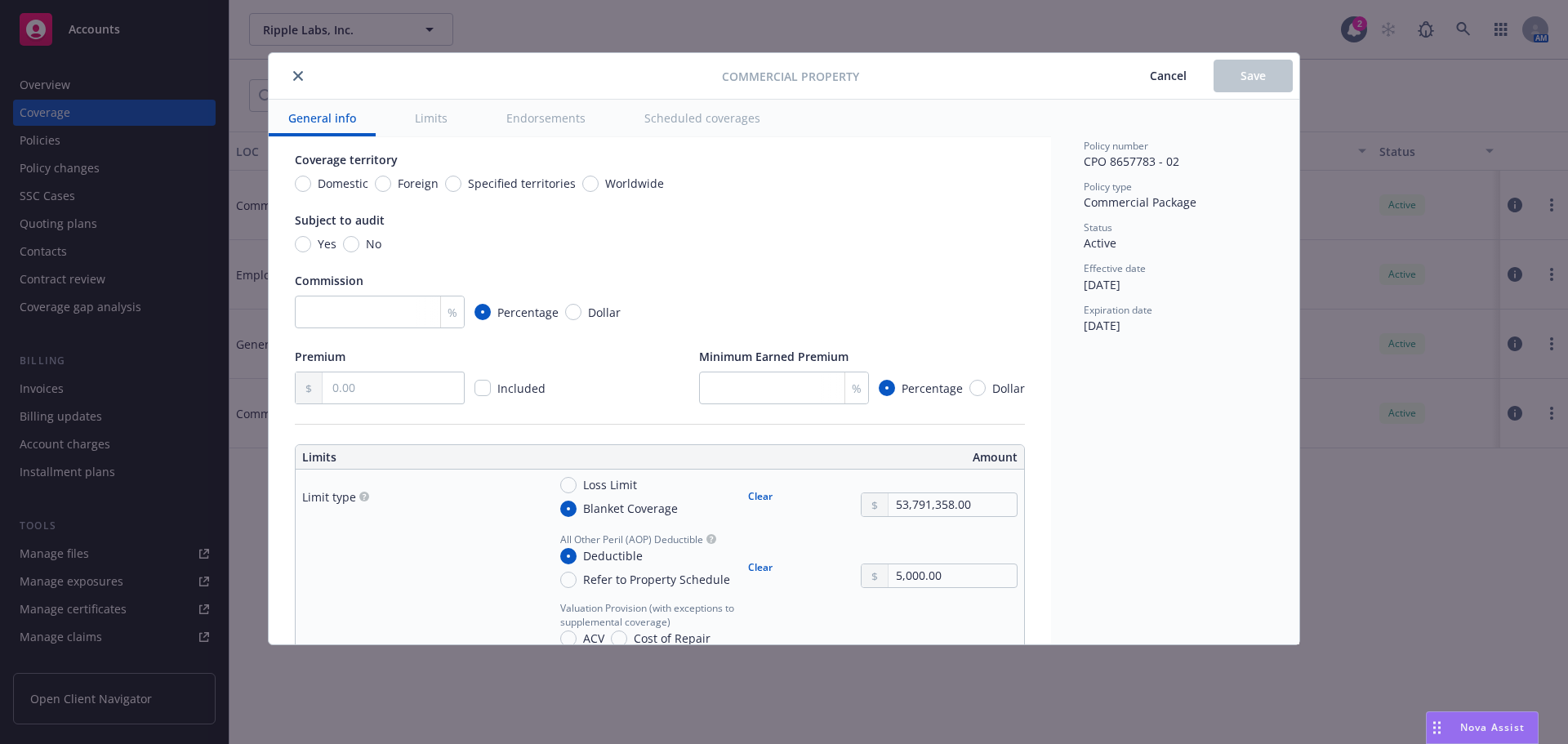
scroll to position [164, 0]
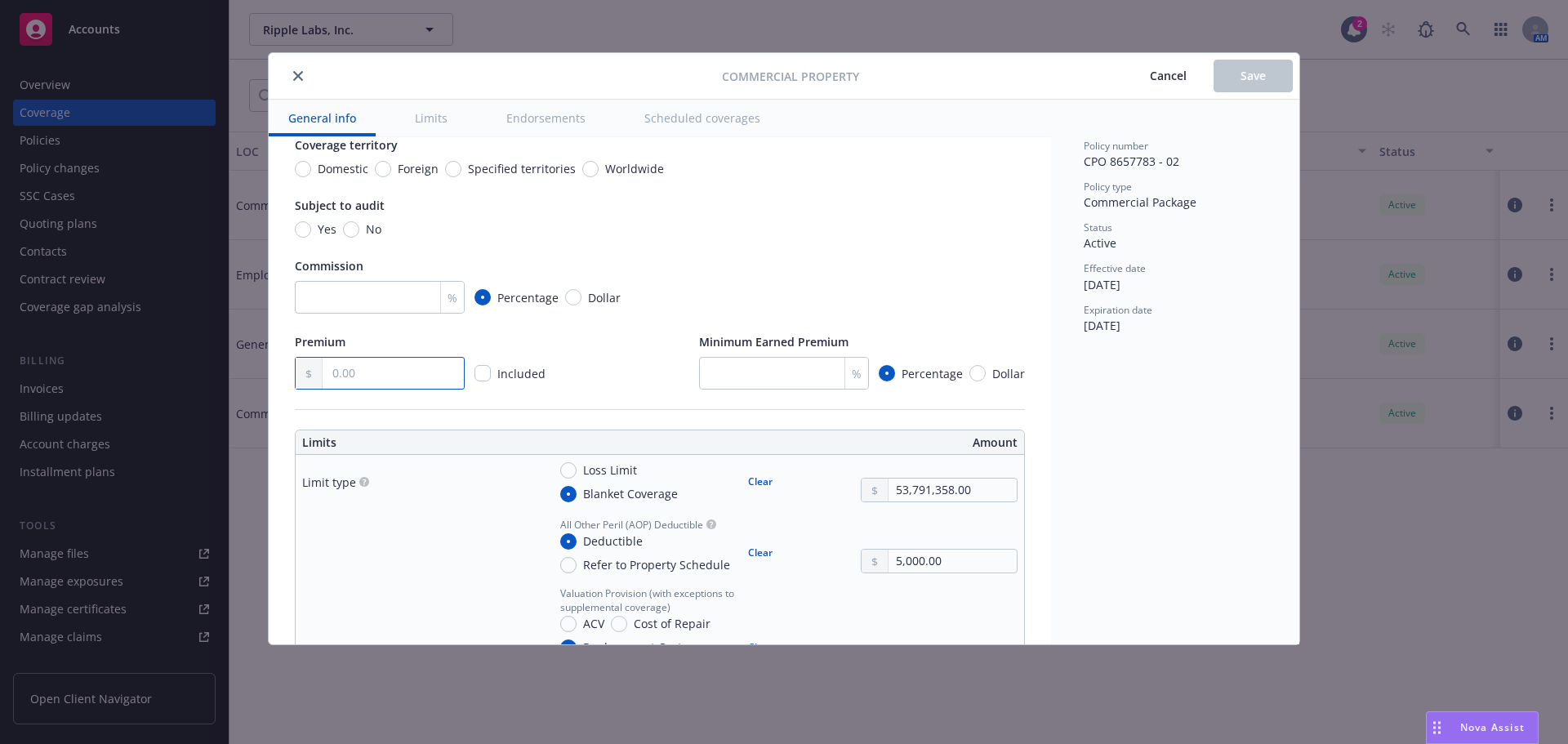
click at [380, 377] on input "text" at bounding box center [393, 372] width 142 height 31
type input "35,108.70"
click at [1243, 88] on button "Save" at bounding box center [1253, 76] width 79 height 33
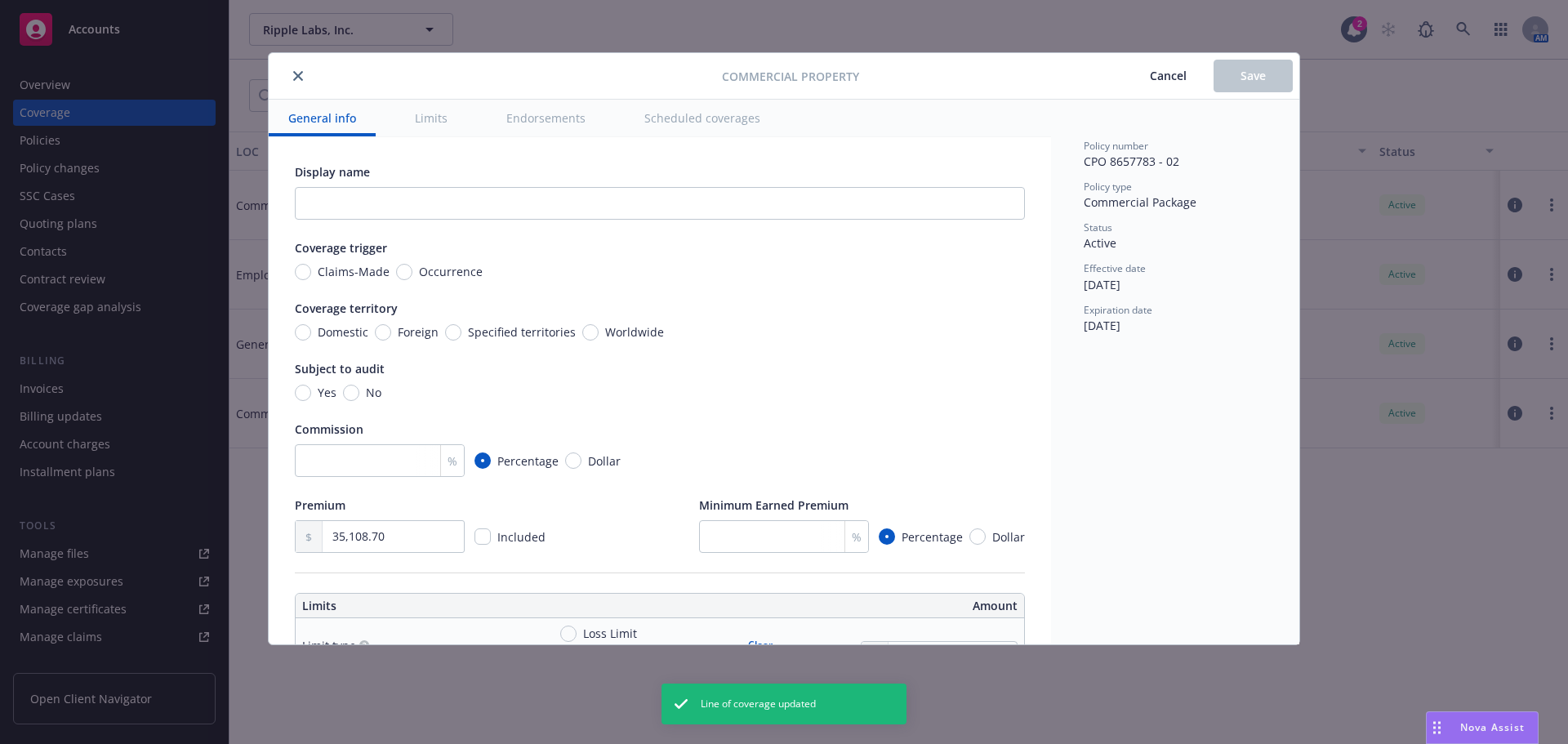
click at [299, 79] on icon "close" at bounding box center [298, 76] width 10 height 10
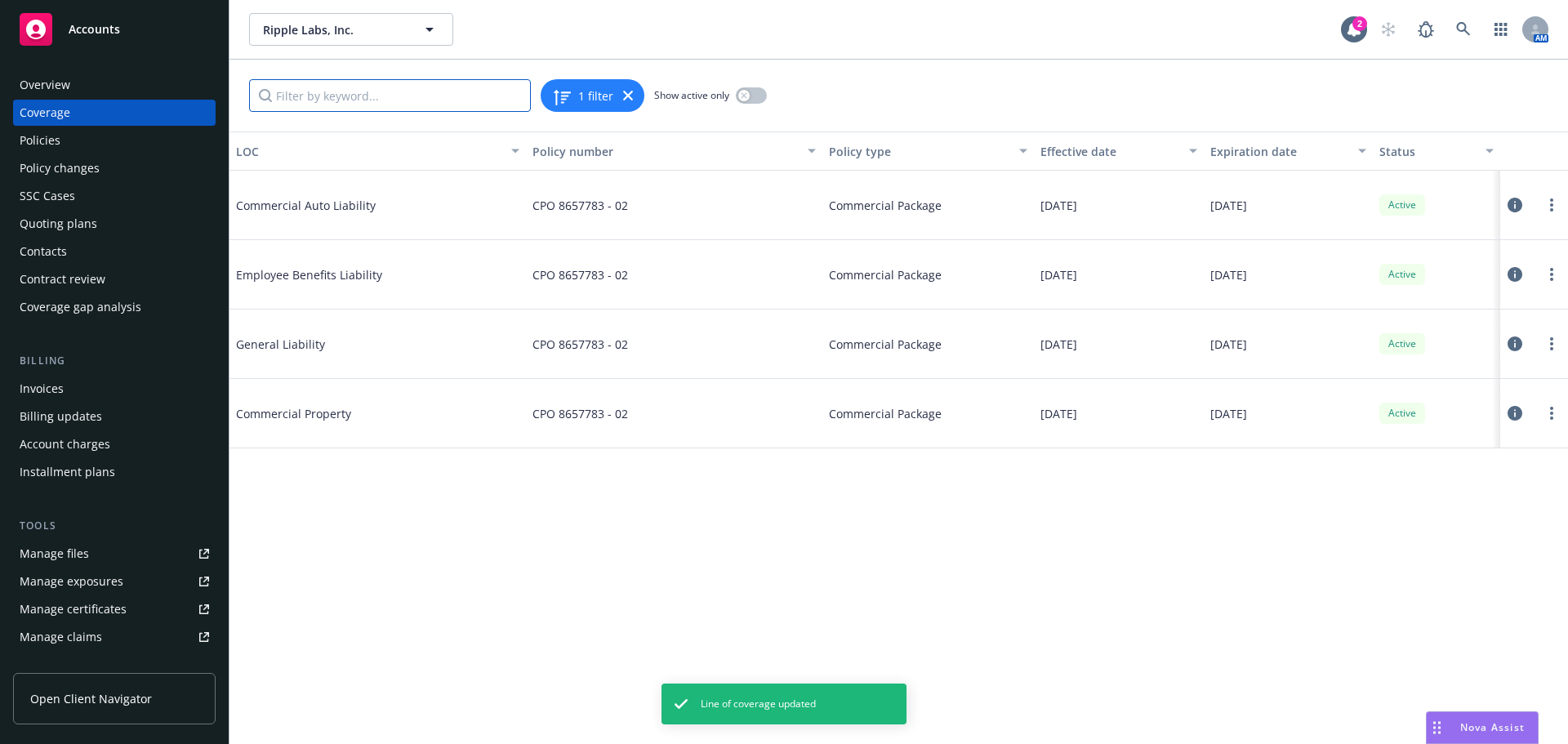
click at [291, 89] on input "Filter by keyword..." at bounding box center [390, 95] width 281 height 33
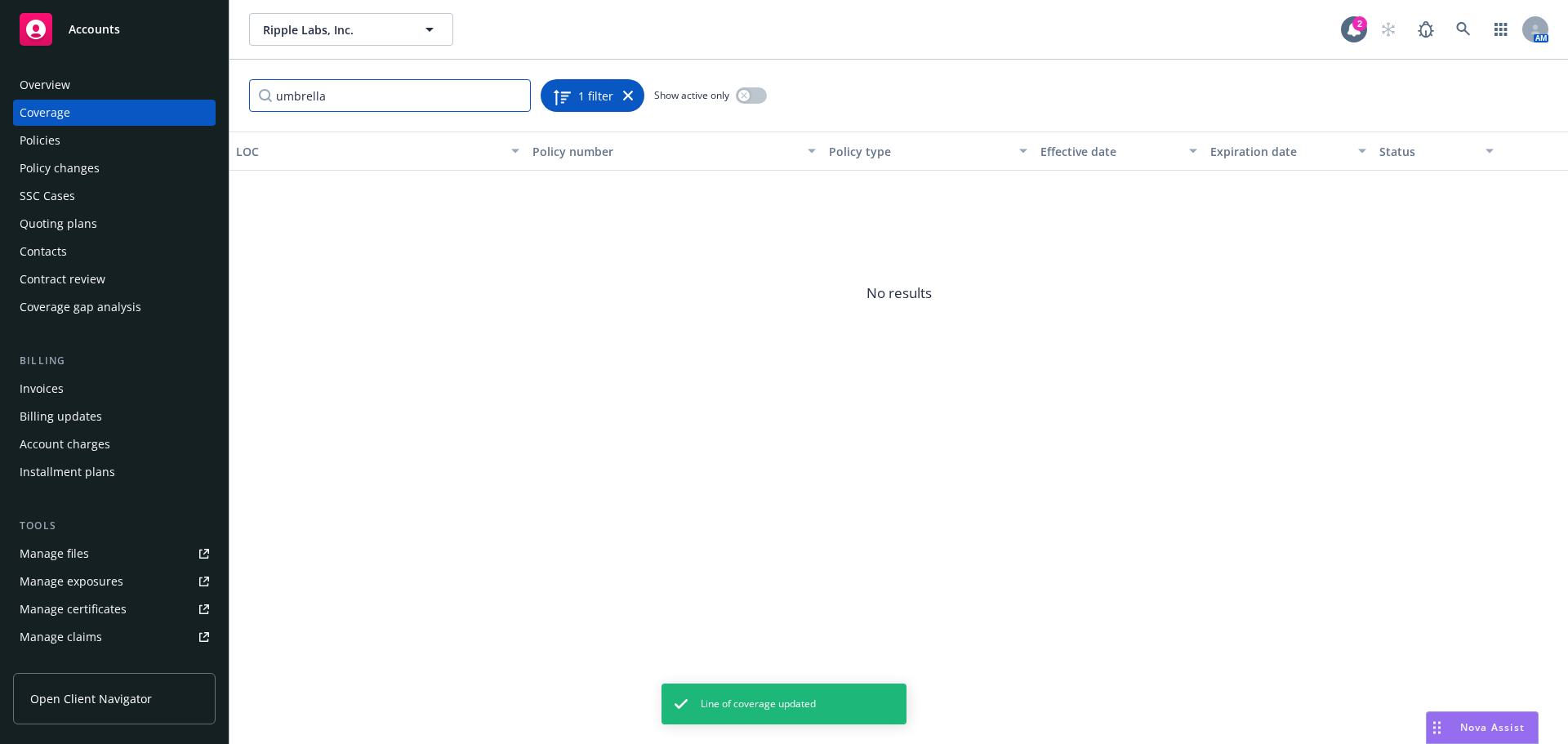
type input "umbrella"
click at [633, 97] on div "1 filter" at bounding box center [593, 95] width 104 height 33
click at [624, 97] on icon at bounding box center [628, 96] width 10 height 10
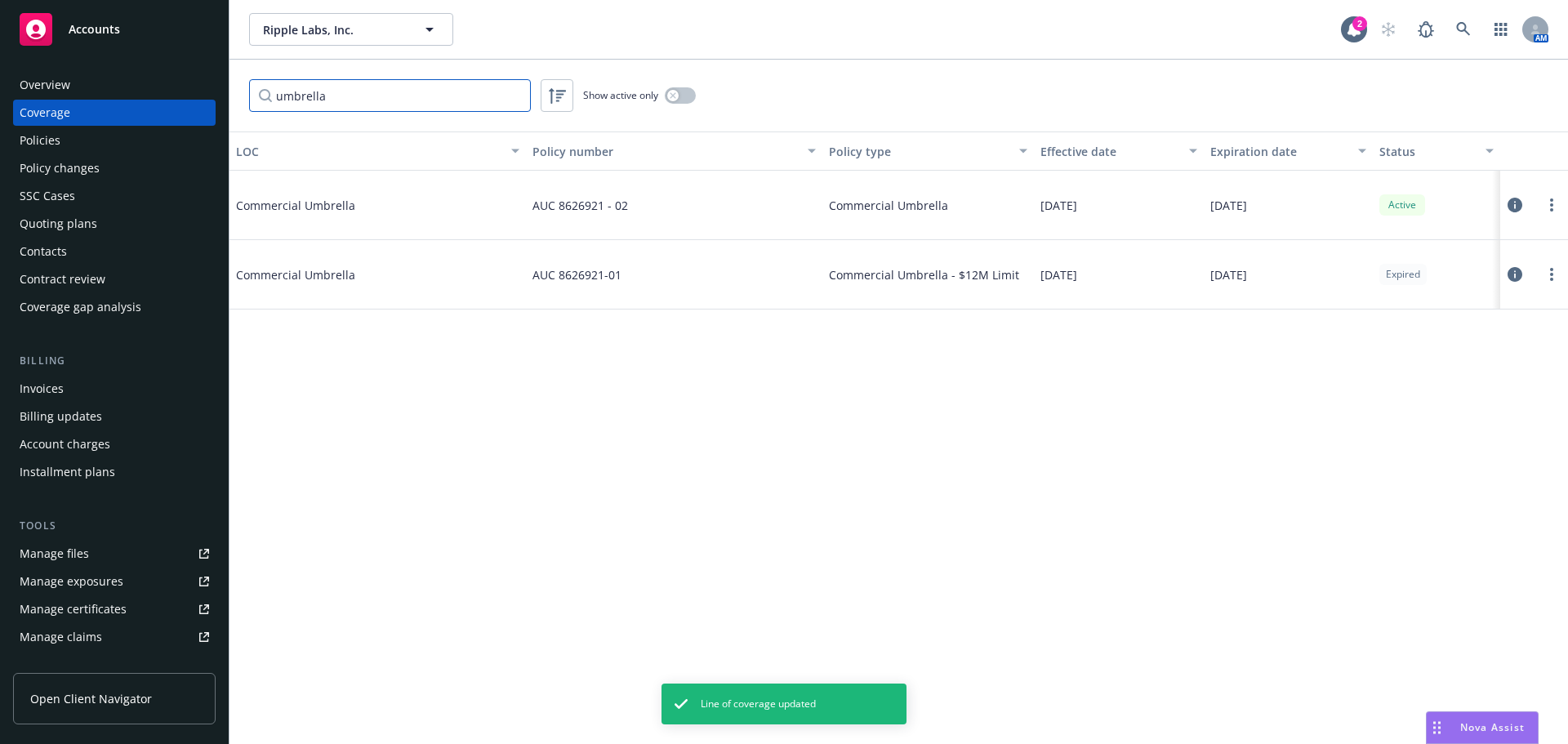
click at [397, 100] on input "umbrella" at bounding box center [390, 95] width 281 height 33
click at [332, 205] on span "Commercial Umbrella" at bounding box center [357, 205] width 245 height 17
click at [1515, 202] on icon at bounding box center [1514, 205] width 15 height 15
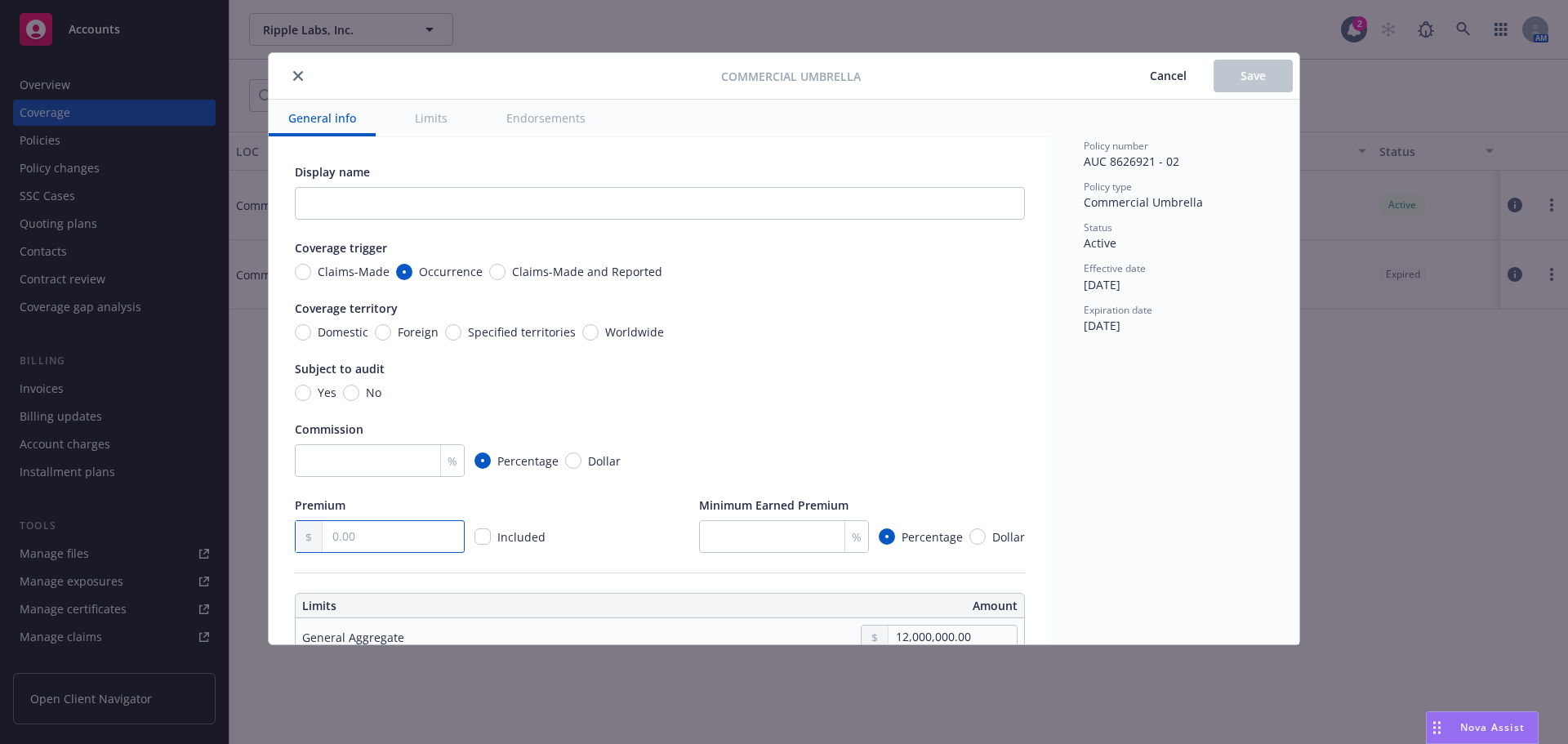
click at [401, 537] on input "text" at bounding box center [393, 536] width 142 height 31
type textarea "x"
type input "1.00"
type textarea "x"
type input "12.00"
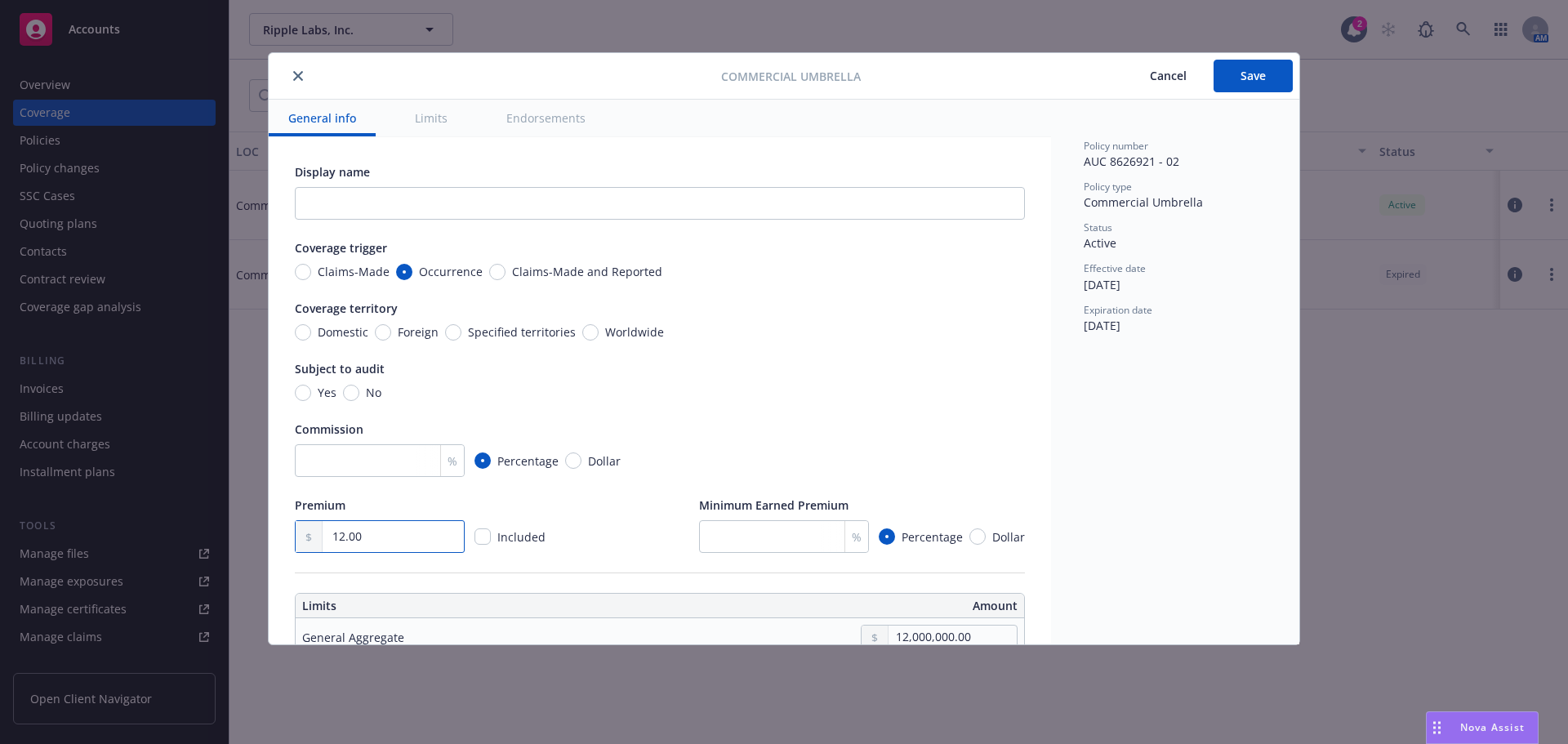
type textarea "x"
type input "121.00"
type textarea "x"
type input "1,210.00"
type textarea "x"
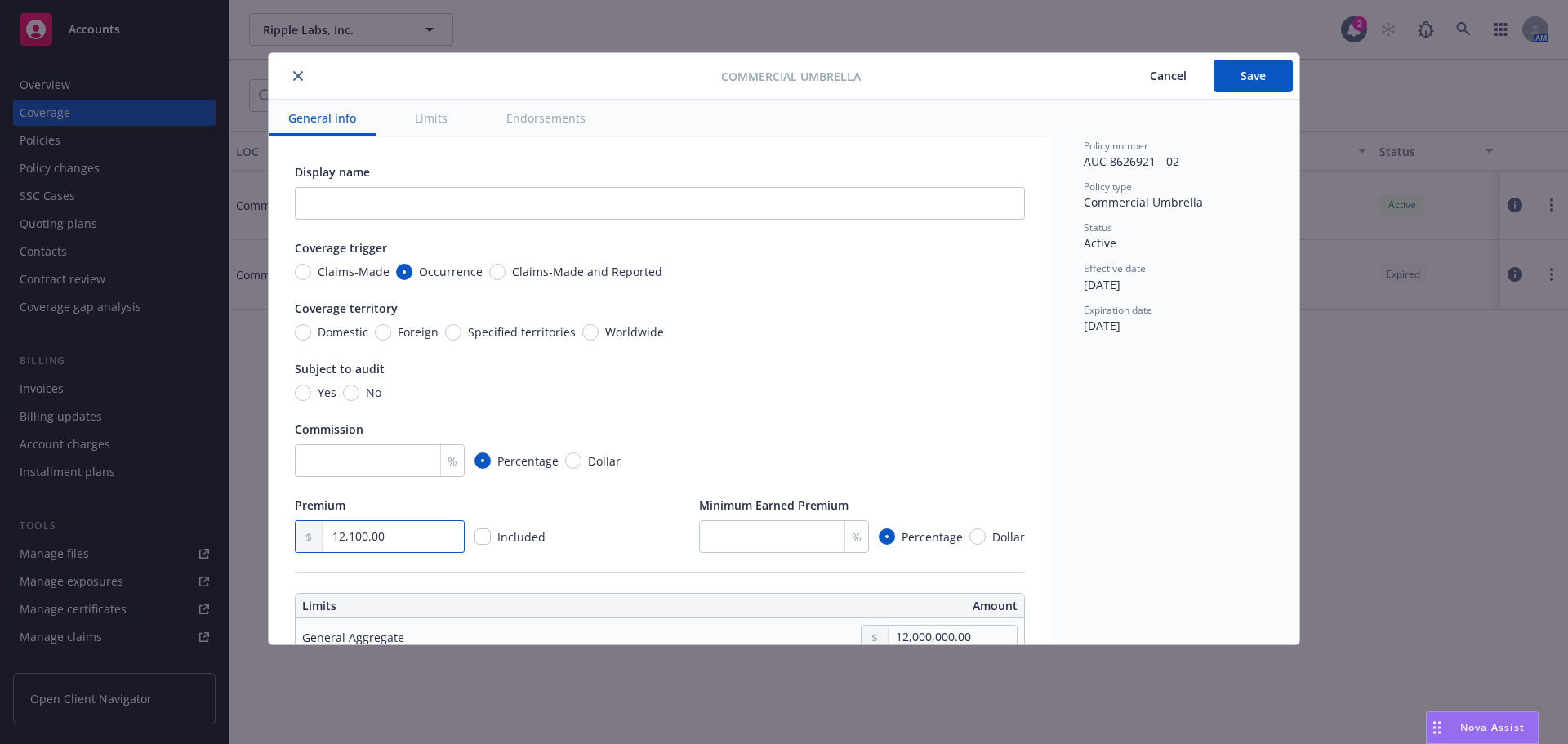
type input "12,100.00"
click at [586, 331] on input "Worldwide" at bounding box center [590, 333] width 16 height 16
radio input "true"
type textarea "x"
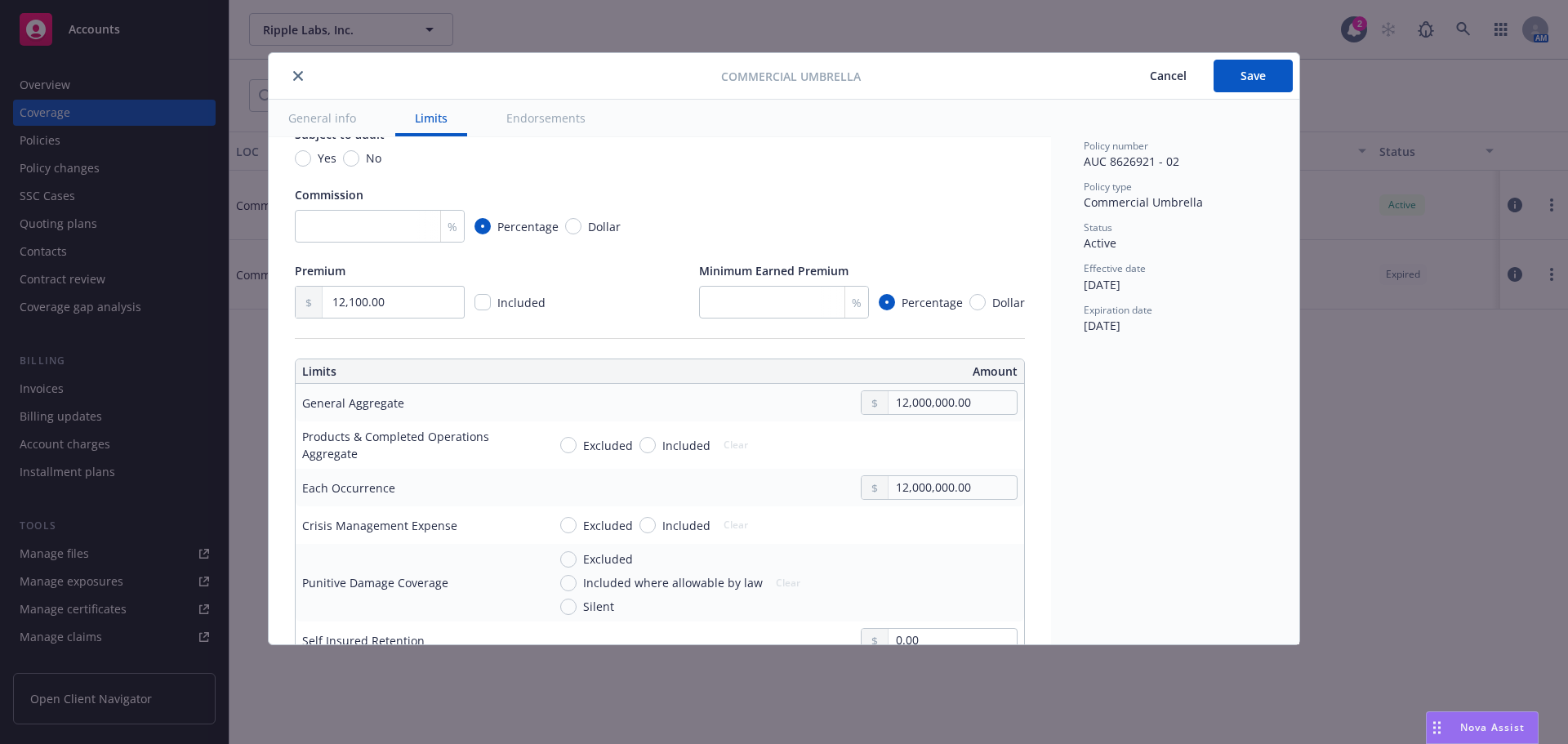
scroll to position [245, 0]
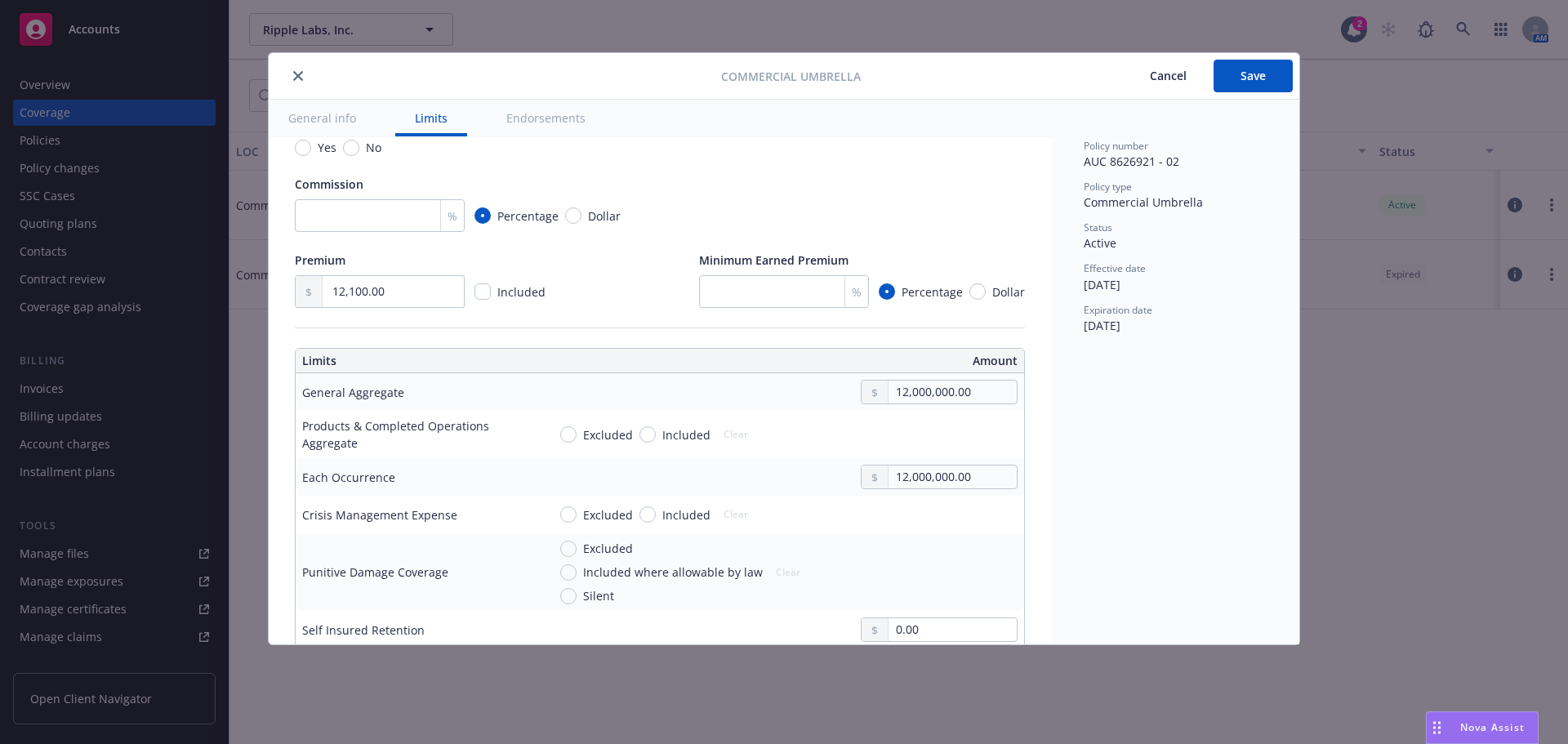
click at [656, 433] on span "Included" at bounding box center [683, 434] width 55 height 17
click at [655, 433] on input "Included" at bounding box center [648, 434] width 16 height 16
radio input "true"
click at [921, 436] on input "text" at bounding box center [952, 434] width 128 height 23
type textarea "x"
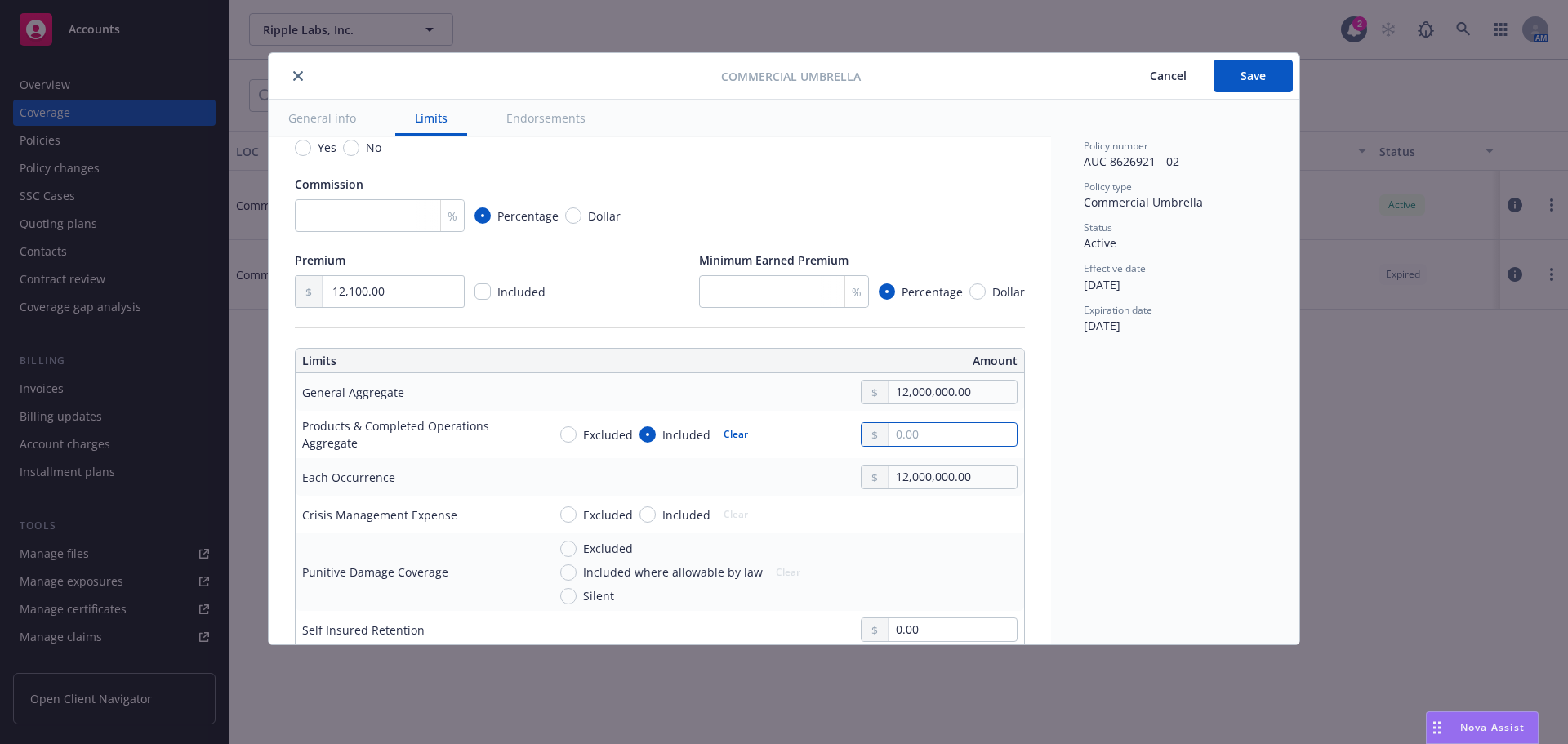
type input "1.00"
type textarea "x"
type input "12.00"
type textarea "x"
type input "120.00"
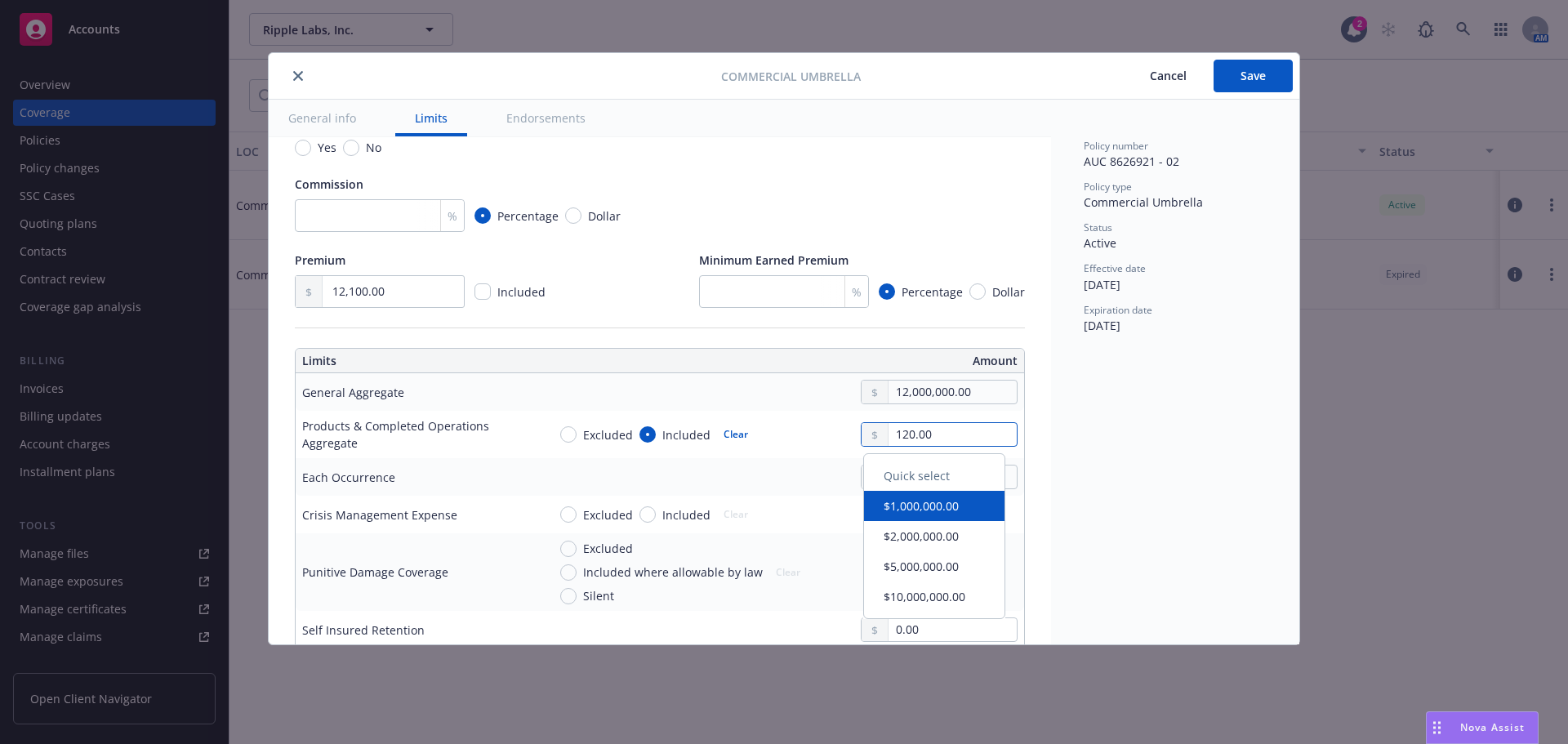
type textarea "x"
type input "1,200.00"
type textarea "x"
type input "12,000.00"
type textarea "x"
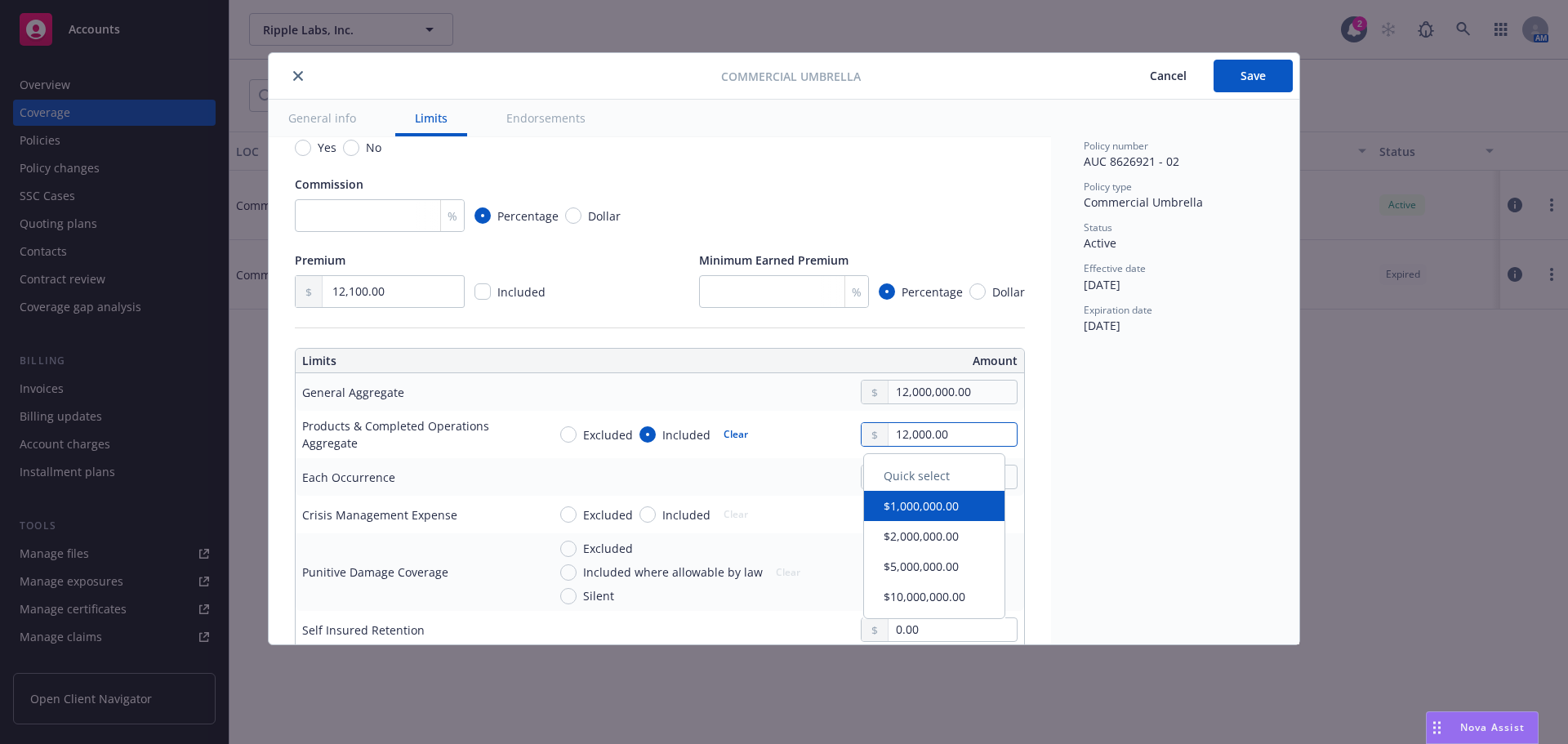
type input "120,000.00"
type textarea "x"
type input "1,200,000.00"
type textarea "x"
type input "12,000,000.00"
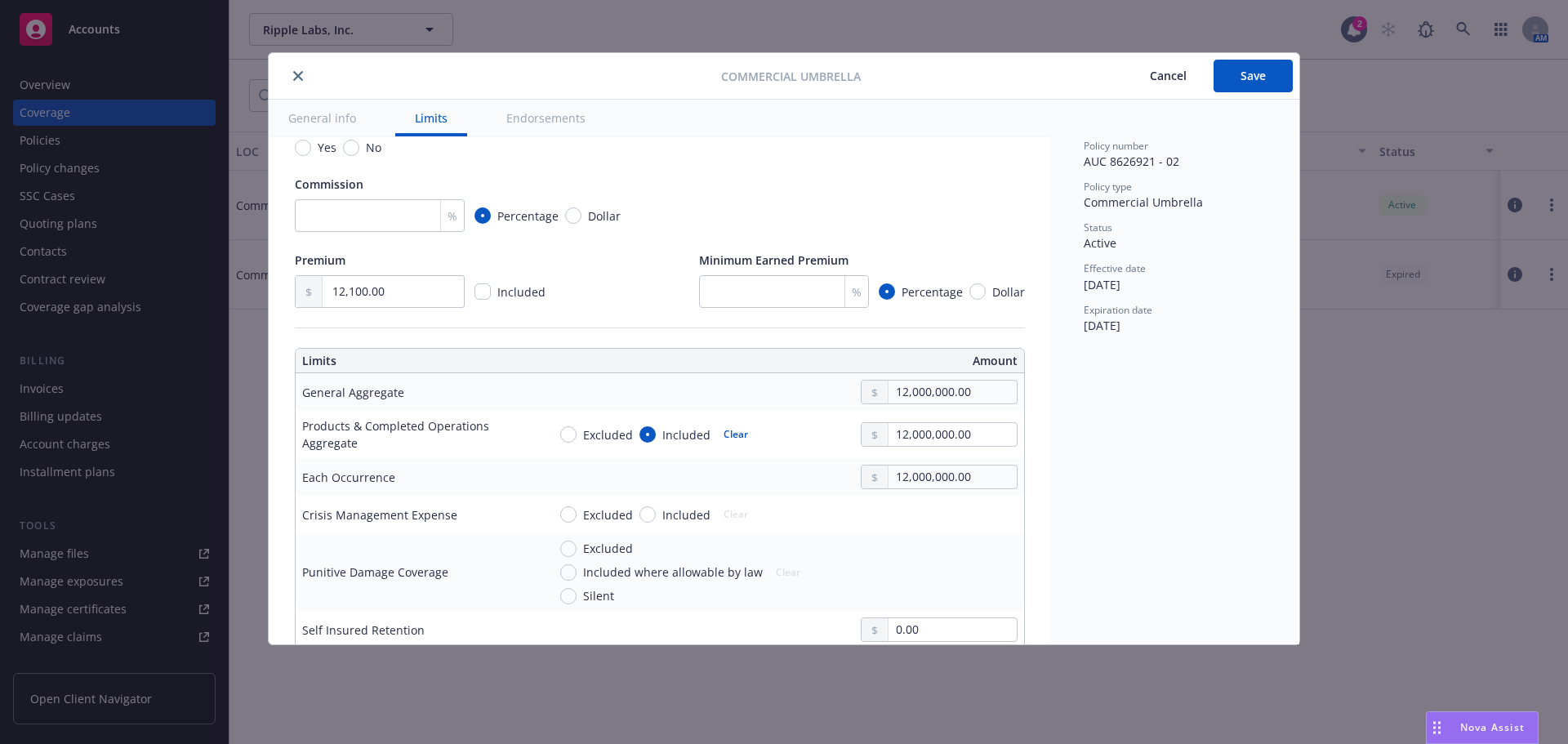
click at [1097, 446] on div "Policy number AUC 8626921 - 02 Policy type Commercial Umbrella Status Active Ef…" at bounding box center [1175, 372] width 249 height 545
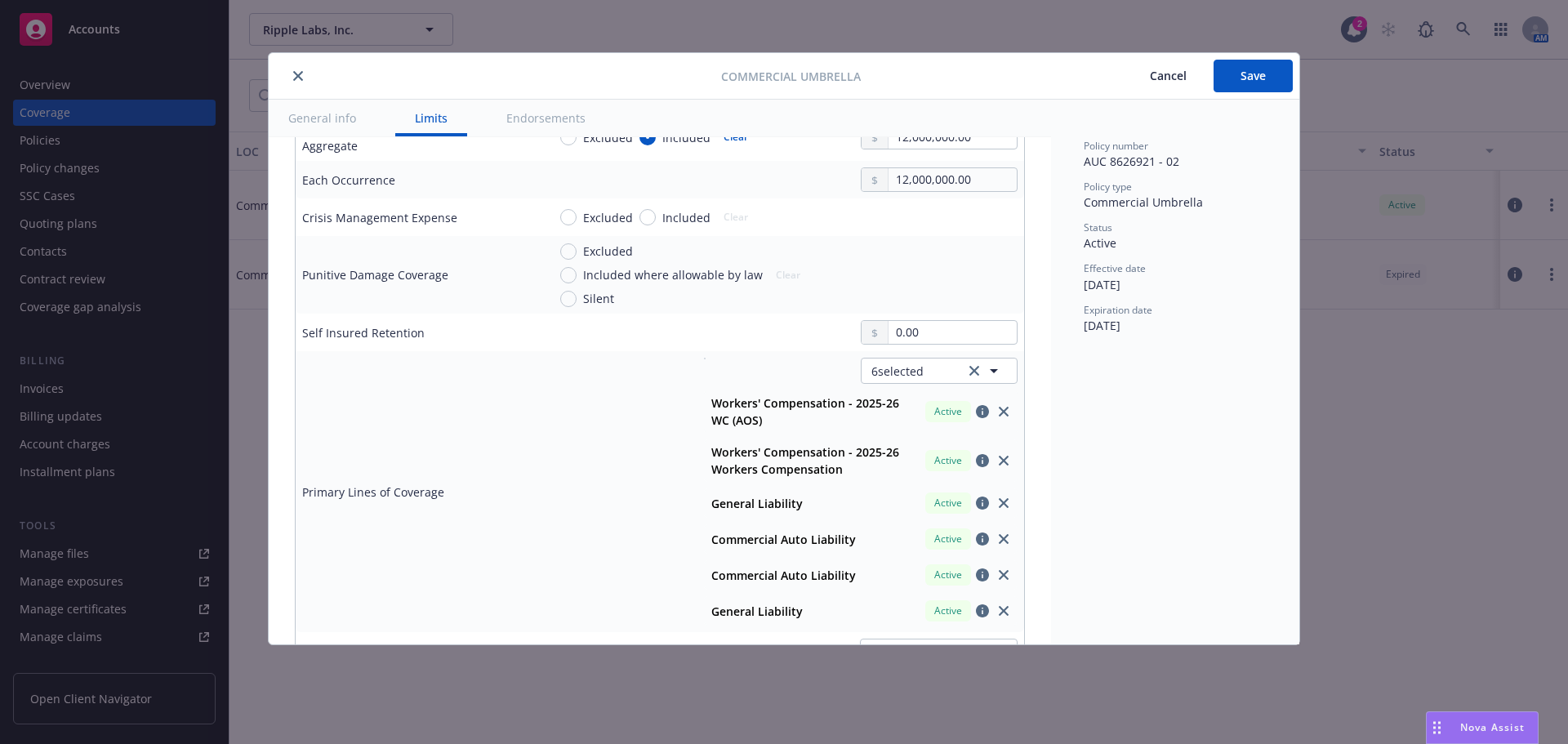
scroll to position [572, 0]
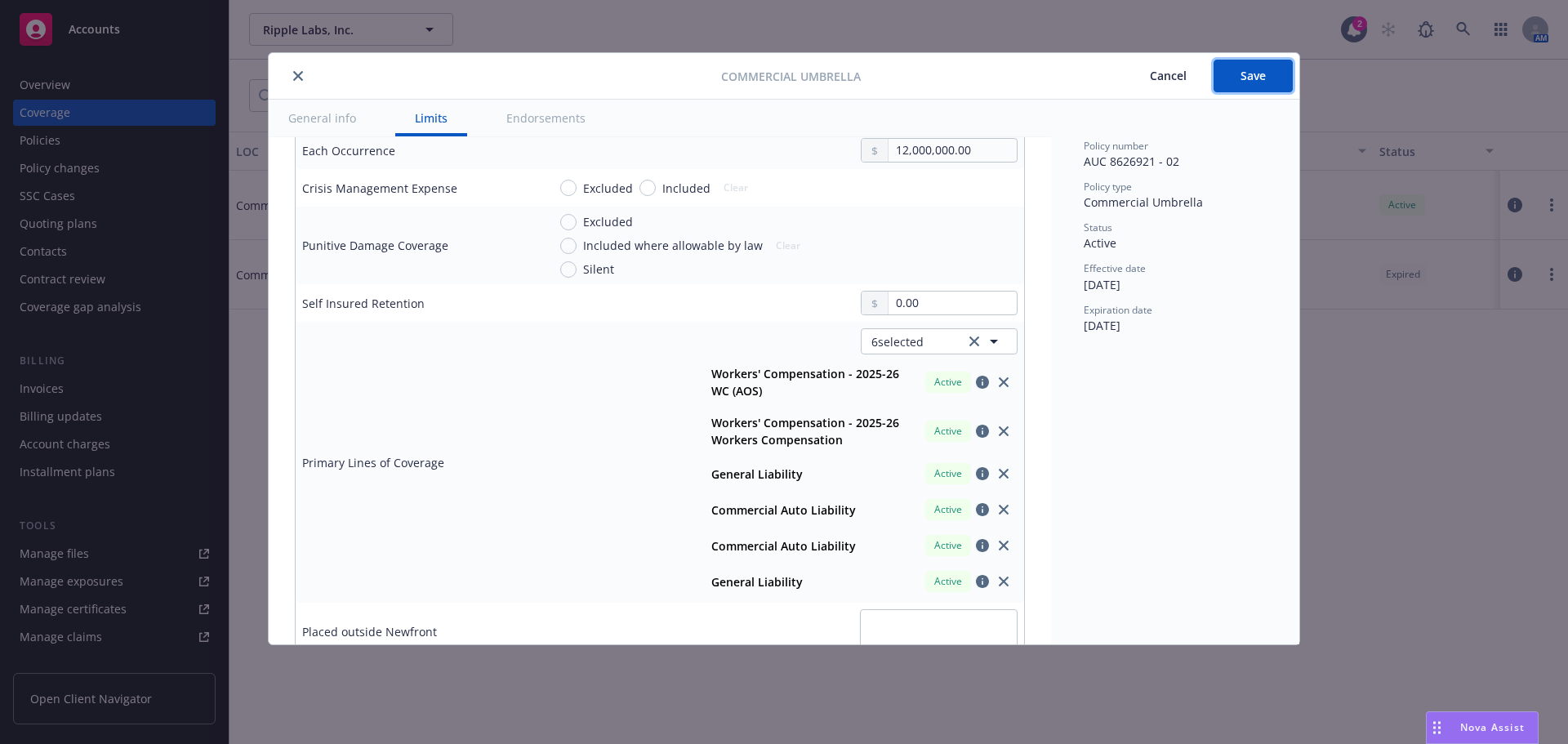
drag, startPoint x: 1255, startPoint y: 80, endPoint x: 1198, endPoint y: 121, distance: 70.2
click at [1253, 80] on span "Save" at bounding box center [1253, 76] width 25 height 16
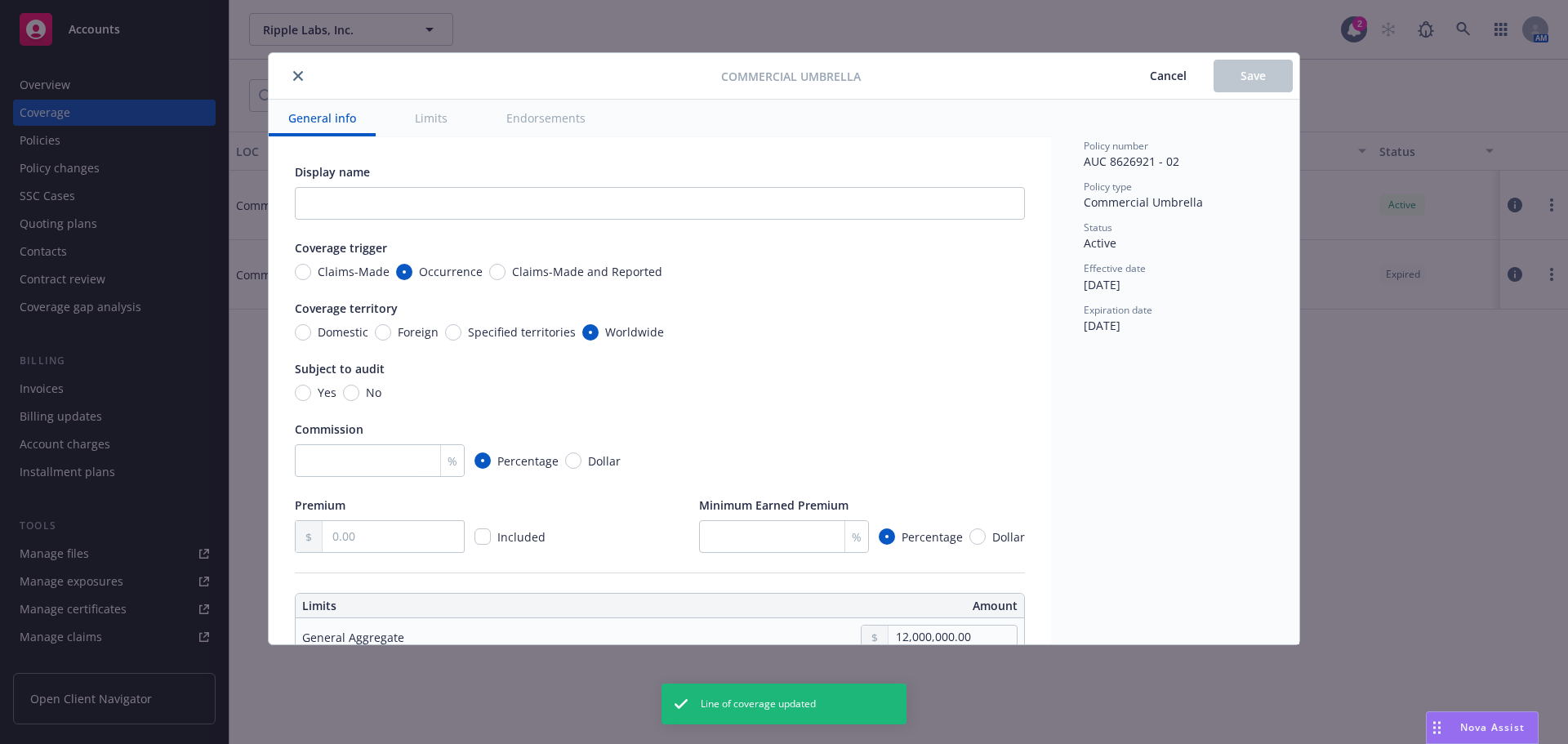
type textarea "x"
radio input "true"
type input "12,100.00"
radio input "true"
type textarea "x"
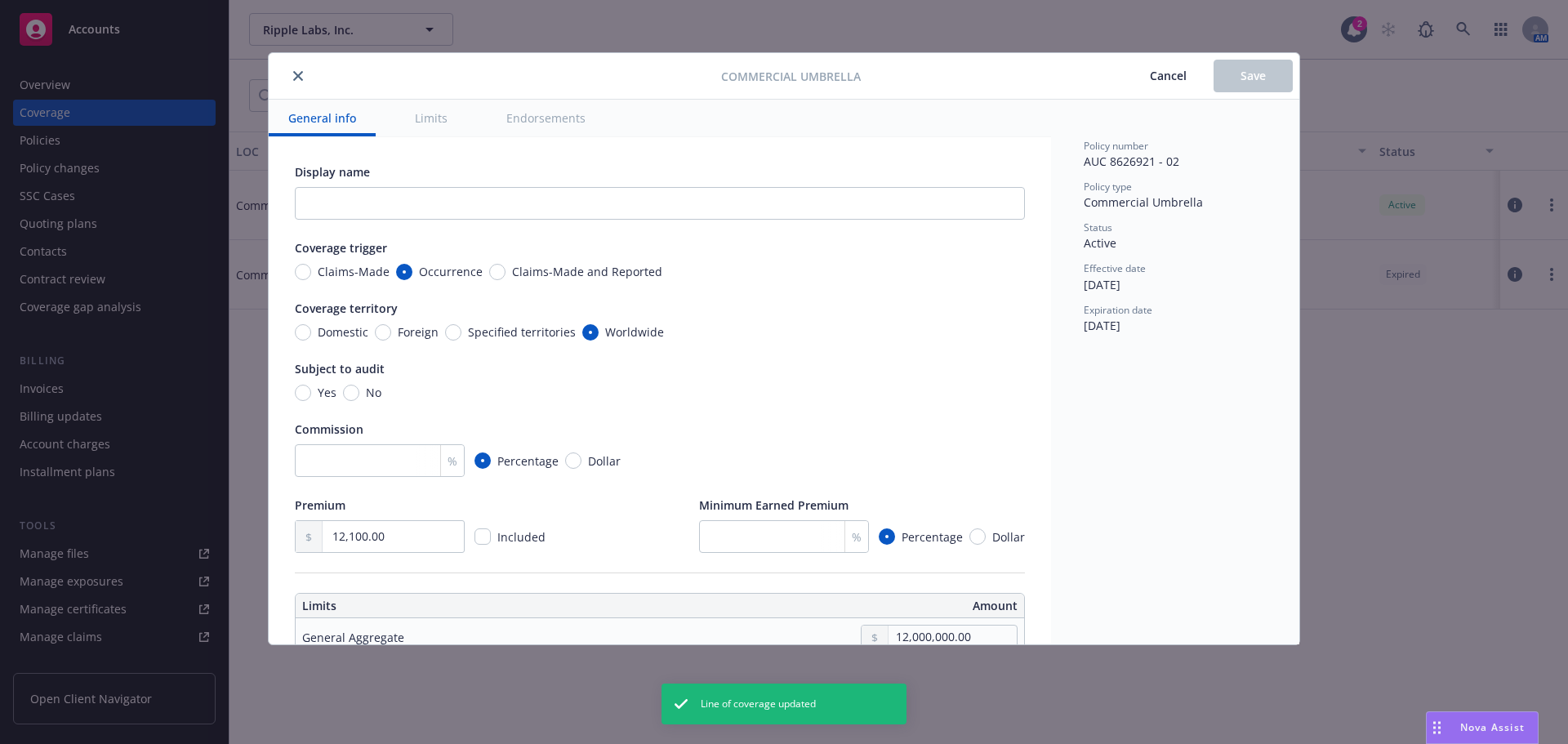
click at [307, 71] on div at bounding box center [498, 76] width 446 height 20
click at [300, 77] on icon "close" at bounding box center [298, 76] width 10 height 10
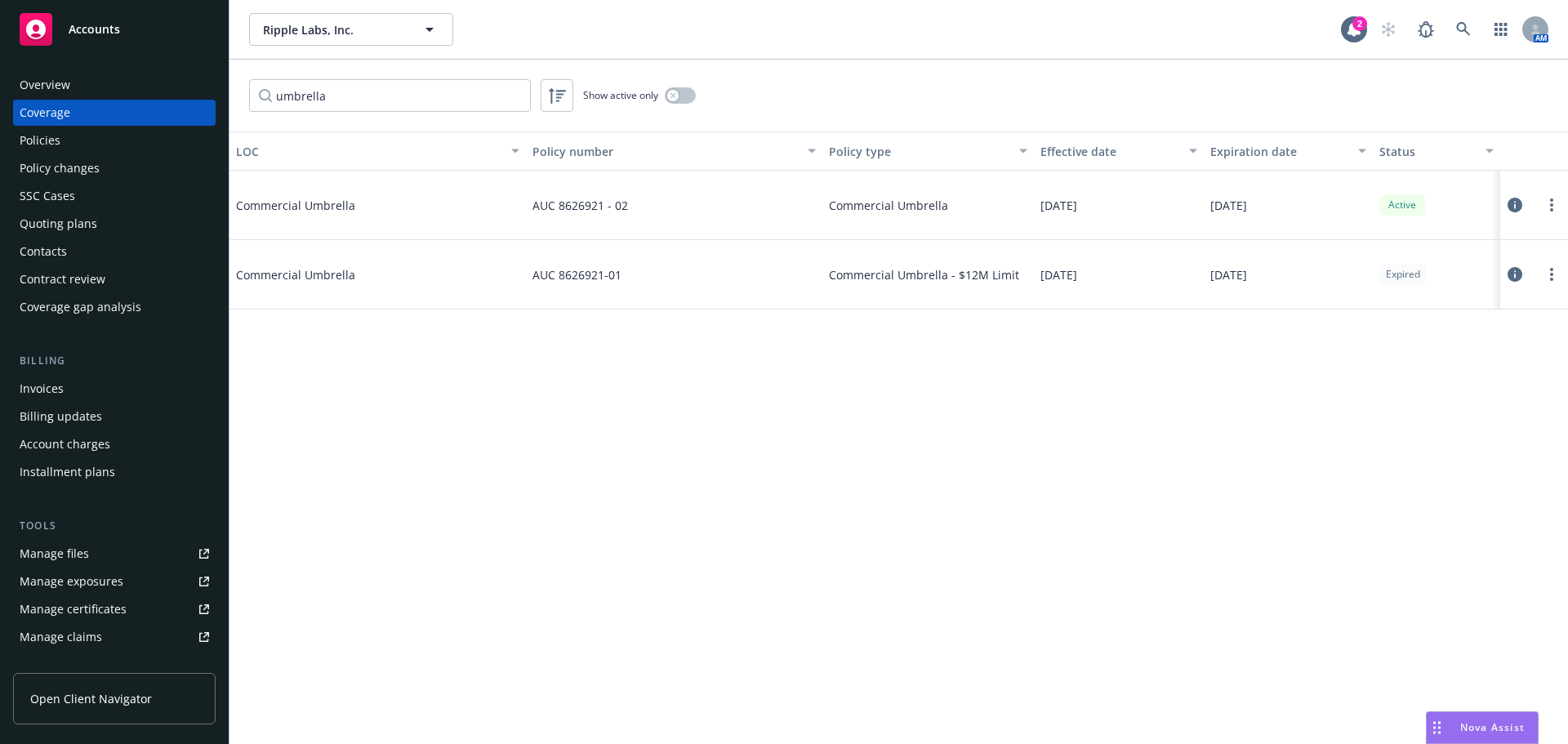
click at [104, 224] on div "Quoting plans" at bounding box center [115, 224] width 190 height 26
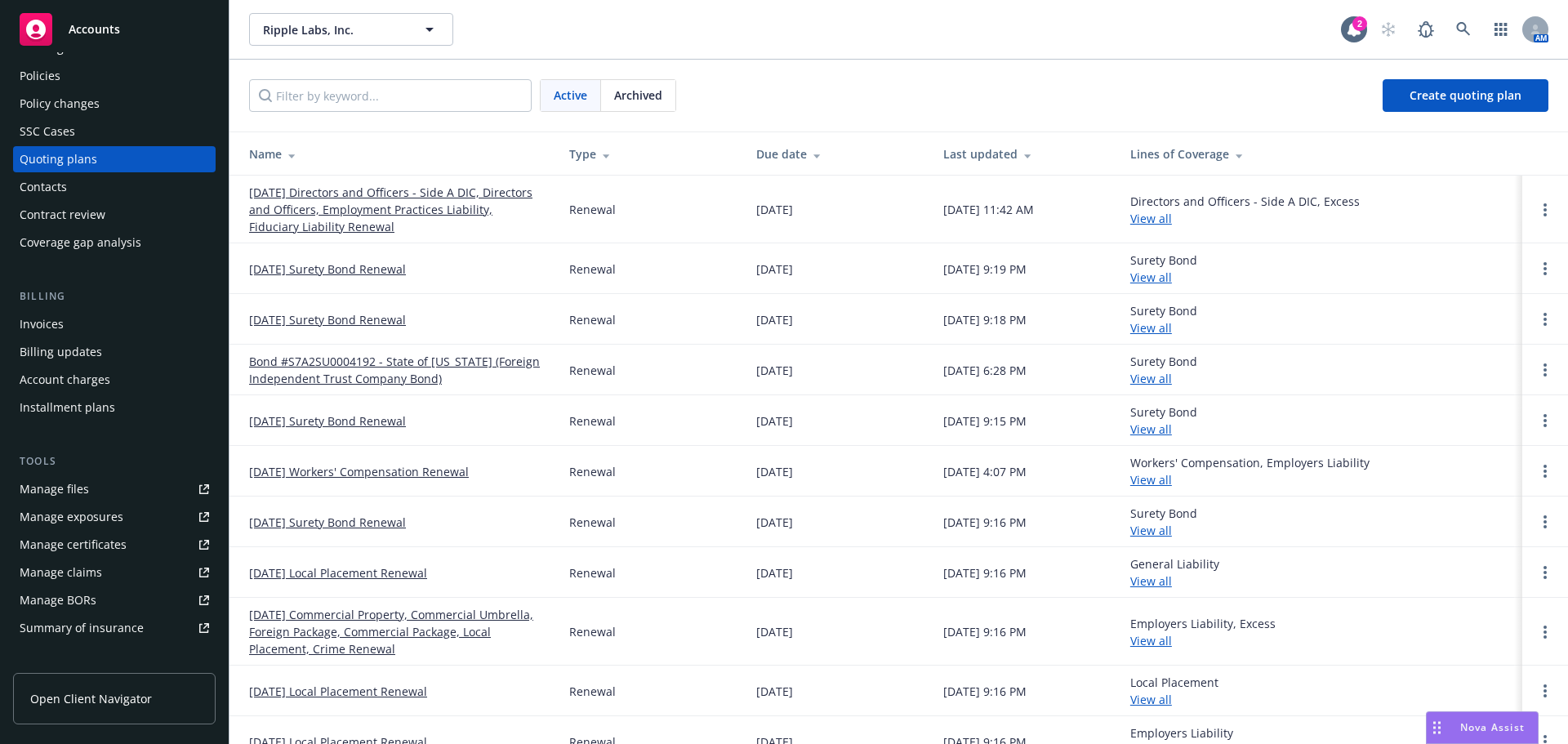
scroll to position [82, 0]
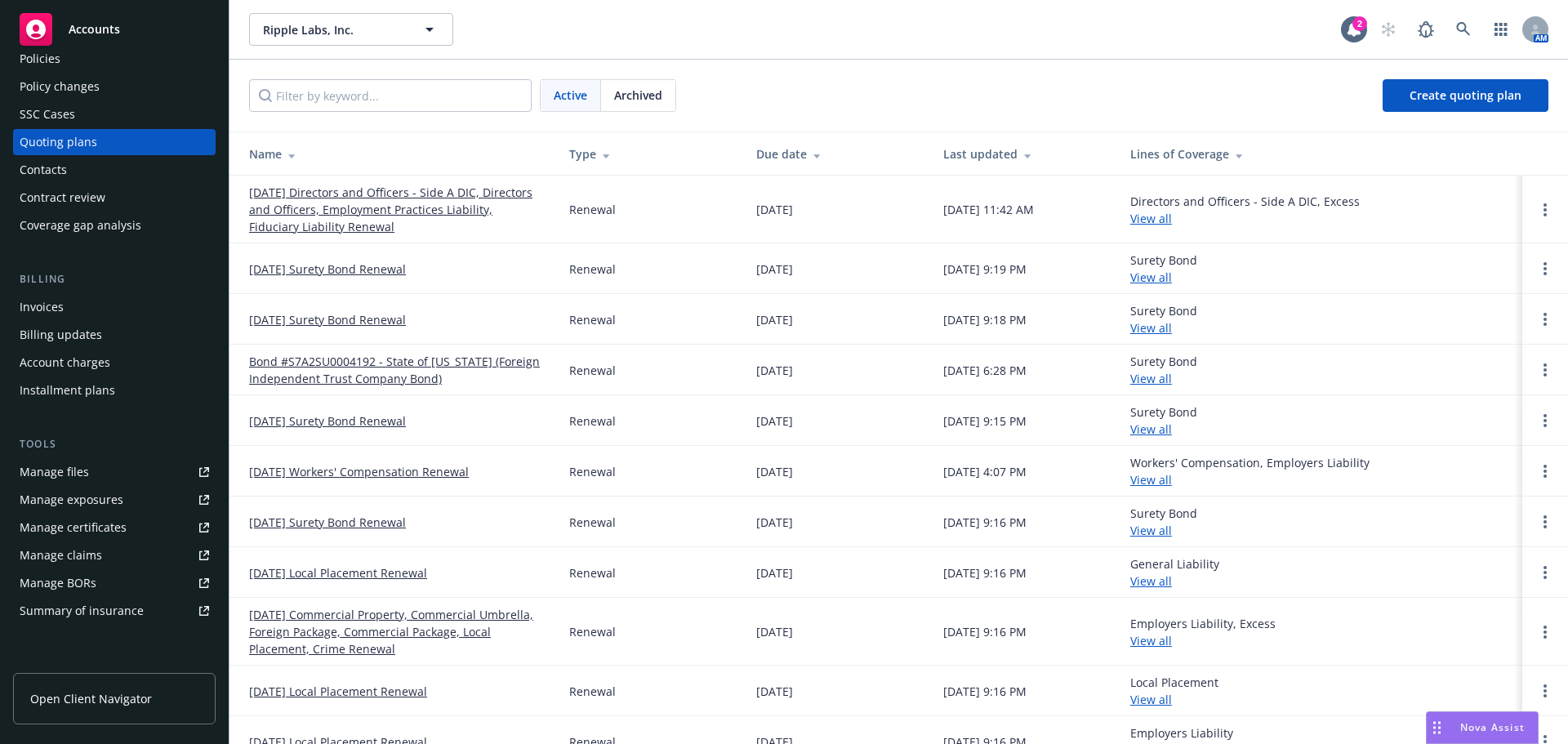
click at [107, 523] on div "Manage certificates" at bounding box center [73, 527] width 107 height 26
click at [80, 140] on div "Quoting plans" at bounding box center [59, 142] width 78 height 26
click at [288, 626] on link "08/31/25 Commercial Property, Commercial Umbrella, Foreign Package, Commercial …" at bounding box center [396, 632] width 294 height 52
